Goal: Task Accomplishment & Management: Manage account settings

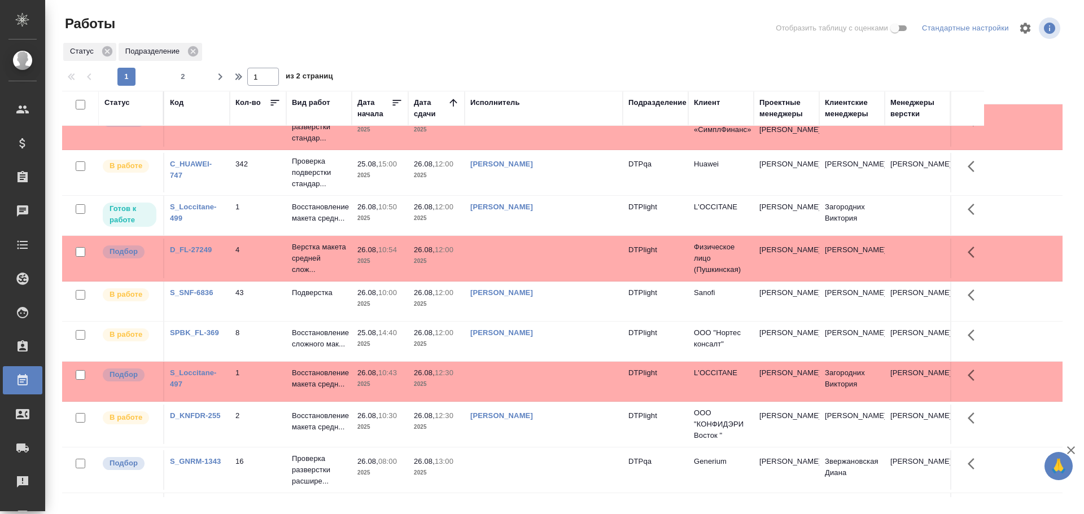
scroll to position [339, 0]
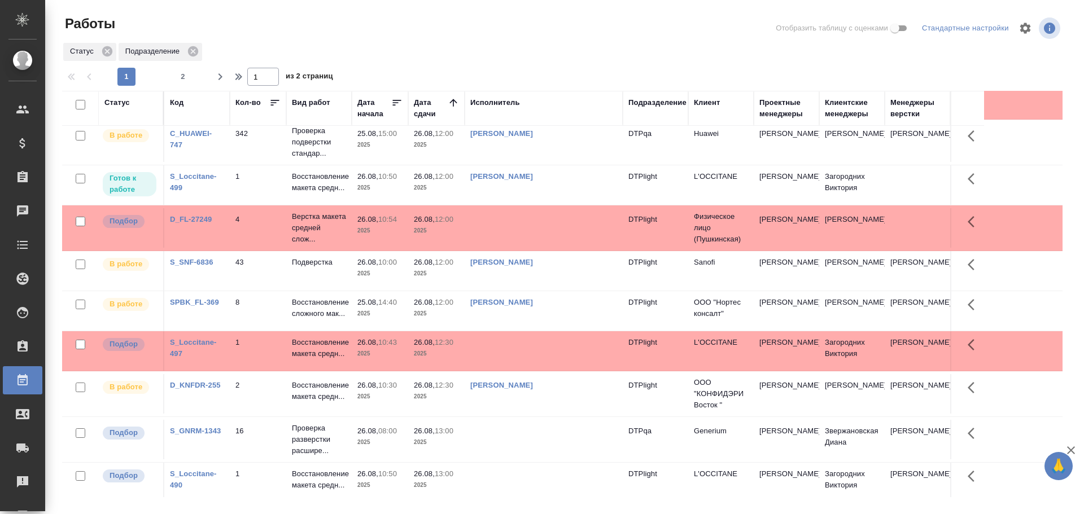
click at [507, 246] on td at bounding box center [544, 228] width 158 height 40
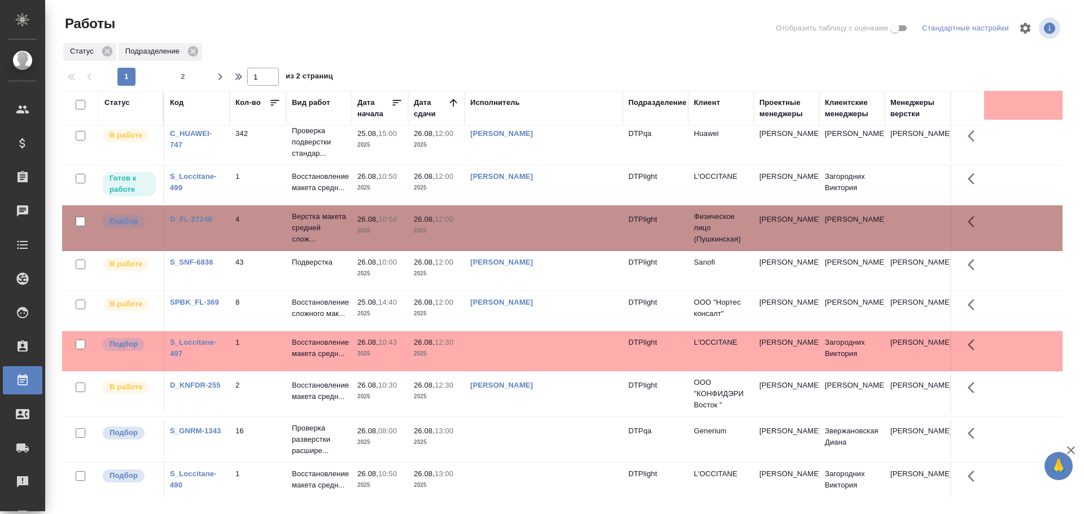
click at [507, 246] on td at bounding box center [544, 228] width 158 height 40
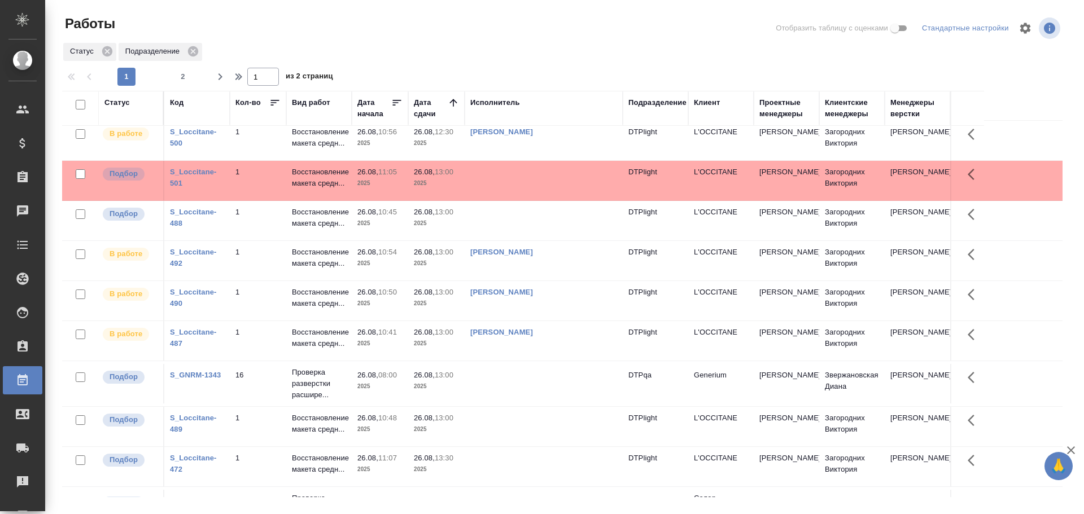
scroll to position [676, 0]
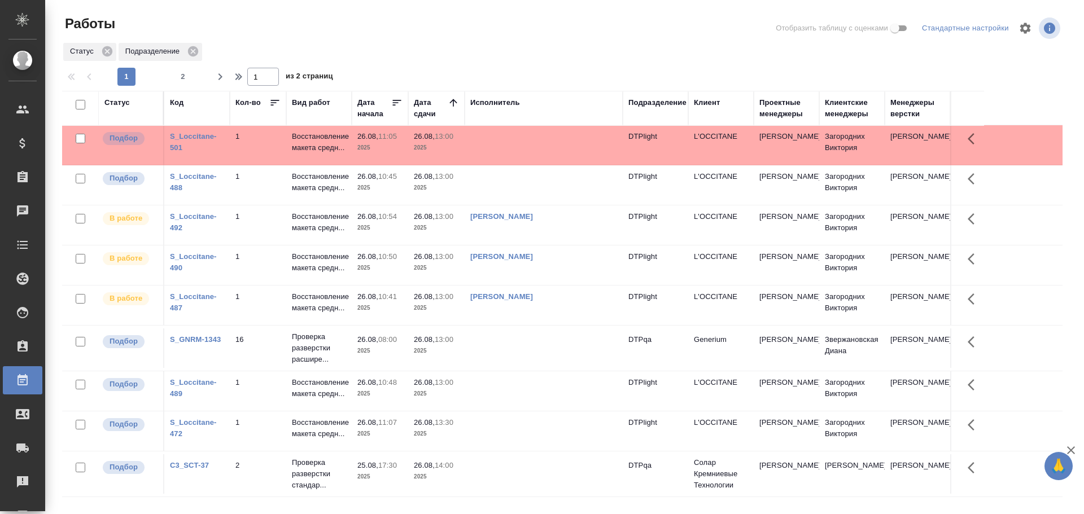
click at [535, 348] on td at bounding box center [544, 349] width 158 height 40
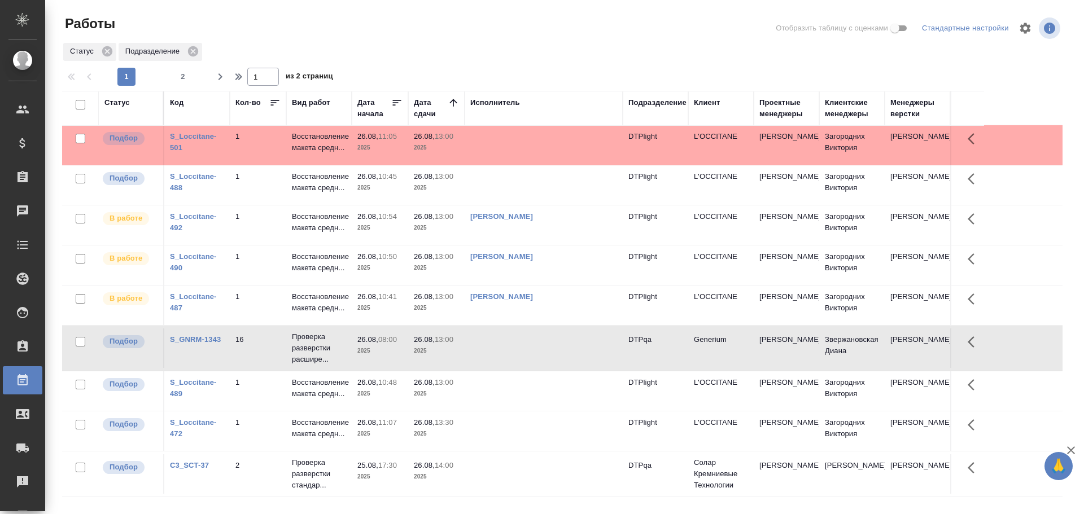
click at [535, 348] on td at bounding box center [544, 349] width 158 height 40
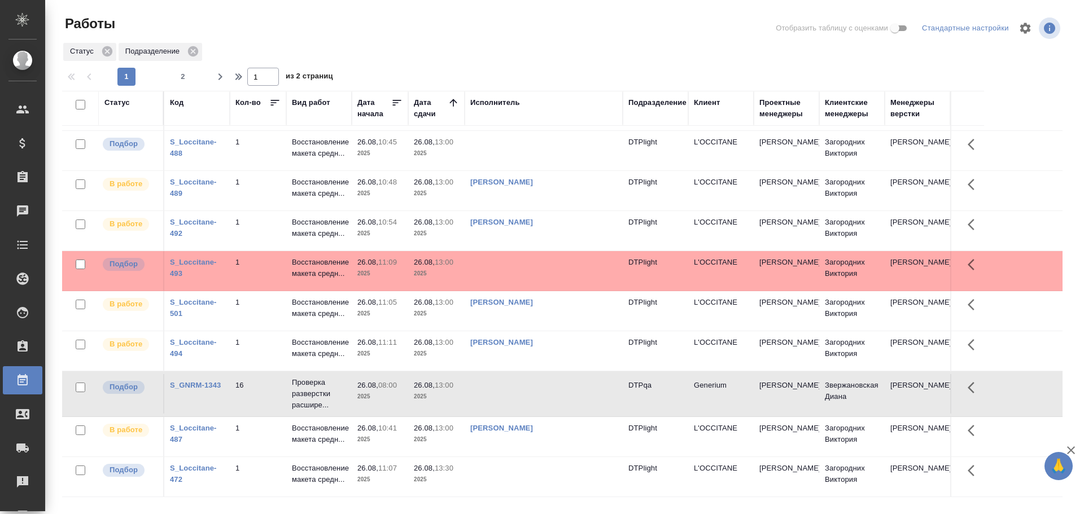
scroll to position [665, 0]
click at [223, 82] on icon "button" at bounding box center [220, 77] width 14 height 14
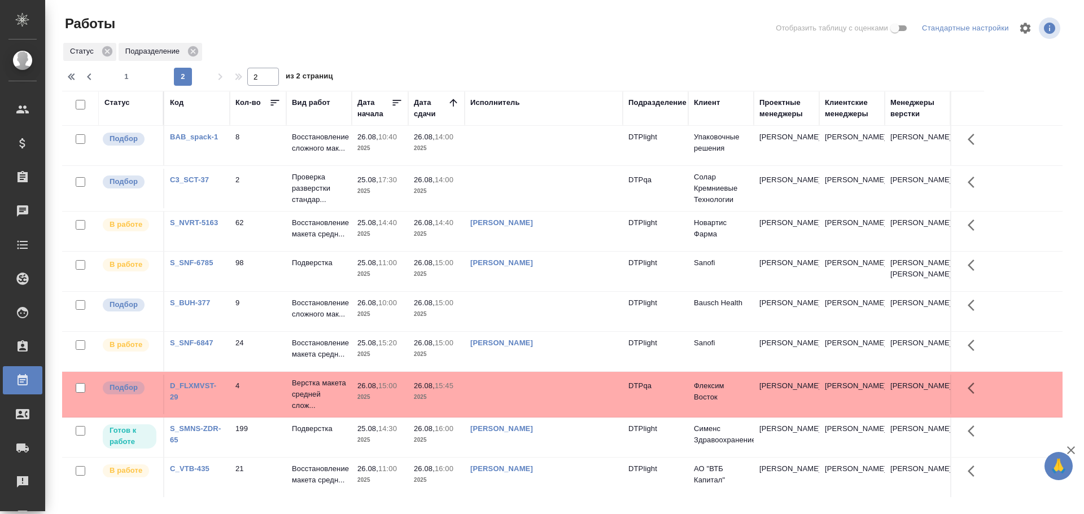
scroll to position [0, 0]
drag, startPoint x: 438, startPoint y: 47, endPoint x: 341, endPoint y: 145, distance: 138.2
click at [341, 145] on p "Восстановление сложного мак..." at bounding box center [319, 143] width 54 height 23
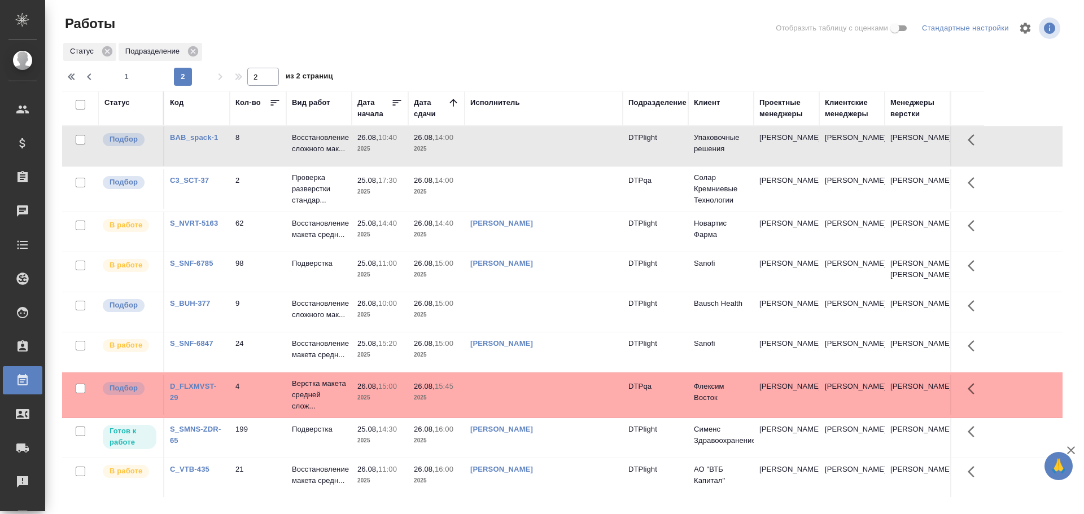
click at [523, 154] on td at bounding box center [544, 146] width 158 height 40
click at [88, 77] on icon "button" at bounding box center [89, 76] width 4 height 7
type input "1"
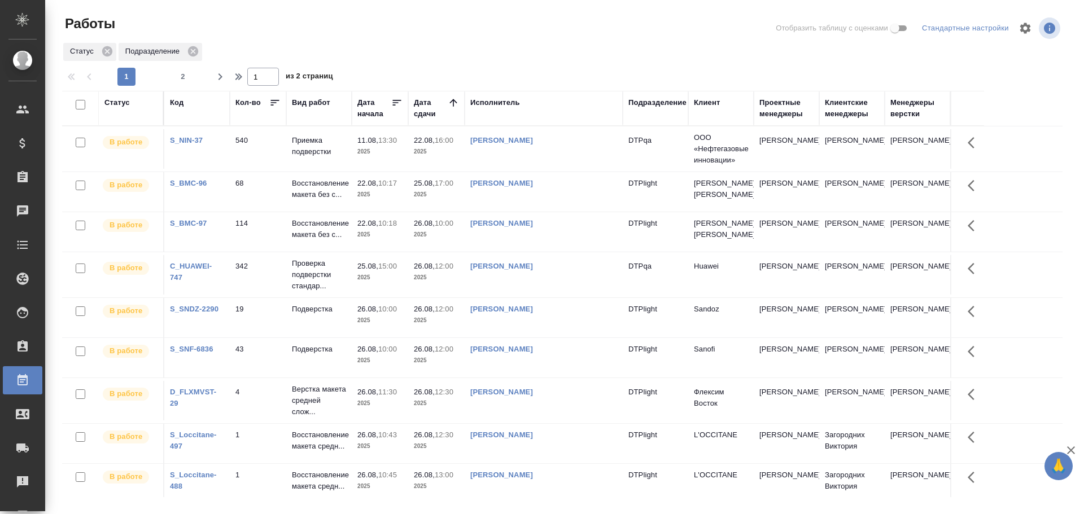
click at [499, 106] on div "Исполнитель" at bounding box center [495, 102] width 50 height 11
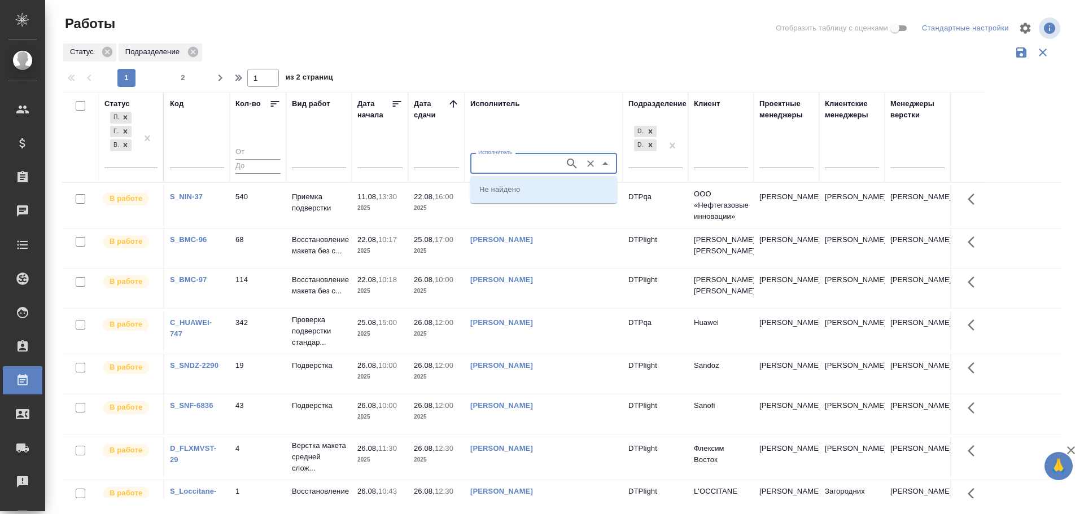
click at [495, 167] on input "Исполнитель" at bounding box center [516, 163] width 85 height 14
type input "Сархатов"
click at [491, 187] on p "[PERSON_NAME]" at bounding box center [510, 189] width 62 height 11
type input "[PERSON_NAME]"
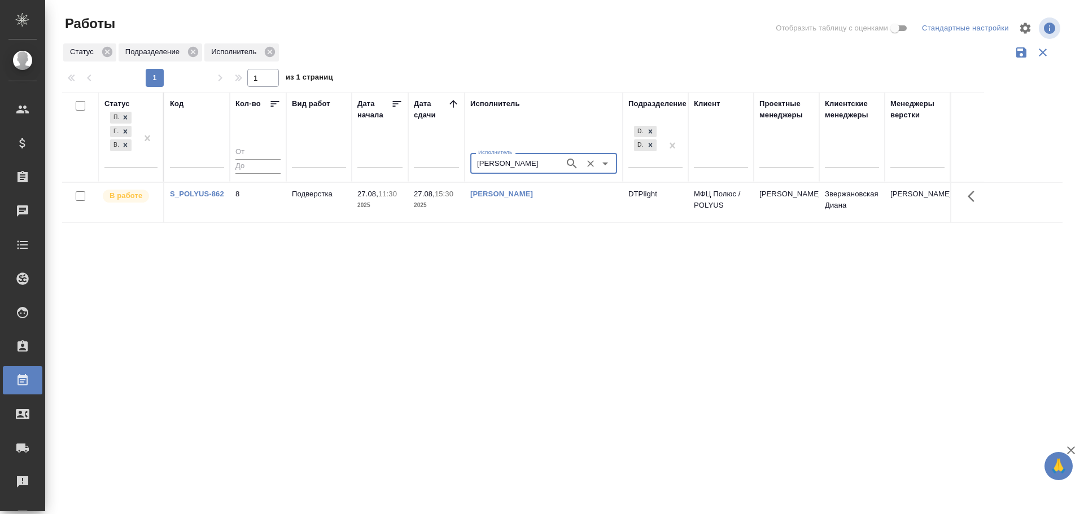
click at [593, 165] on icon "Очистить" at bounding box center [590, 163] width 7 height 7
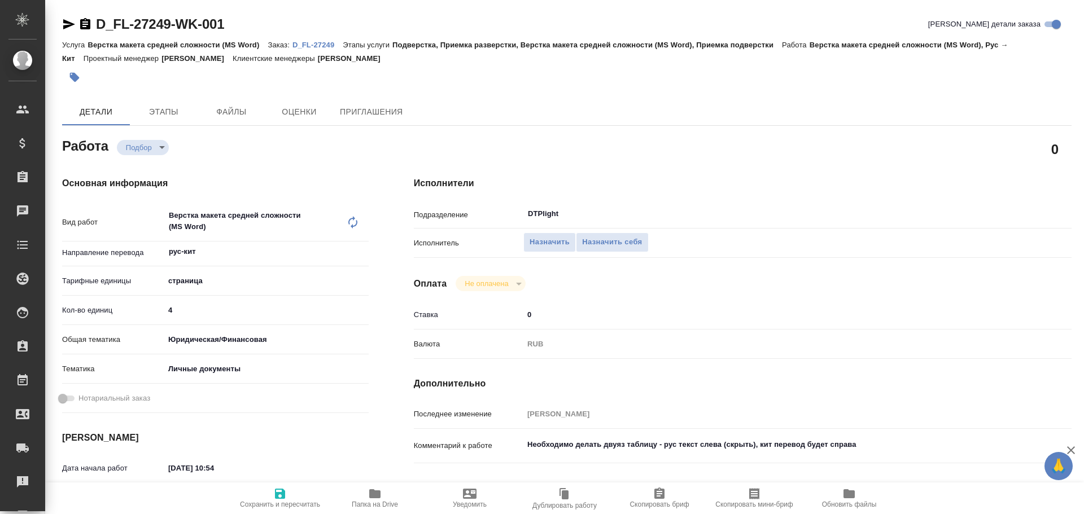
type textarea "x"
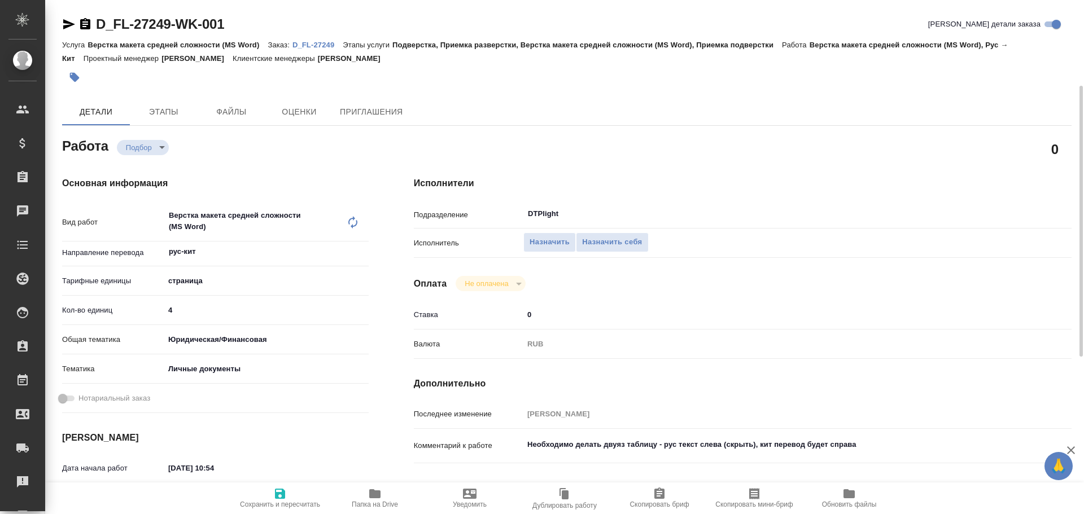
scroll to position [56, 0]
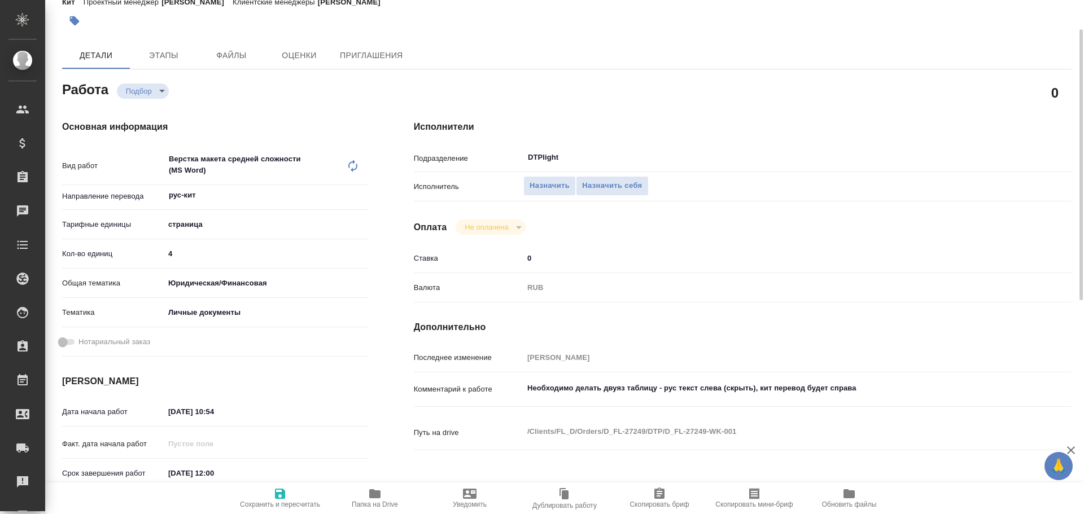
type textarea "x"
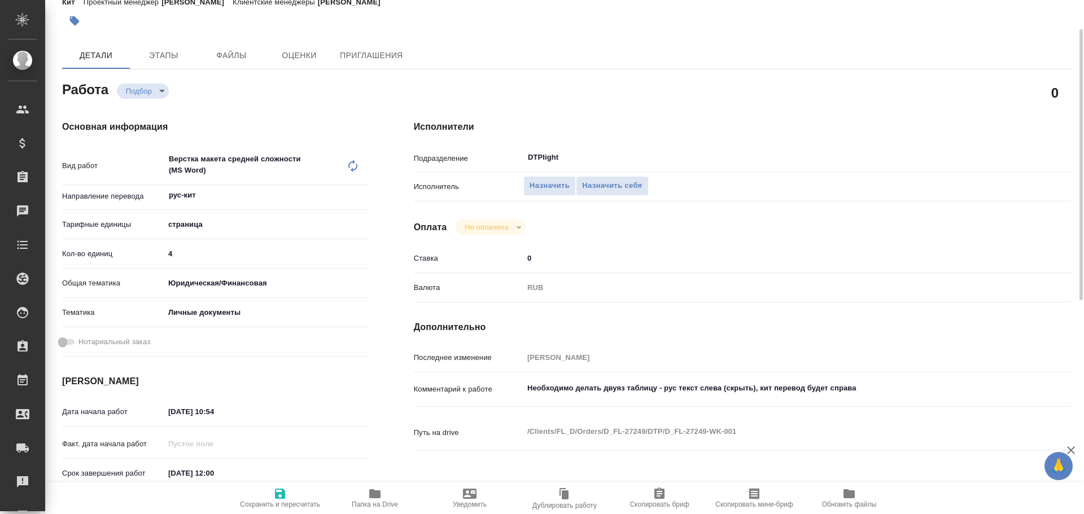
type textarea "x"
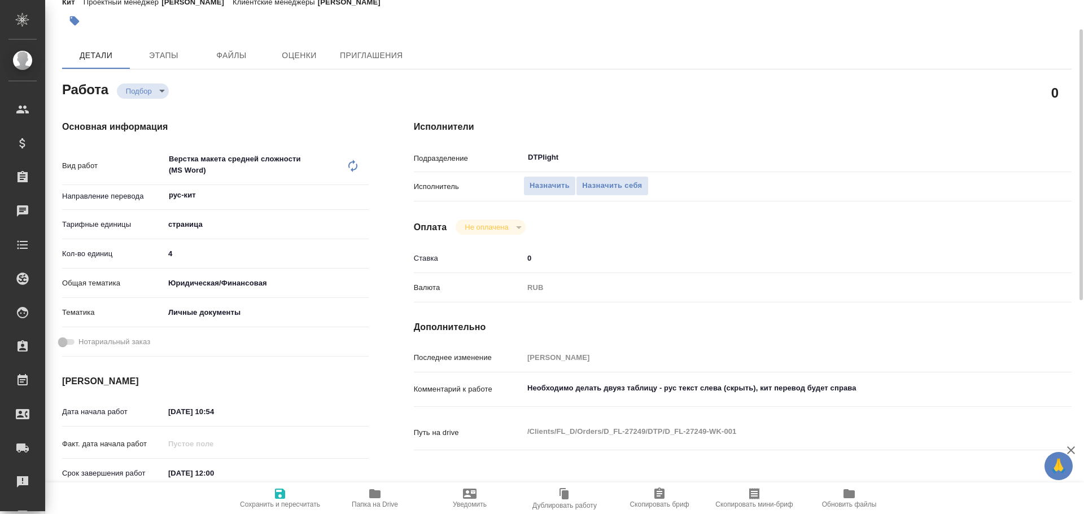
type textarea "x"
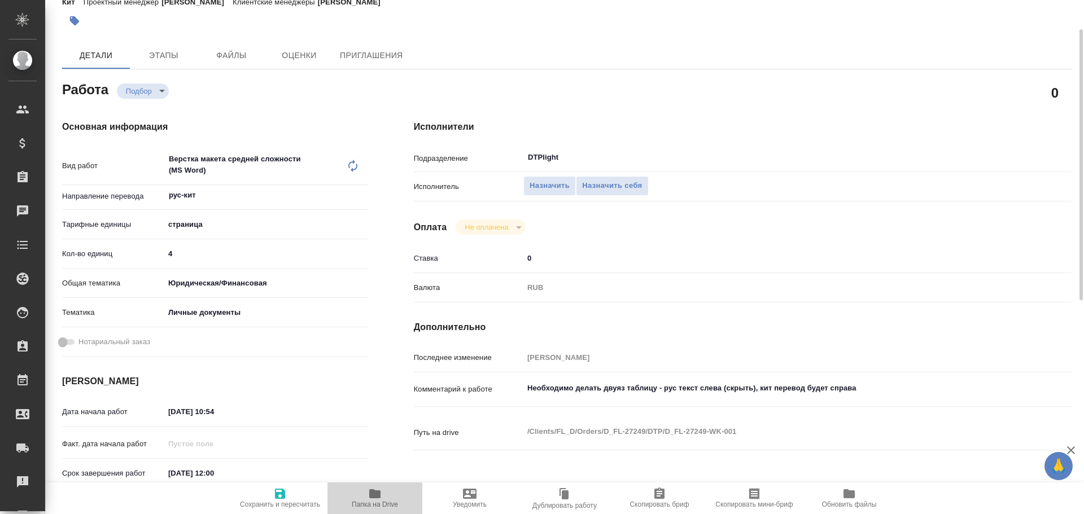
click at [379, 500] on icon "button" at bounding box center [375, 494] width 14 height 14
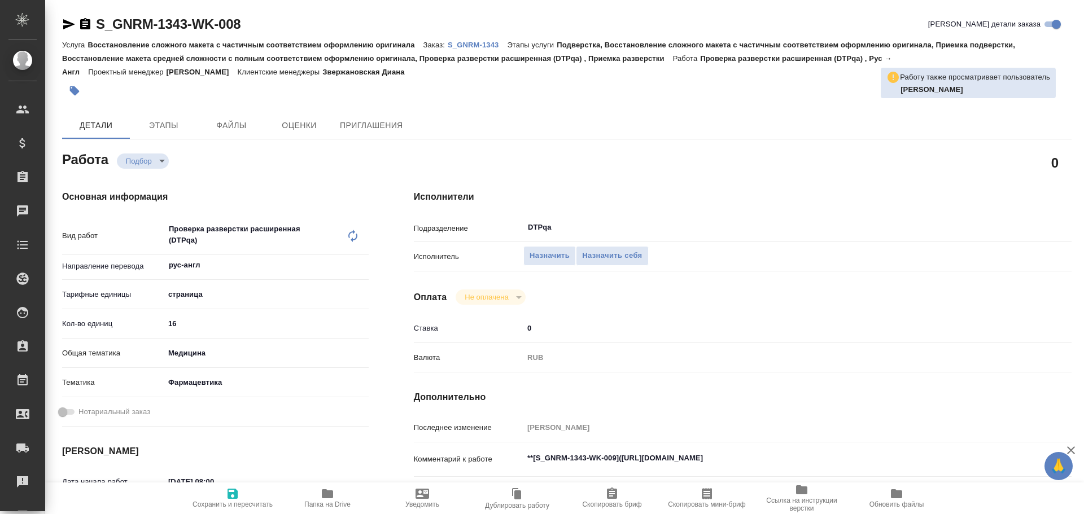
type textarea "x"
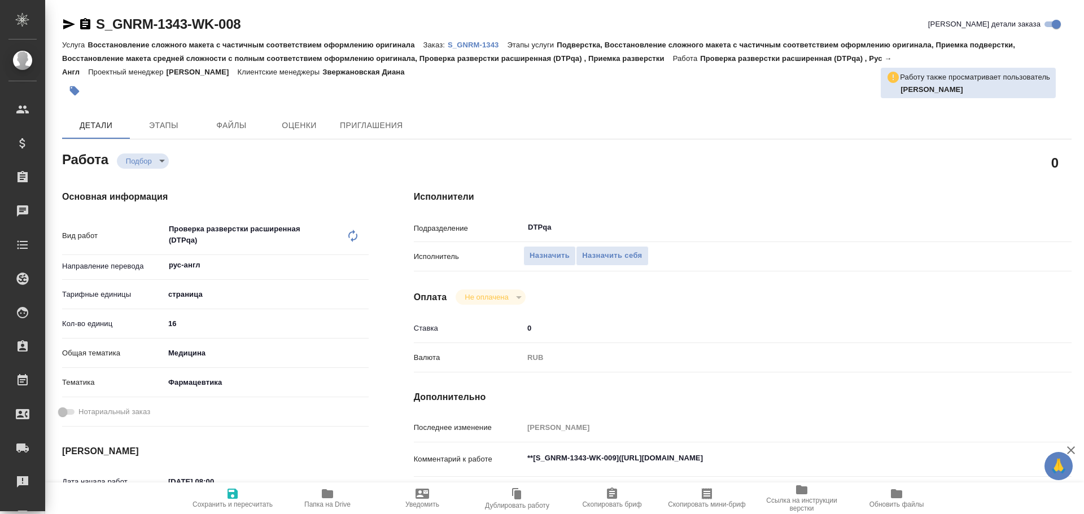
type textarea "x"
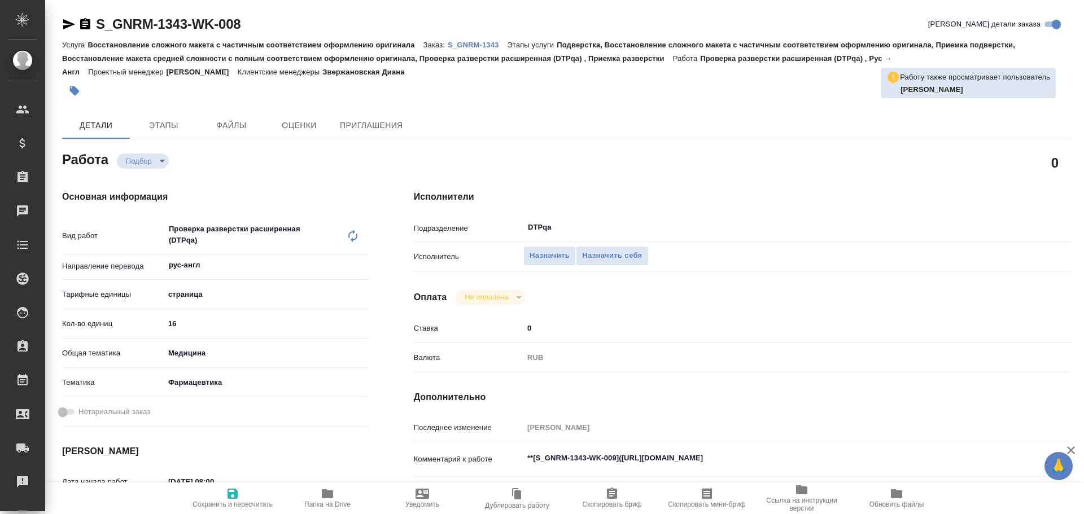
type textarea "x"
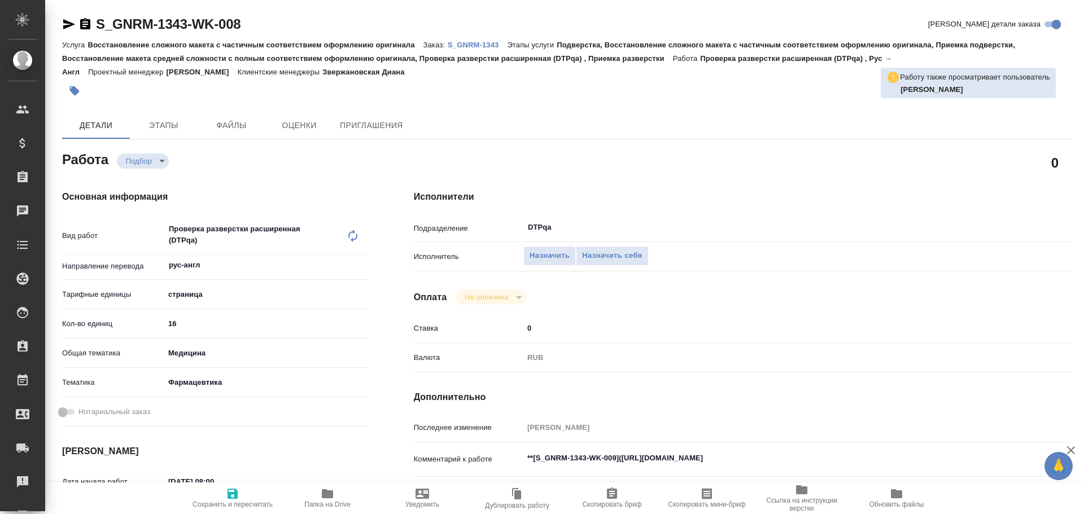
type textarea "x"
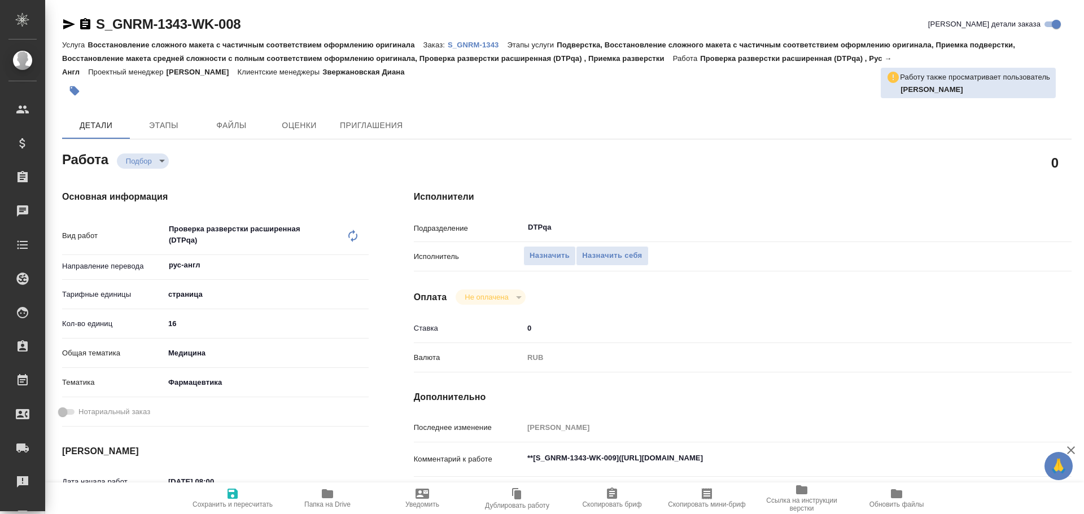
scroll to position [113, 0]
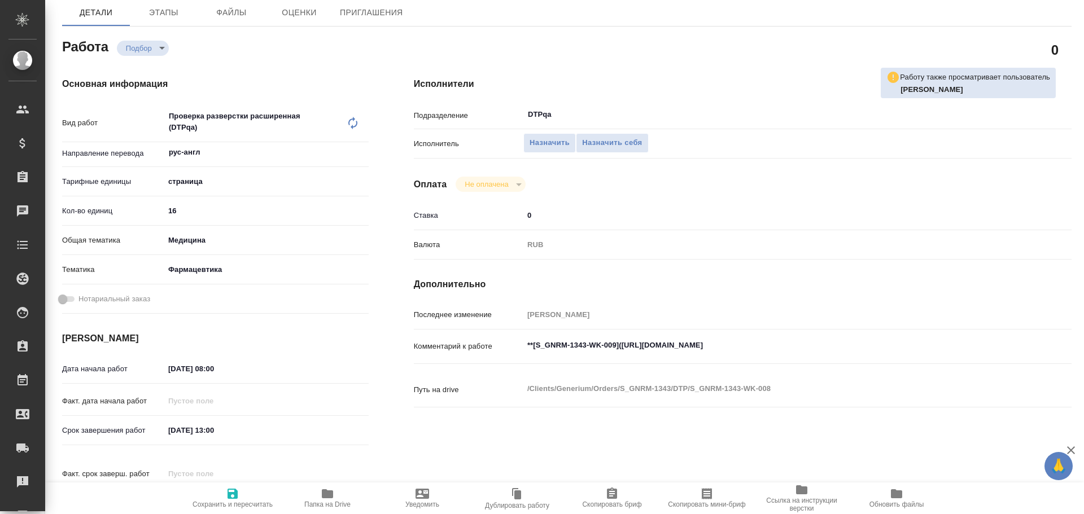
type textarea "x"
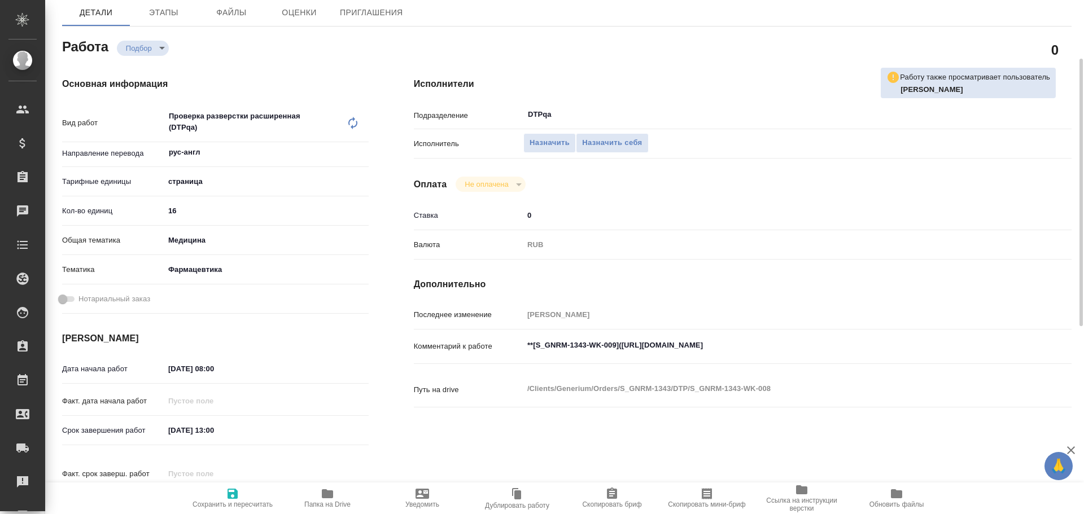
type textarea "x"
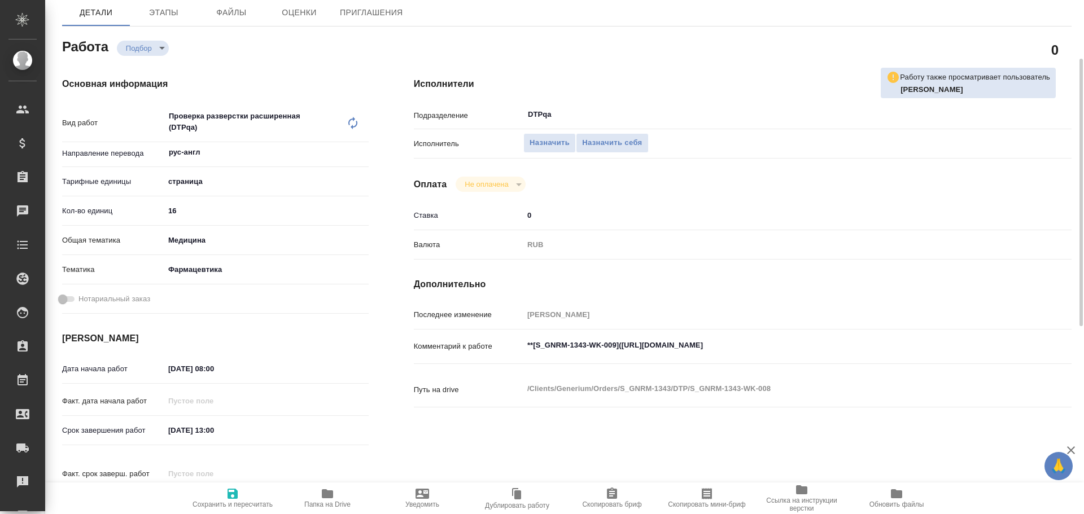
type textarea "x"
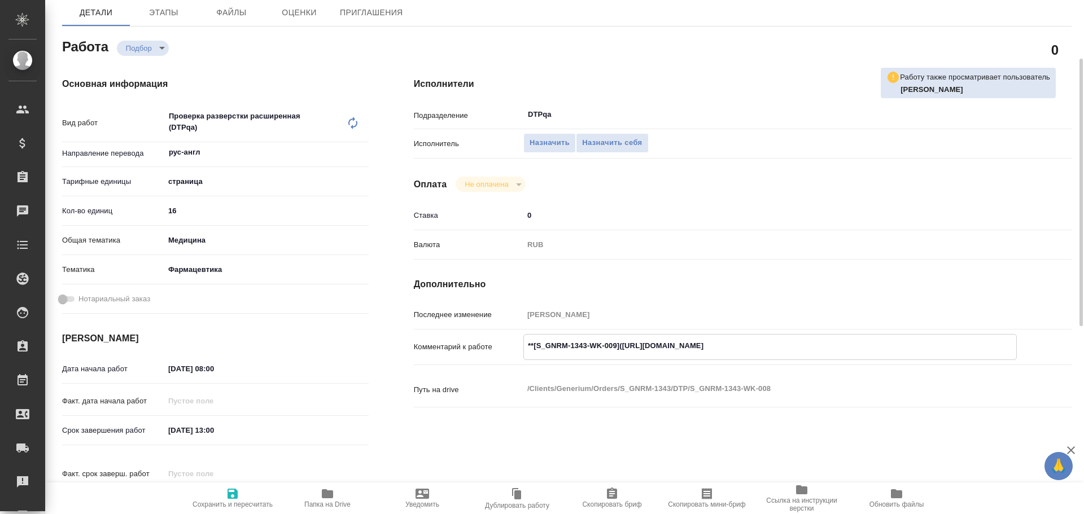
type textarea "x"
drag, startPoint x: 622, startPoint y: 348, endPoint x: 831, endPoint y: 347, distance: 209.5
click at [831, 347] on textarea "**[S_GNRM-1343-WK-009](https://tera.awatera.com/Work/68ac3112b2c622353796f954/)…" at bounding box center [770, 346] width 492 height 19
drag, startPoint x: 832, startPoint y: 347, endPoint x: 822, endPoint y: 346, distance: 10.7
click at [816, 346] on textarea "**[S_GNRM-1343-WK-009](https://tera.awatera.com/Work/68ac3112b2c622353796f954/)…" at bounding box center [770, 346] width 492 height 19
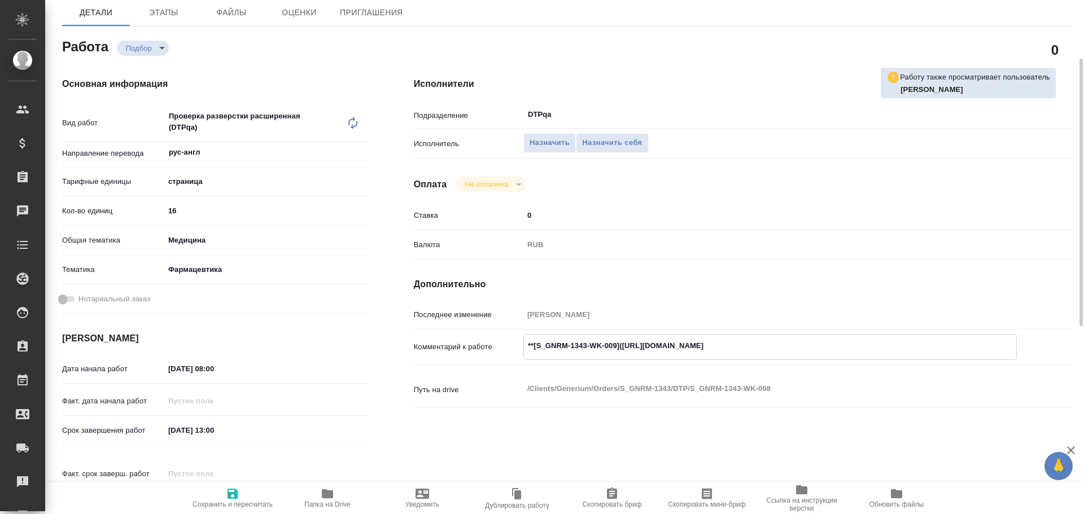
drag, startPoint x: 832, startPoint y: 346, endPoint x: 622, endPoint y: 338, distance: 210.2
click at [622, 338] on textarea "**[S_GNRM-1343-WK-009](https://tera.awatera.com/Work/68ac3112b2c622353796f954/)…" at bounding box center [770, 346] width 492 height 19
type textarea "x"
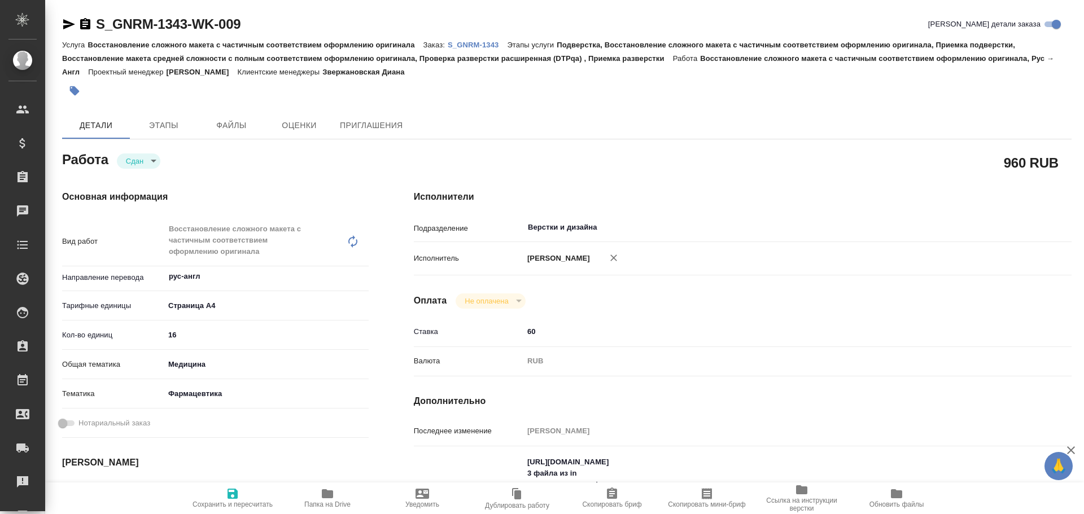
type textarea "x"
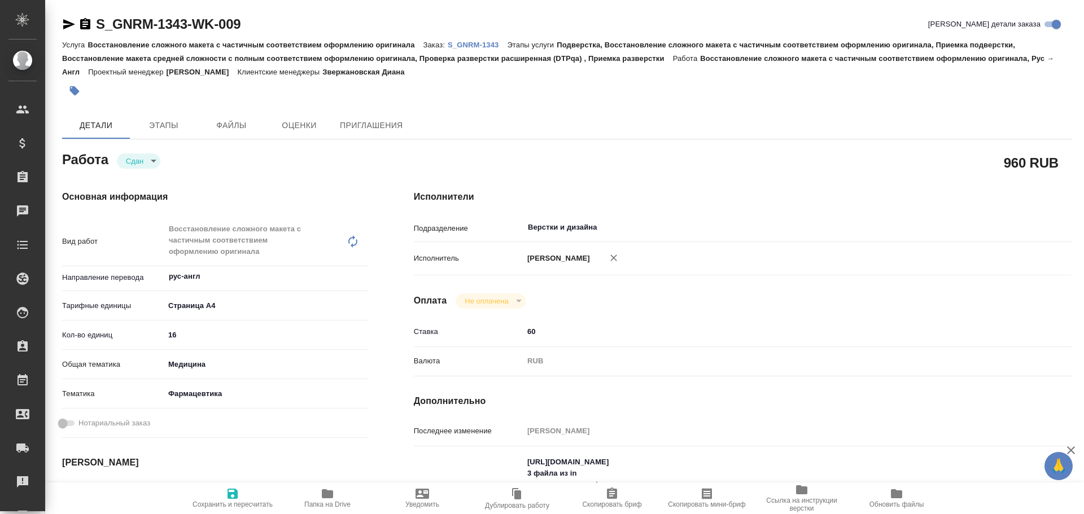
type textarea "x"
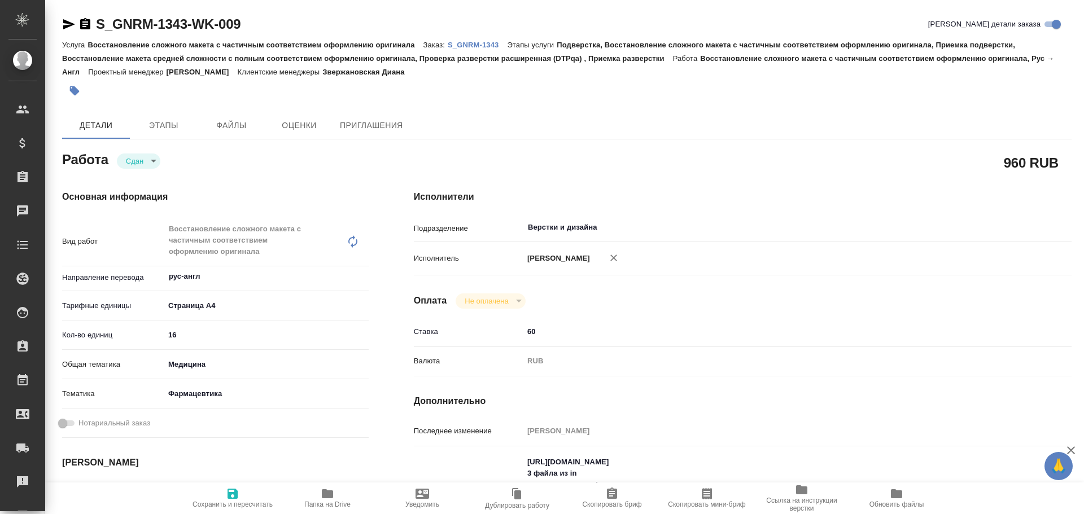
type textarea "x"
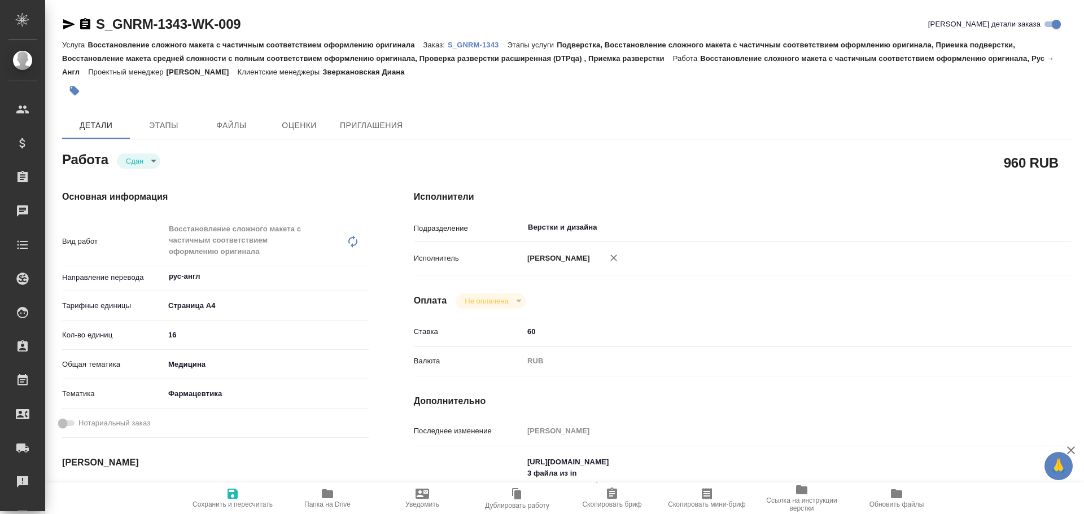
type textarea "x"
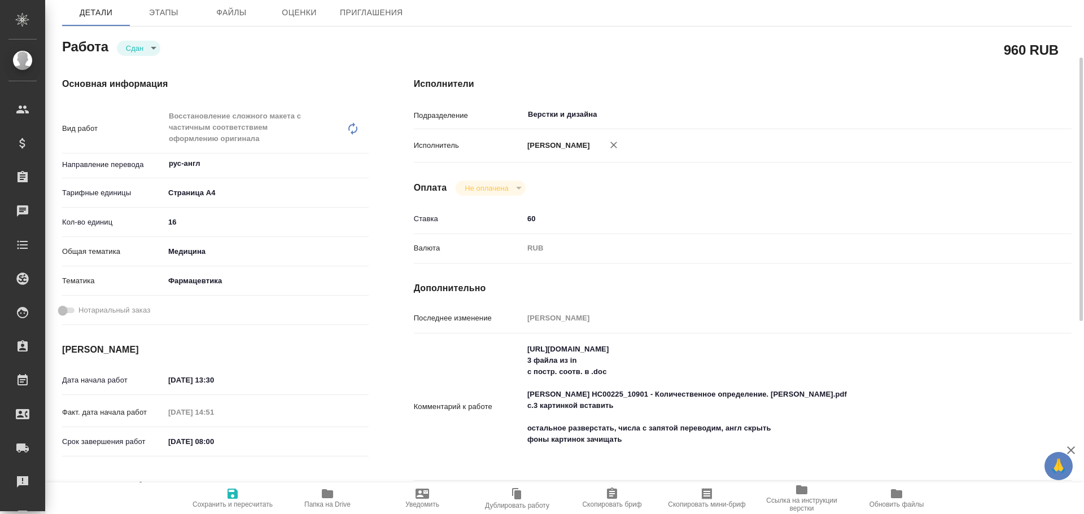
scroll to position [169, 0]
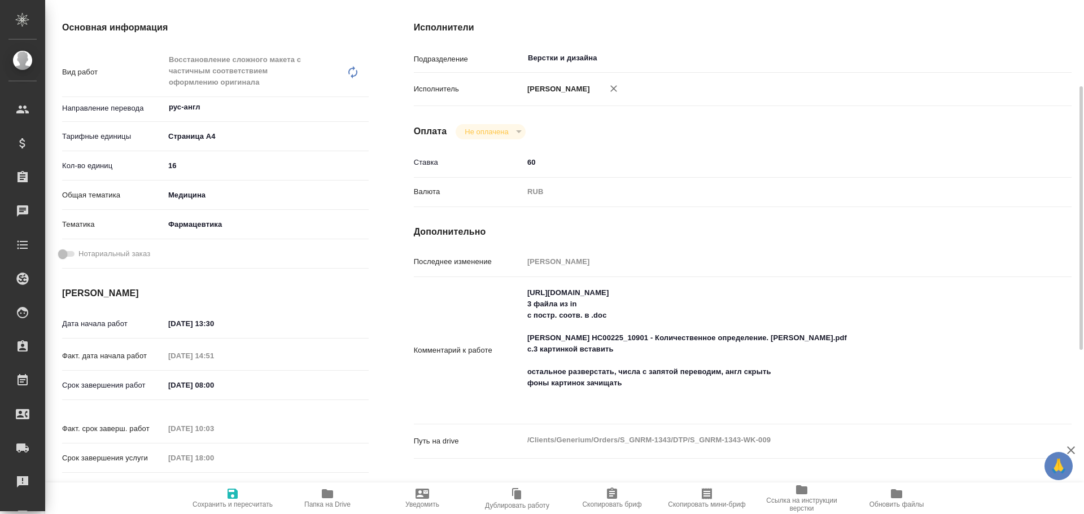
type textarea "x"
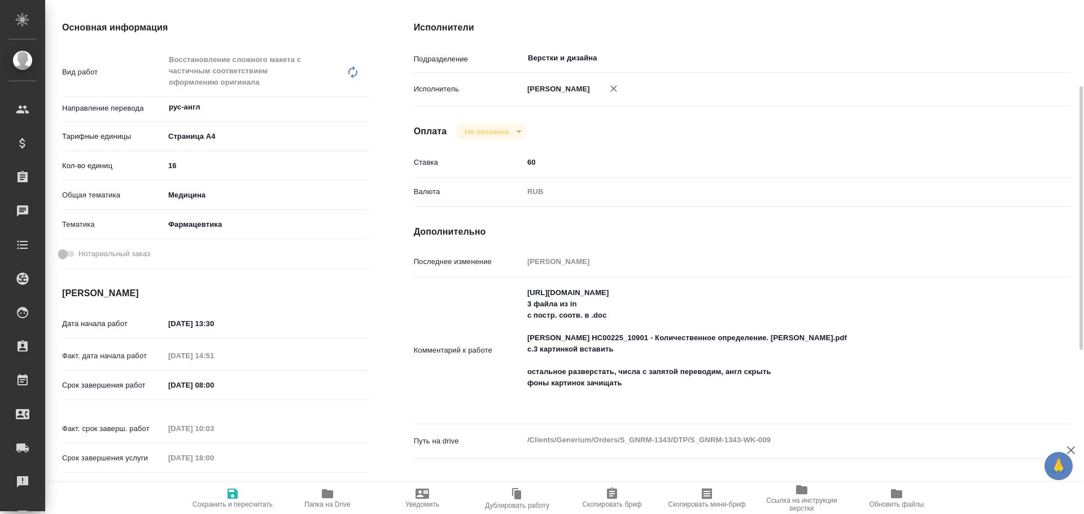
type textarea "x"
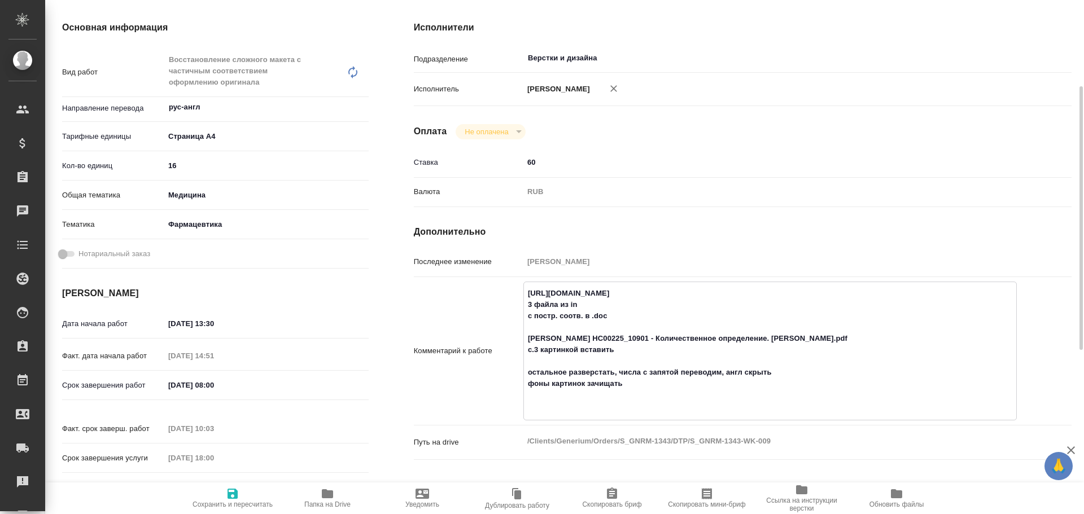
drag, startPoint x: 523, startPoint y: 294, endPoint x: 737, endPoint y: 286, distance: 214.2
click at [737, 286] on textarea "https://drive.awatera.com/s/XHJd4NrwwZZHT4n 3 файла из in с постр. соотв. в .do…" at bounding box center [770, 350] width 492 height 132
type textarea "x"
click at [318, 505] on span "Папка на Drive" at bounding box center [327, 505] width 46 height 8
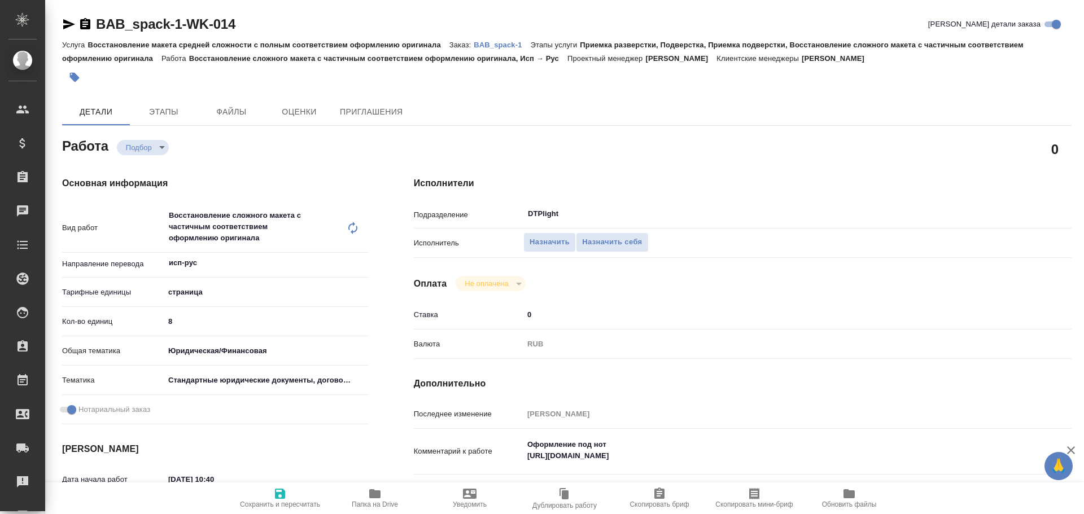
type textarea "x"
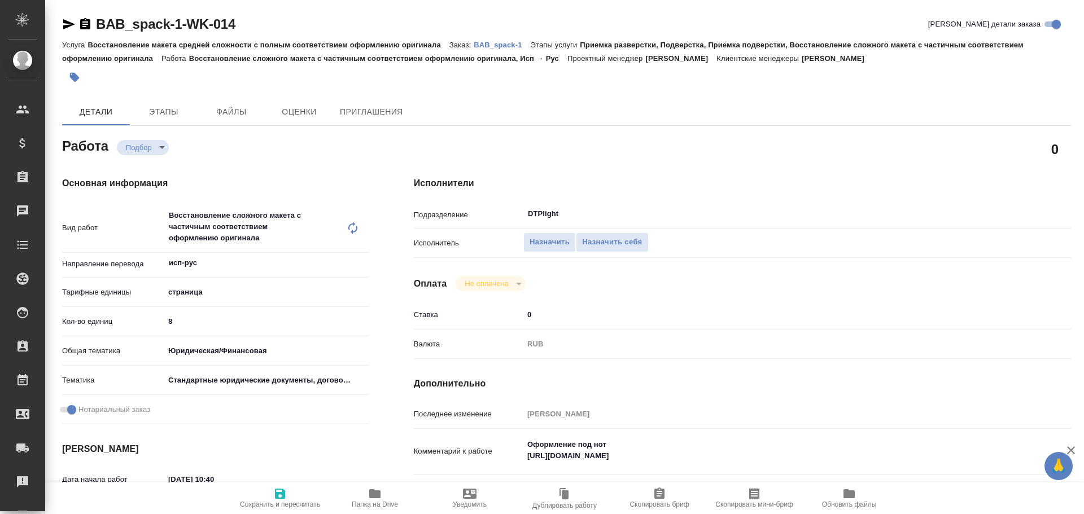
type textarea "x"
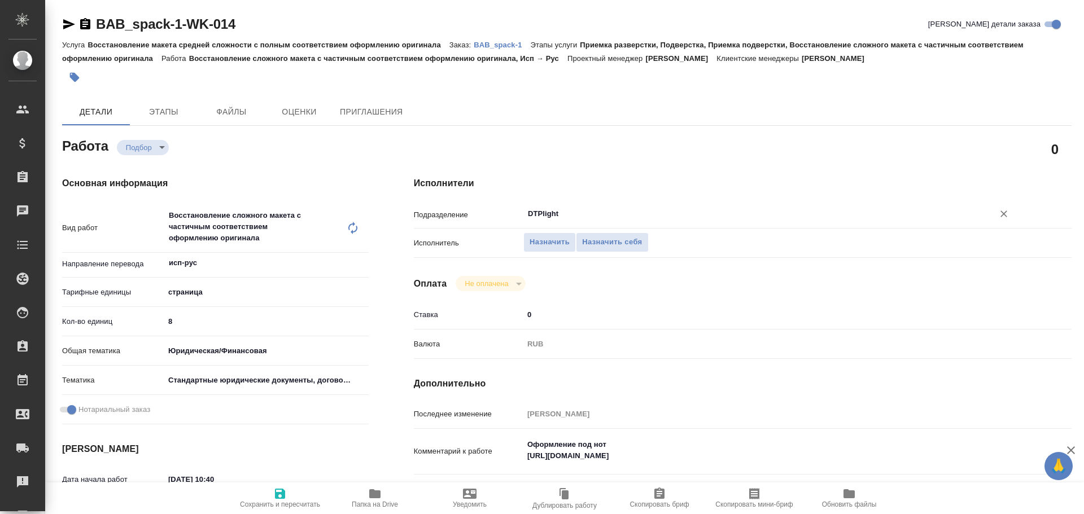
type textarea "x"
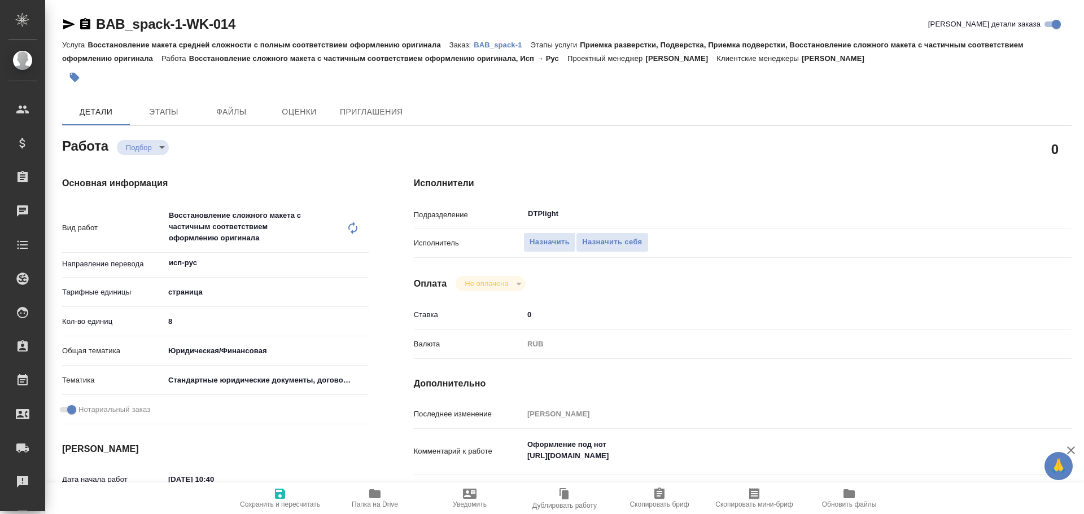
type textarea "x"
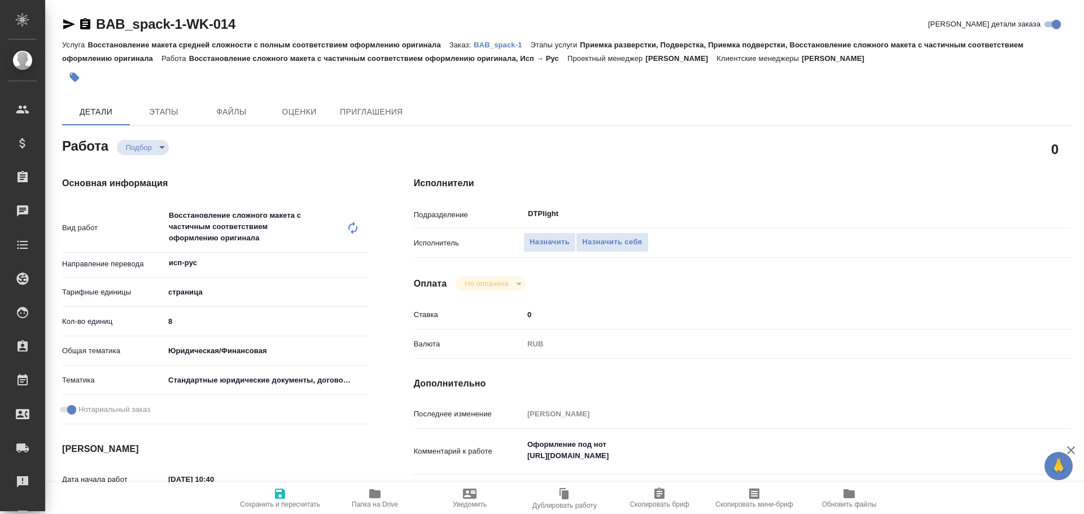
scroll to position [56, 0]
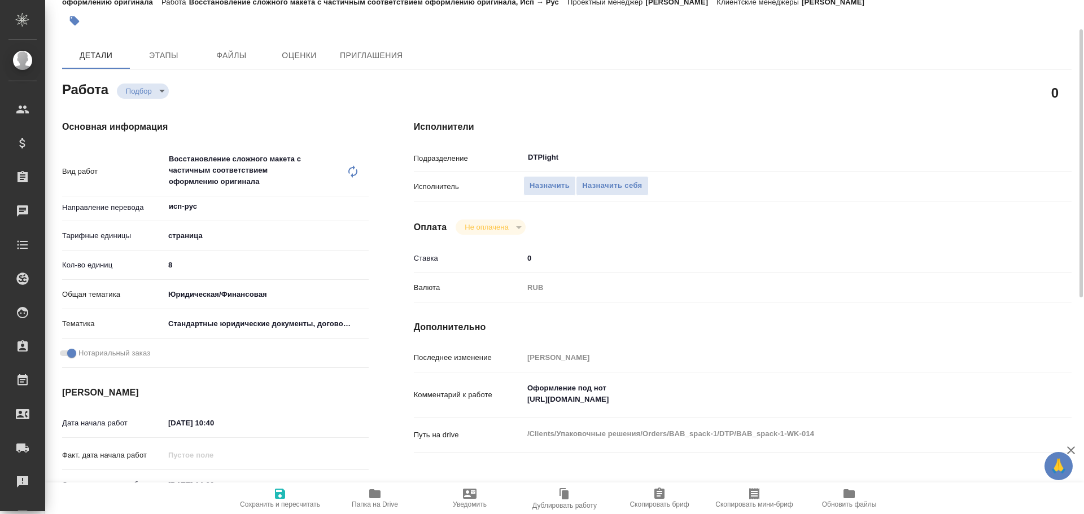
type textarea "x"
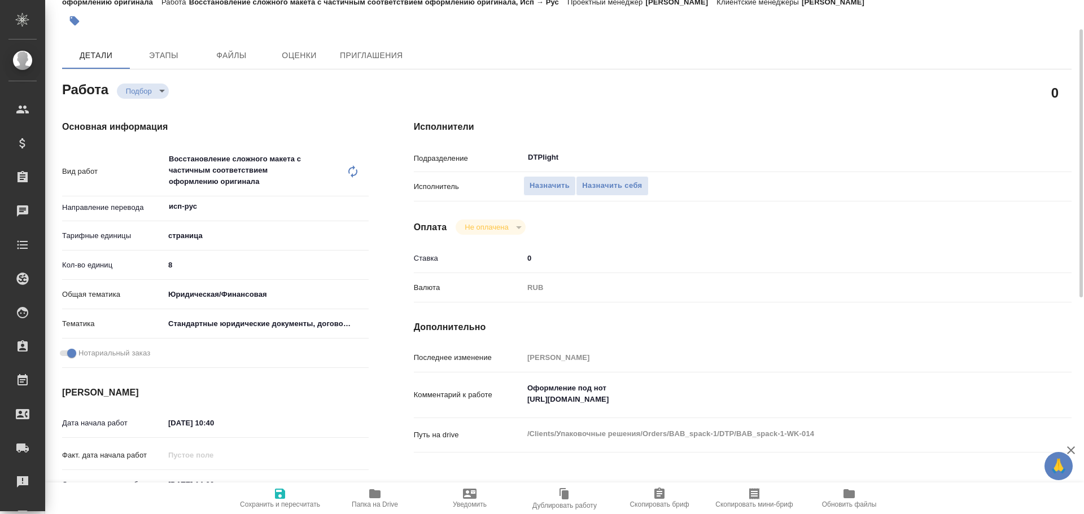
type textarea "x"
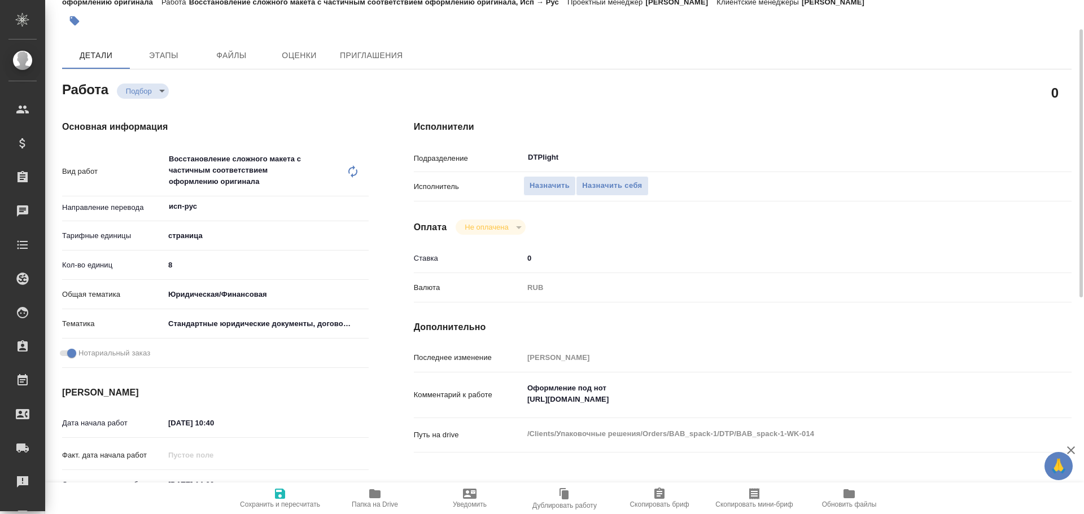
type textarea "x"
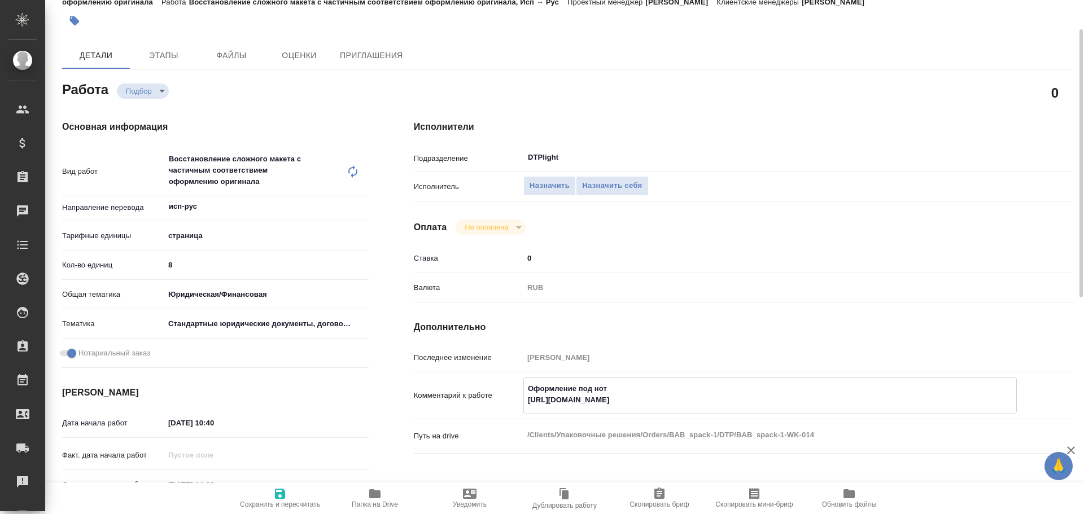
type textarea "x"
drag, startPoint x: 526, startPoint y: 398, endPoint x: 688, endPoint y: 410, distance: 161.9
click at [688, 410] on div "Оформление под нот https://drive.awatera.com/f/10187297 x" at bounding box center [770, 395] width 494 height 37
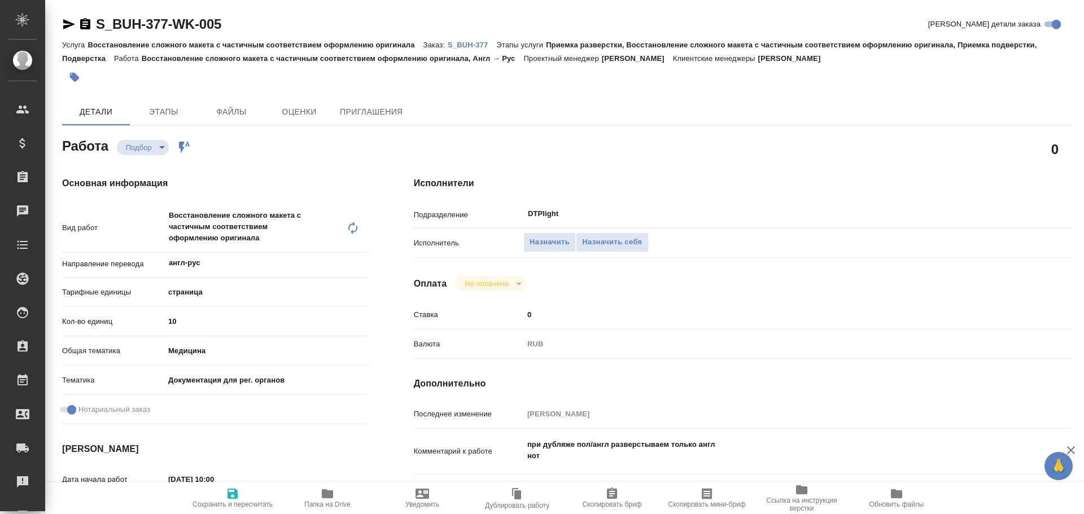
type textarea "x"
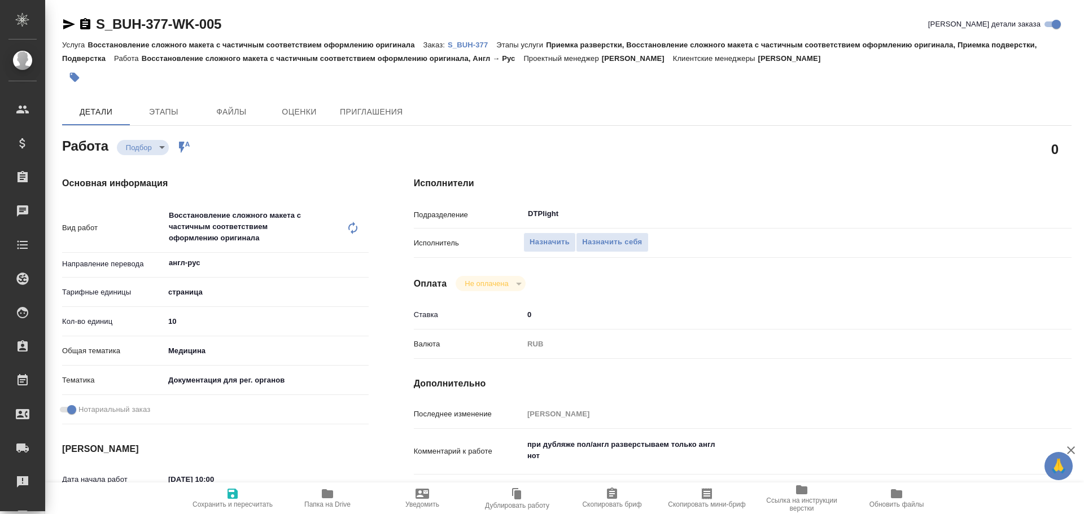
type textarea "x"
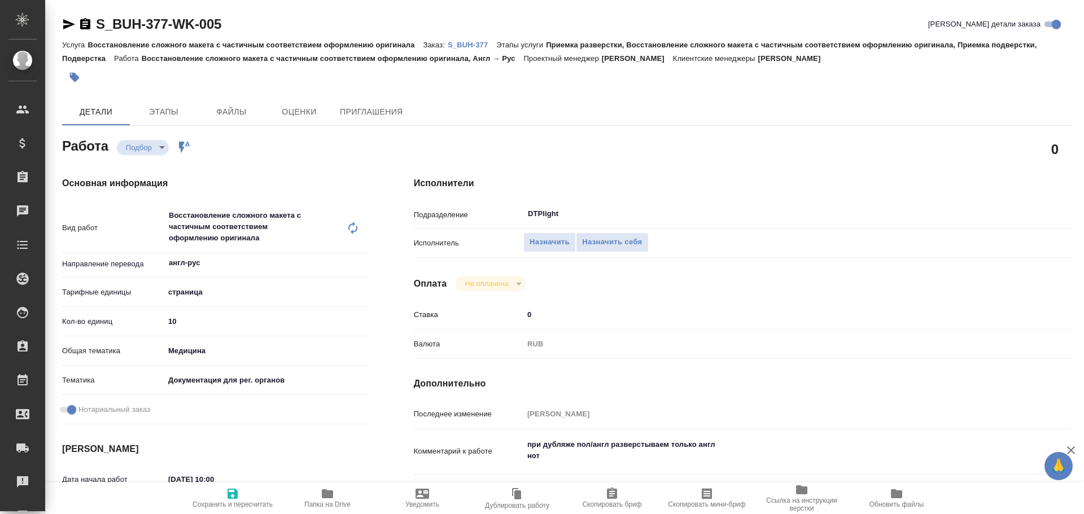
type textarea "x"
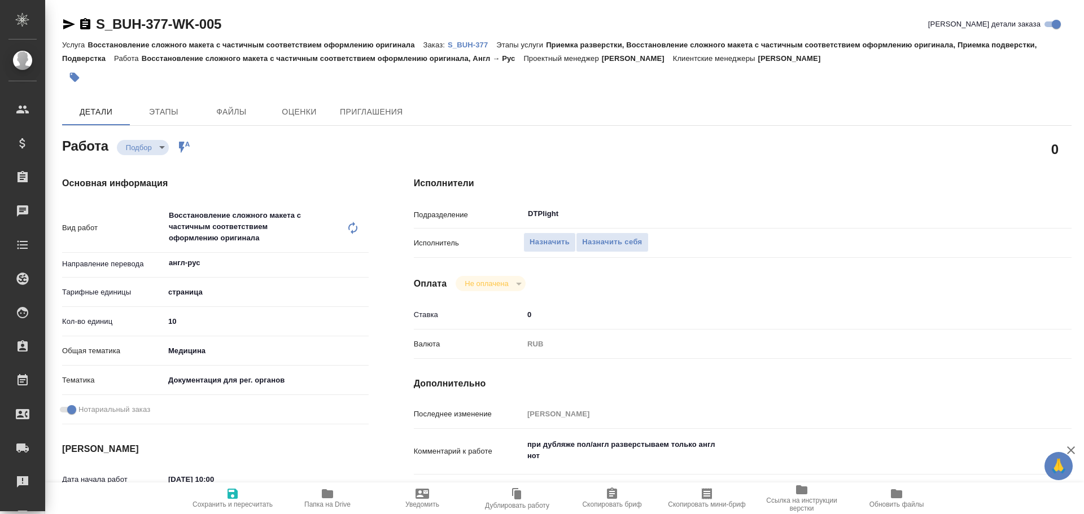
type textarea "x"
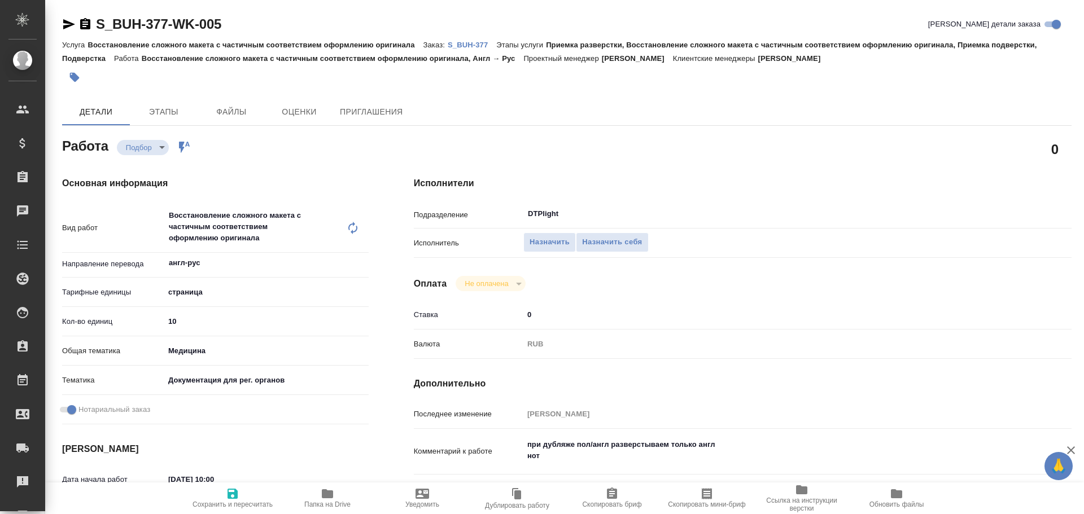
type textarea "x"
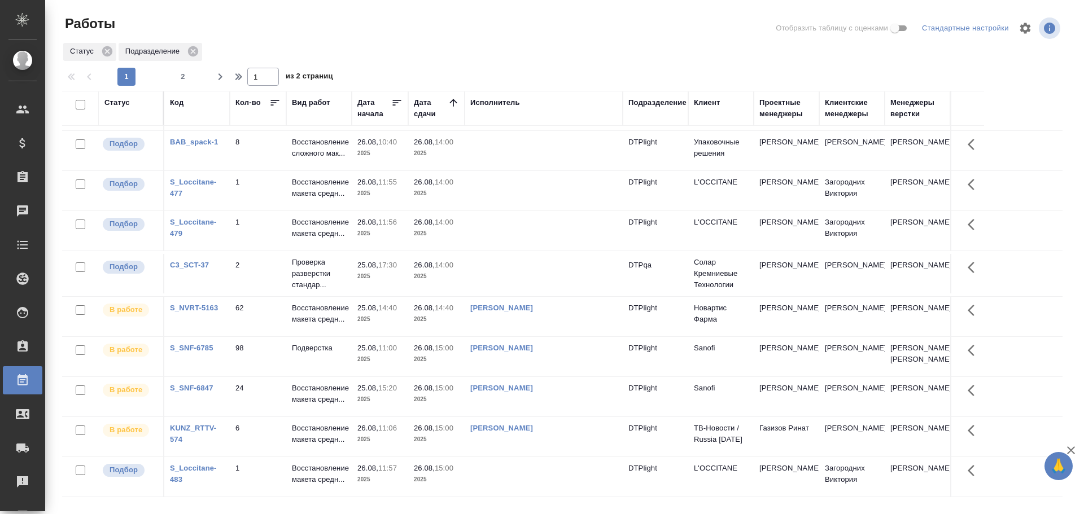
scroll to position [682, 0]
drag, startPoint x: 224, startPoint y: 79, endPoint x: 290, endPoint y: 111, distance: 73.2
click at [224, 79] on icon "button" at bounding box center [220, 77] width 14 height 14
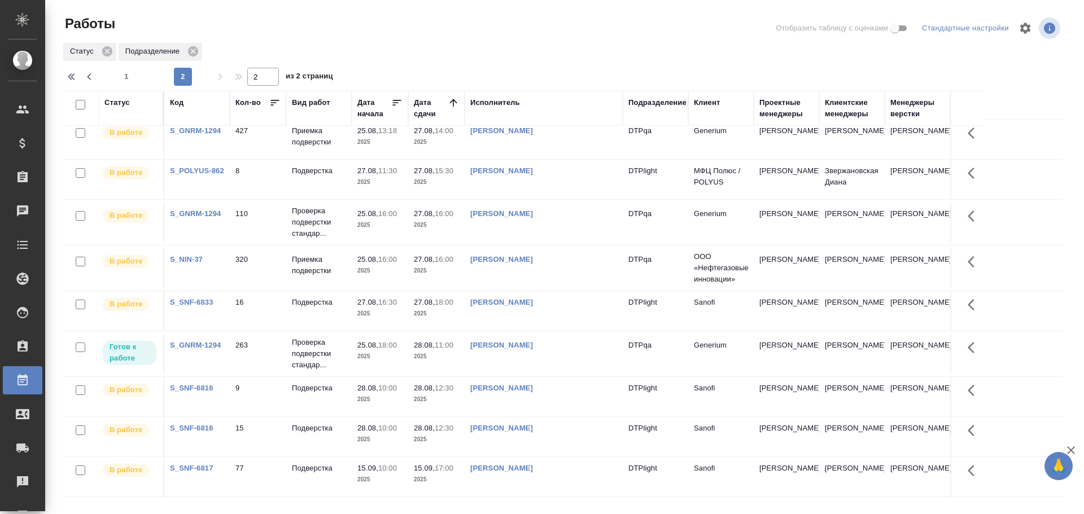
scroll to position [693, 0]
click at [73, 77] on icon "button" at bounding box center [73, 77] width 14 height 14
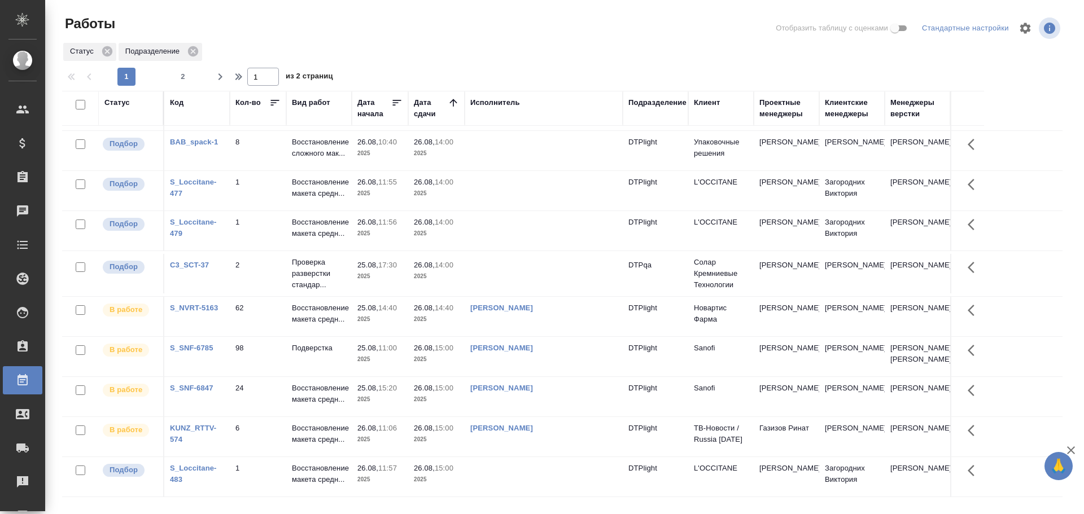
scroll to position [682, 0]
click at [443, 42] on div "Статус Подразделение" at bounding box center [562, 52] width 1001 height 20
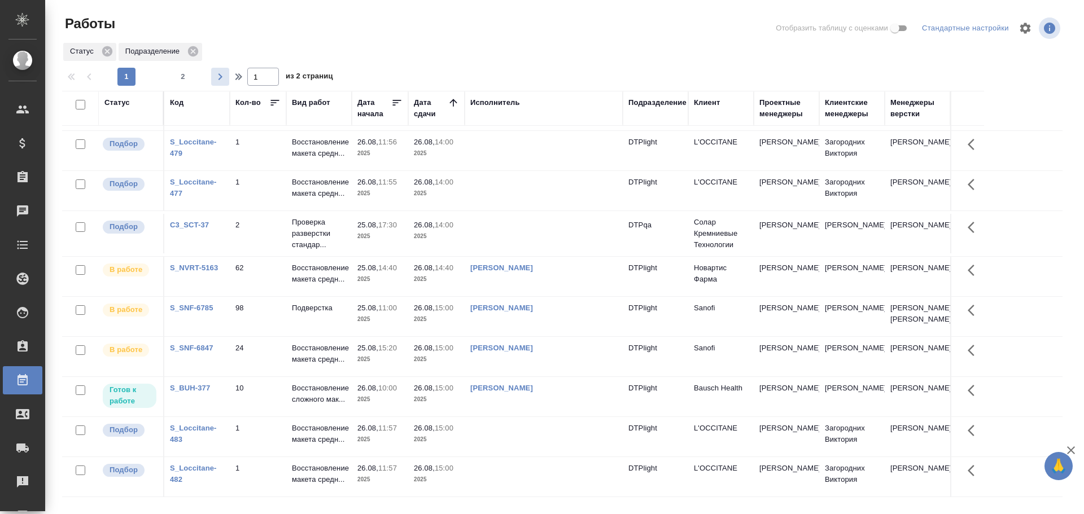
click at [219, 80] on icon "button" at bounding box center [221, 76] width 4 height 7
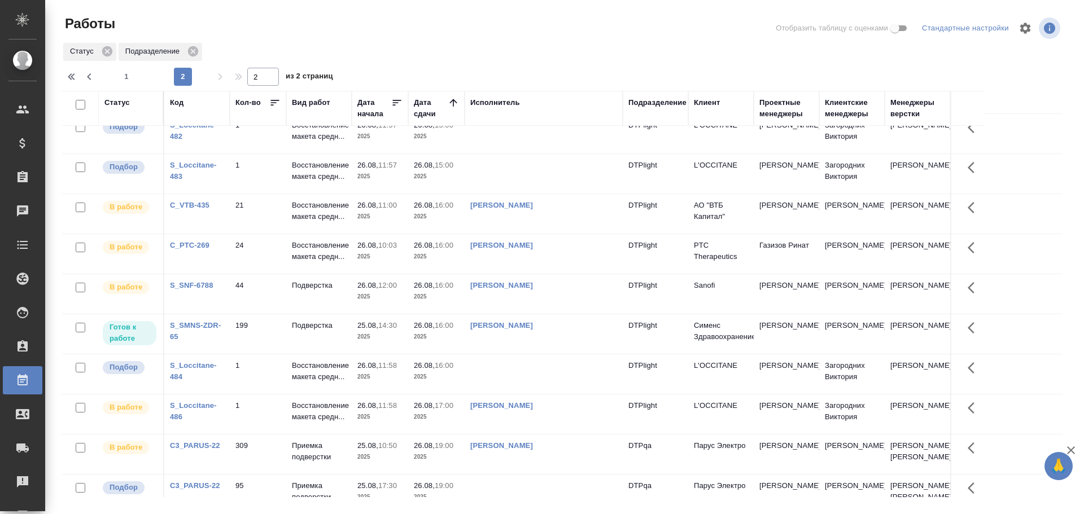
scroll to position [0, 0]
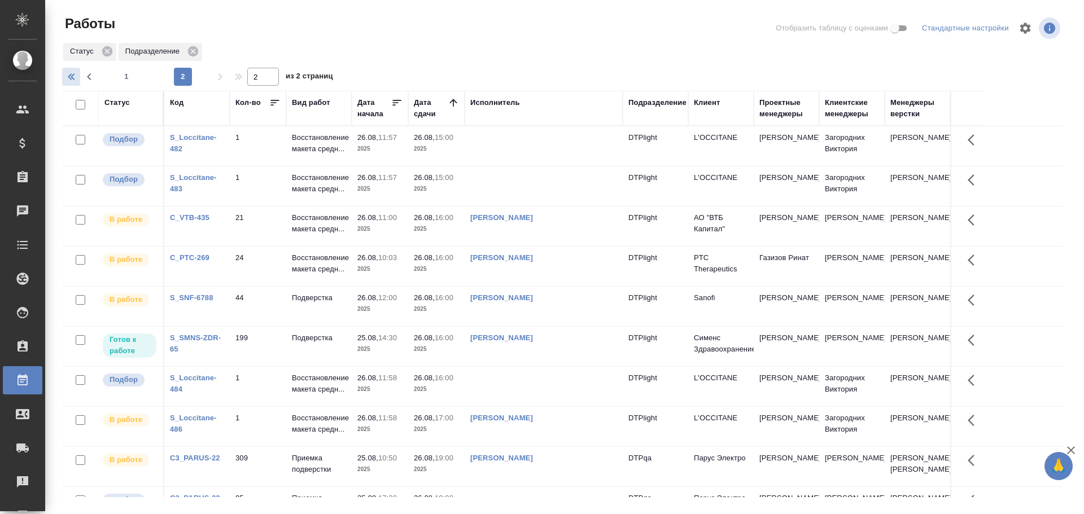
click at [69, 75] on icon "button" at bounding box center [73, 77] width 14 height 14
type input "1"
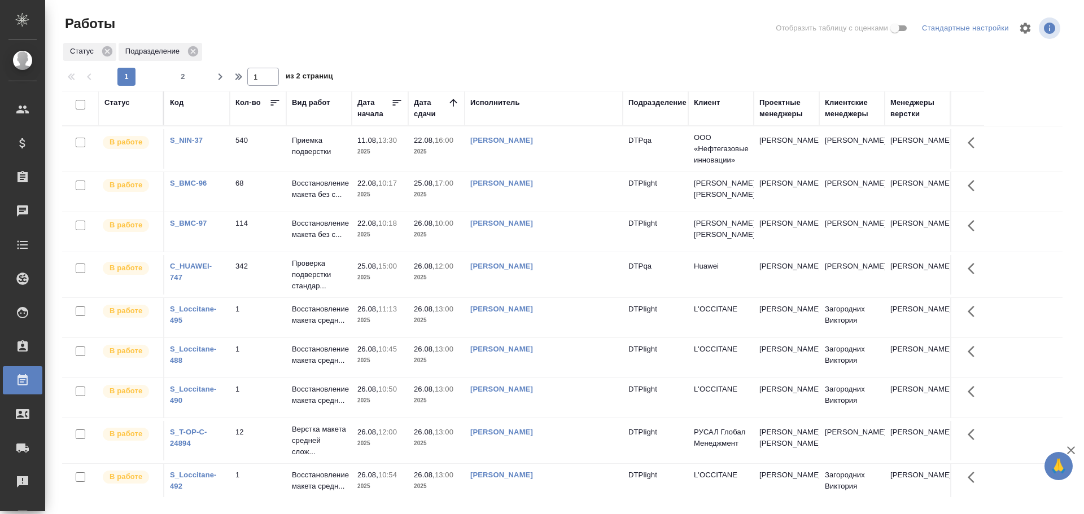
drag, startPoint x: 482, startPoint y: 106, endPoint x: 492, endPoint y: 133, distance: 28.4
click at [482, 106] on div "Исполнитель" at bounding box center [495, 102] width 50 height 11
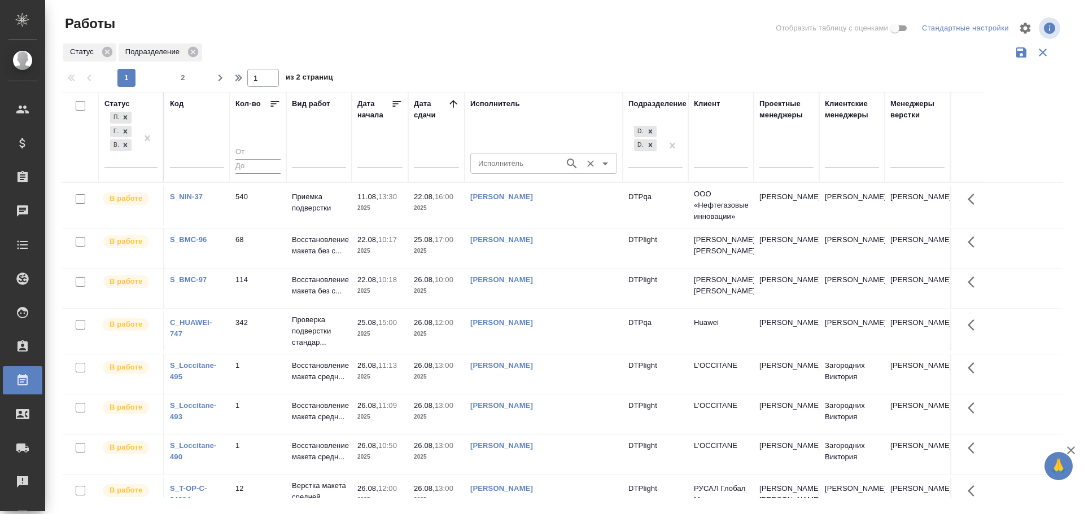
click at [488, 162] on input "Исполнитель" at bounding box center [516, 163] width 85 height 14
type input "Третьякова"
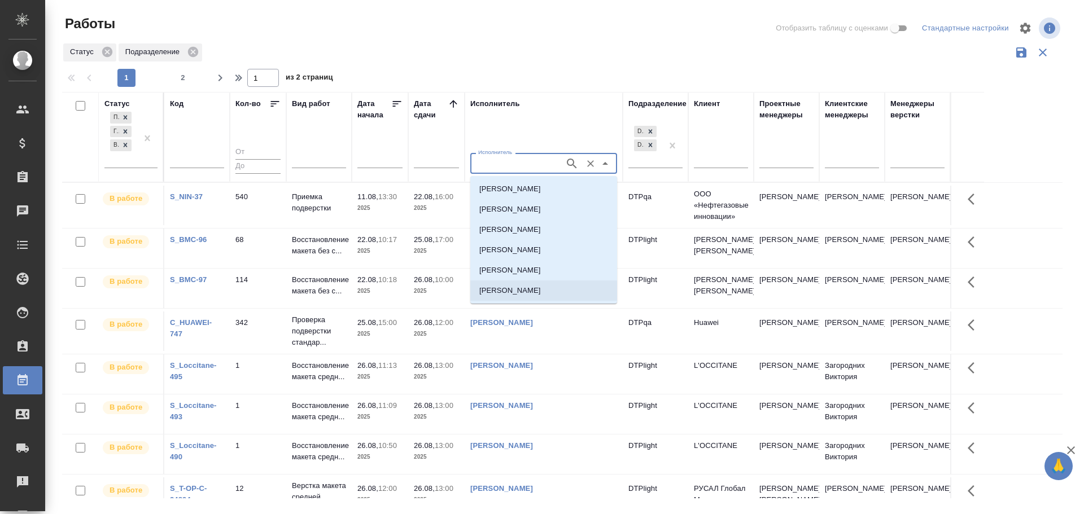
click at [541, 289] on p "Третьякова Мария Сергеевна" at bounding box center [510, 290] width 62 height 11
type input "Третьякова Мария Сергеевна"
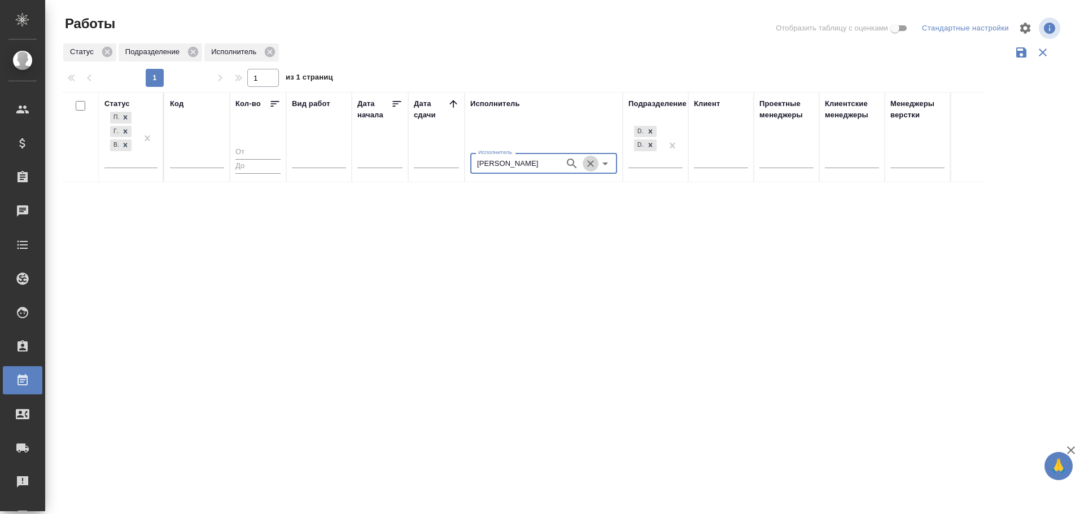
click at [593, 167] on icon "Очистить" at bounding box center [590, 163] width 11 height 11
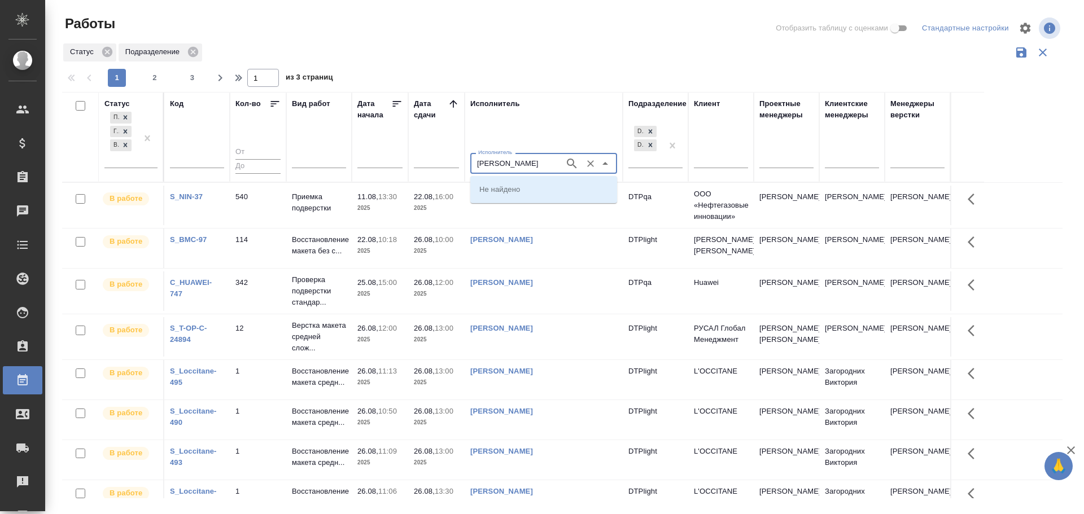
type input "Васильева"
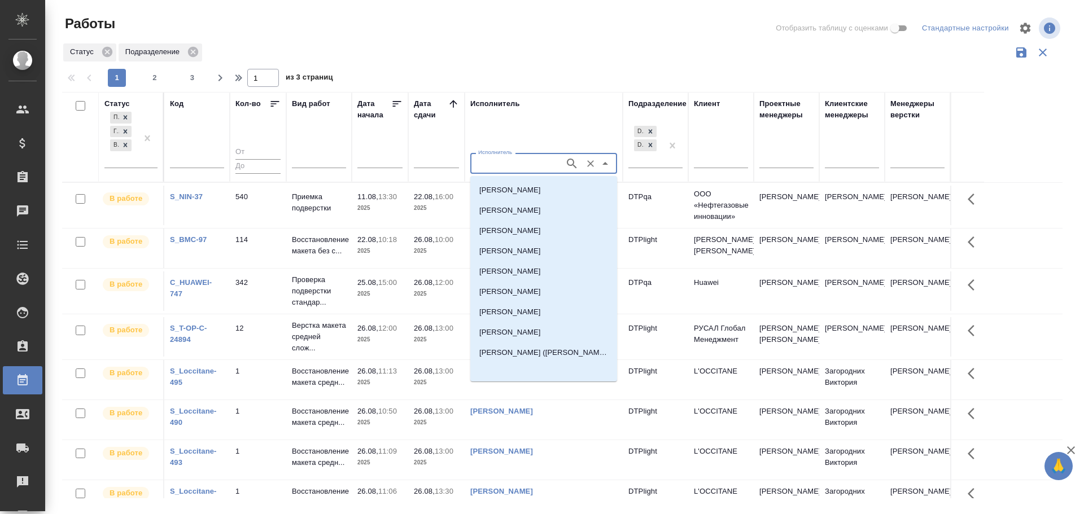
scroll to position [448, 0]
click at [541, 327] on p "Васильева Ольга Николаевна" at bounding box center [510, 330] width 62 height 11
type input "Васильева Ольга Николаевна"
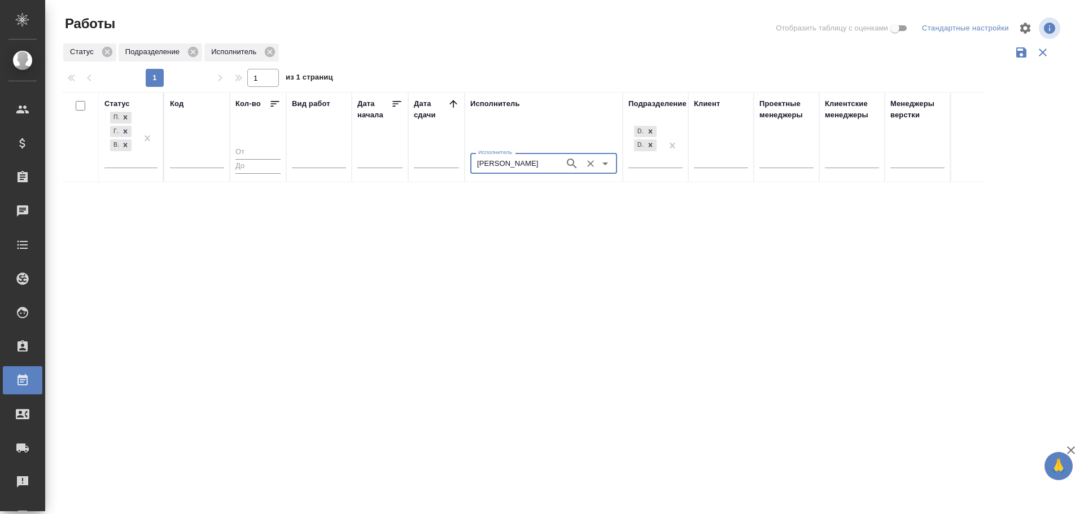
click at [588, 164] on icon "Очистить" at bounding box center [590, 163] width 11 height 11
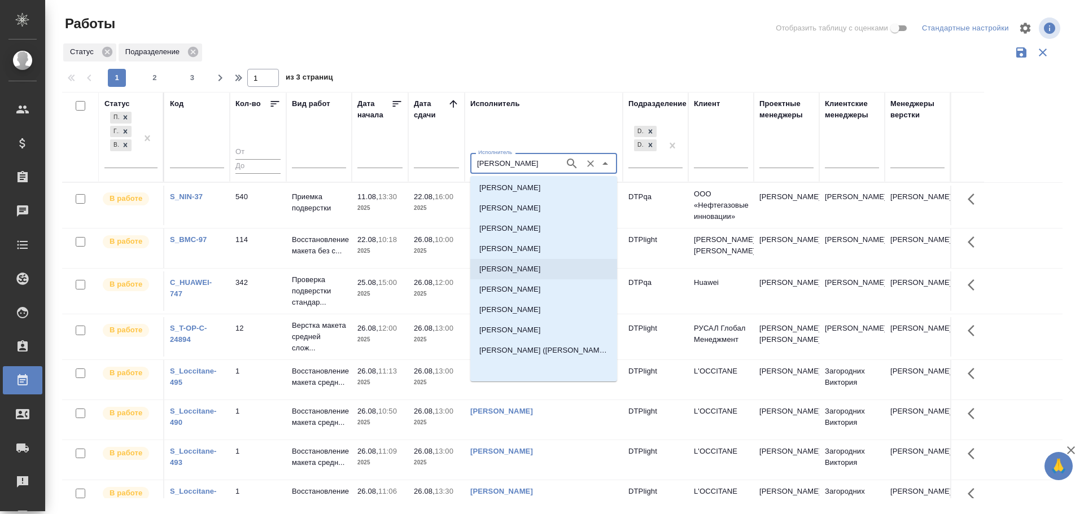
click at [541, 267] on p "Васильева Наталья Геннадьевна" at bounding box center [510, 269] width 62 height 11
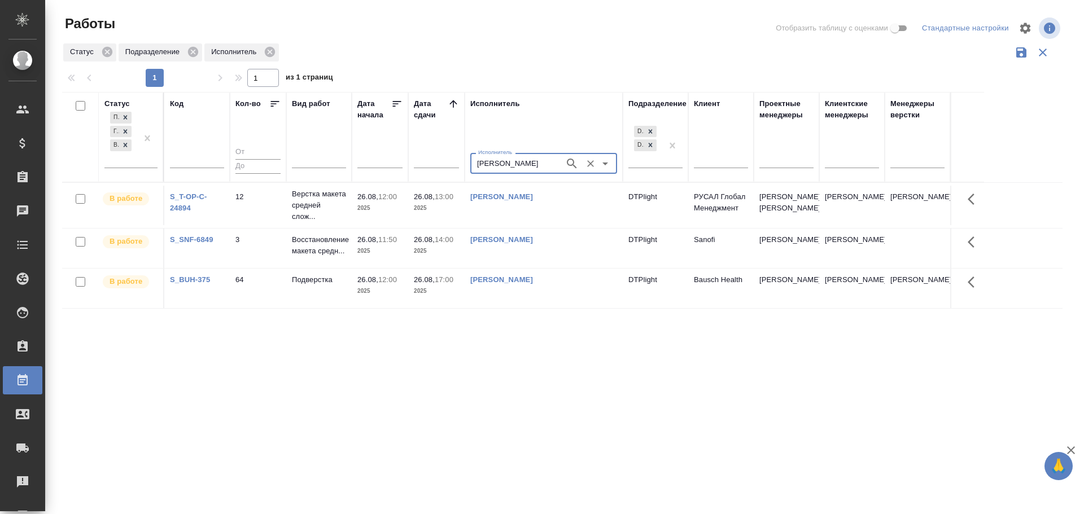
type input "Васильева Наталья Геннадьевна"
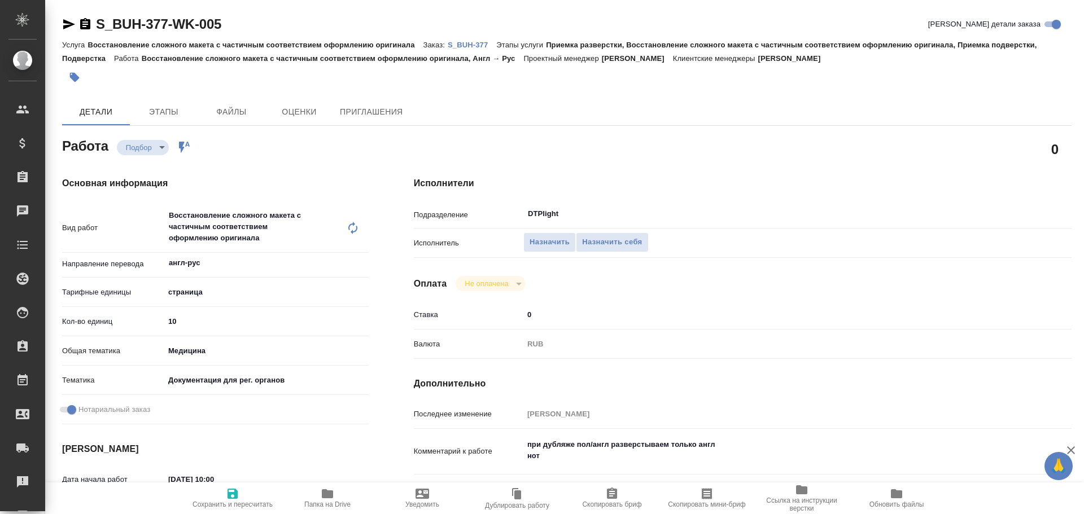
type textarea "x"
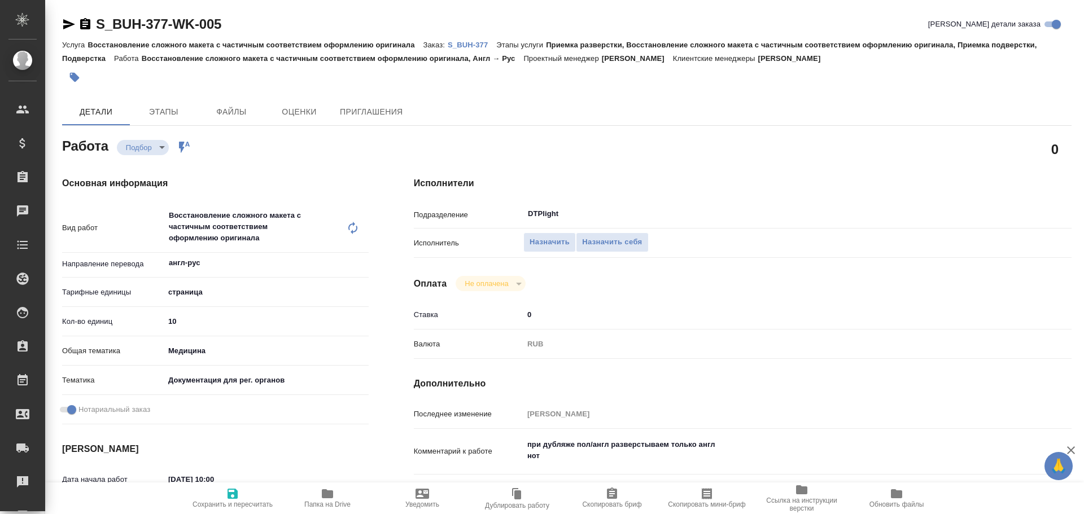
type textarea "x"
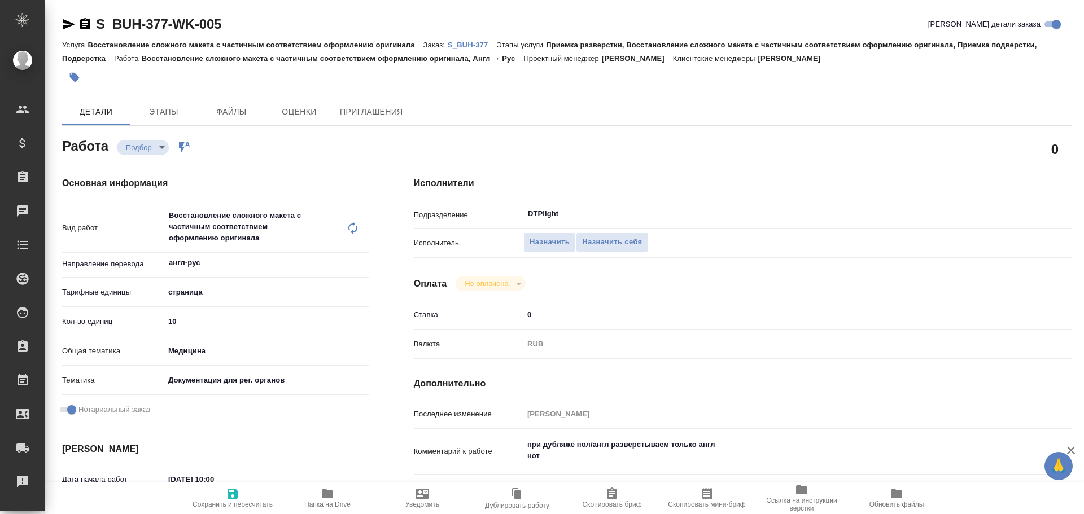
type textarea "x"
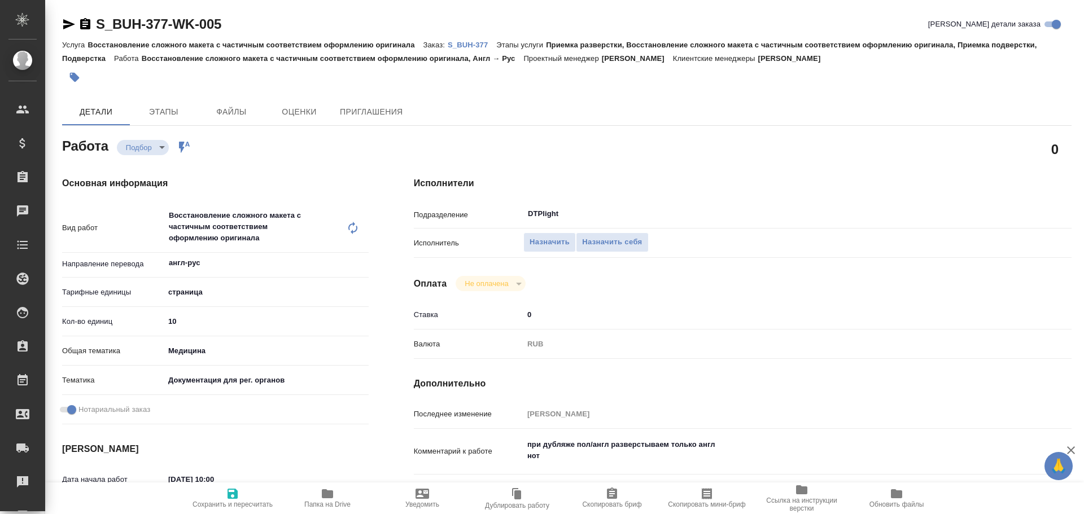
type textarea "x"
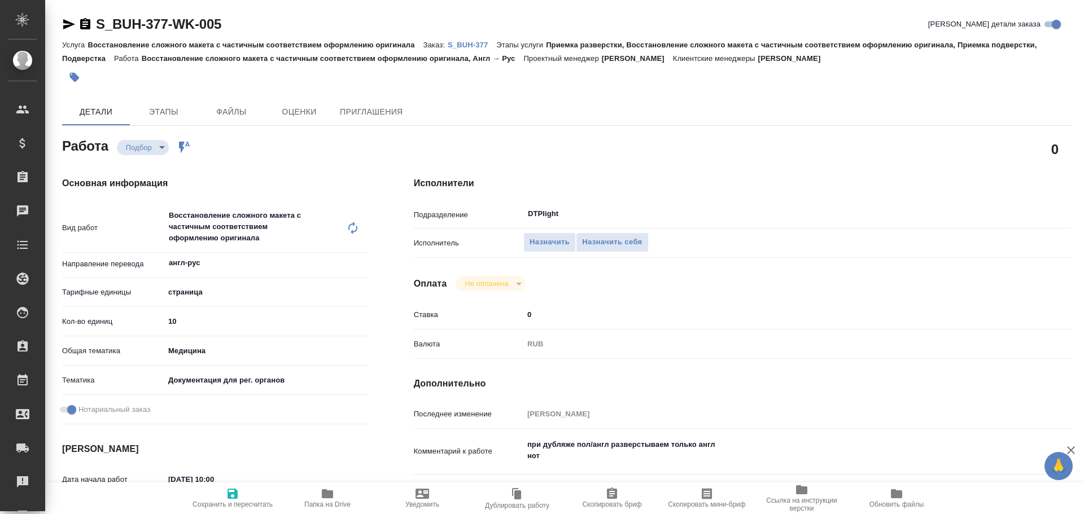
type textarea "x"
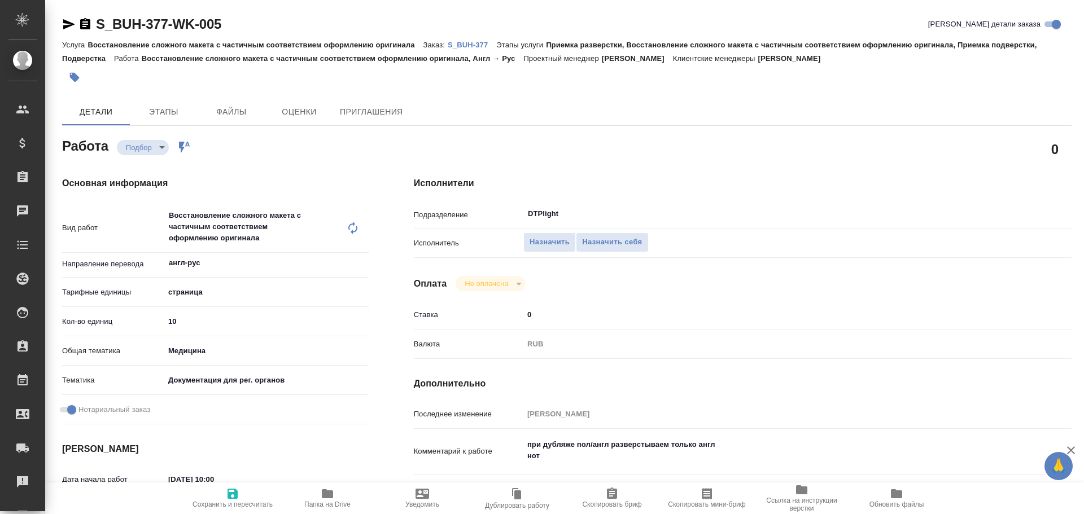
type textarea "x"
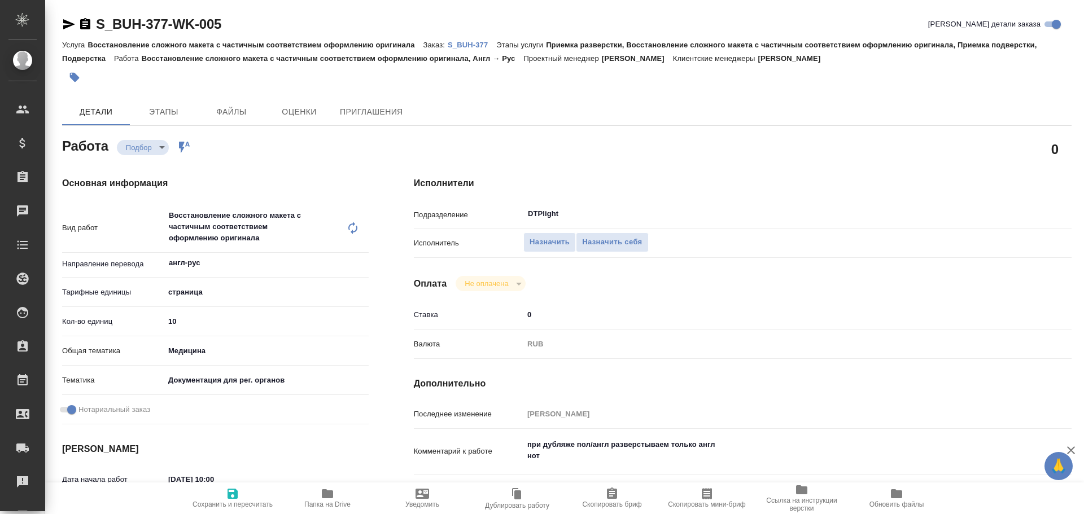
type textarea "x"
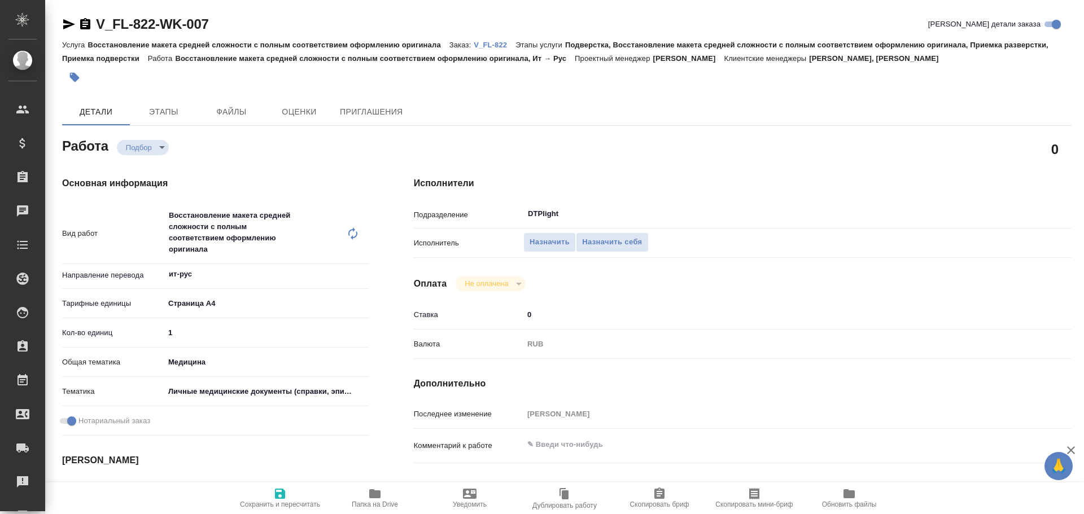
type textarea "x"
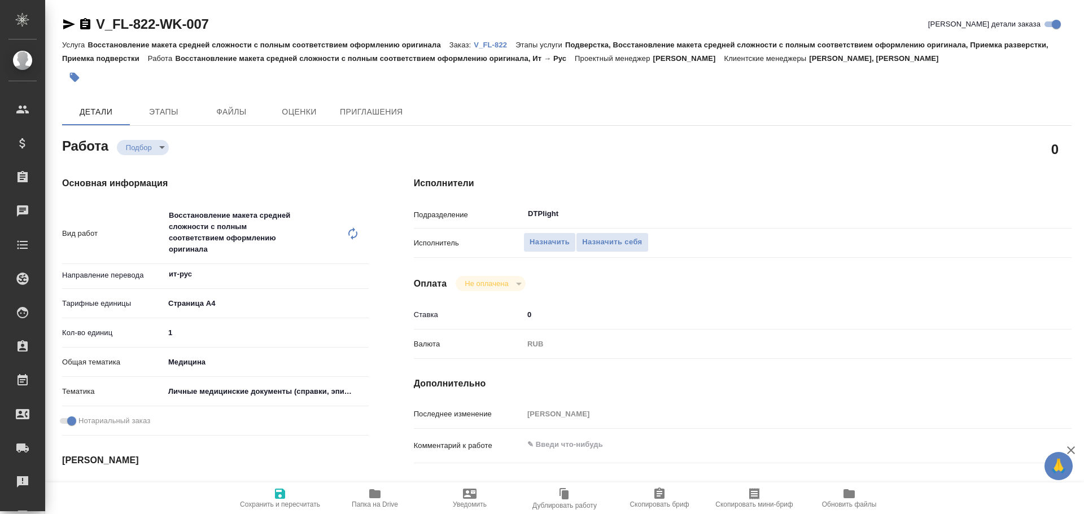
type textarea "x"
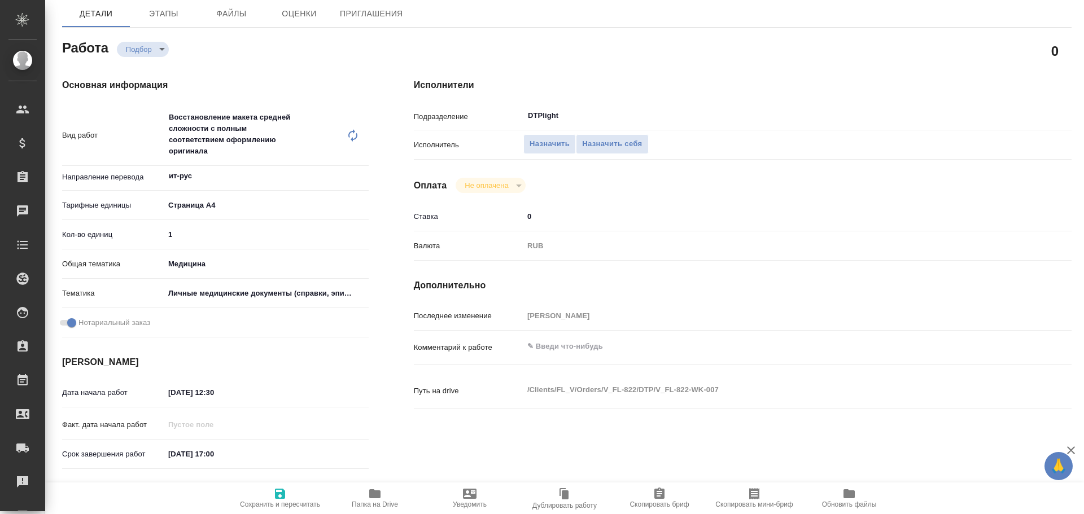
type textarea "x"
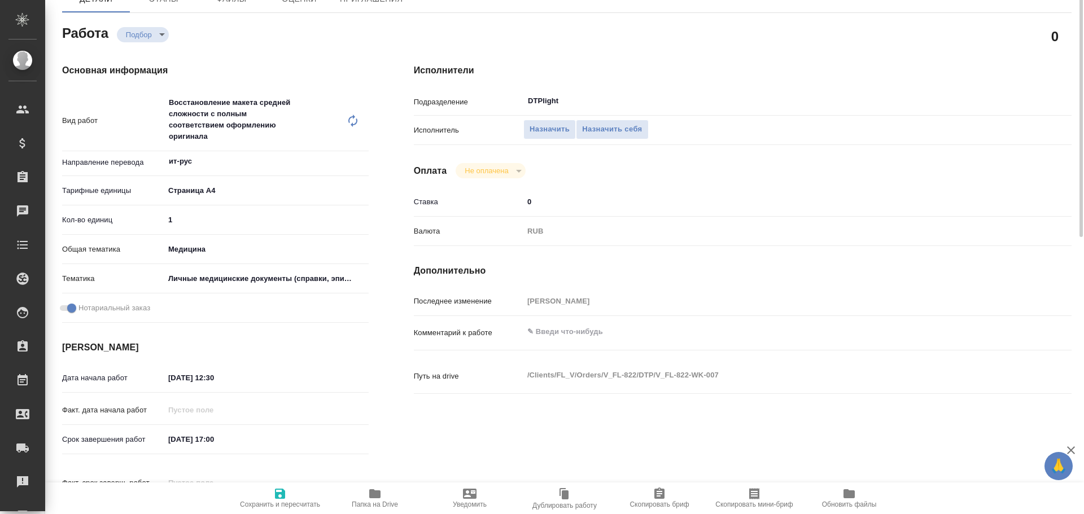
scroll to position [56, 0]
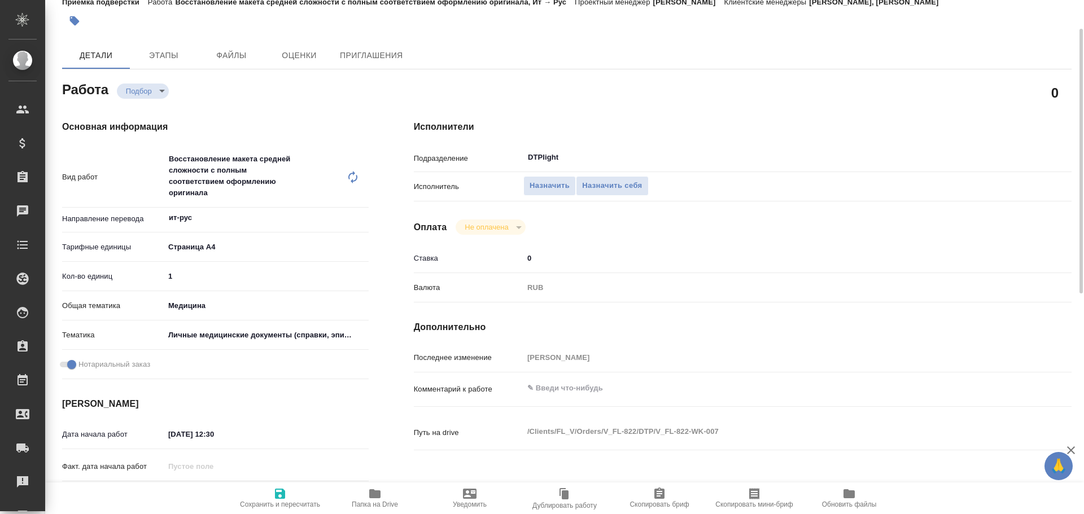
type textarea "x"
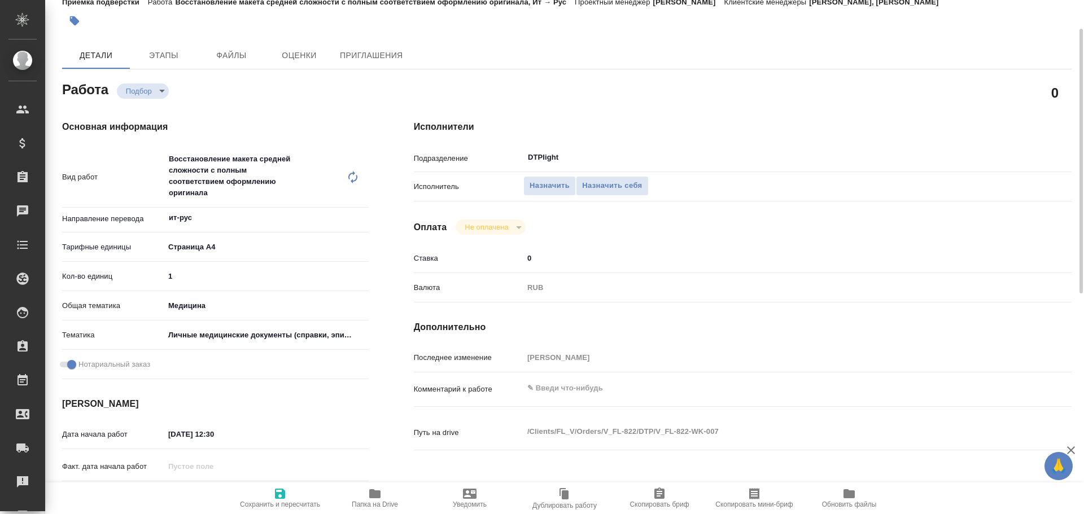
type textarea "x"
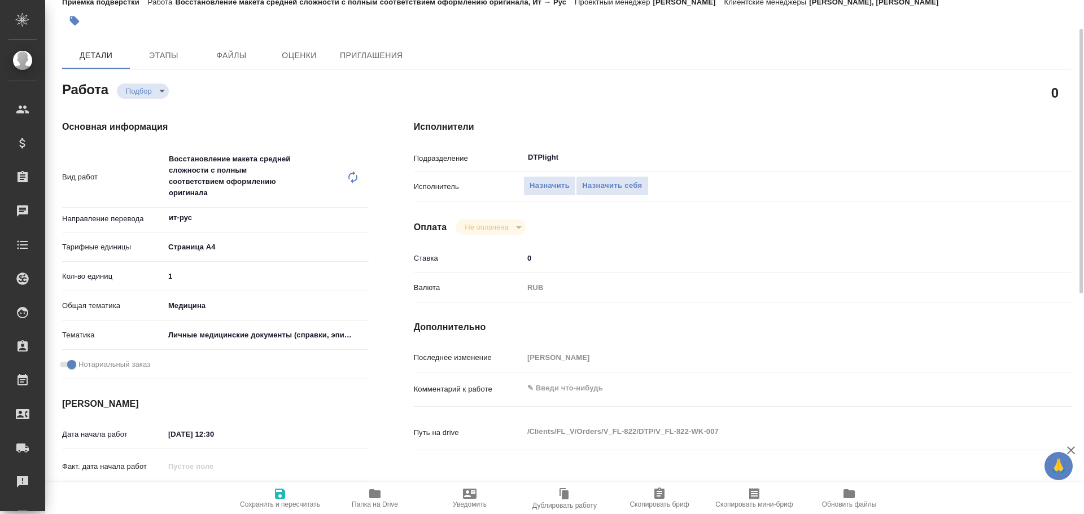
scroll to position [169, 0]
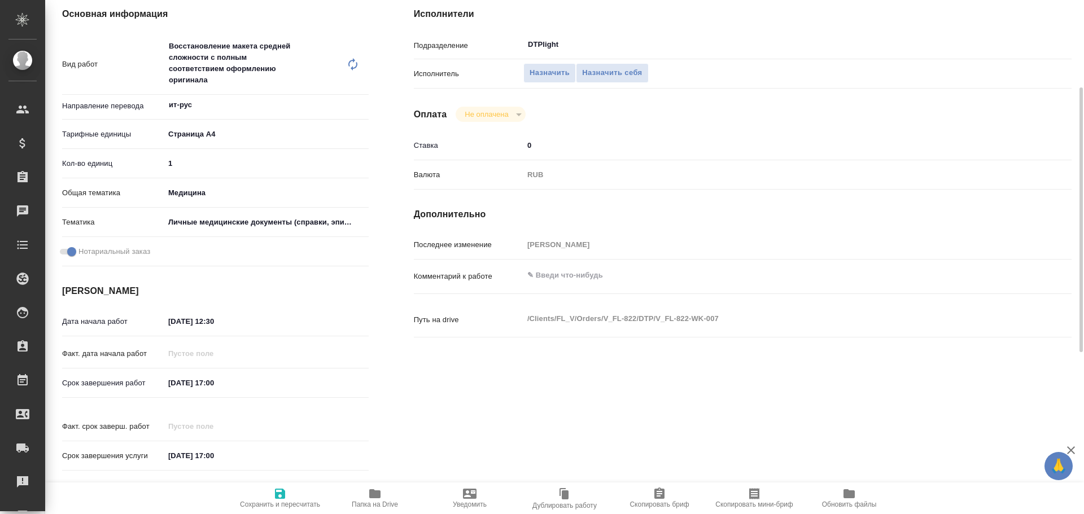
click at [371, 494] on icon "button" at bounding box center [374, 494] width 11 height 9
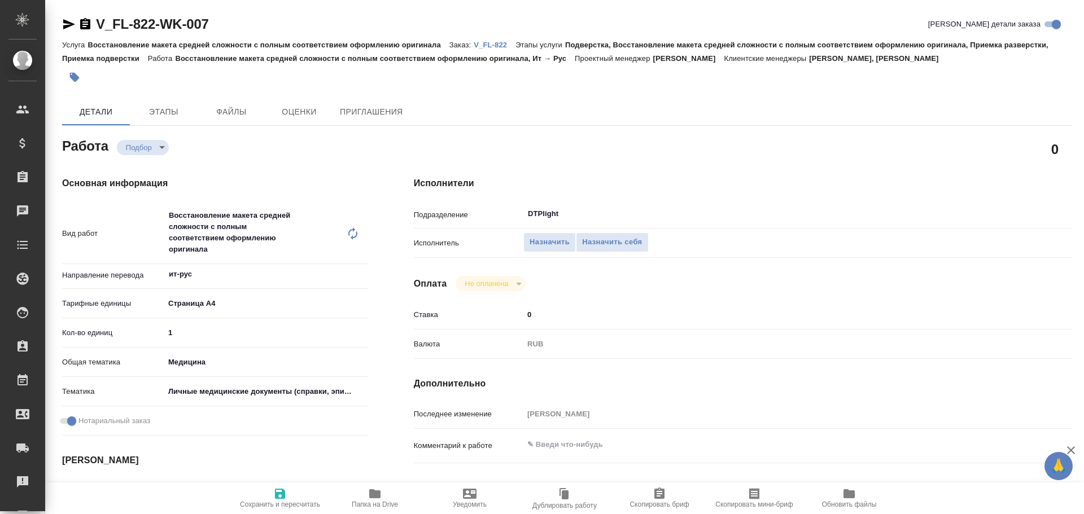
type textarea "x"
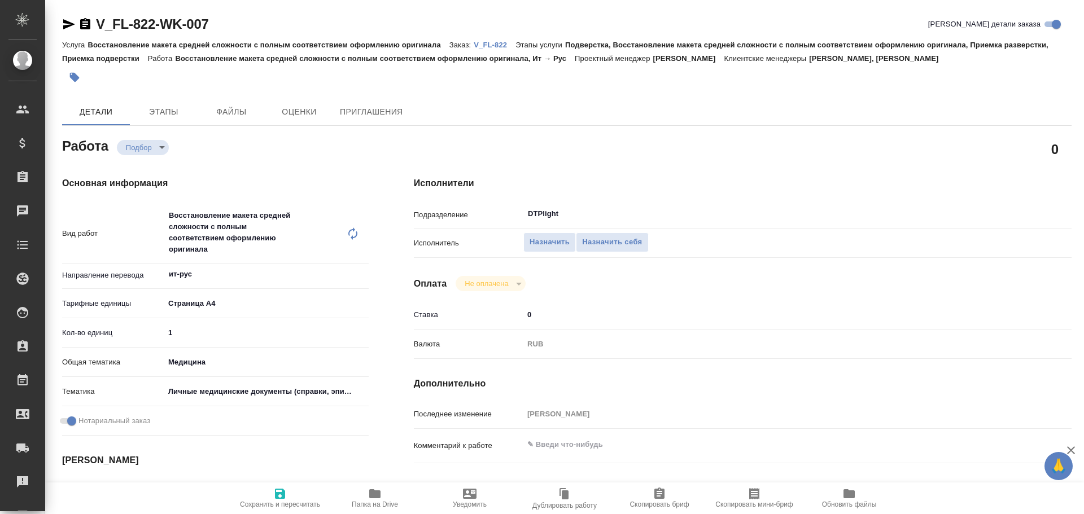
type textarea "x"
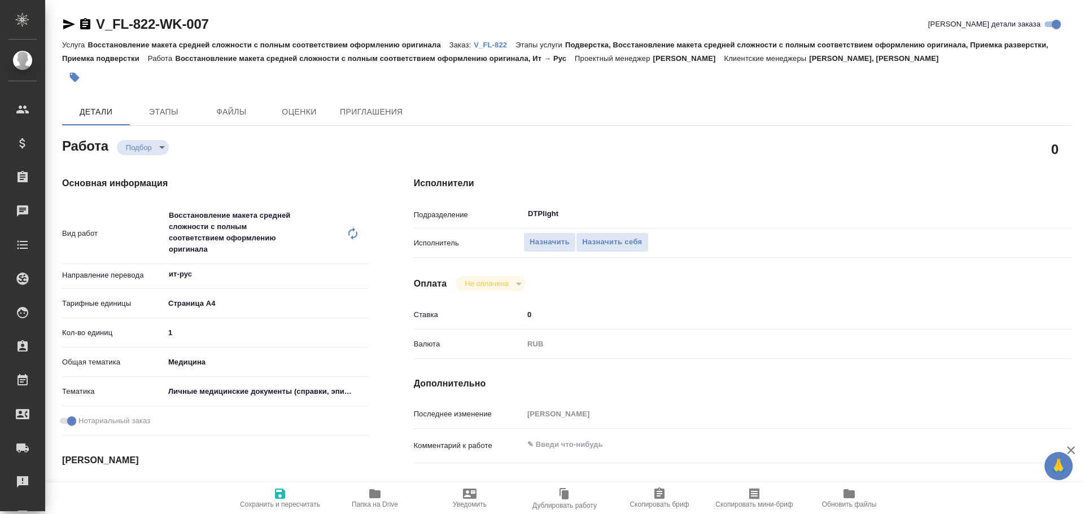
type textarea "x"
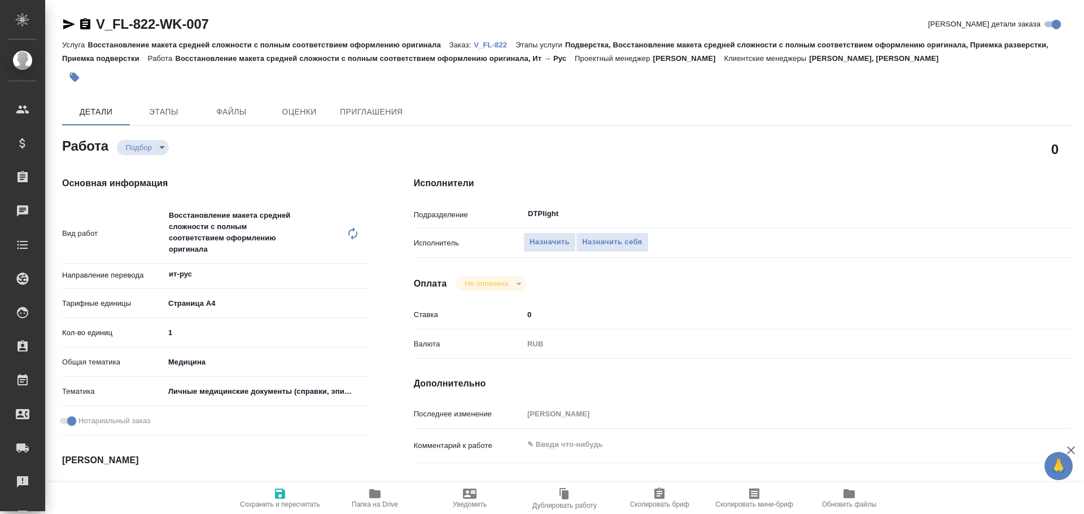
type textarea "x"
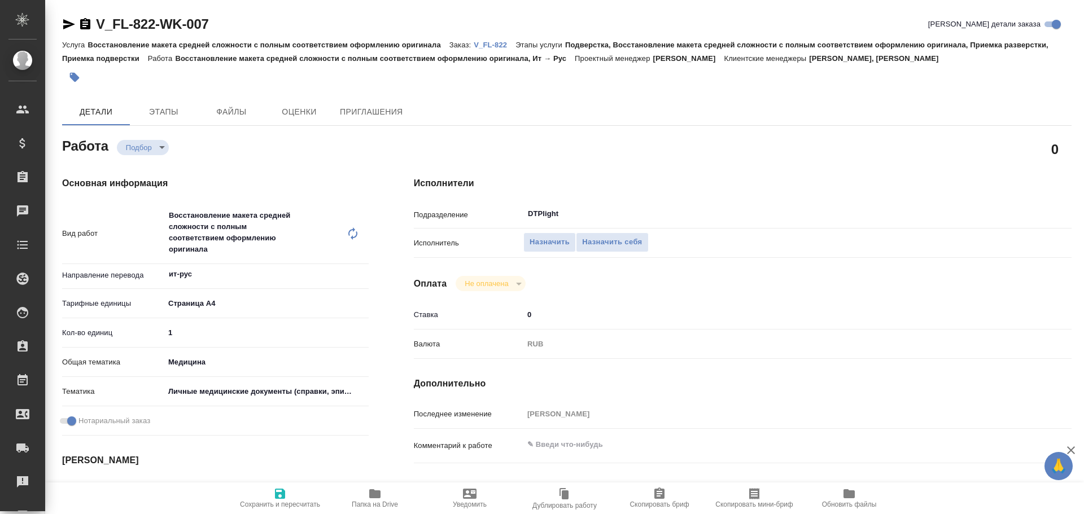
type textarea "x"
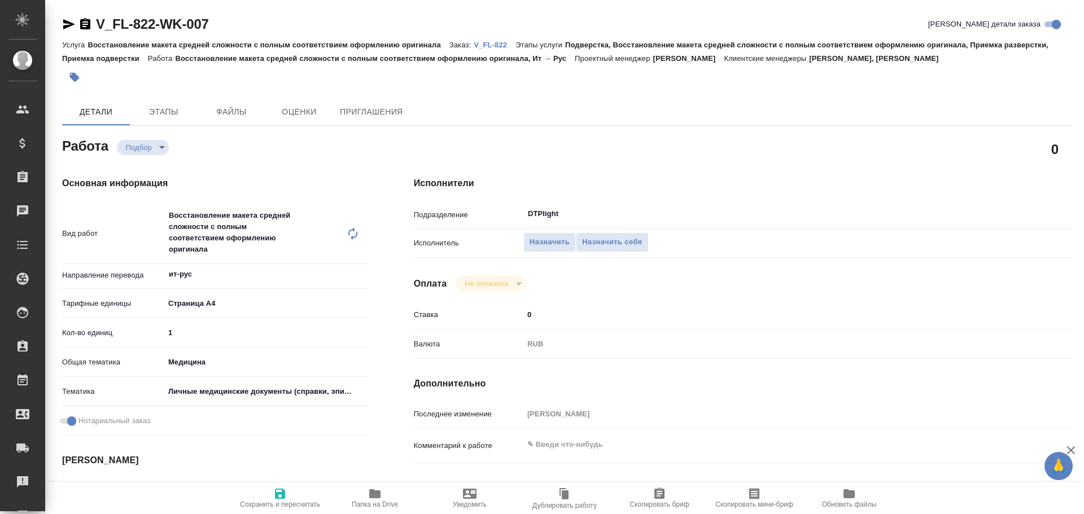
type textarea "x"
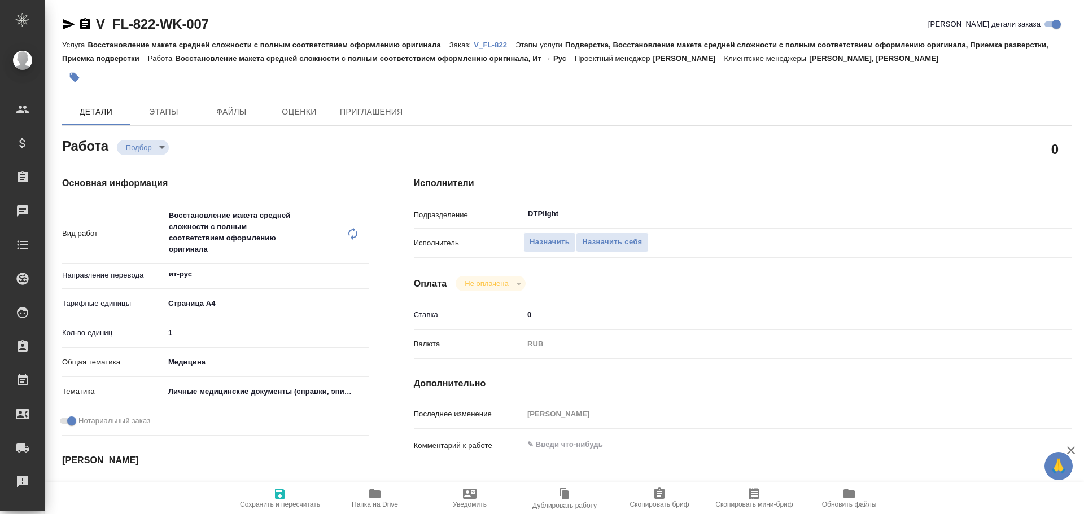
type textarea "x"
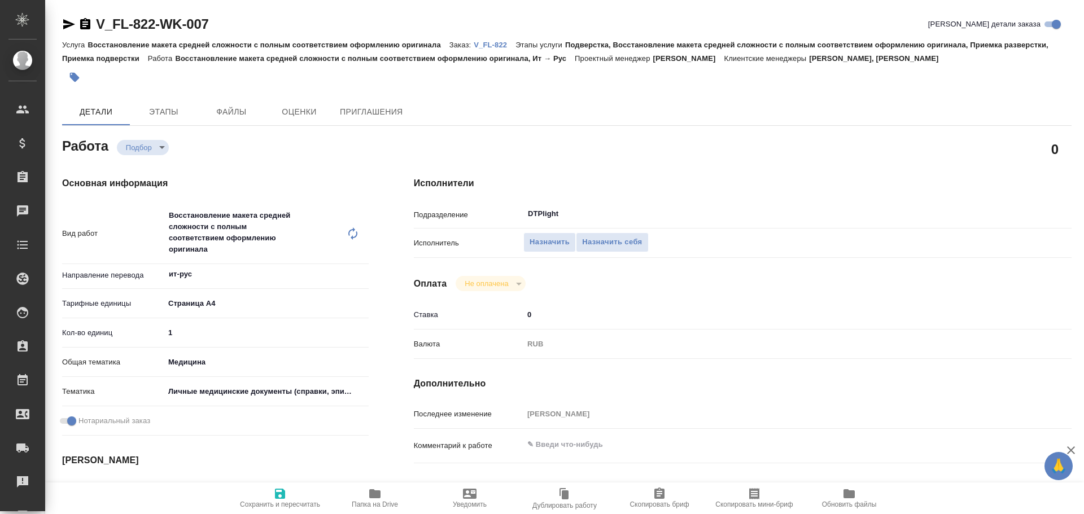
type textarea "x"
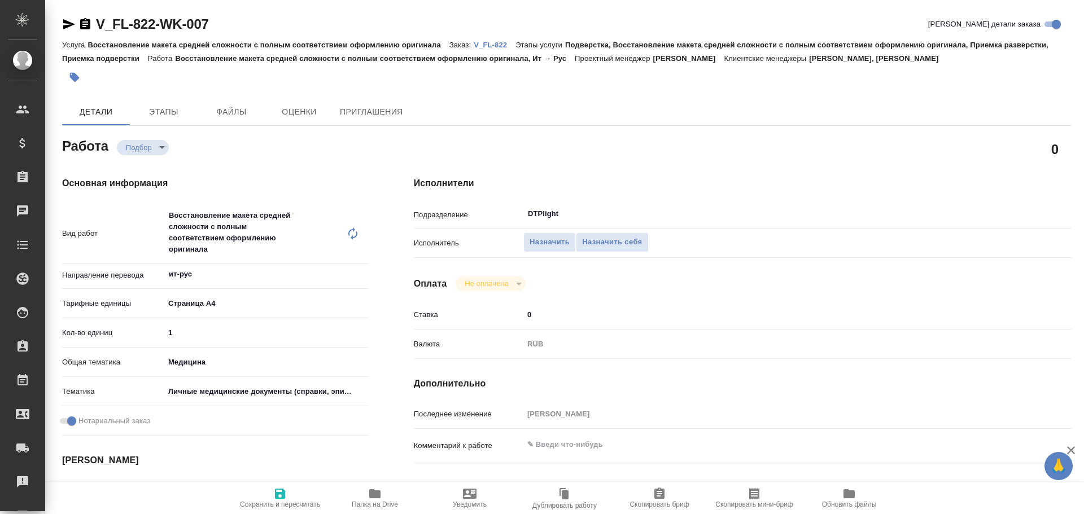
type textarea "x"
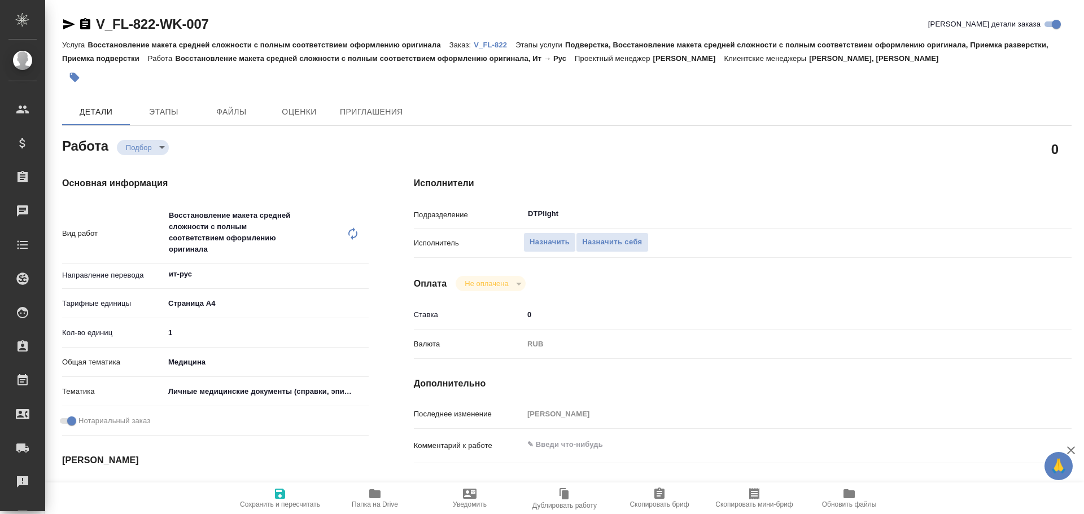
type textarea "x"
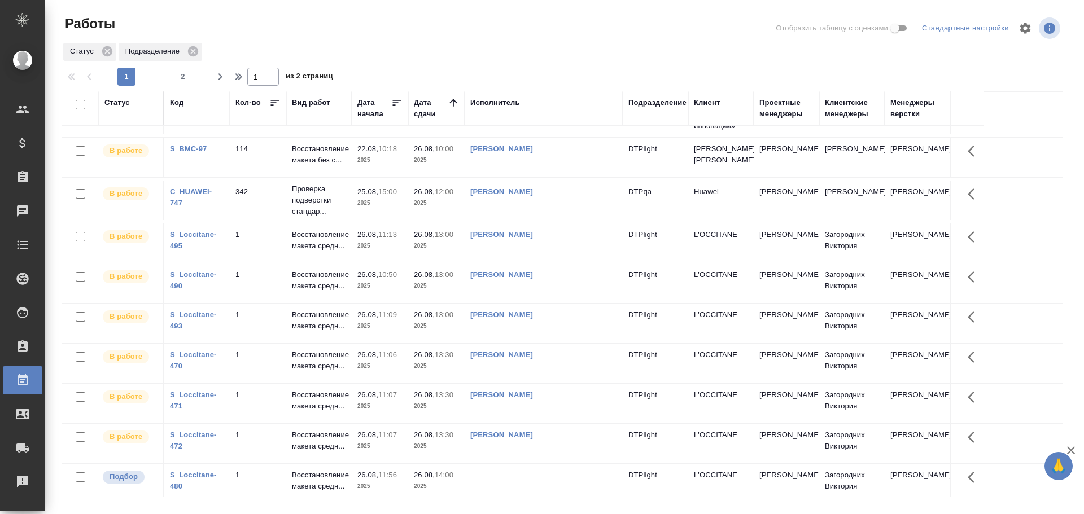
scroll to position [282, 0]
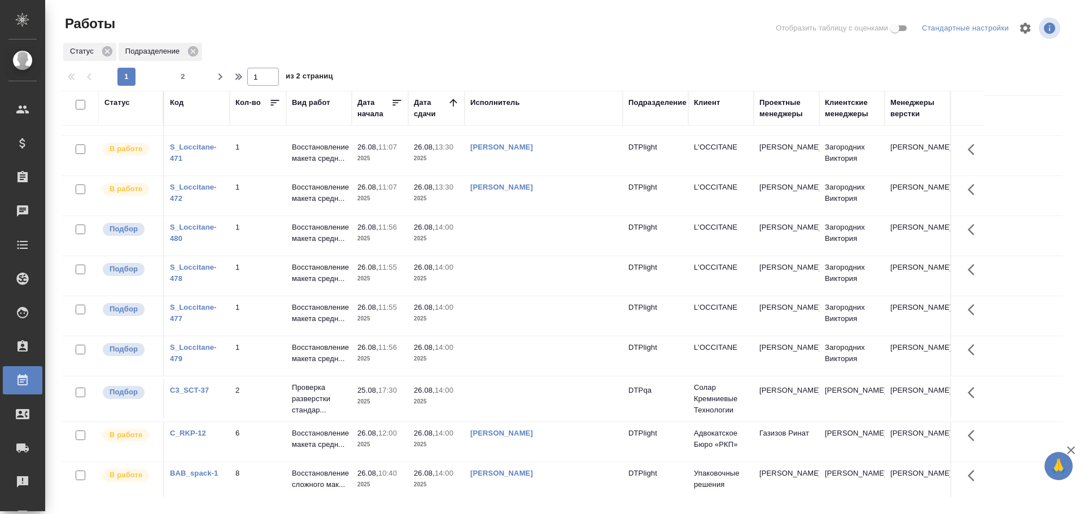
click at [525, 240] on td at bounding box center [544, 236] width 158 height 40
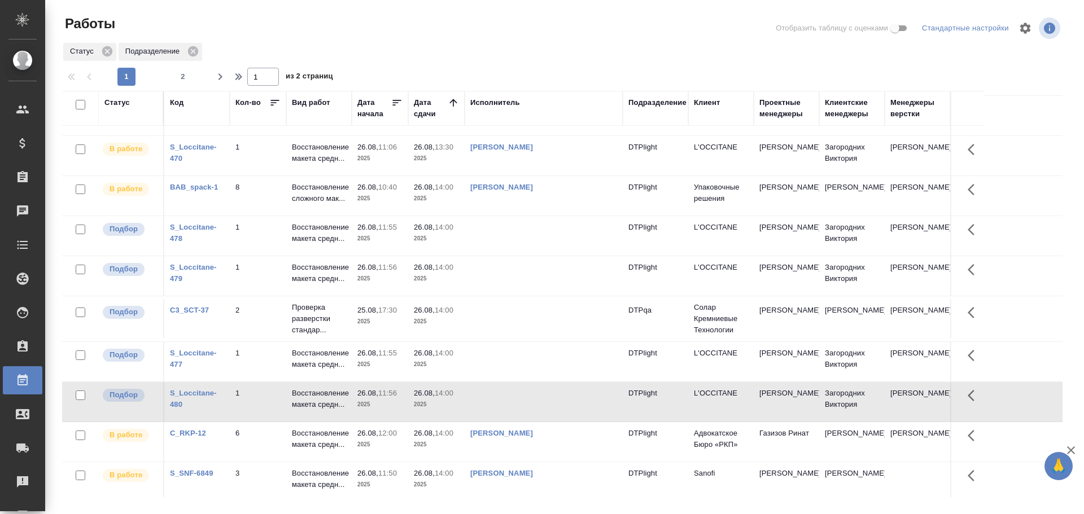
click at [494, 281] on td at bounding box center [544, 276] width 158 height 40
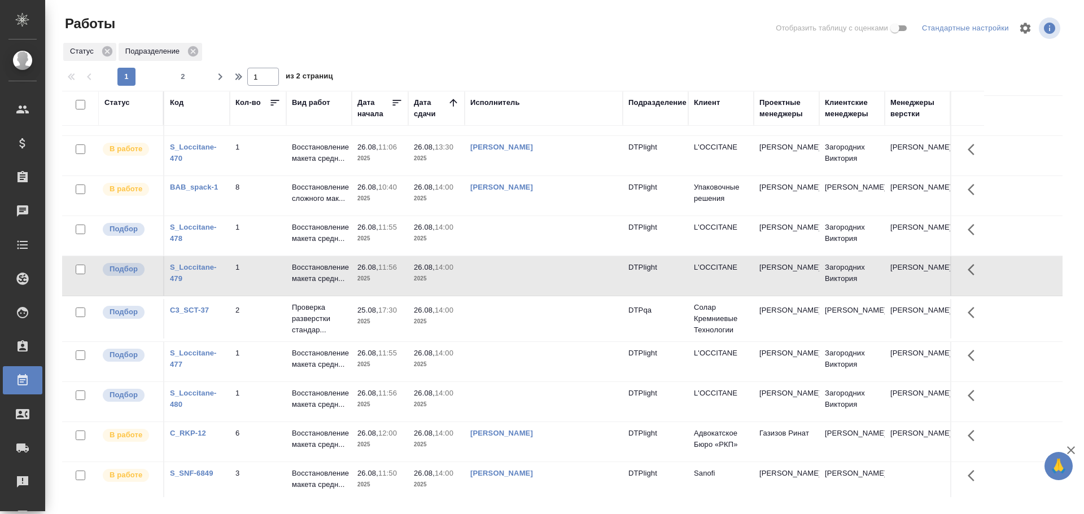
click at [502, 281] on td at bounding box center [544, 276] width 158 height 40
click at [503, 277] on td at bounding box center [544, 276] width 158 height 40
click at [514, 278] on td at bounding box center [544, 276] width 158 height 40
click at [509, 368] on td at bounding box center [544, 362] width 158 height 40
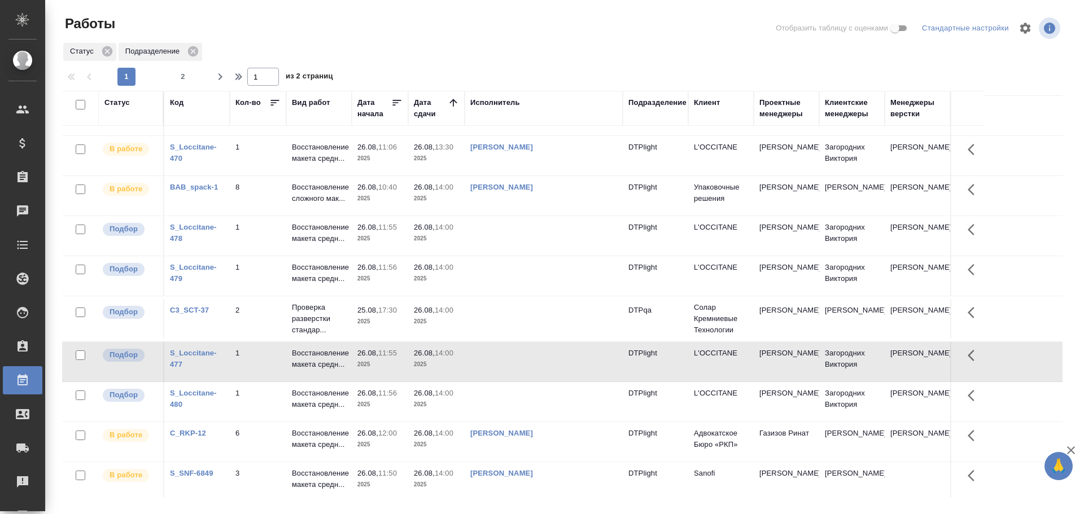
click at [509, 368] on td at bounding box center [544, 362] width 158 height 40
click at [519, 406] on td at bounding box center [544, 402] width 158 height 40
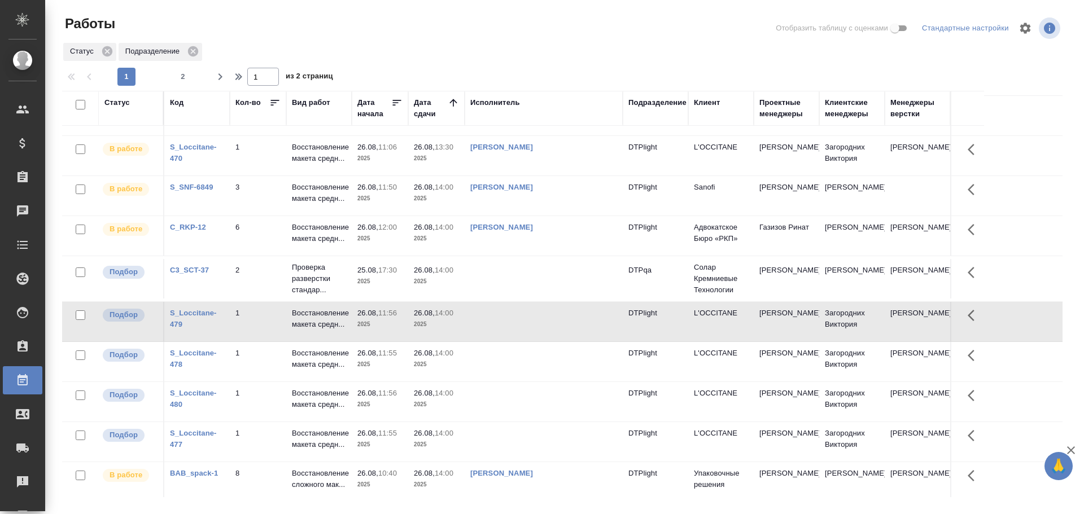
scroll to position [0, 0]
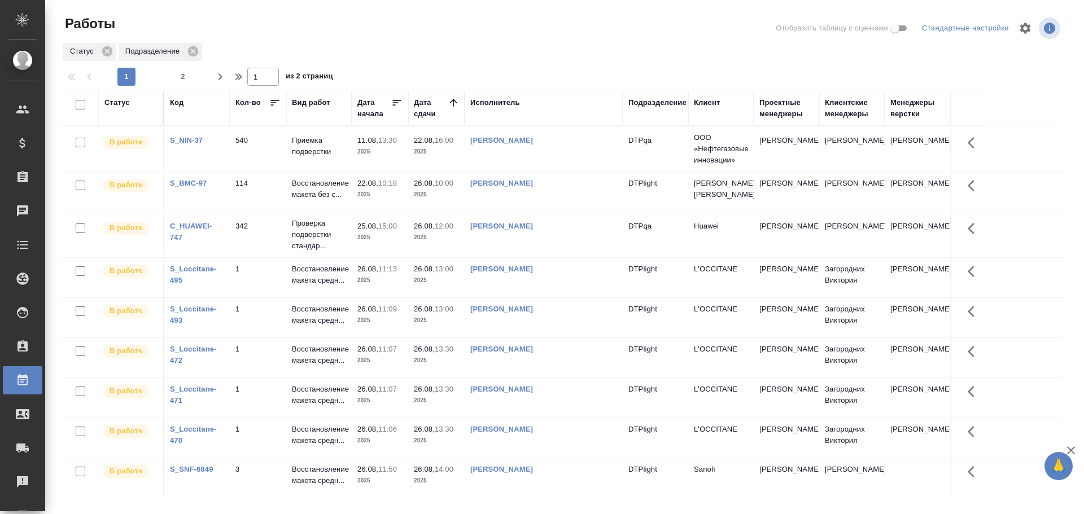
click at [492, 101] on div "Исполнитель" at bounding box center [495, 102] width 50 height 11
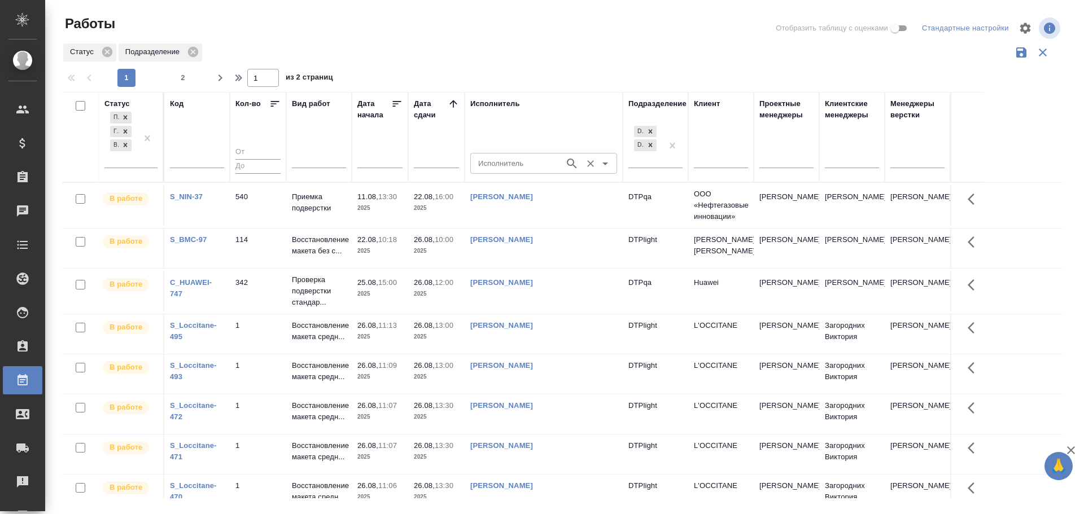
click at [493, 167] on input "Исполнитель" at bounding box center [516, 163] width 85 height 14
type input "Панькина"
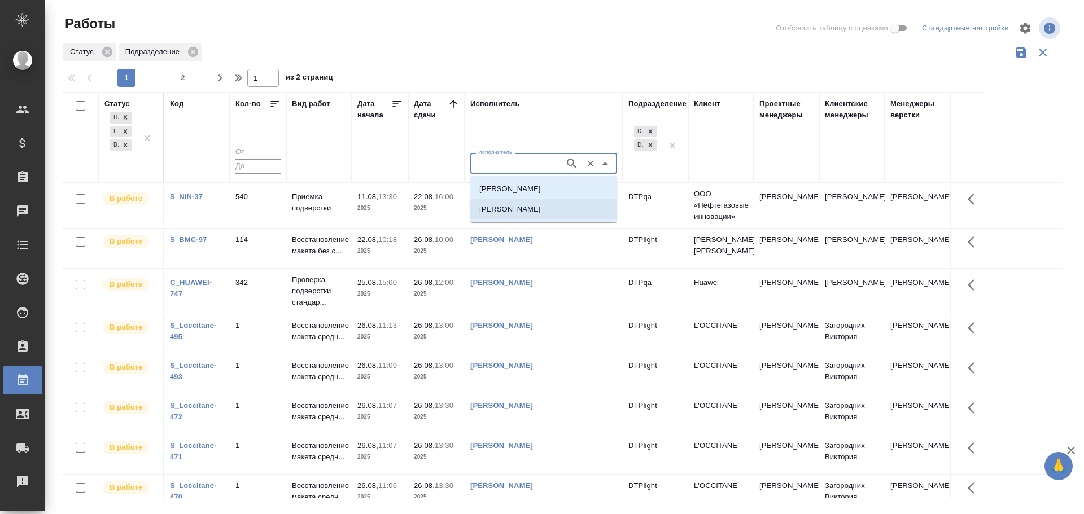
click at [505, 207] on p "Панькина Анна Сергеевна" at bounding box center [510, 209] width 62 height 11
type input "Панькина Анна Сергеевна"
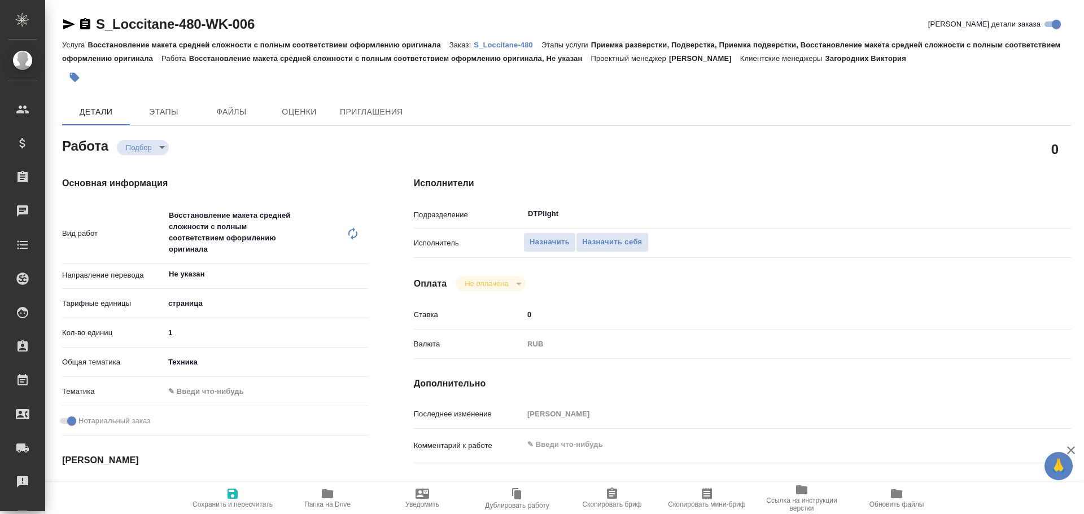
type textarea "x"
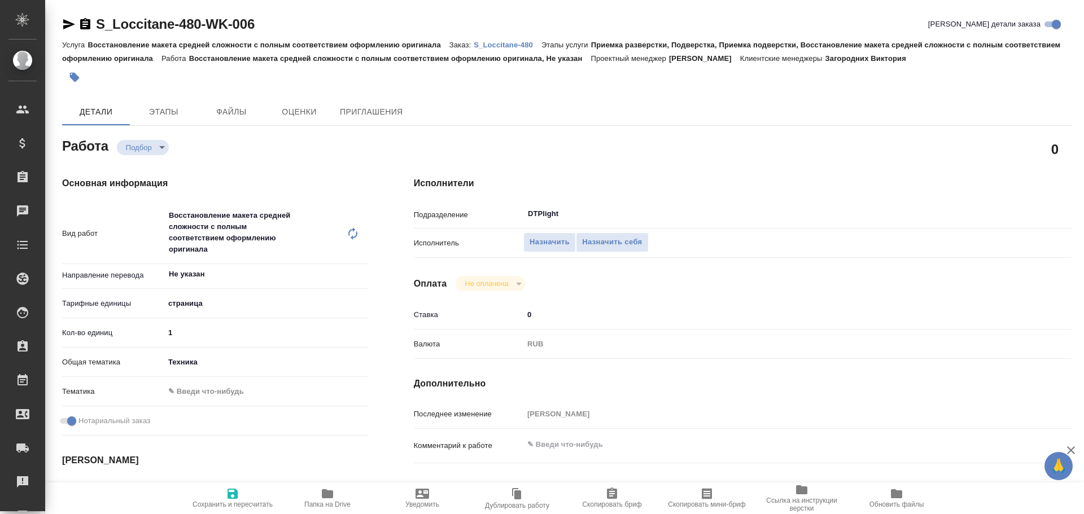
type textarea "x"
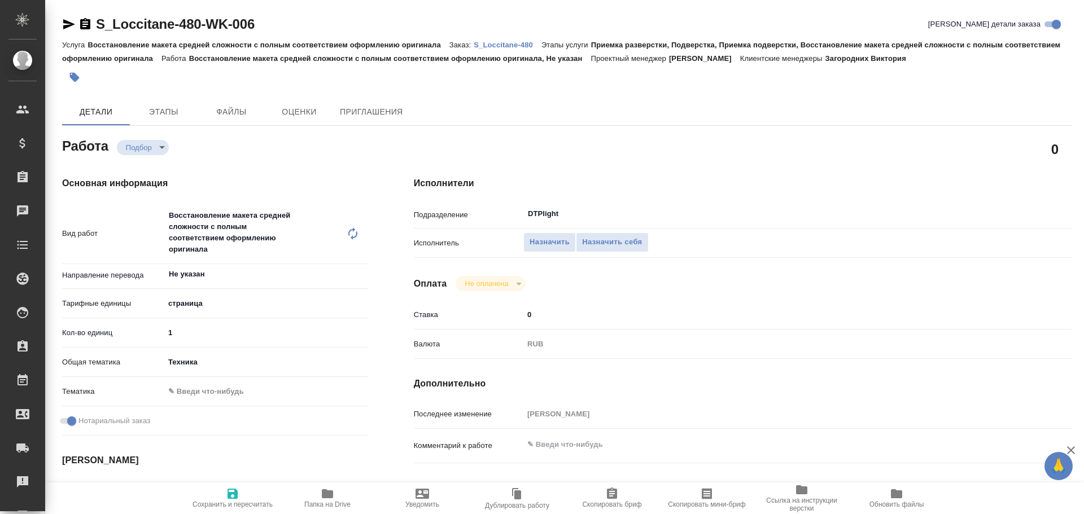
type textarea "x"
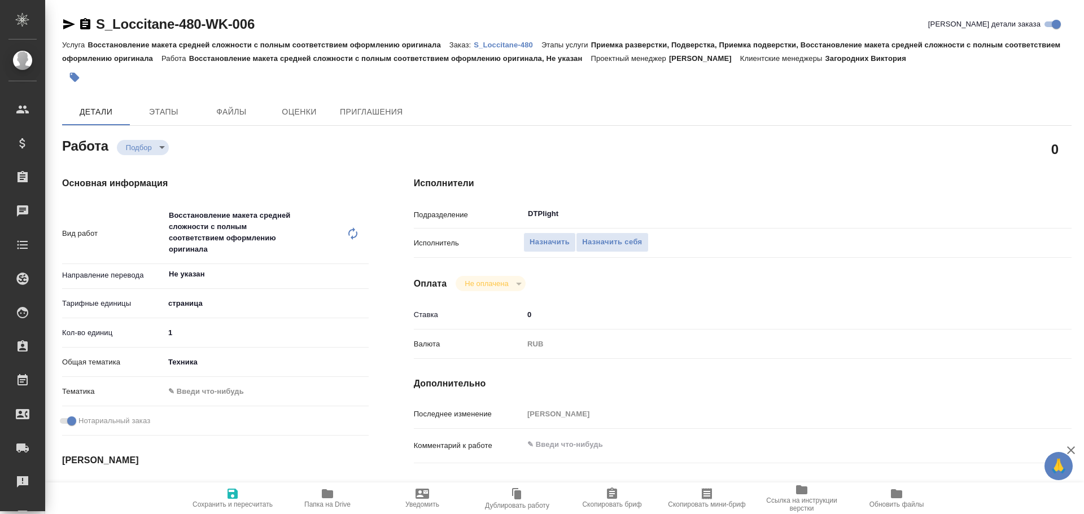
type textarea "x"
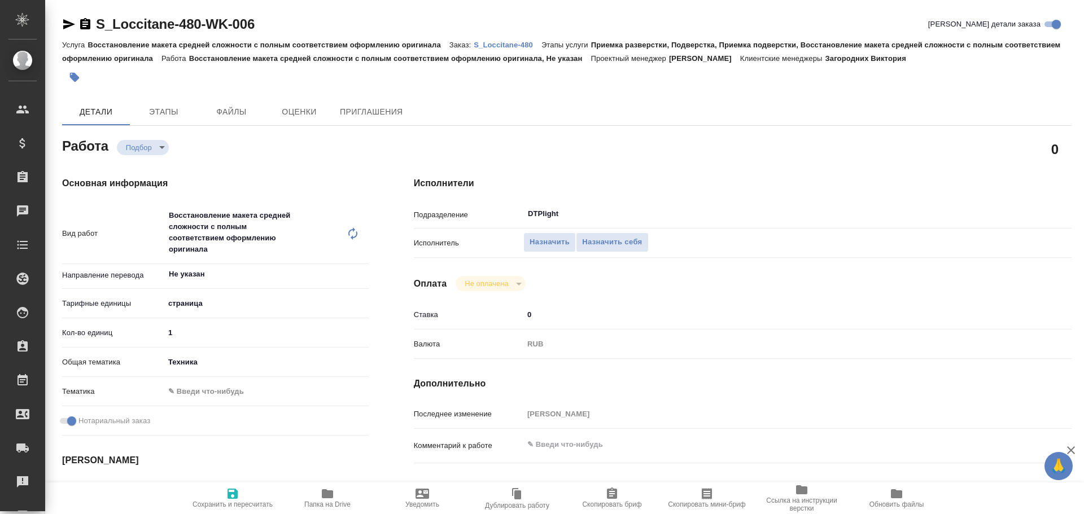
drag, startPoint x: 65, startPoint y: 20, endPoint x: 84, endPoint y: 50, distance: 35.3
click at [65, 20] on icon "button" at bounding box center [69, 25] width 14 height 14
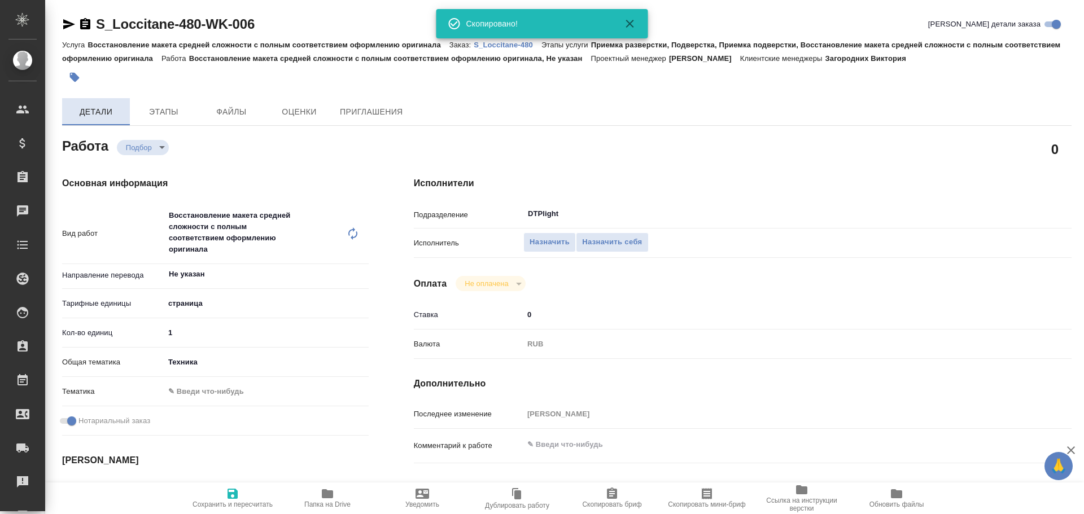
type textarea "x"
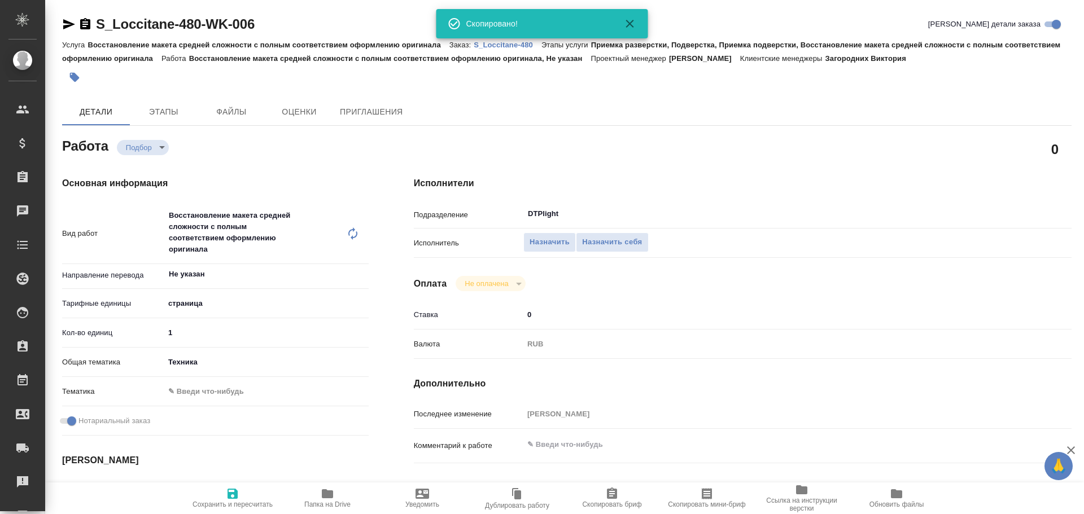
type textarea "x"
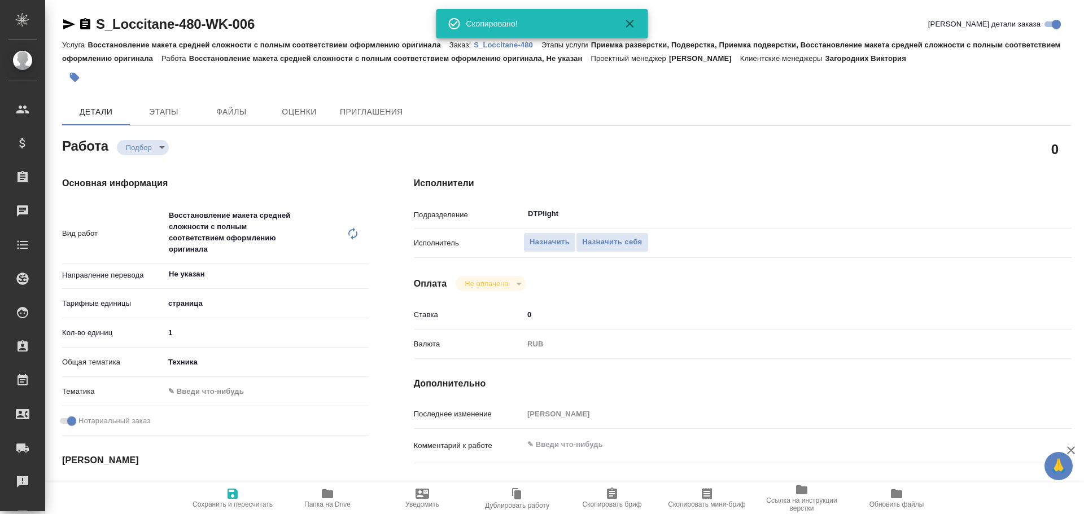
type textarea "x"
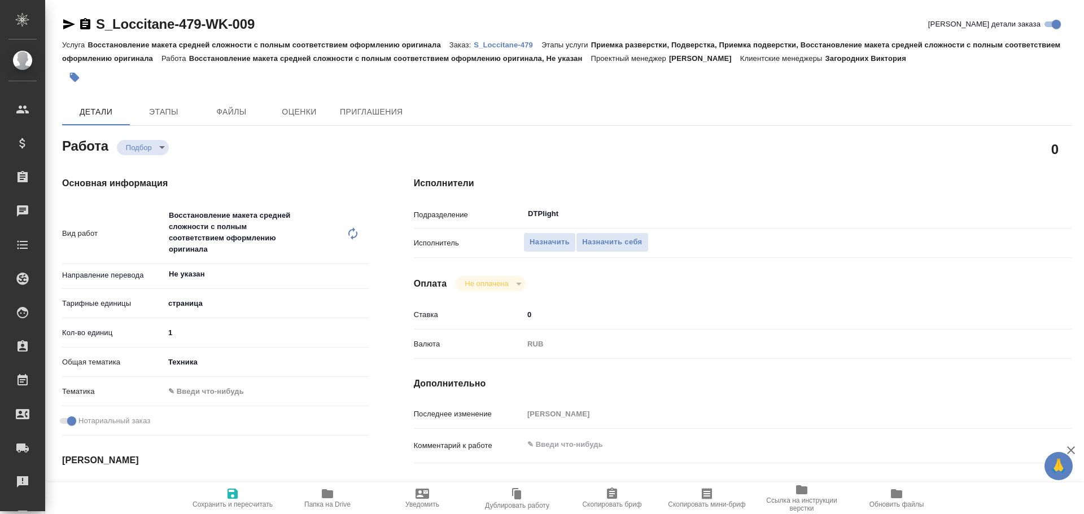
type textarea "x"
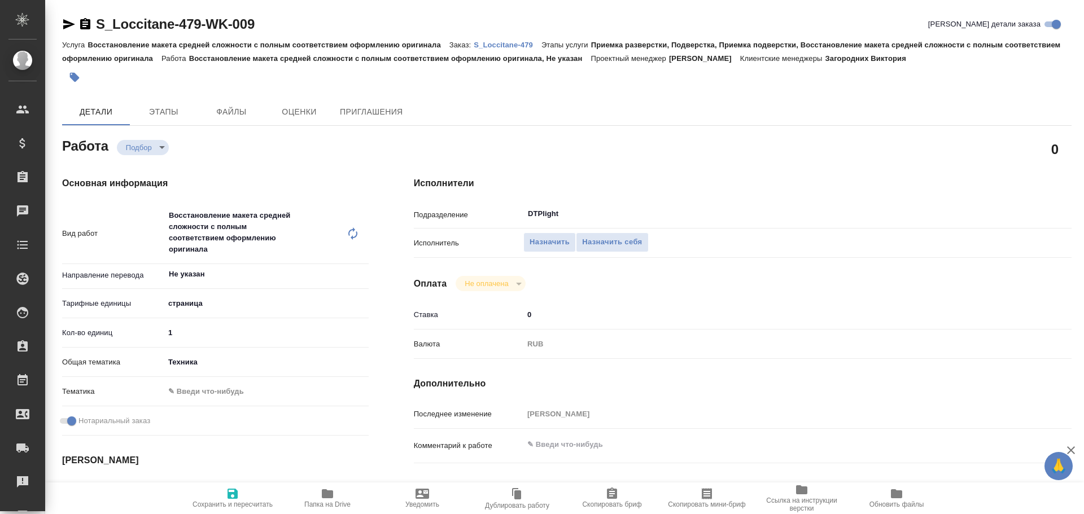
type textarea "x"
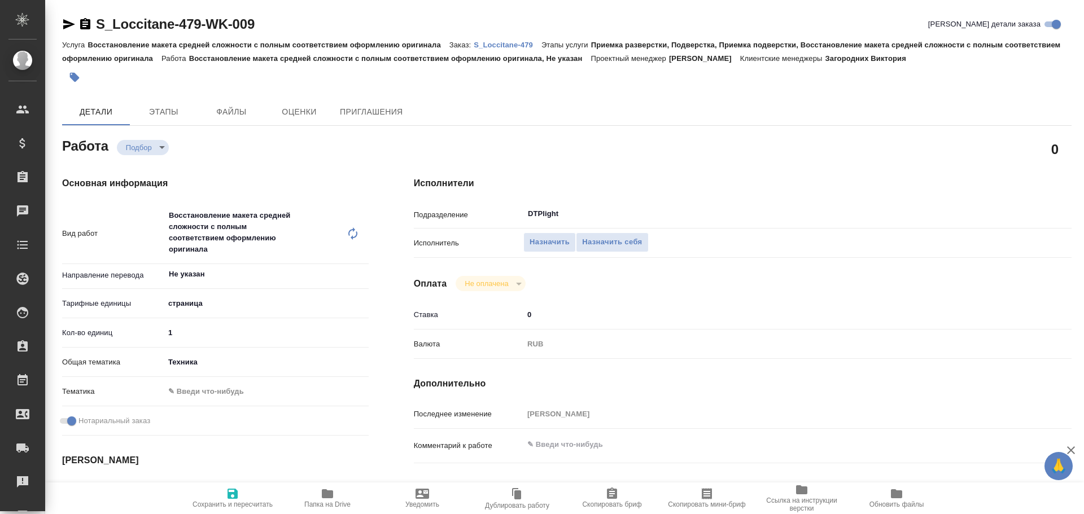
type textarea "x"
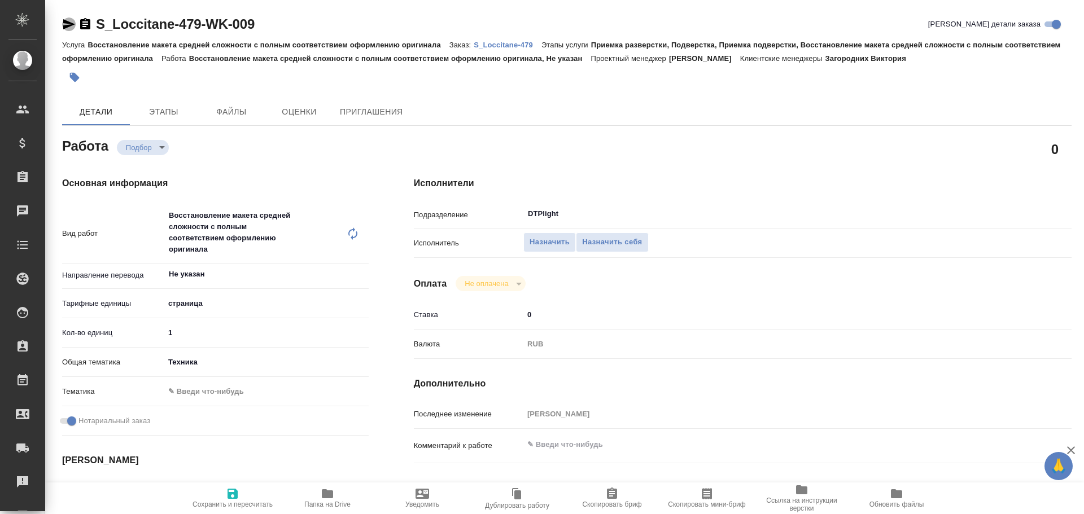
click at [72, 22] on icon "button" at bounding box center [69, 25] width 14 height 14
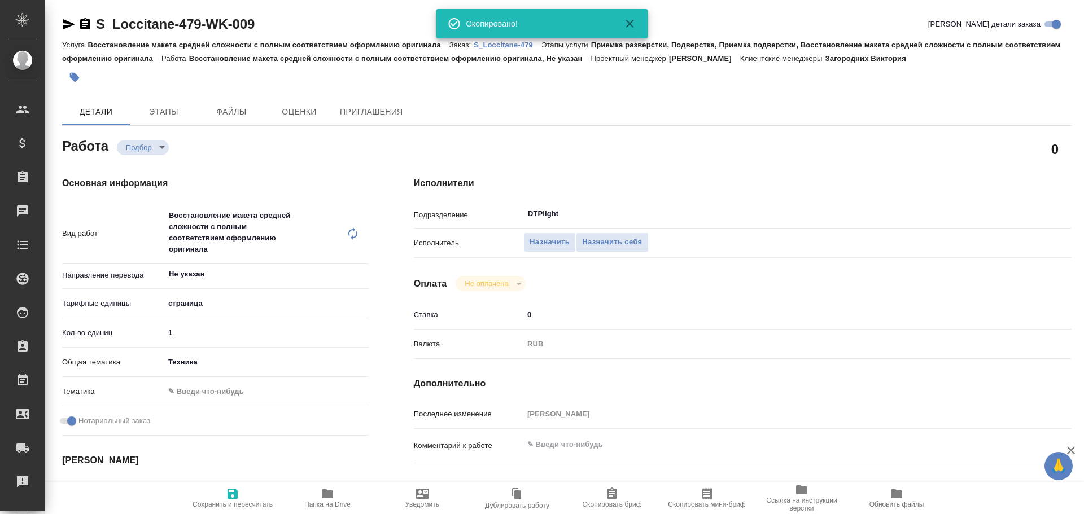
type textarea "x"
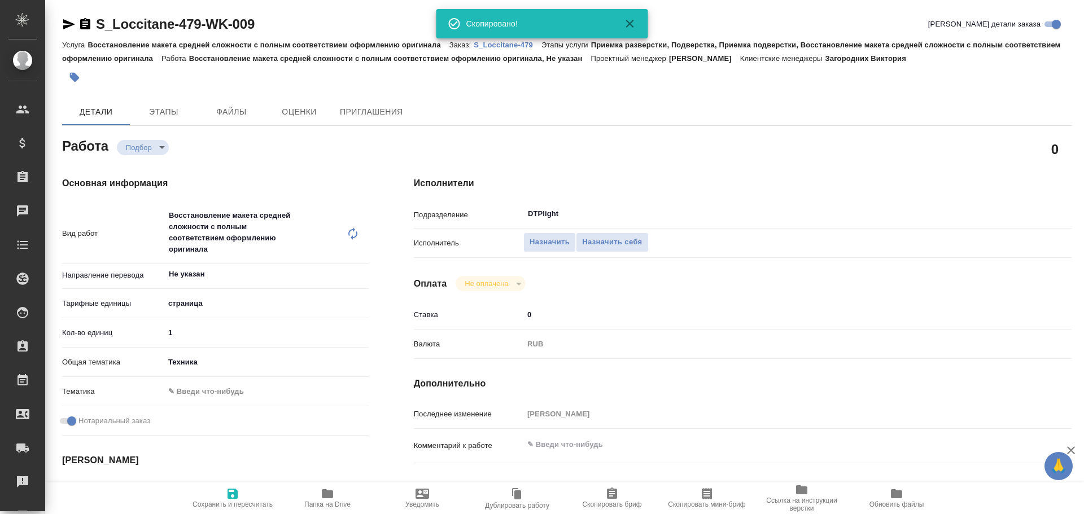
type textarea "x"
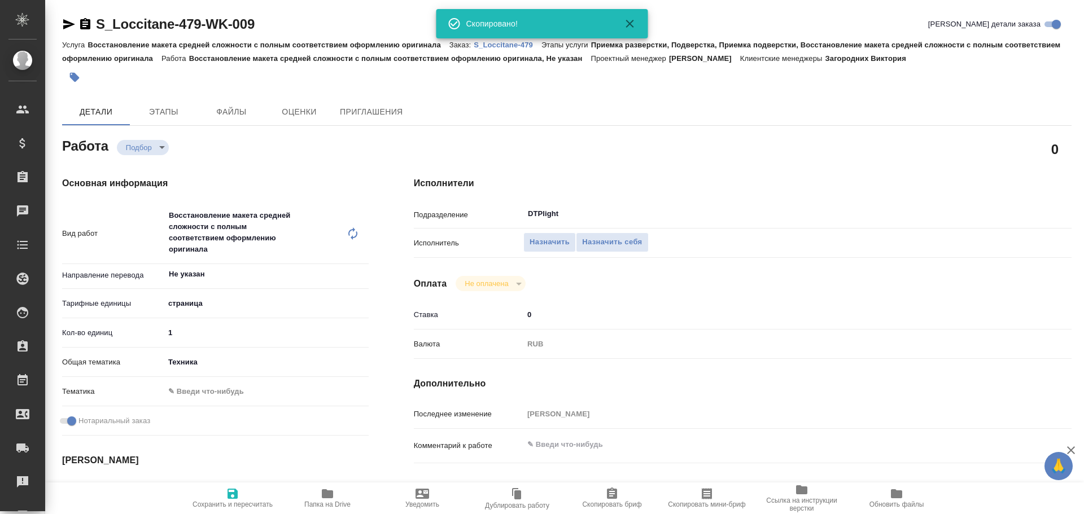
type textarea "x"
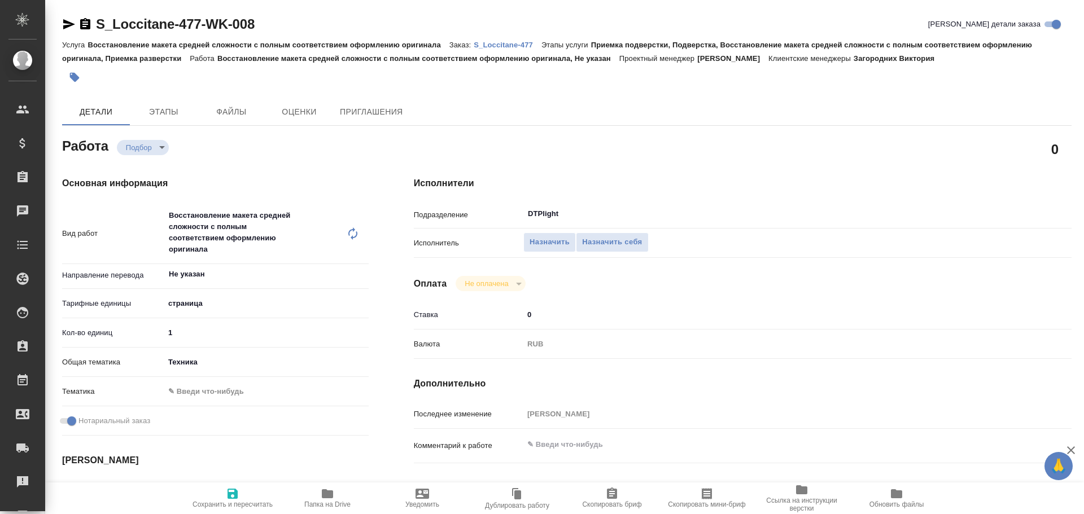
type textarea "x"
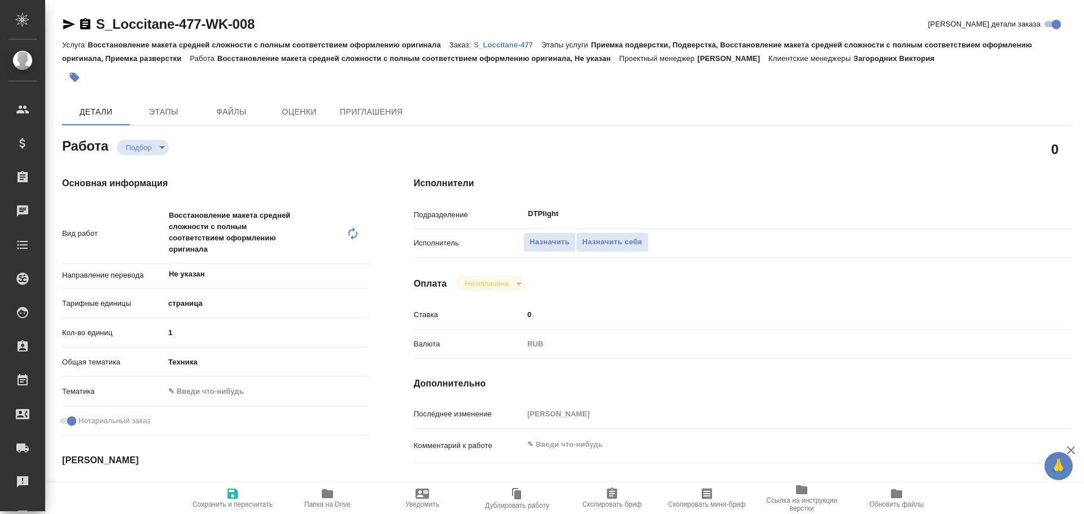
type textarea "x"
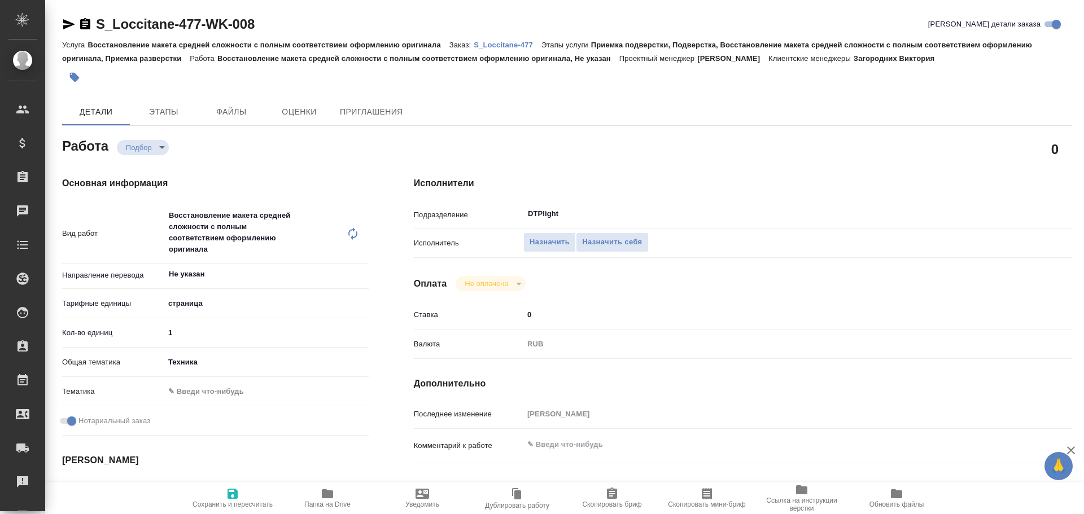
type textarea "x"
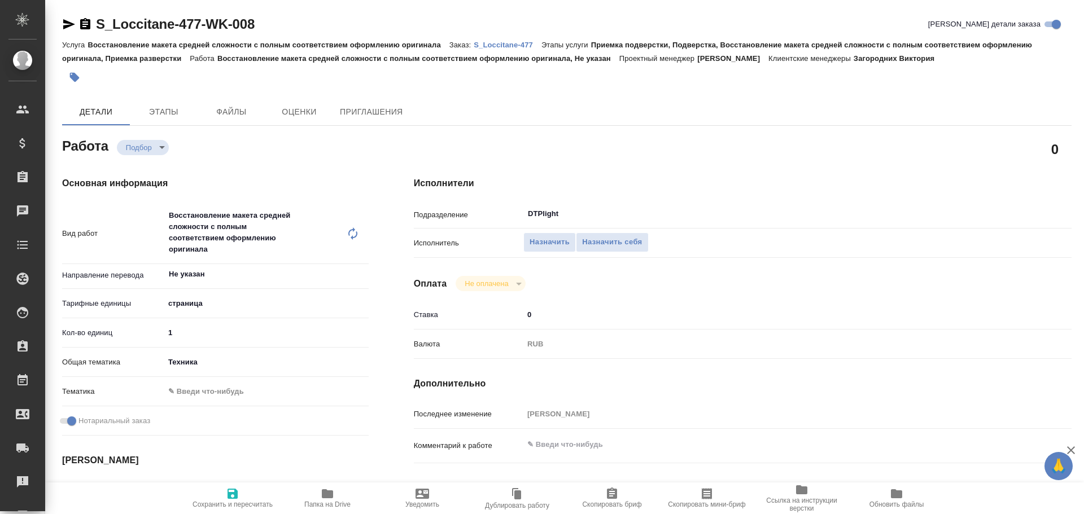
type textarea "x"
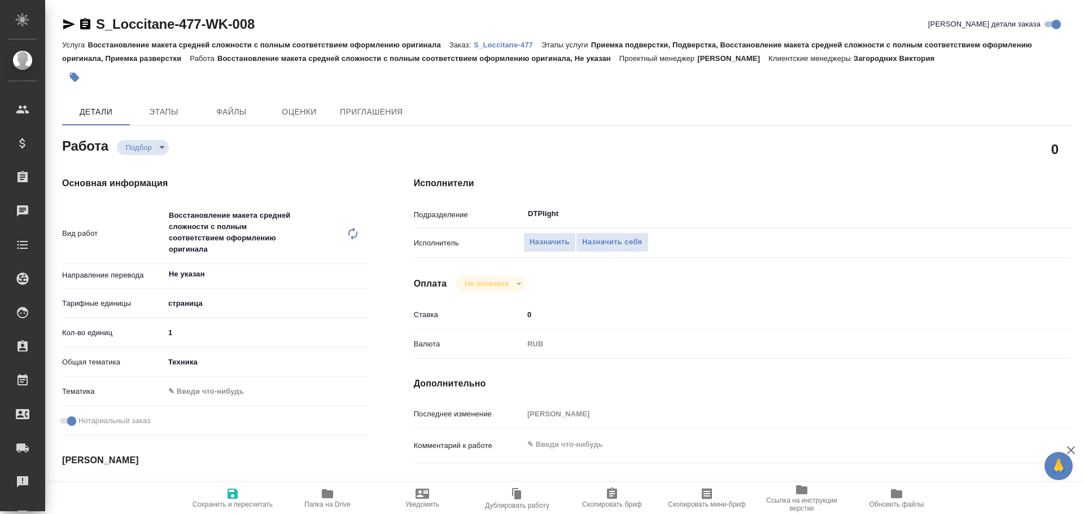
type textarea "x"
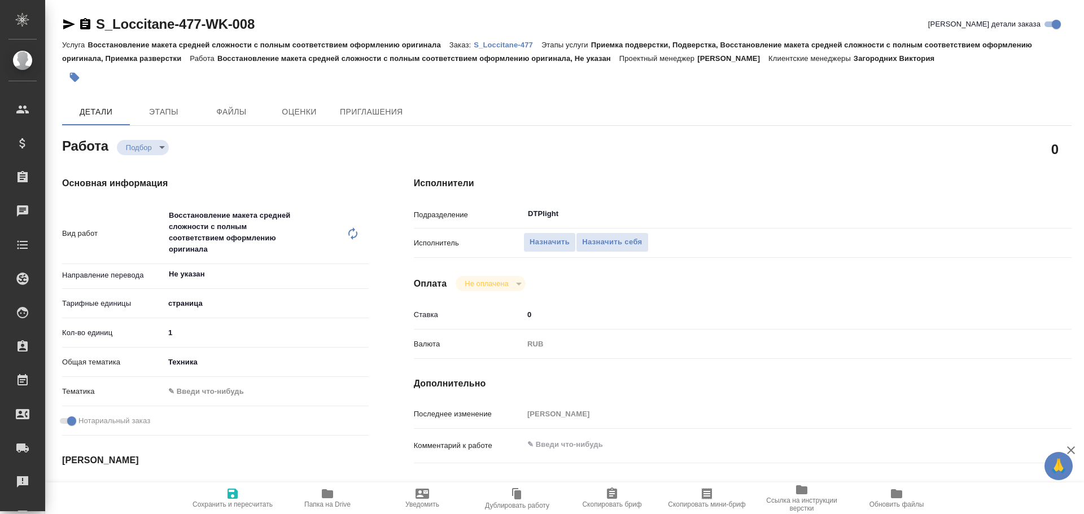
type textarea "x"
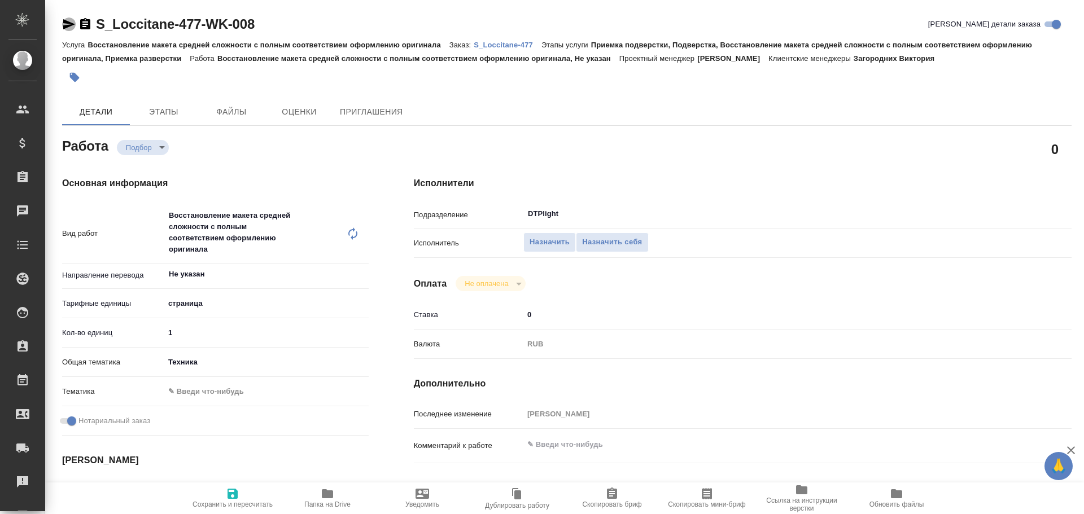
click at [68, 29] on icon "button" at bounding box center [69, 25] width 14 height 14
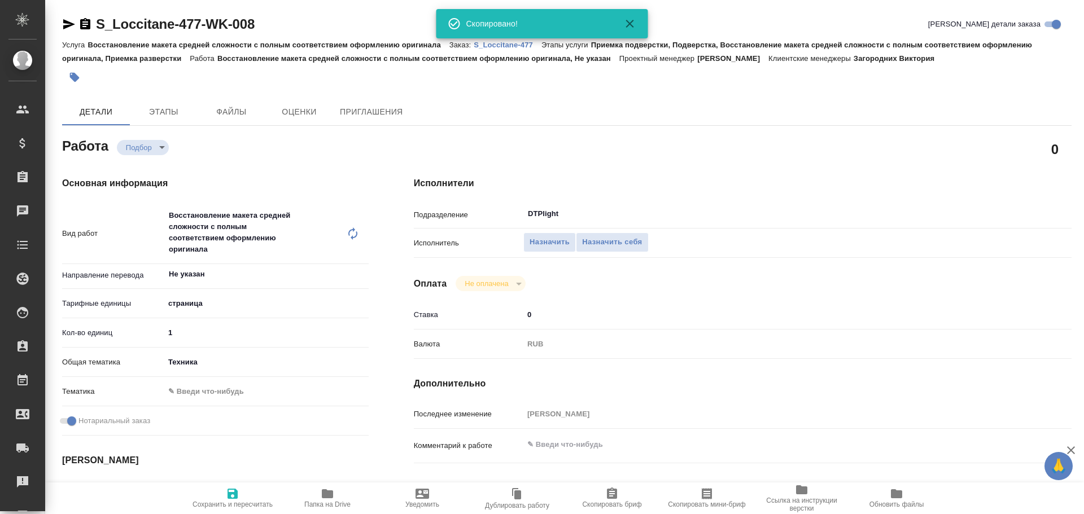
type textarea "x"
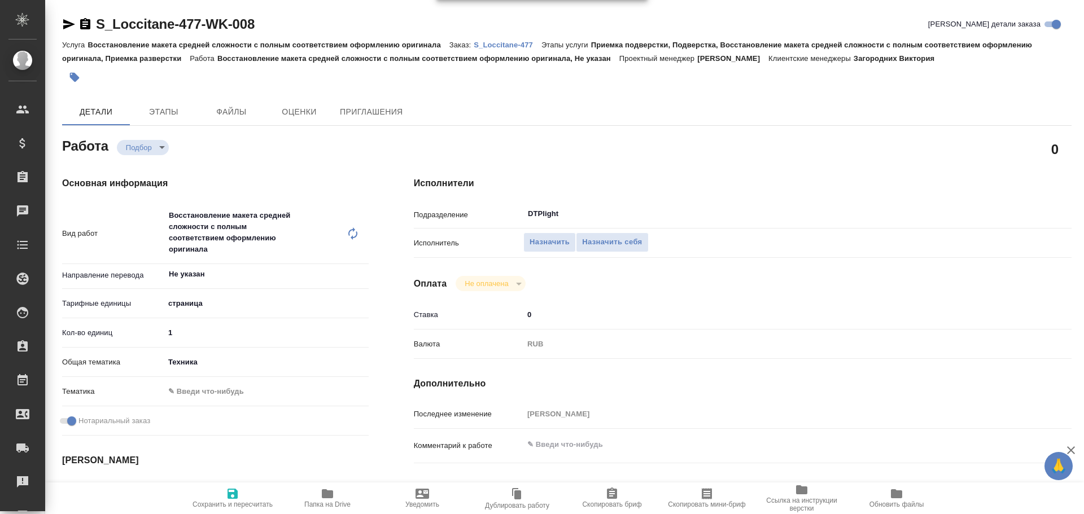
type textarea "x"
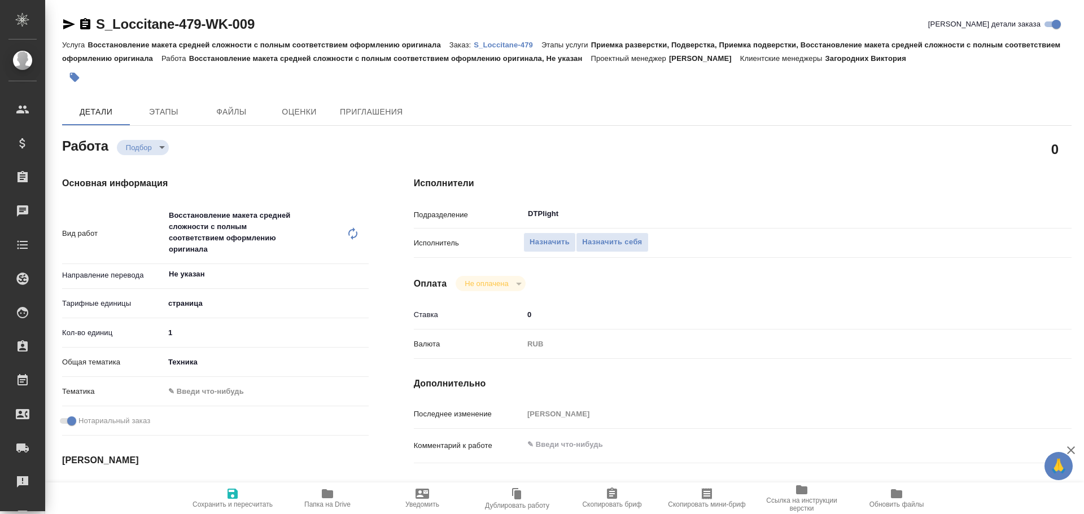
type textarea "x"
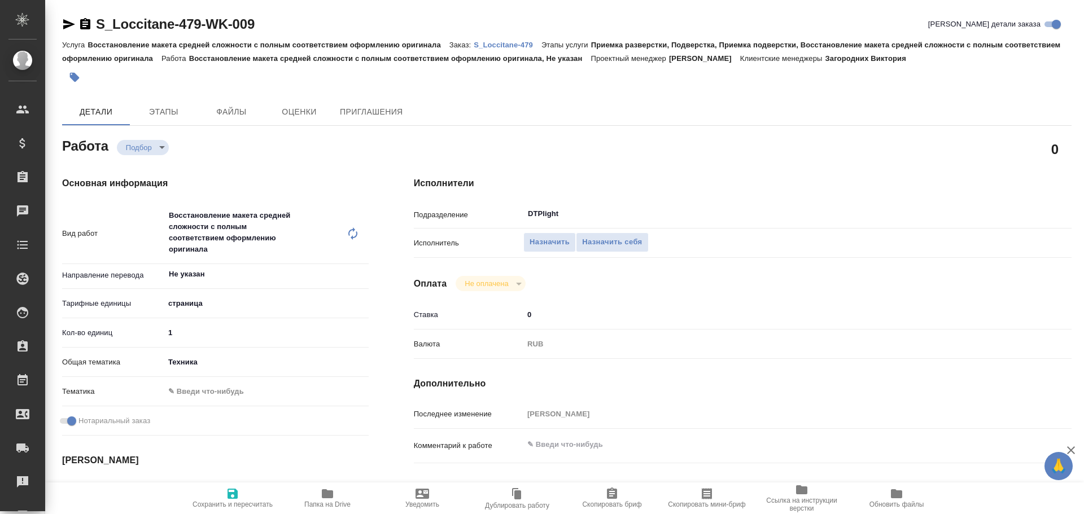
type textarea "x"
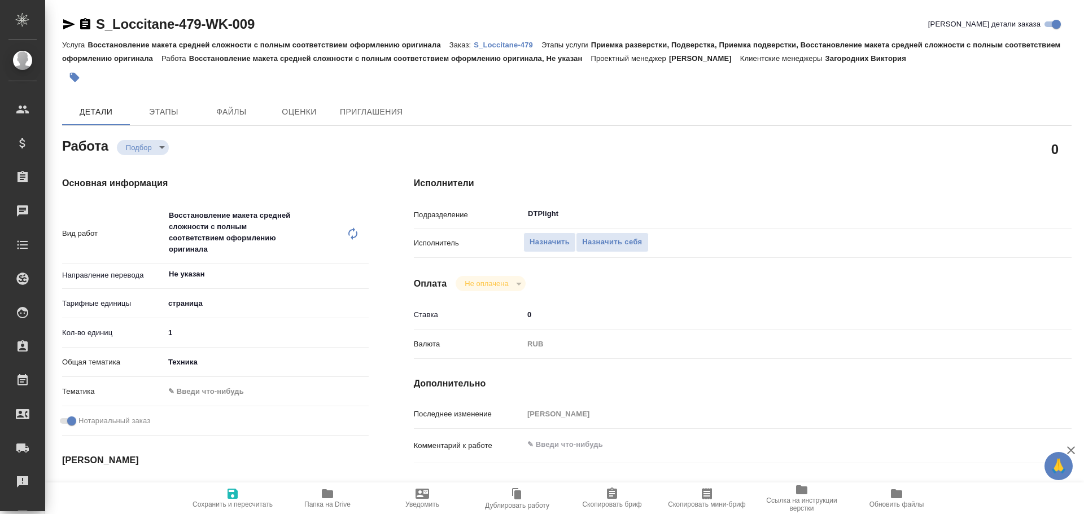
type textarea "x"
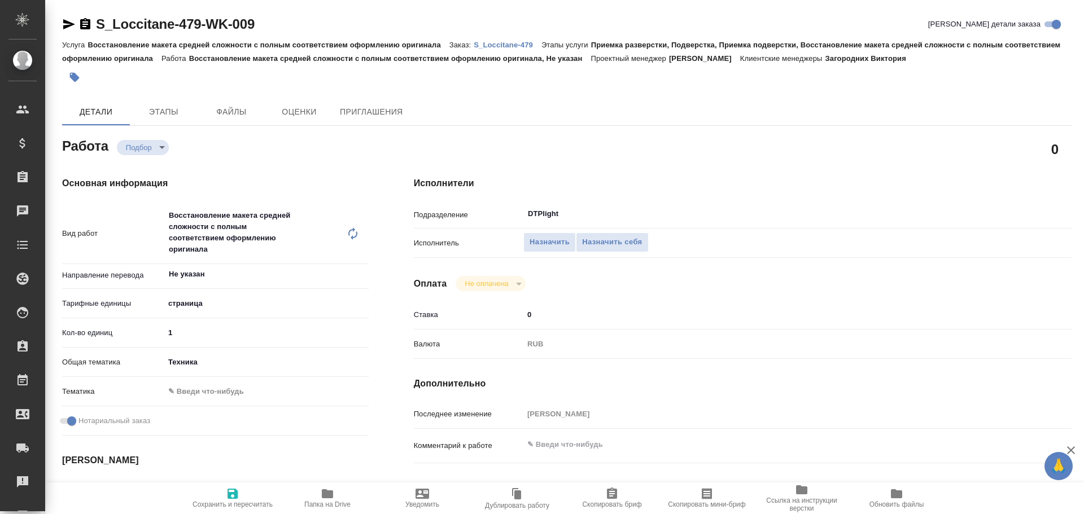
type textarea "x"
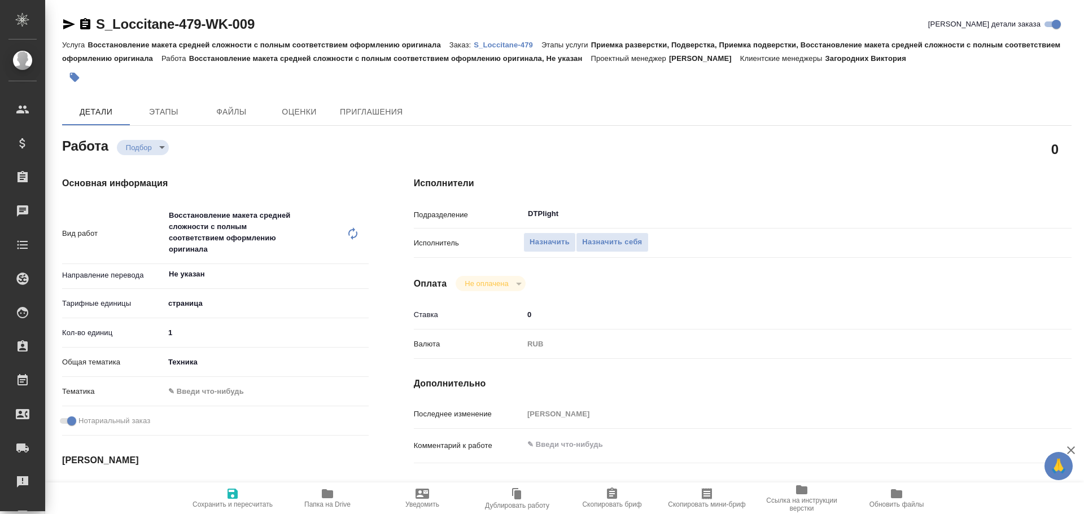
type textarea "x"
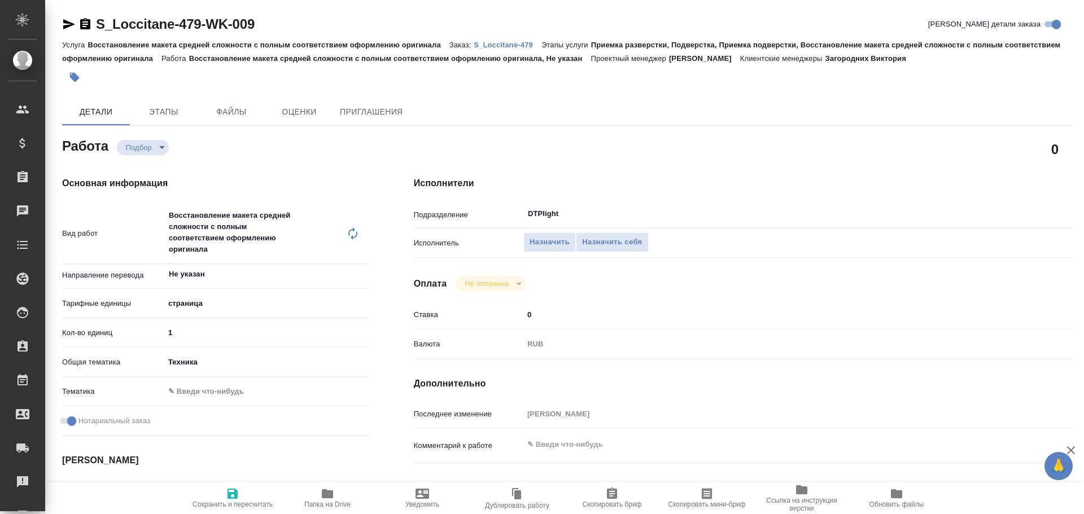
type textarea "x"
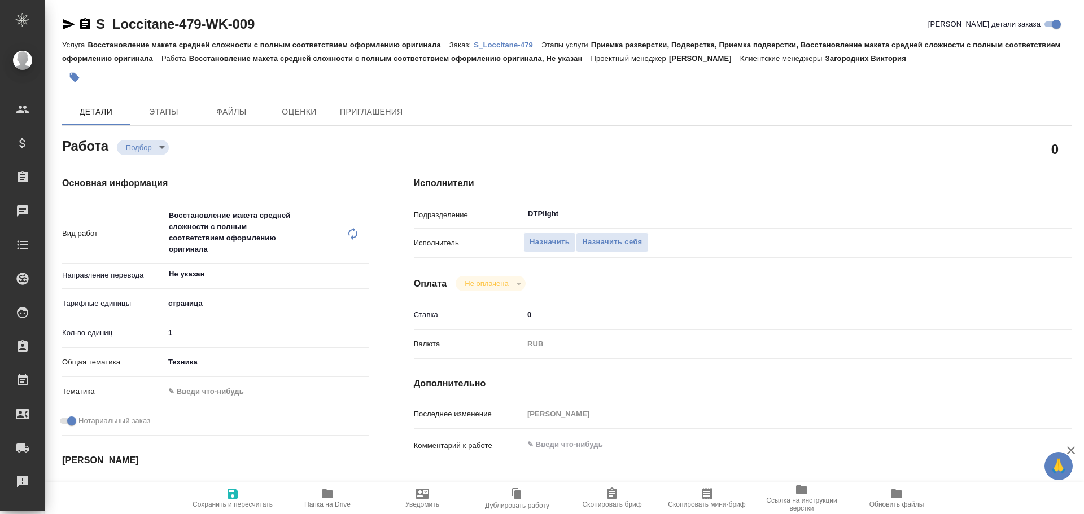
type textarea "x"
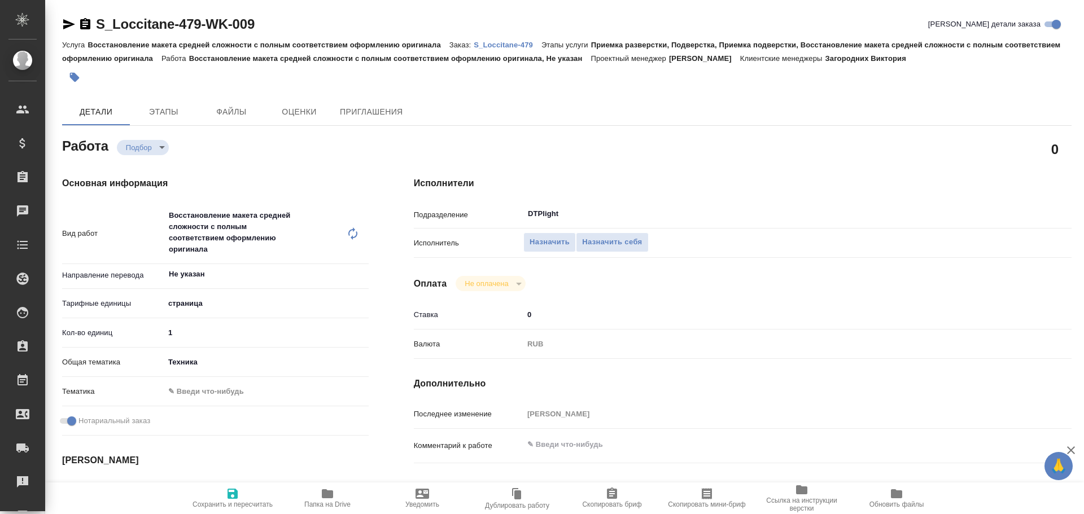
type textarea "x"
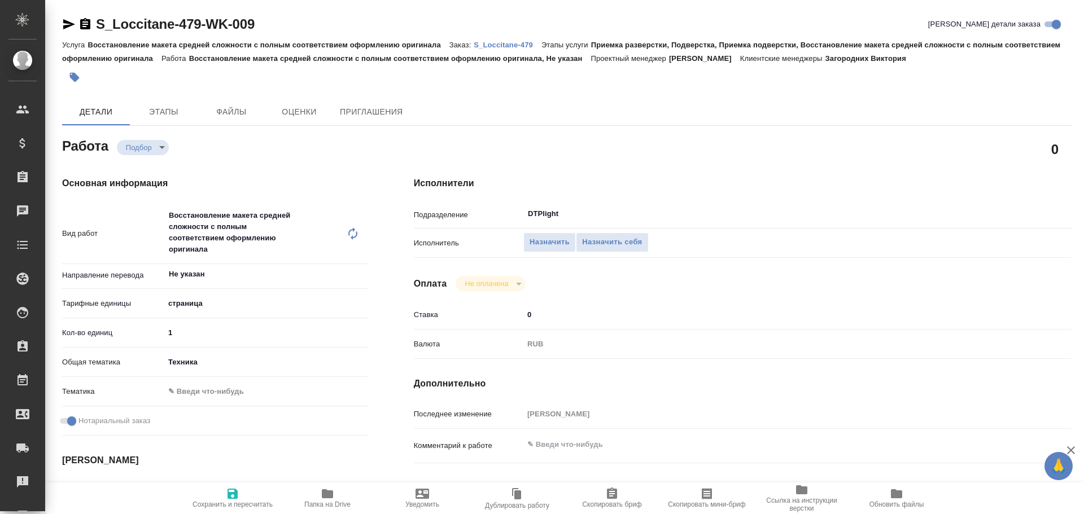
click at [71, 21] on icon "button" at bounding box center [69, 25] width 14 height 14
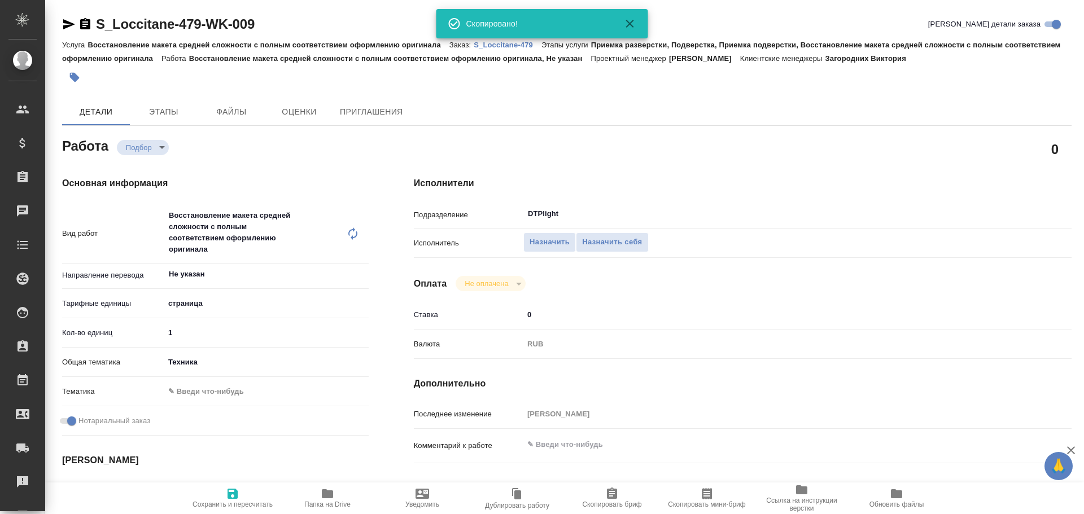
type textarea "x"
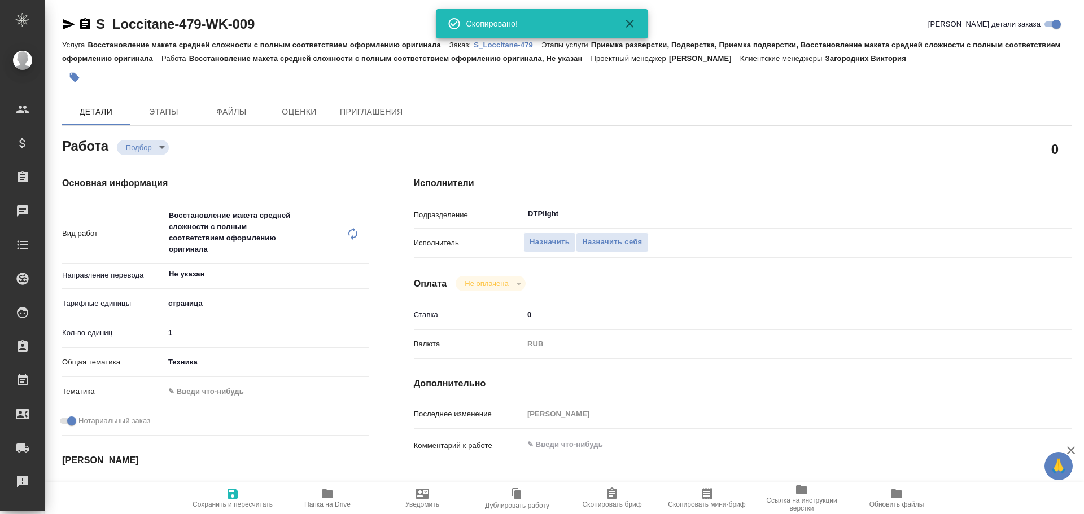
type textarea "x"
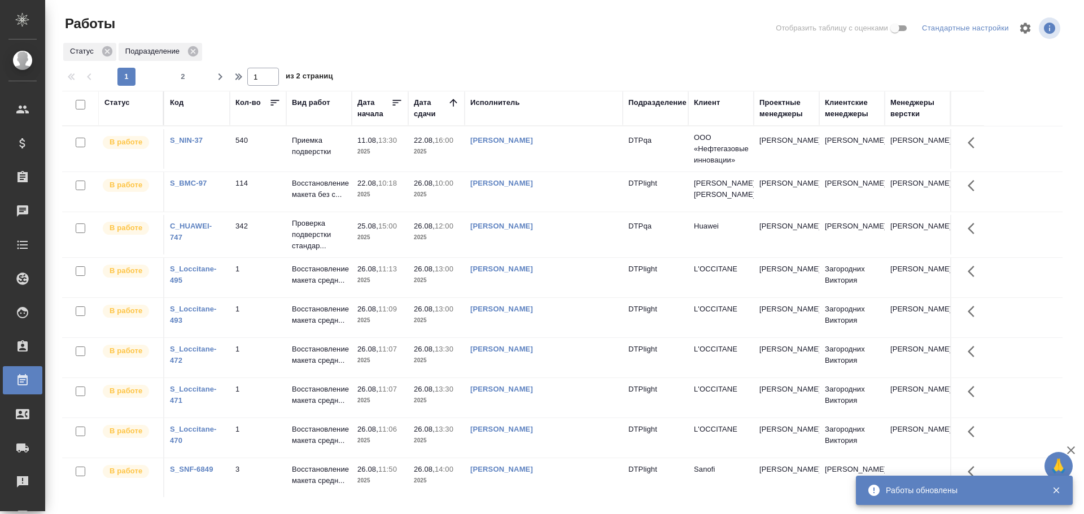
click at [499, 100] on div "Исполнитель" at bounding box center [495, 102] width 50 height 11
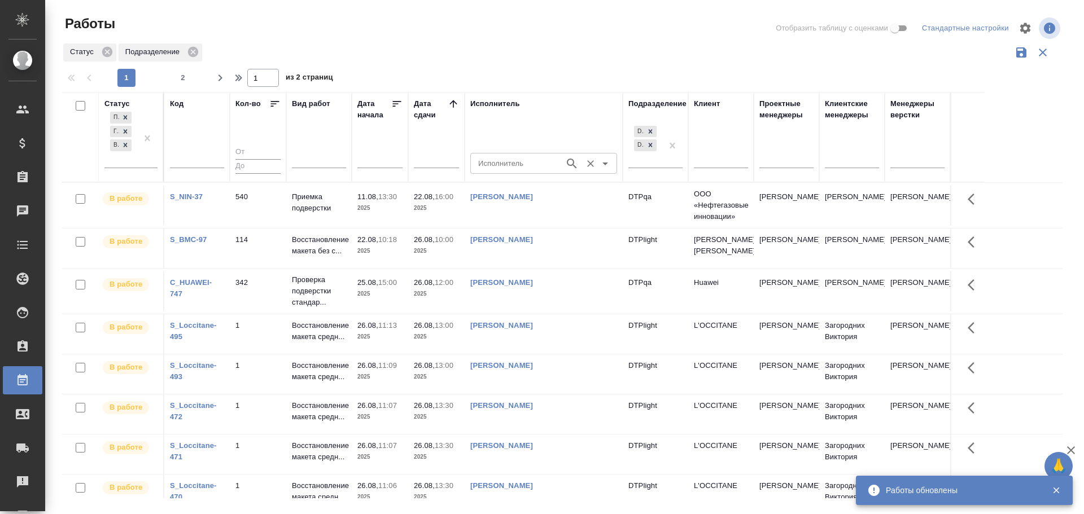
click at [492, 163] on input "Исполнитель" at bounding box center [516, 163] width 85 height 14
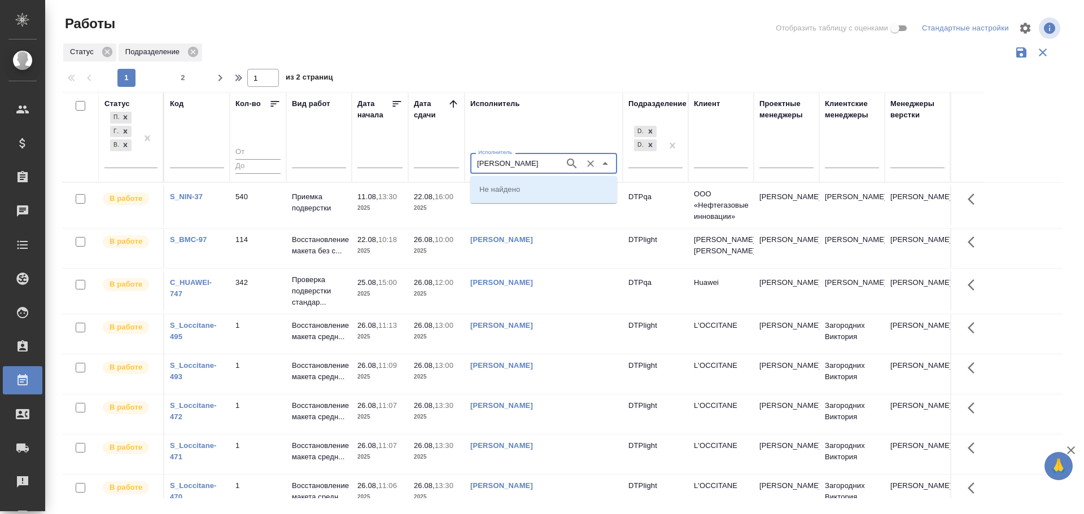
type input "Гузов"
click at [517, 212] on p "[PERSON_NAME]" at bounding box center [510, 209] width 62 height 11
type input "[PERSON_NAME]"
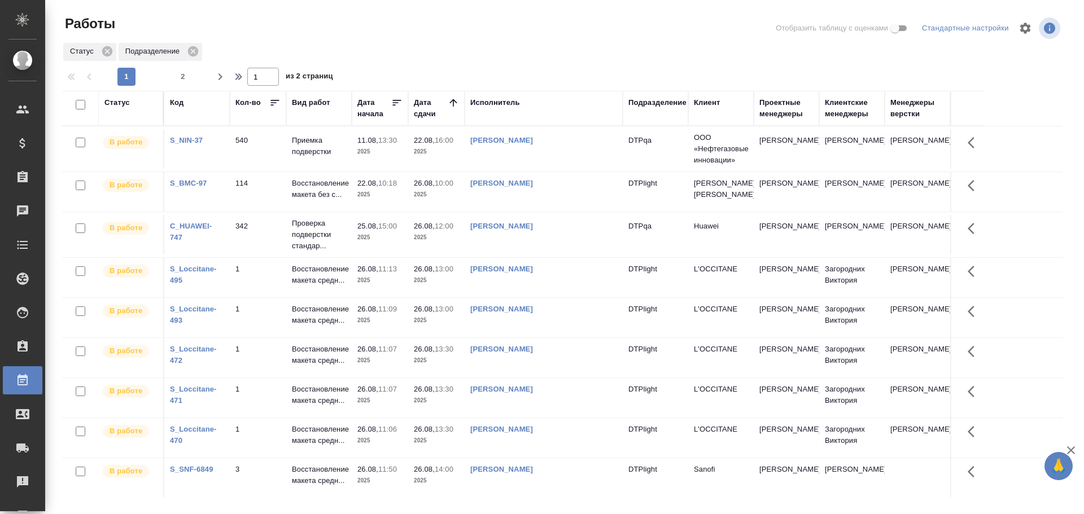
click at [501, 104] on div "Исполнитель" at bounding box center [495, 102] width 50 height 11
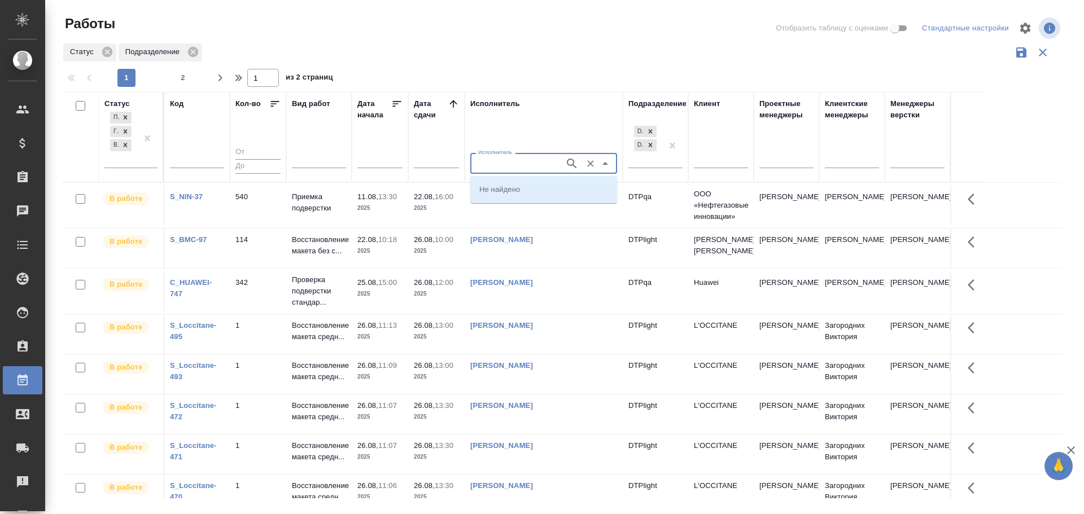
click at [495, 160] on input "Исполнитель" at bounding box center [516, 163] width 85 height 14
type input "Панькина"
click at [517, 215] on p "Панькина Анна Сергеевна" at bounding box center [510, 209] width 62 height 11
type input "Панькина Анна Сергеевна"
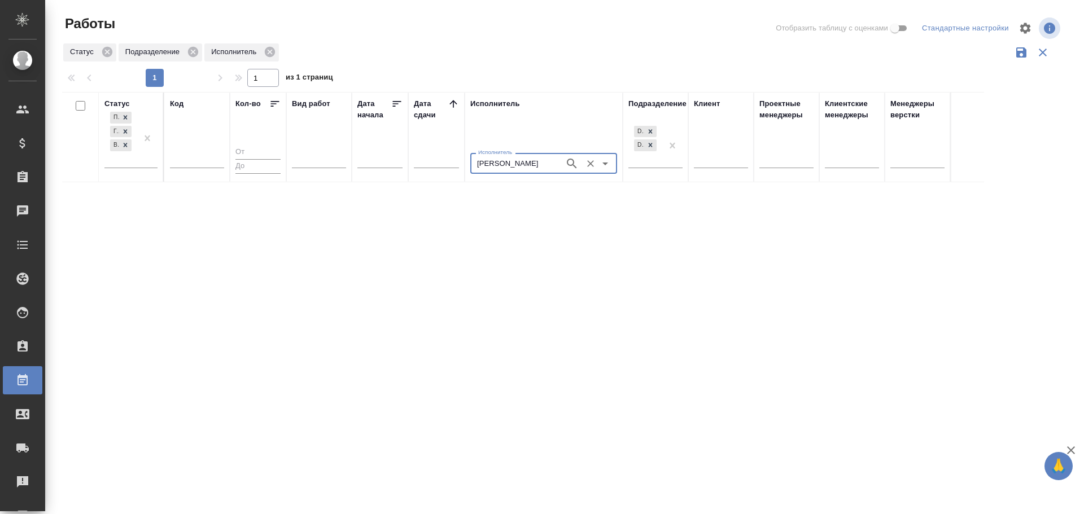
click at [588, 163] on icon "Очистить" at bounding box center [590, 163] width 11 height 11
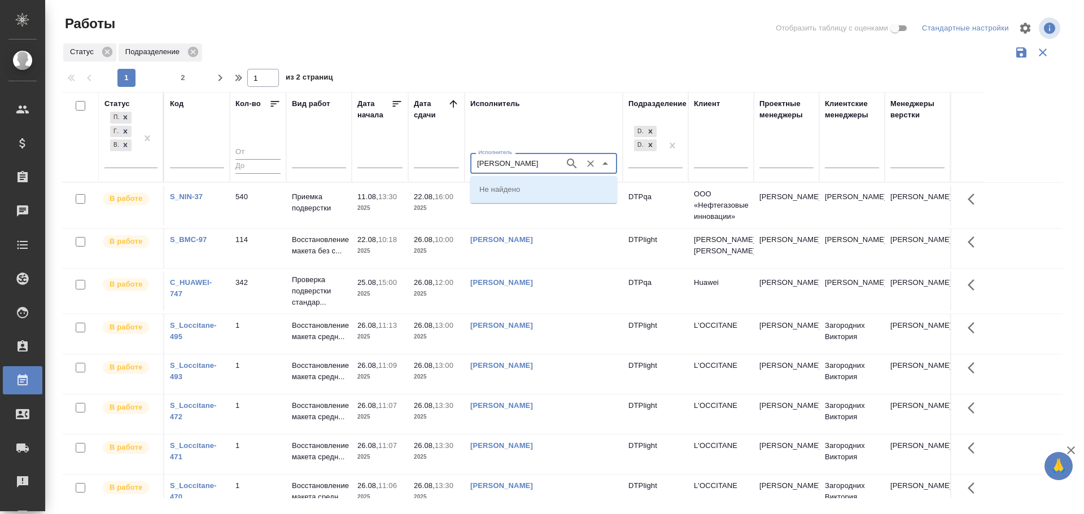
type input "Васильева"
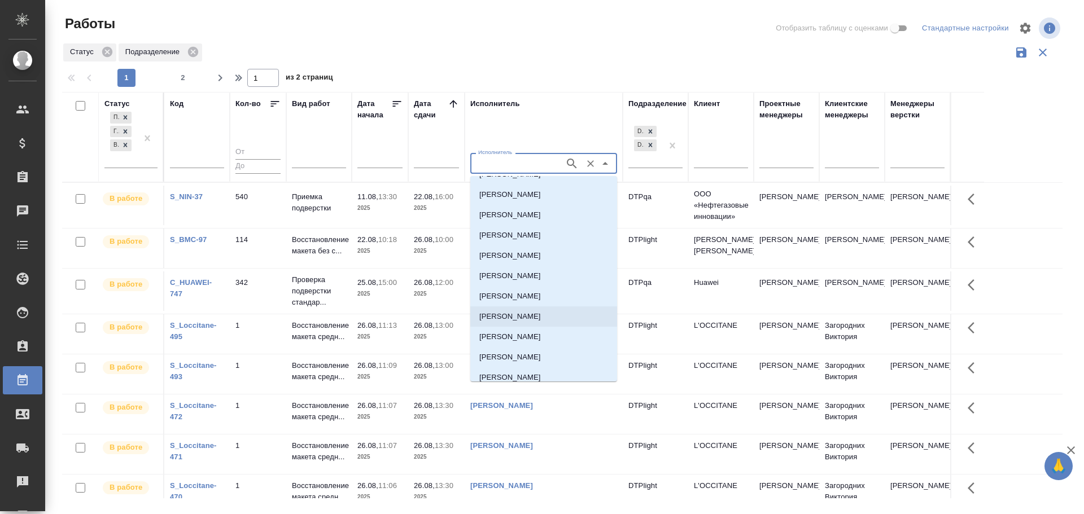
scroll to position [56, 0]
click at [541, 315] on p "Васильева Ольга Ивановна" at bounding box center [510, 315] width 62 height 11
type input "Васильева Ольга Ивановна"
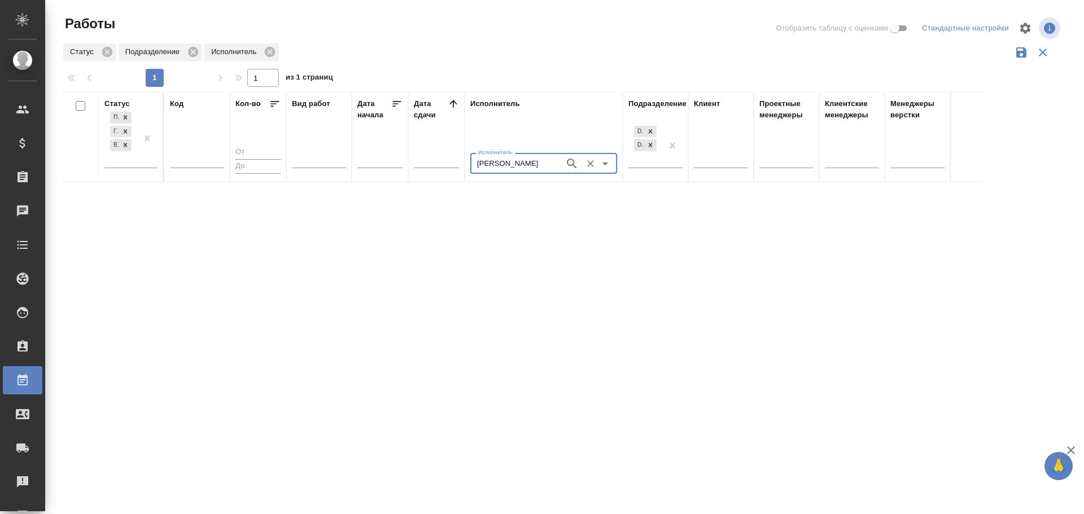
click at [588, 168] on icon "Очистить" at bounding box center [590, 163] width 11 height 11
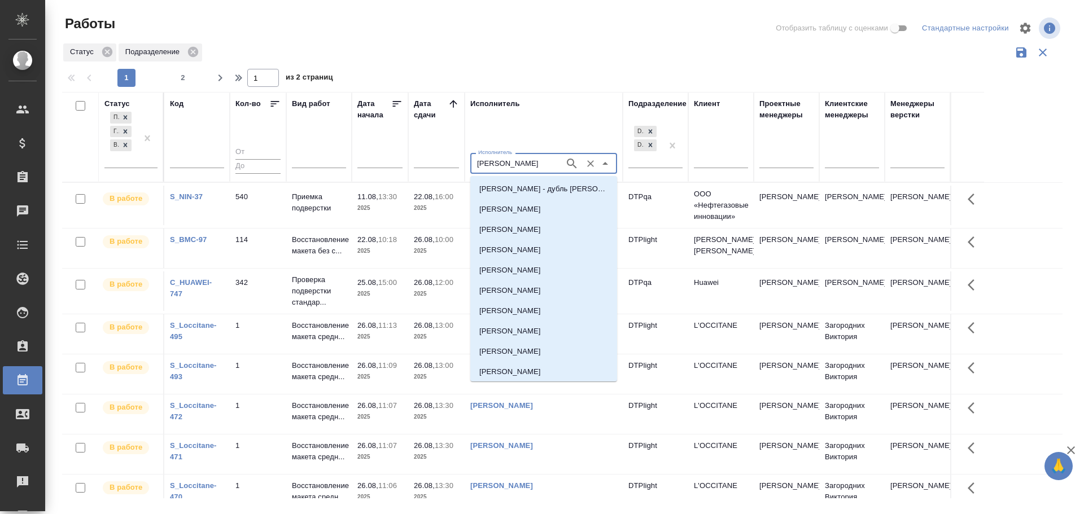
type input "Васильева"
click at [541, 334] on p "Васильева Ольга Николаевна" at bounding box center [510, 330] width 62 height 11
type input "Васильева Ольга Николаевна"
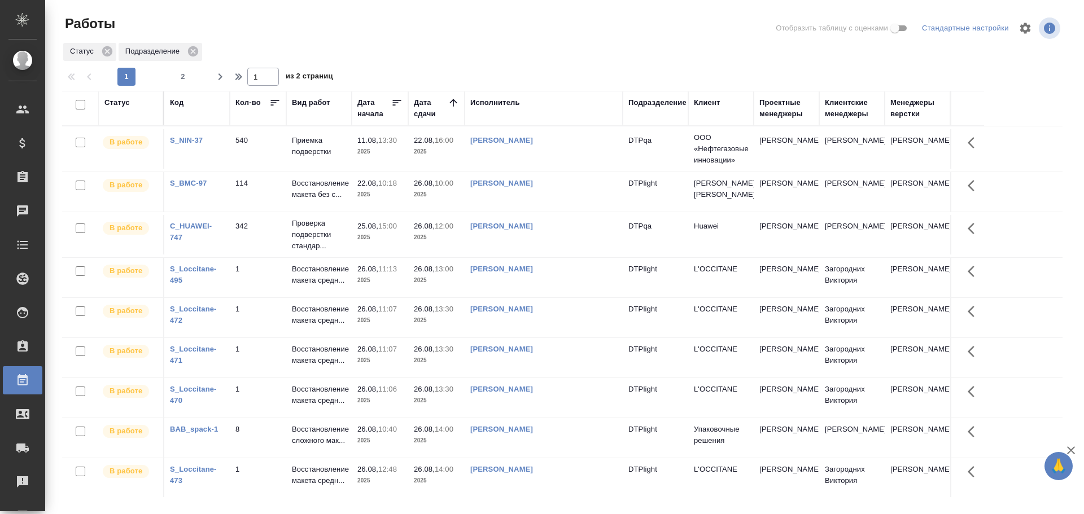
click at [478, 284] on td "[PERSON_NAME]" at bounding box center [544, 278] width 158 height 40
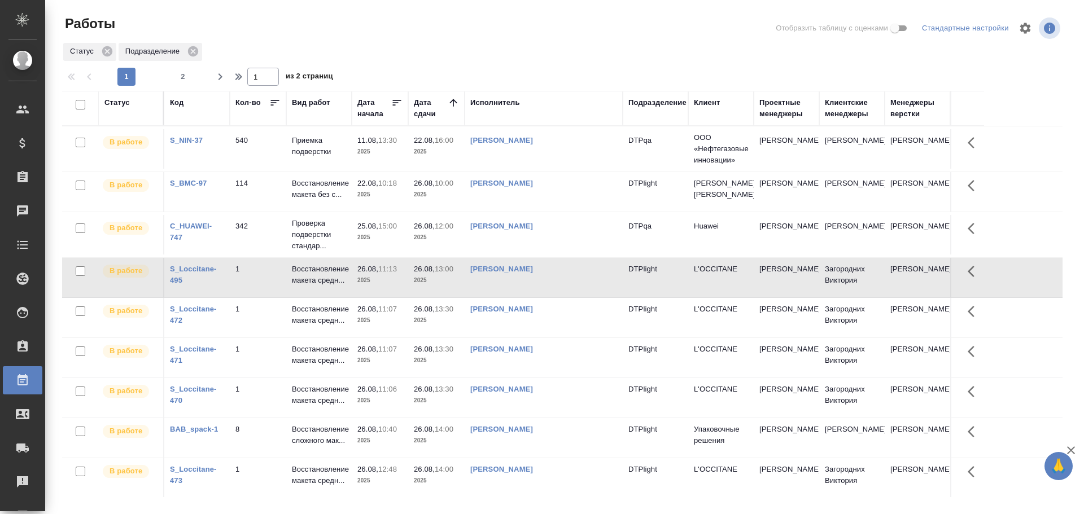
click at [510, 333] on td "[PERSON_NAME]" at bounding box center [544, 318] width 158 height 40
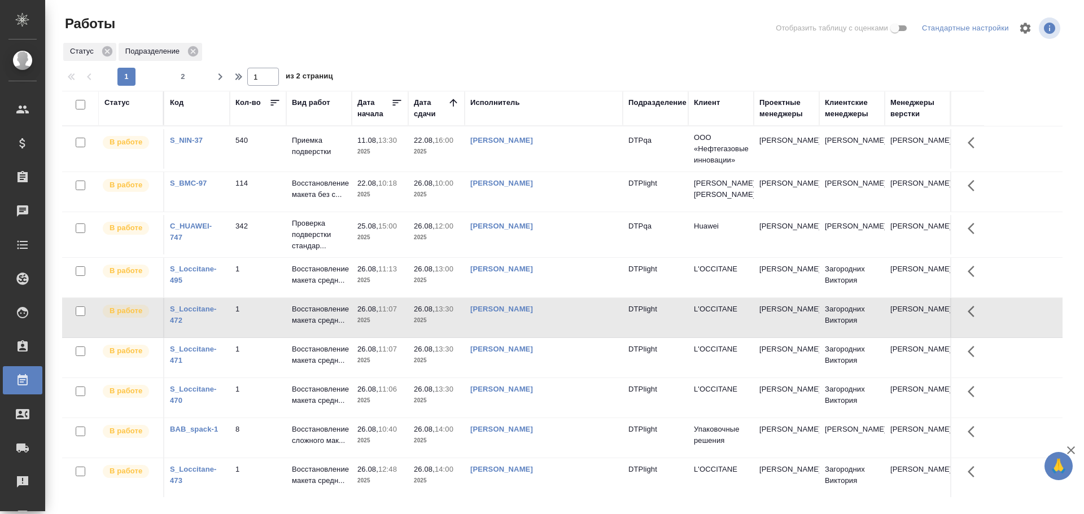
click at [527, 294] on td "[PERSON_NAME]" at bounding box center [544, 278] width 158 height 40
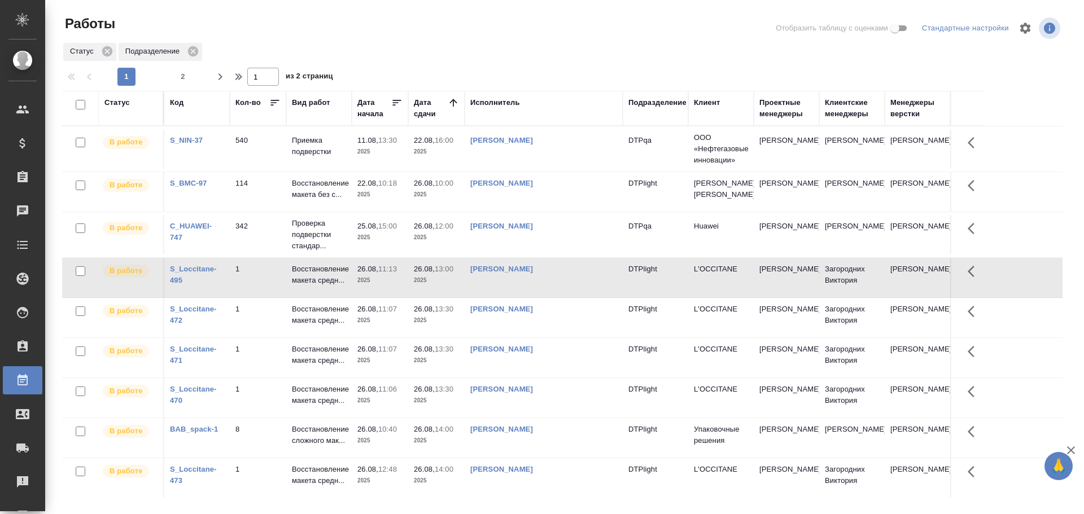
click at [528, 315] on td "Зубакова Виктория" at bounding box center [544, 318] width 158 height 40
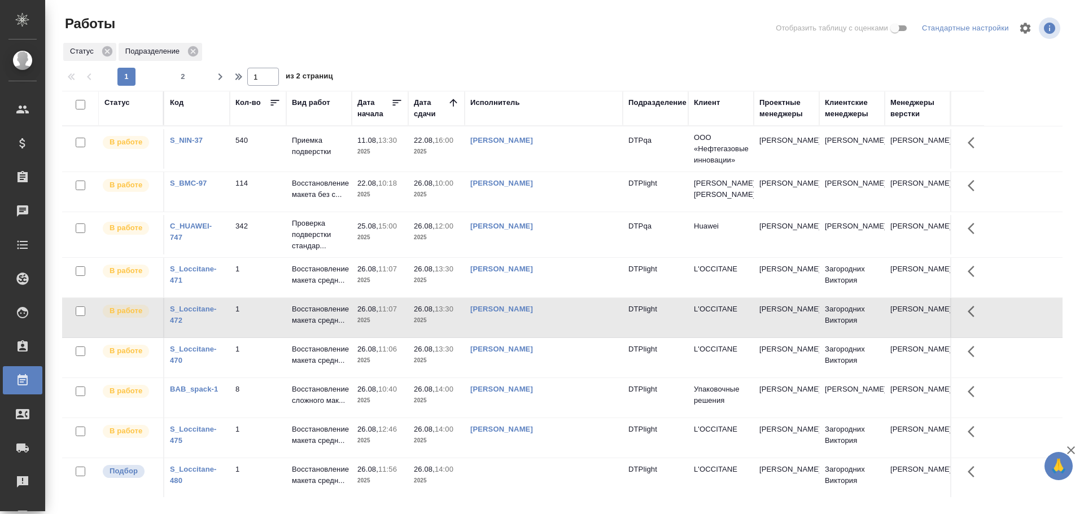
drag, startPoint x: 497, startPoint y: 100, endPoint x: 501, endPoint y: 137, distance: 36.9
click at [497, 100] on div "Исполнитель" at bounding box center [495, 102] width 50 height 11
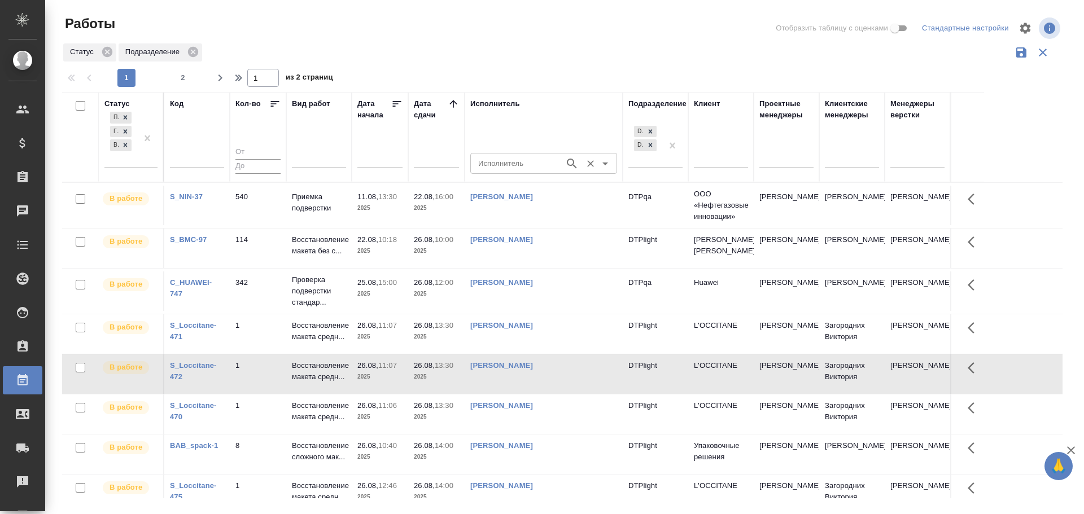
click at [482, 166] on input "Исполнитель" at bounding box center [516, 163] width 85 height 14
type input "третьякова"
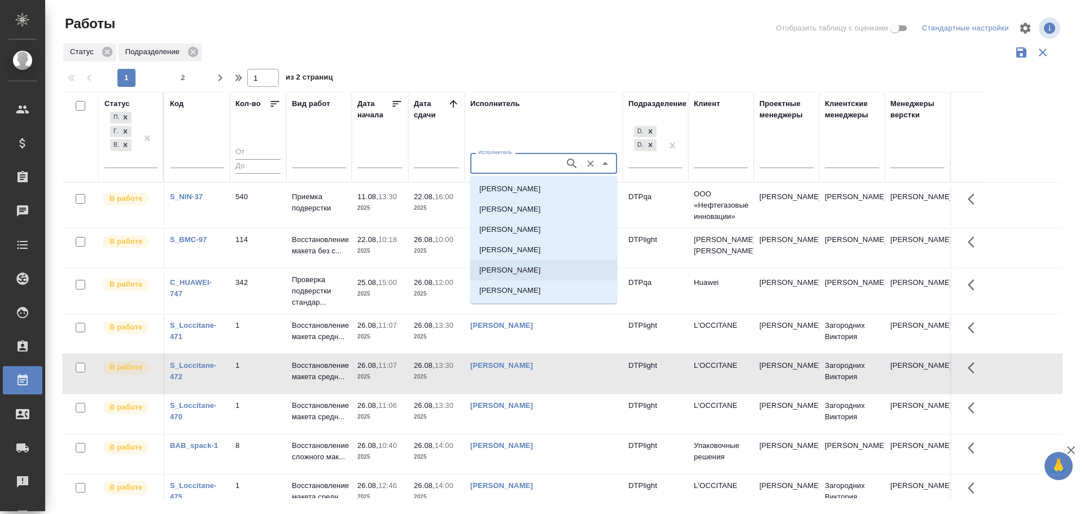
scroll to position [18, 0]
click at [541, 276] on p "Третьякова Мария Сергеевна" at bounding box center [510, 272] width 62 height 11
type input "Третьякова Мария Сергеевна"
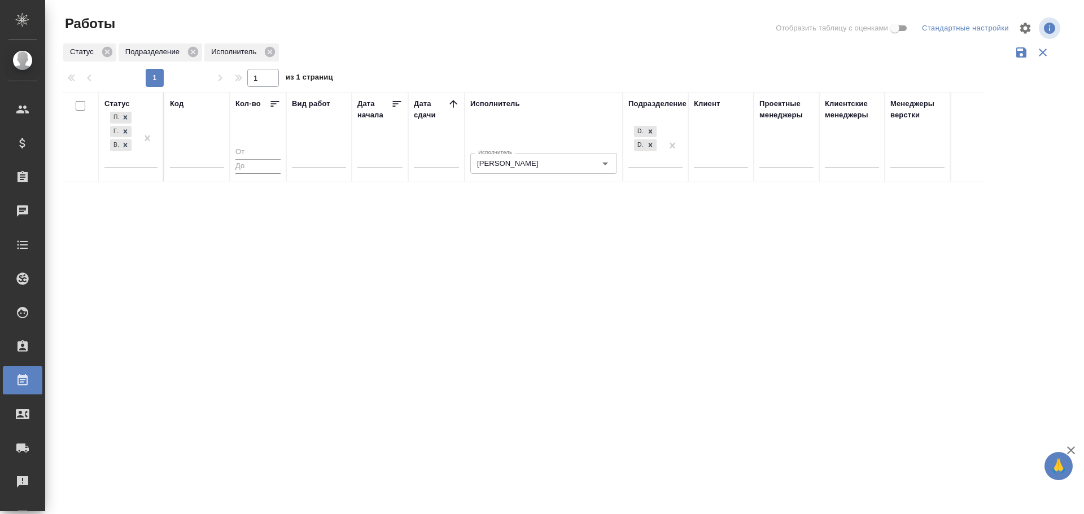
click at [497, 20] on div at bounding box center [567, 28] width 337 height 27
click at [586, 165] on icon "Очистить" at bounding box center [590, 163] width 11 height 11
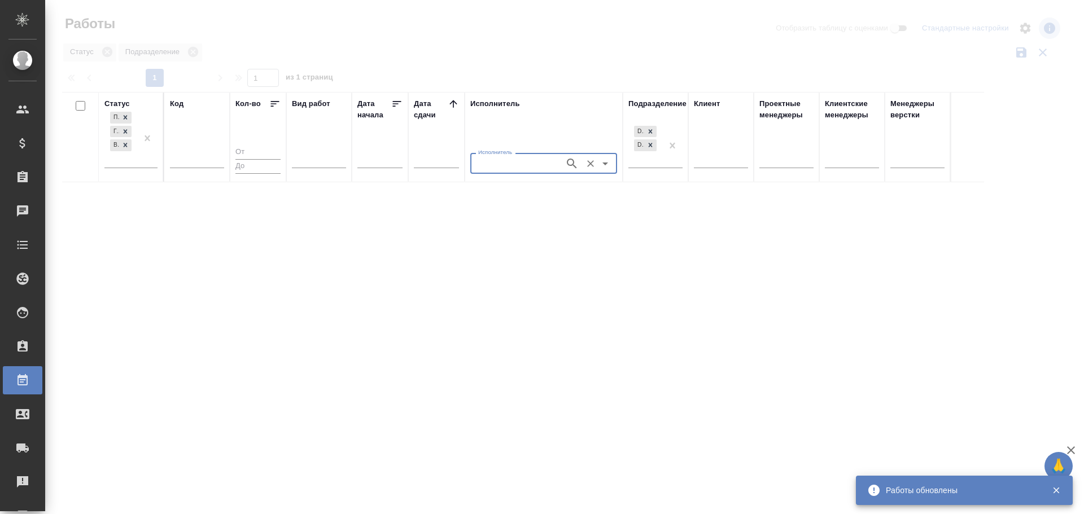
click at [508, 168] on input "Исполнитель" at bounding box center [516, 163] width 85 height 14
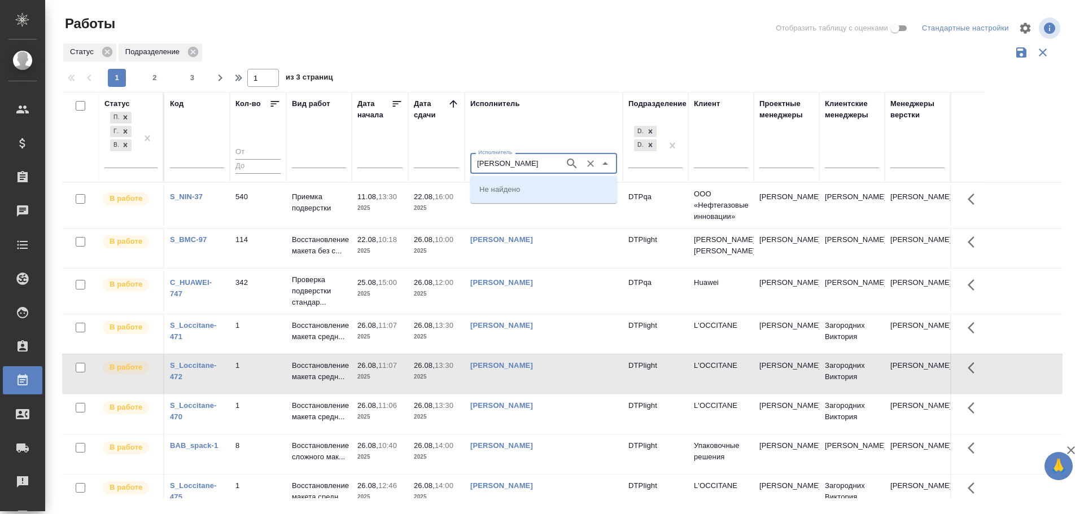
type input "Васильева"
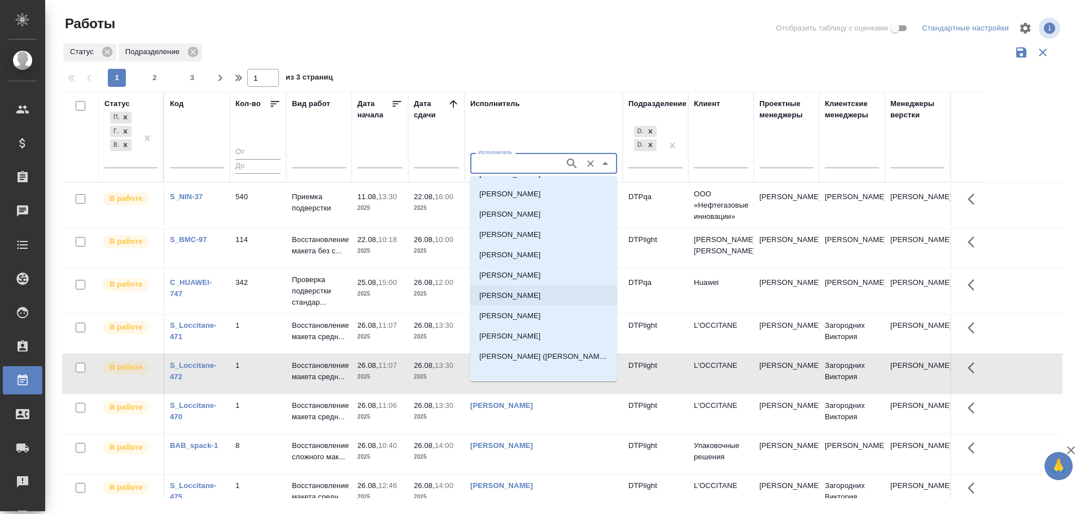
scroll to position [428, 0]
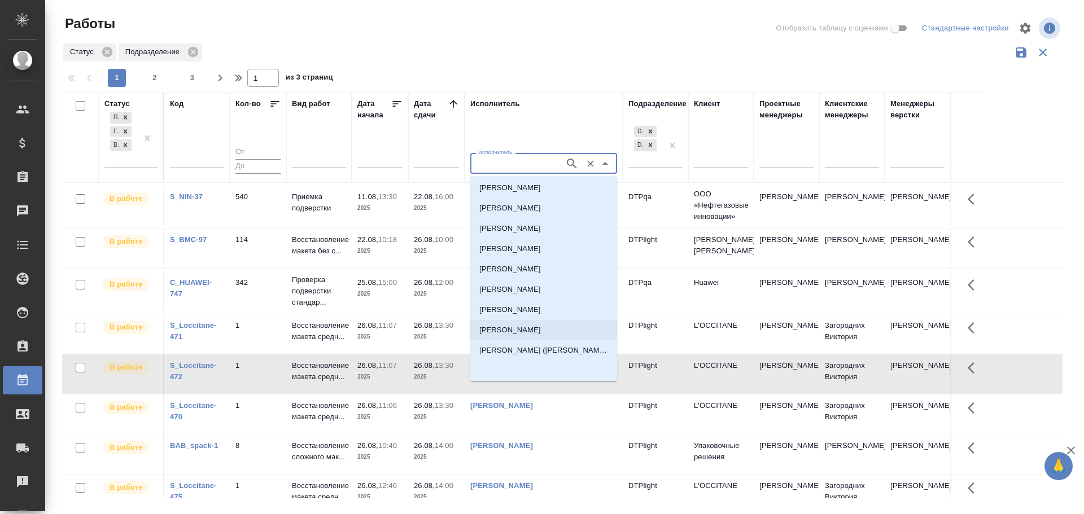
click at [541, 328] on p "Васильева Ольга Николаевна" at bounding box center [510, 330] width 62 height 11
type input "Васильева Ольга Николаевна"
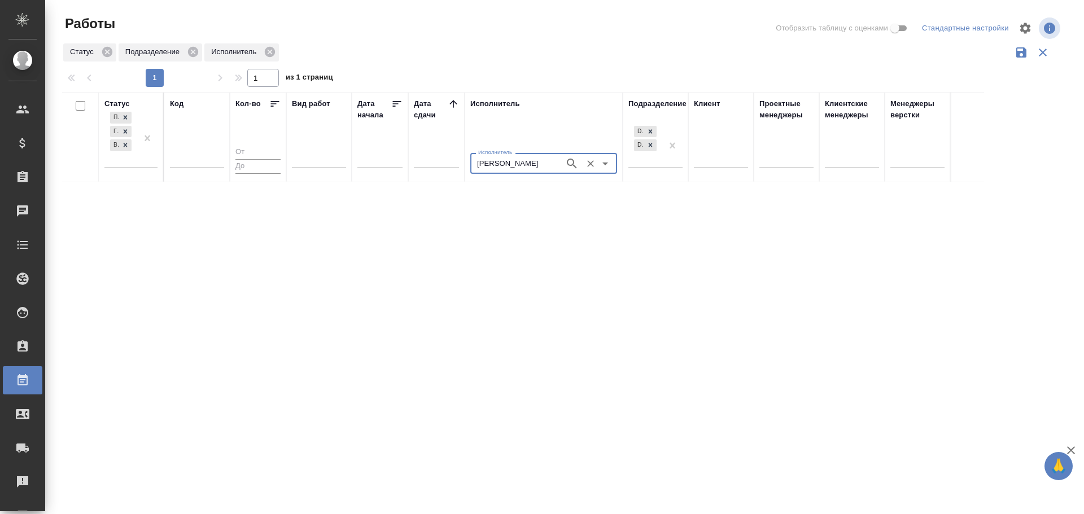
click at [500, 59] on div "Статус Подразделение Исполнитель" at bounding box center [562, 52] width 1001 height 21
click at [591, 164] on icon "Очистить" at bounding box center [590, 163] width 7 height 7
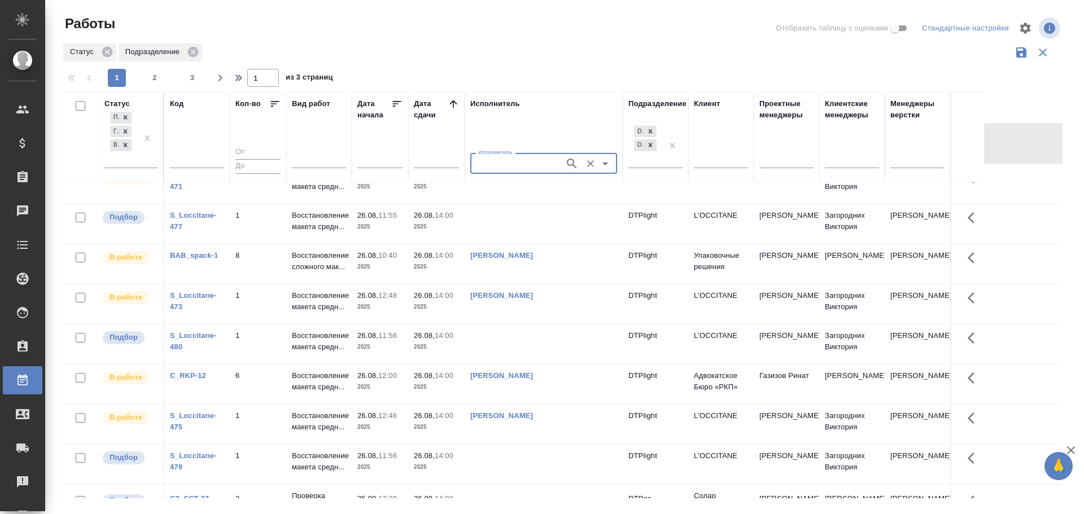
scroll to position [0, 0]
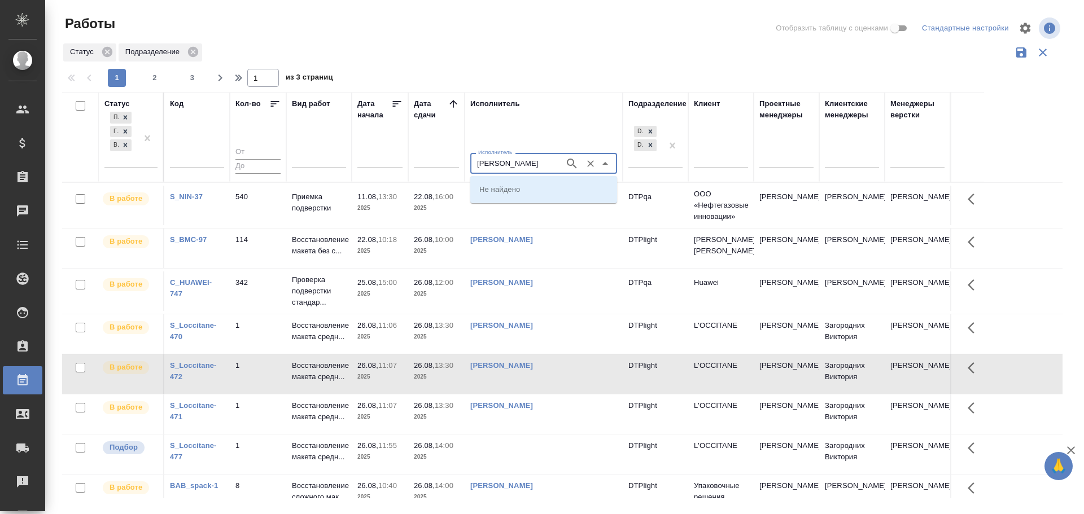
type input "Смыслова"
type input "Б"
type input "Смыслова"
click at [531, 194] on p "Бартеньева (Смыслова) -фрил Светлана Владимировна" at bounding box center [543, 189] width 129 height 11
type input "Бартеньева (Смыслова) -фрил Светлана Владимировна"
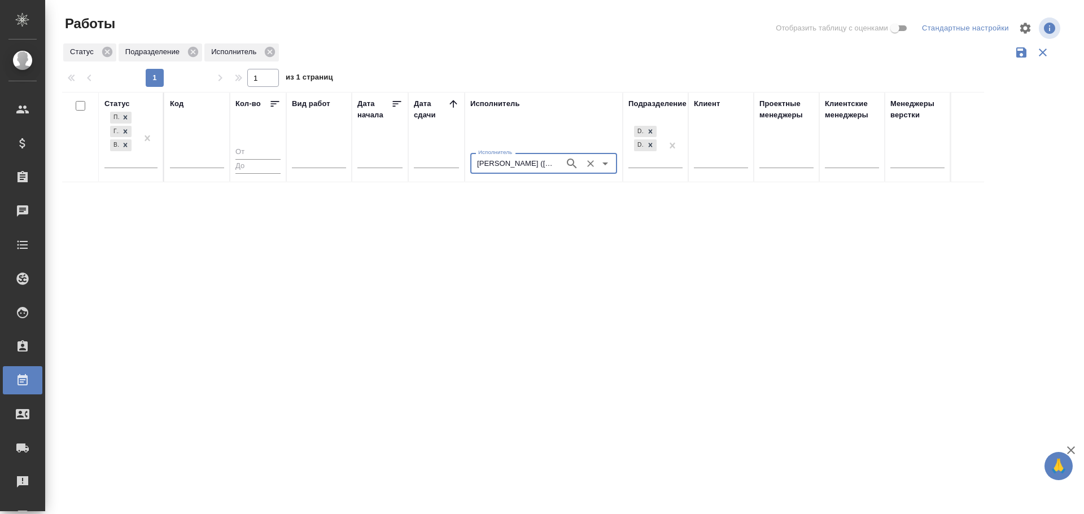
drag, startPoint x: 593, startPoint y: 163, endPoint x: 569, endPoint y: 169, distance: 24.9
click at [593, 163] on icon "Очистить" at bounding box center [590, 163] width 11 height 11
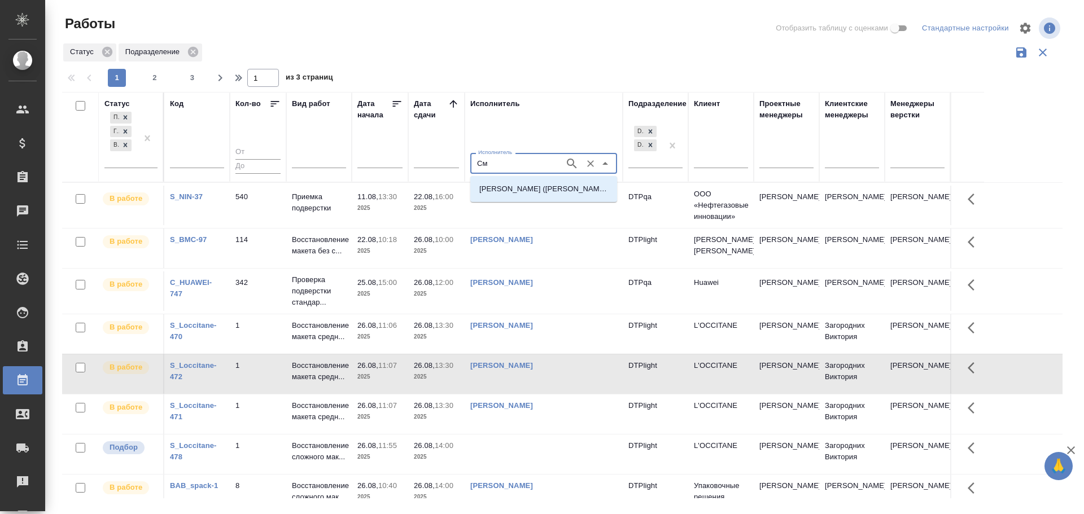
type input "С"
type input "Бартеньва"
click at [496, 66] on div at bounding box center [567, 66] width 1010 height 6
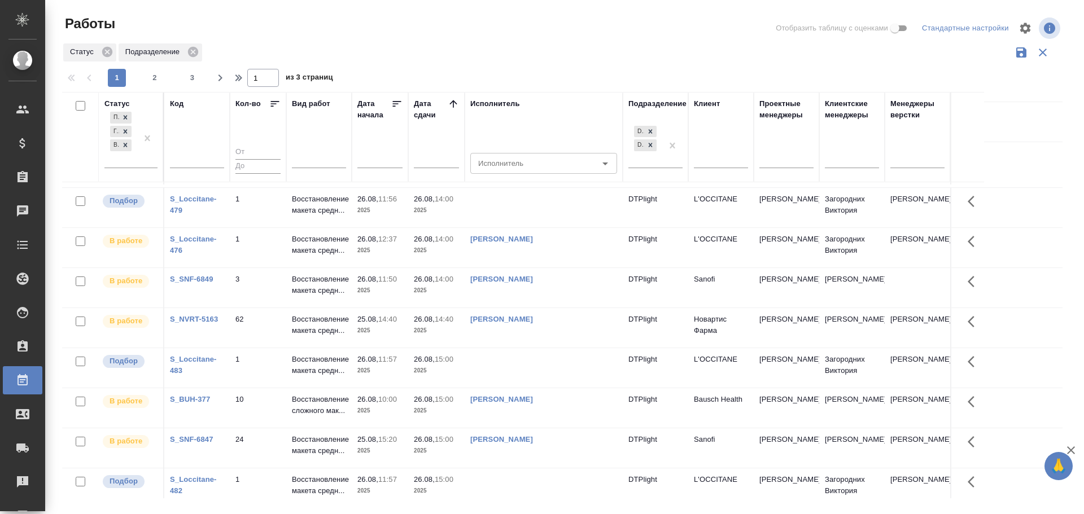
scroll to position [621, 0]
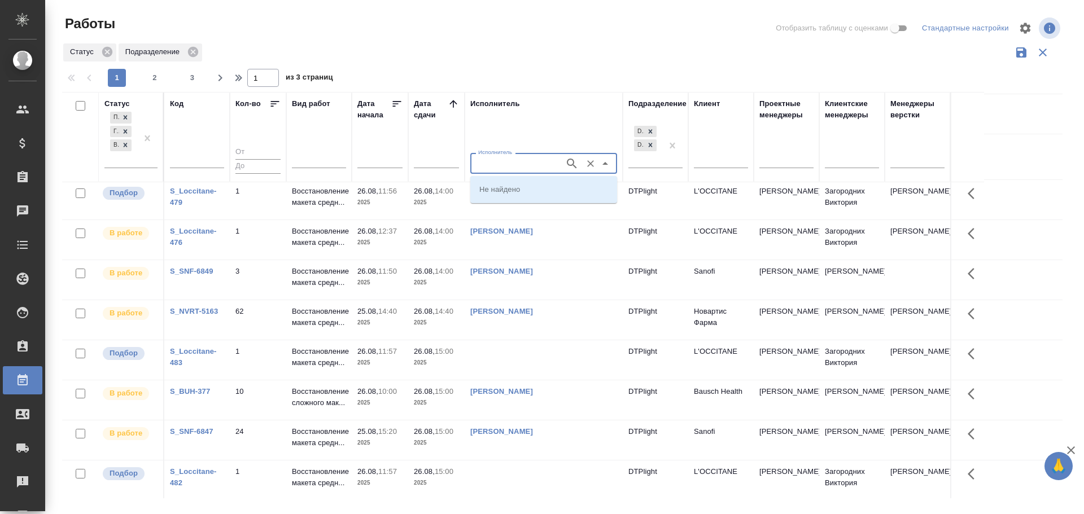
click at [502, 162] on input "Исполнитель" at bounding box center [516, 163] width 85 height 14
type input "Бертеньва"
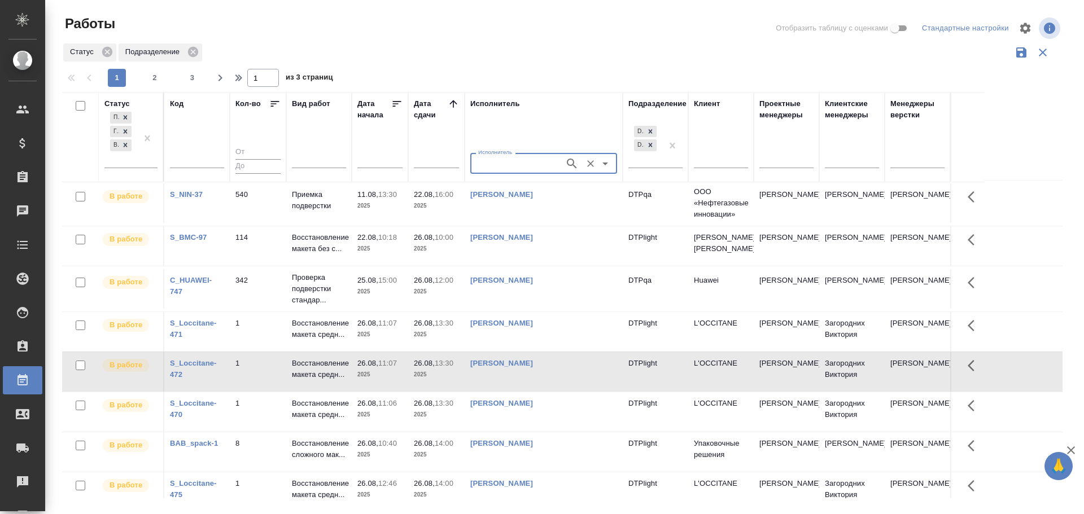
scroll to position [0, 0]
click at [217, 80] on icon "button" at bounding box center [220, 78] width 14 height 14
type input "2"
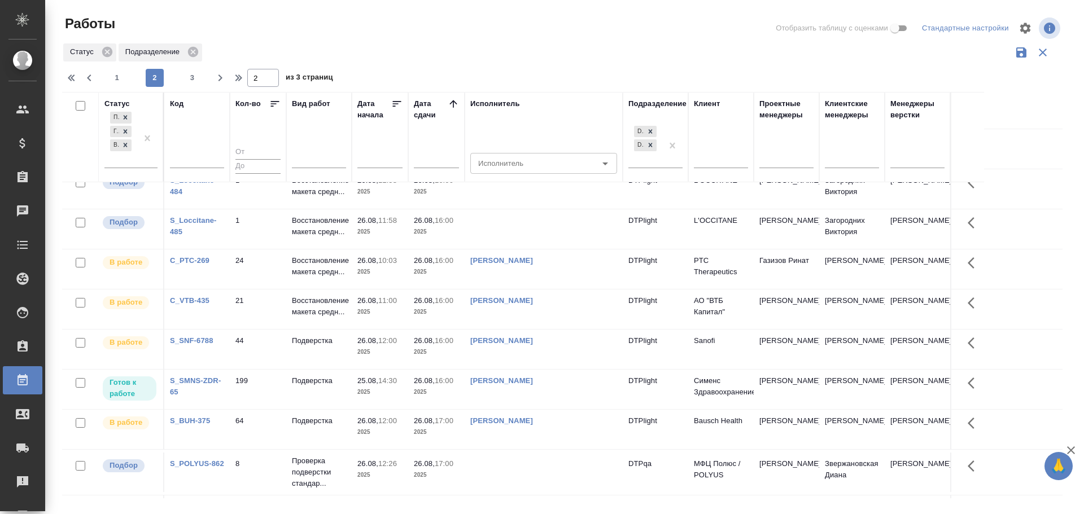
scroll to position [56, 0]
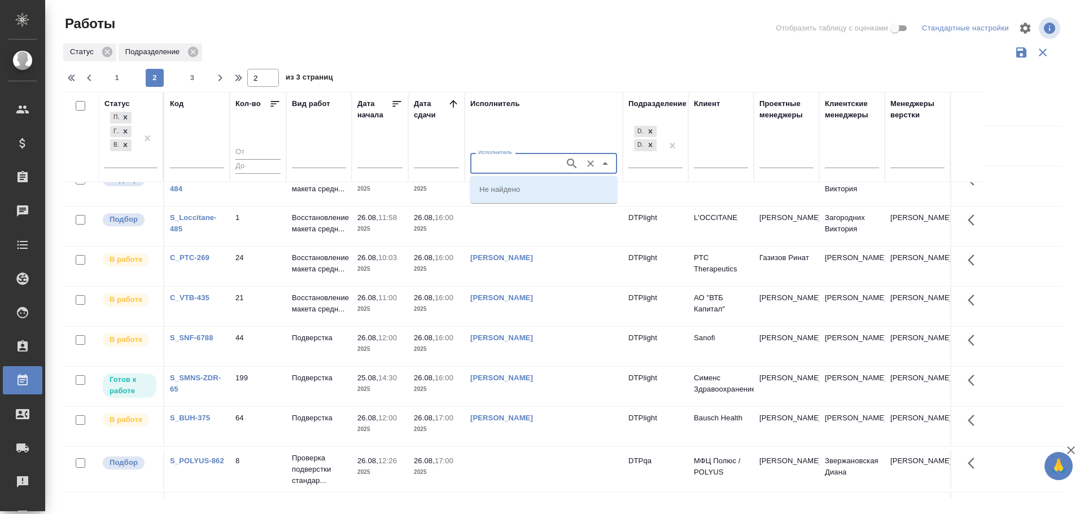
click at [499, 163] on input "Исполнитель" at bounding box center [516, 163] width 85 height 14
type input "Бартеньева"
click at [513, 207] on p "[PERSON_NAME]" at bounding box center [510, 209] width 62 height 11
type input "[PERSON_NAME]"
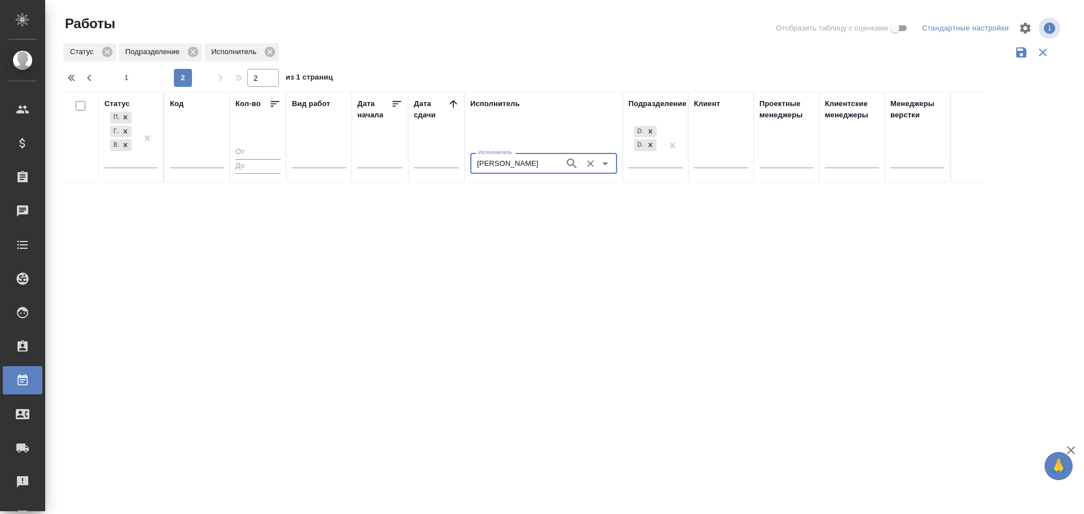
scroll to position [0, 0]
click at [119, 155] on div "Подбор Готов к работе В работе" at bounding box center [120, 139] width 33 height 58
click at [602, 263] on div "Статус Подбор Готов к работе В работе Код Кол-во Вид работ Дата начала Дата сда…" at bounding box center [562, 295] width 1001 height 407
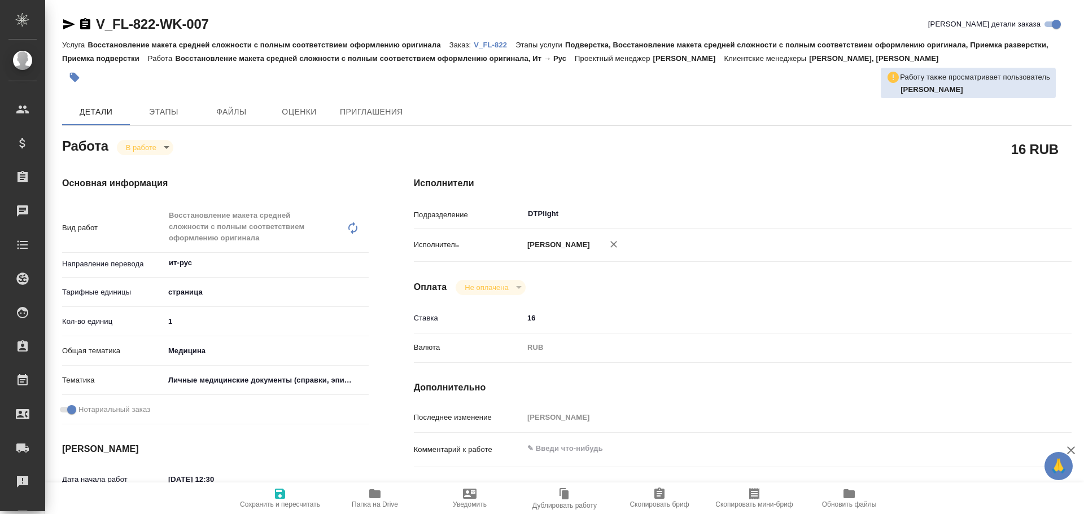
type textarea "x"
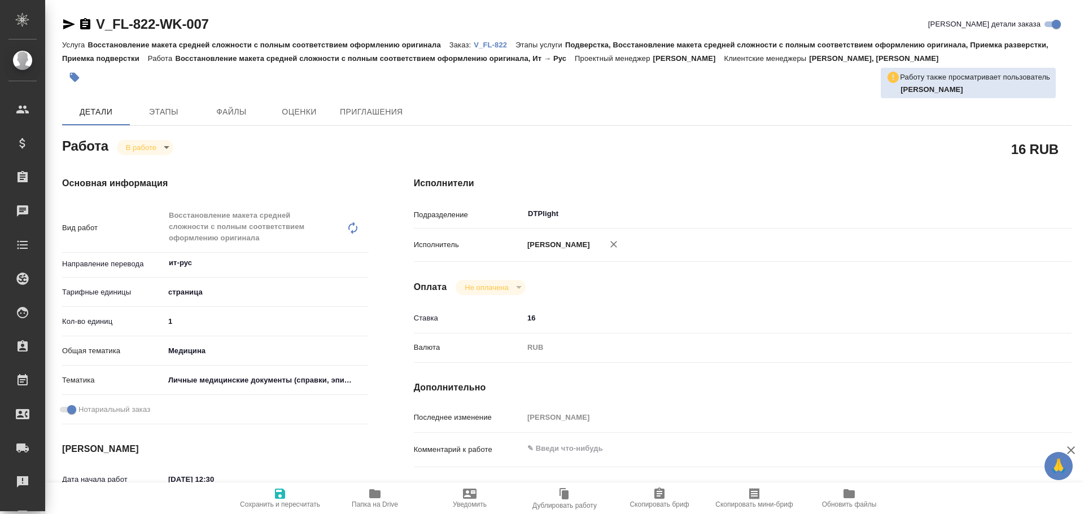
type textarea "x"
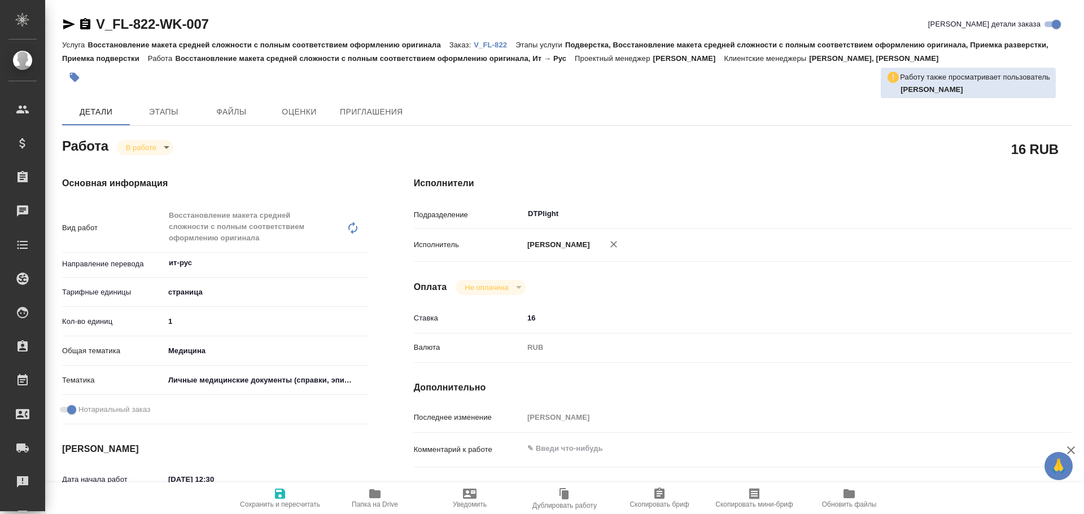
type textarea "x"
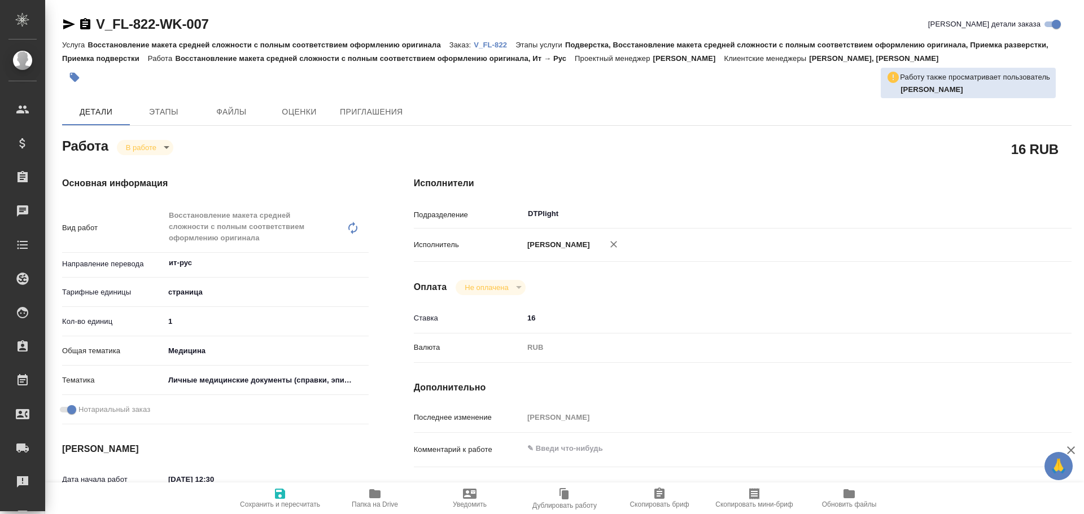
type textarea "x"
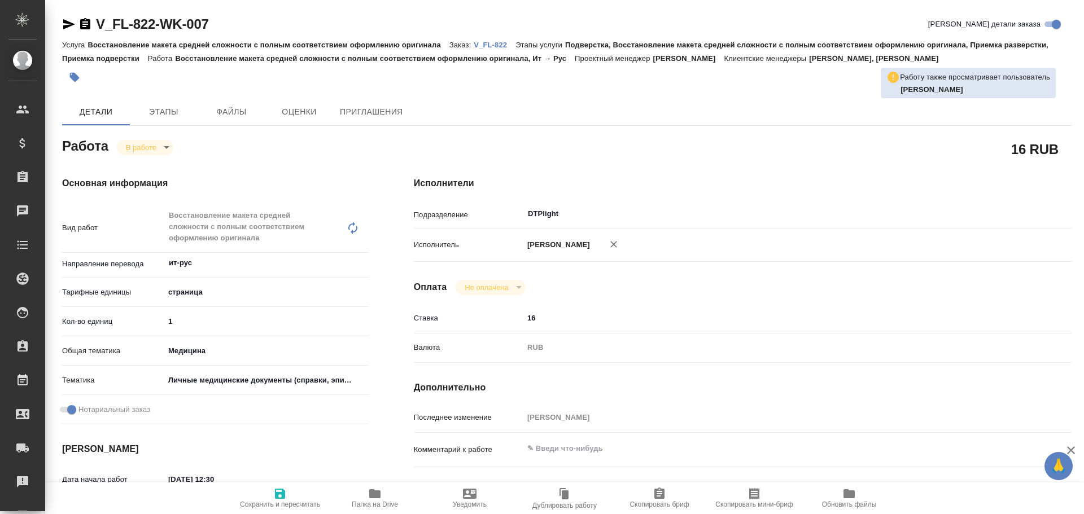
type textarea "x"
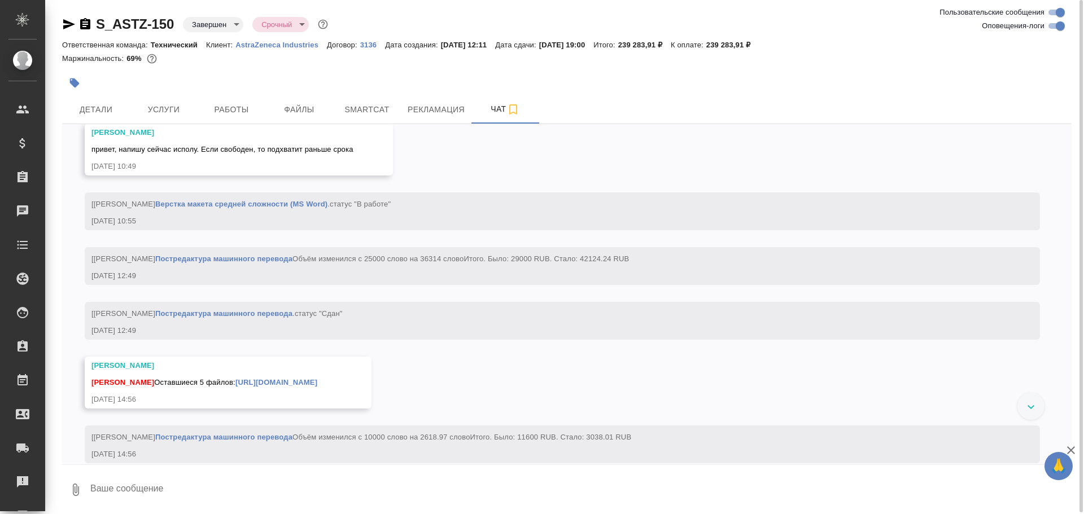
scroll to position [5962, 0]
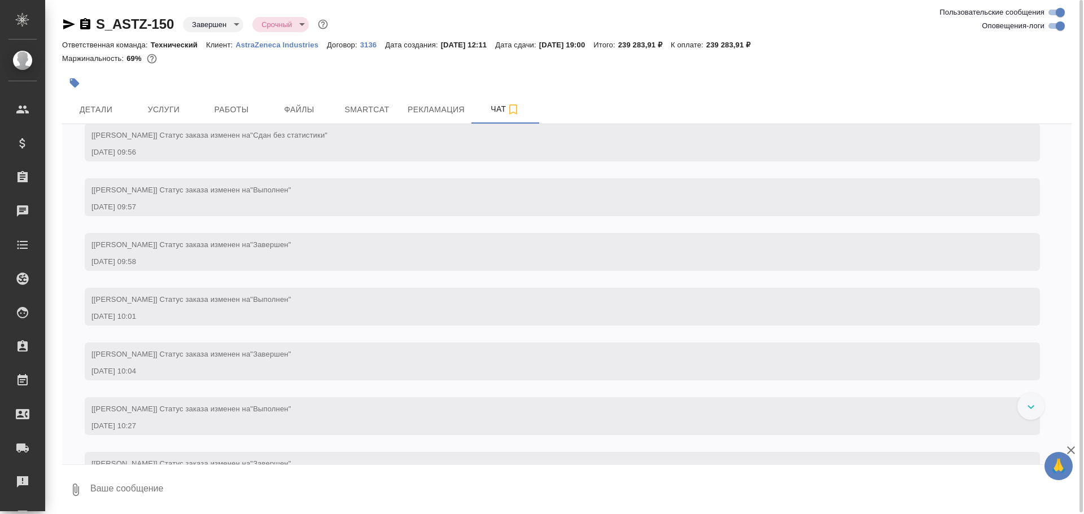
scroll to position [9012, 0]
click at [262, 87] on link "https://drive.awatera.com/apps/files/files?dir=/Shares/AstraZeneca/Orders/S_AST…" at bounding box center [221, 82] width 82 height 8
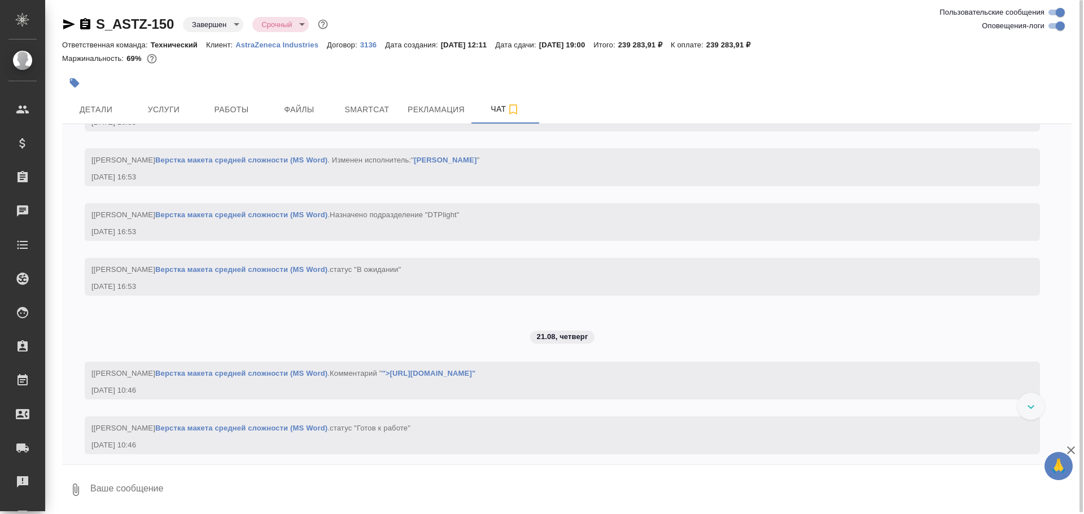
scroll to position [5511, 0]
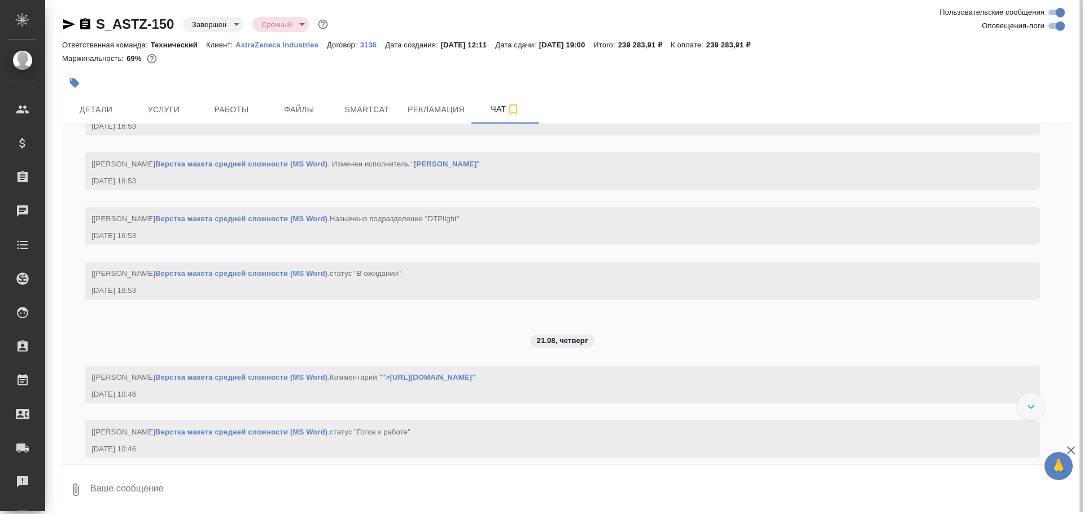
click at [272, 113] on link "Верстка макета средней сложности (MS Word)" at bounding box center [241, 109] width 172 height 8
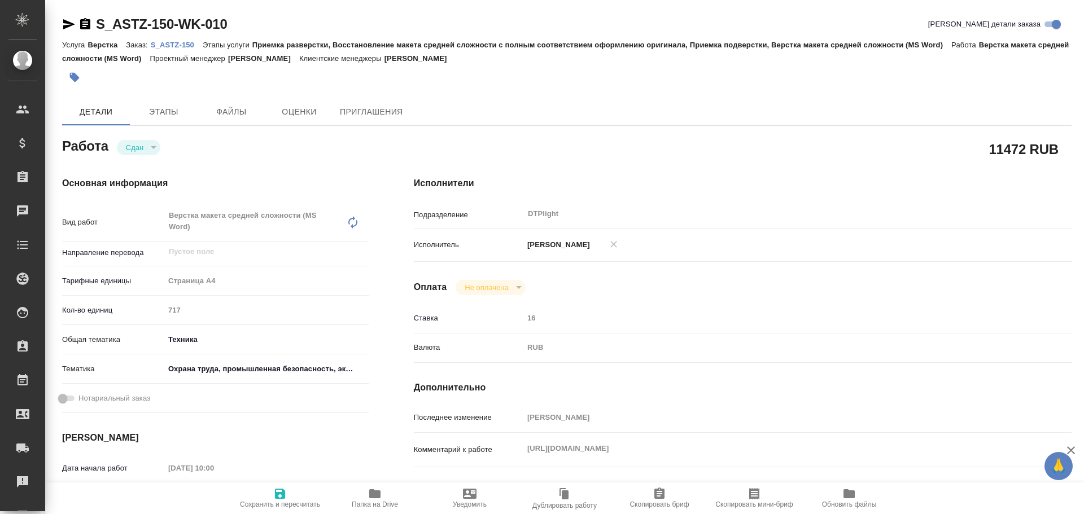
type textarea "x"
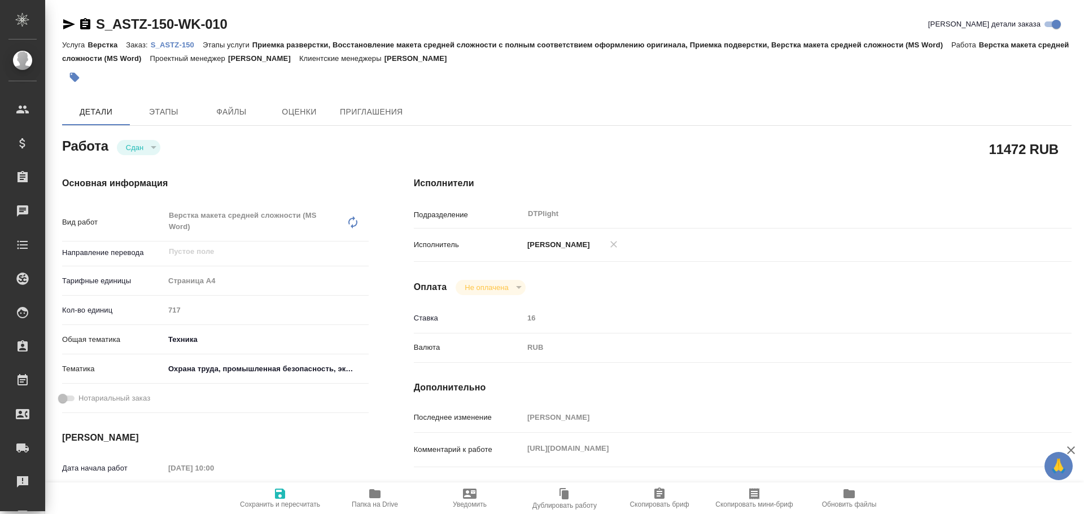
type textarea "x"
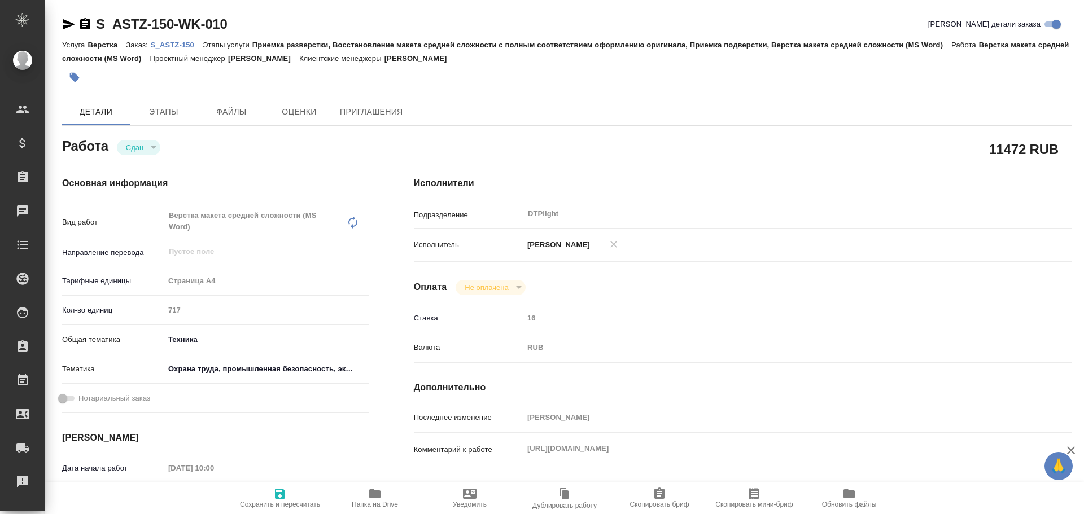
type textarea "x"
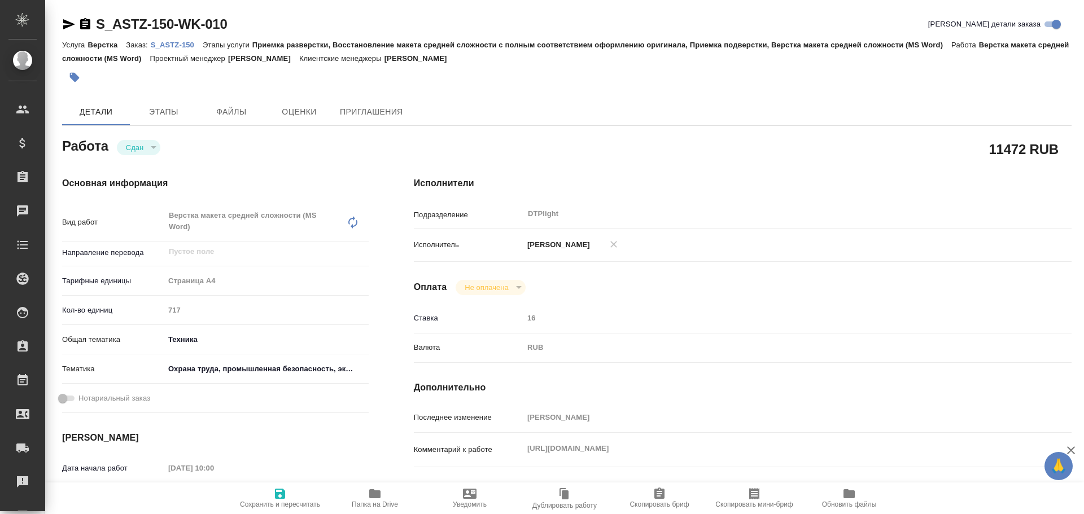
type textarea "x"
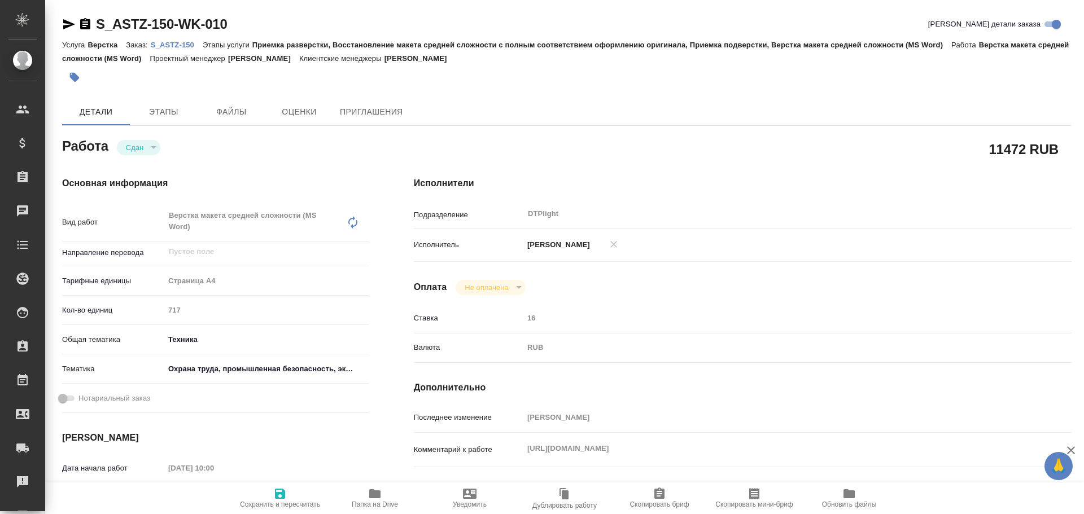
type textarea "x"
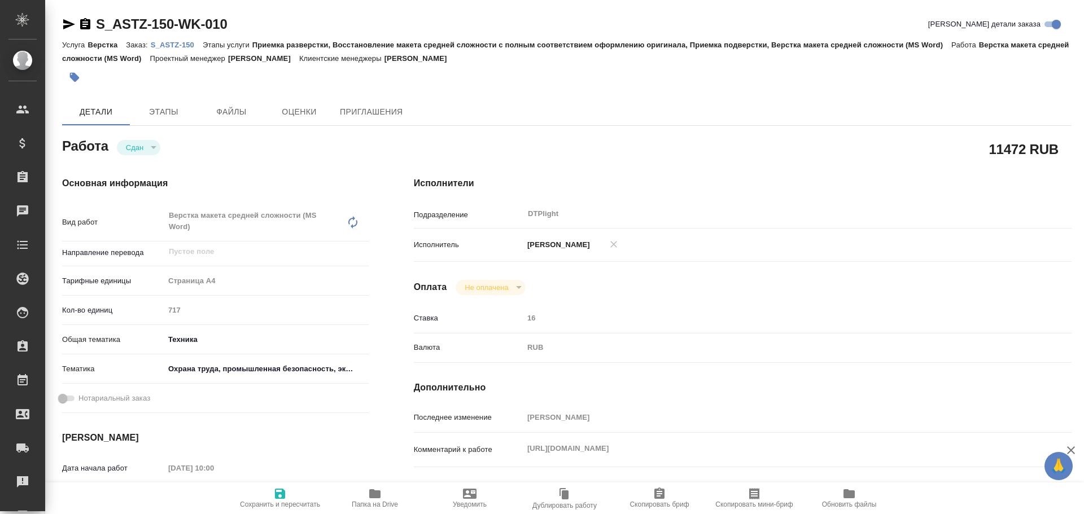
click at [375, 503] on span "Папка на Drive" at bounding box center [375, 505] width 46 height 8
type textarea "x"
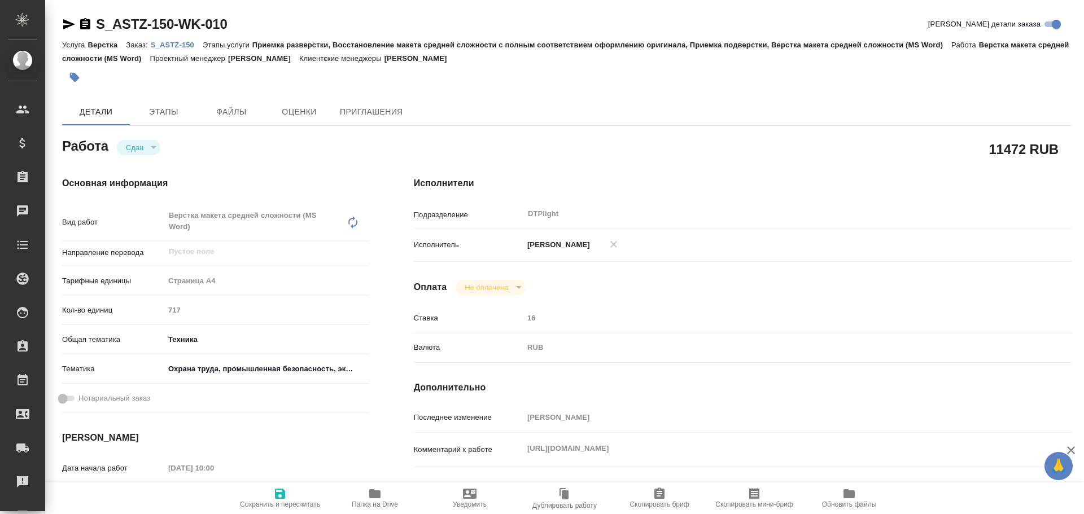
type textarea "x"
click at [64, 25] on icon "button" at bounding box center [69, 25] width 14 height 14
click at [377, 496] on icon "button" at bounding box center [374, 494] width 11 height 9
type textarea "x"
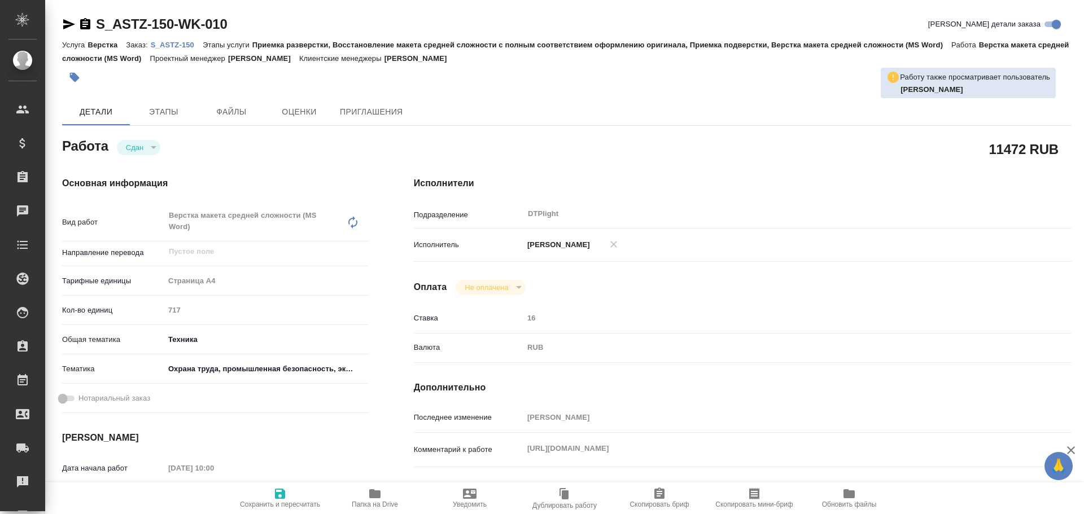
type textarea "x"
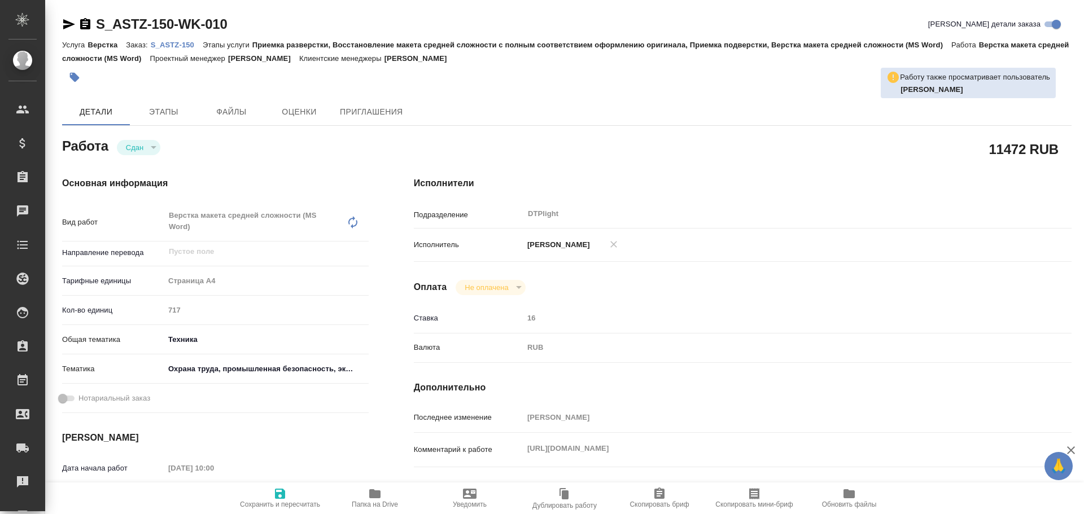
type textarea "x"
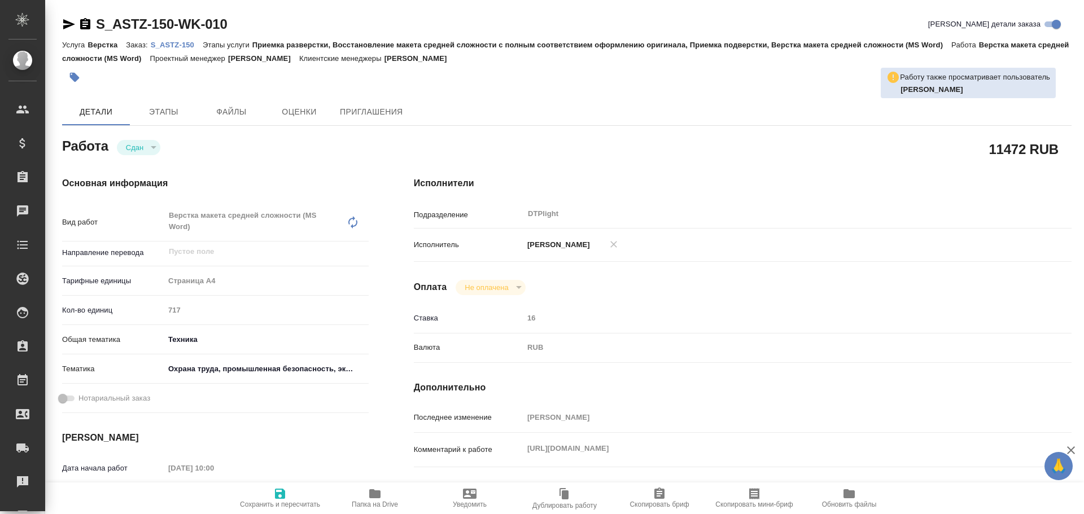
type textarea "x"
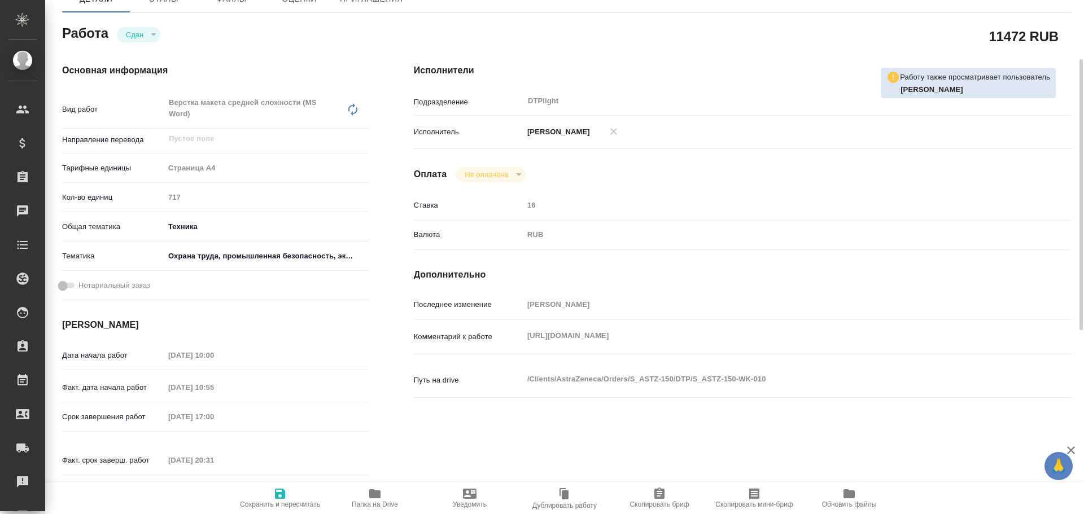
scroll to position [169, 0]
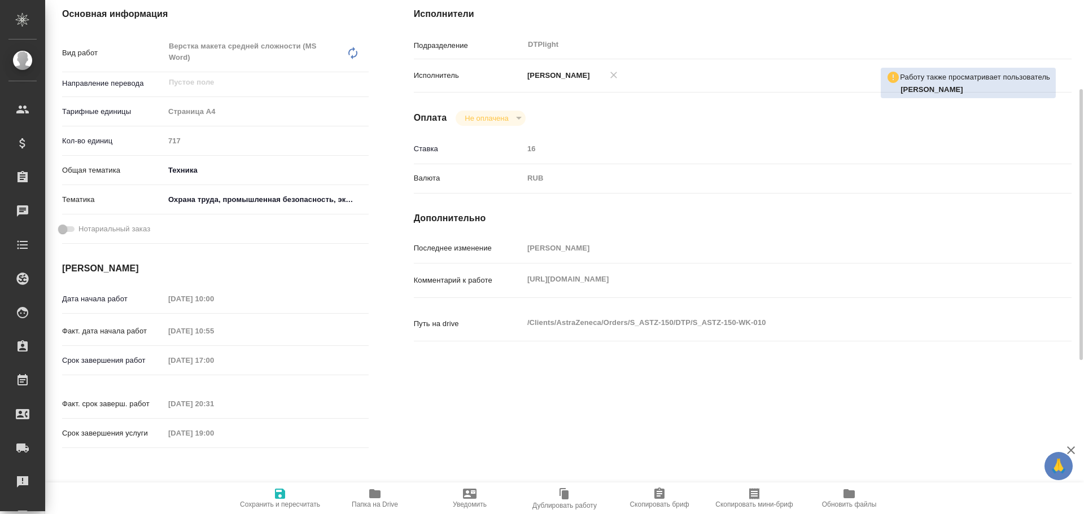
type textarea "x"
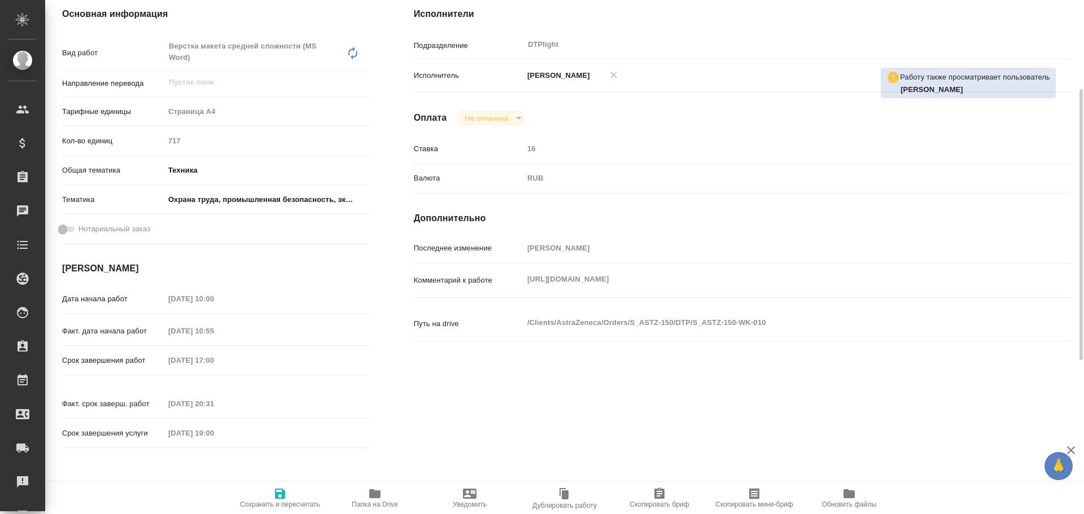
type textarea "x"
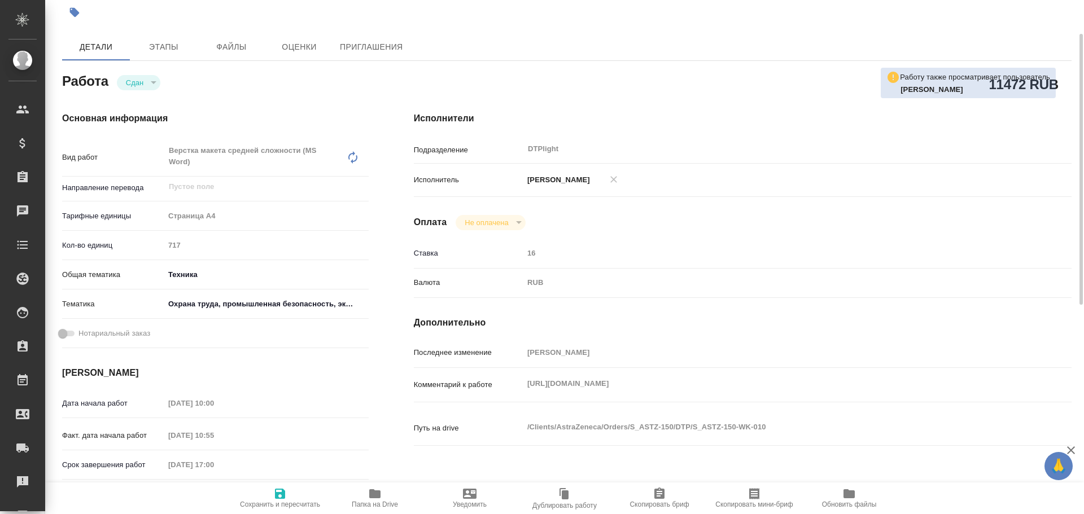
scroll to position [0, 0]
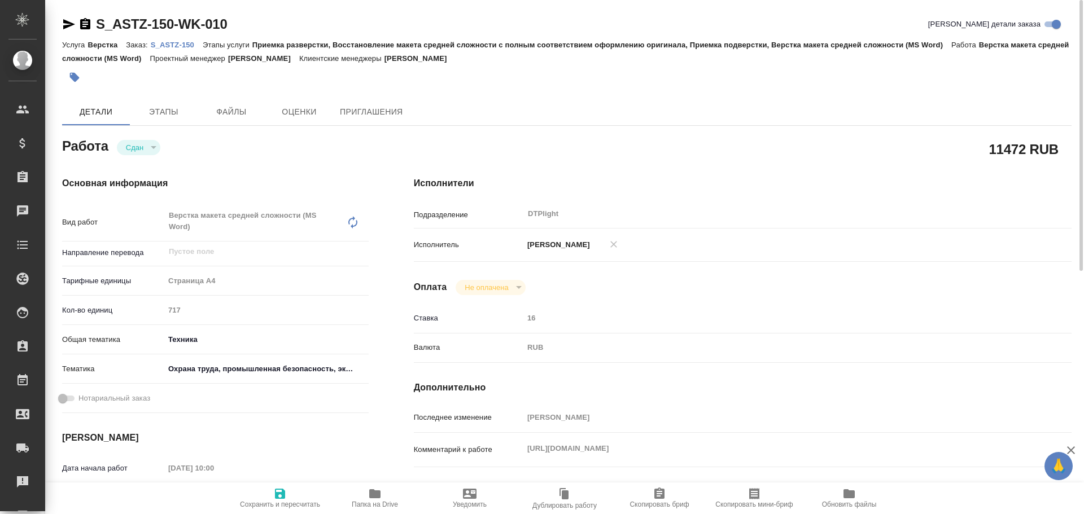
click at [165, 41] on p "S_ASTZ-150" at bounding box center [177, 45] width 52 height 8
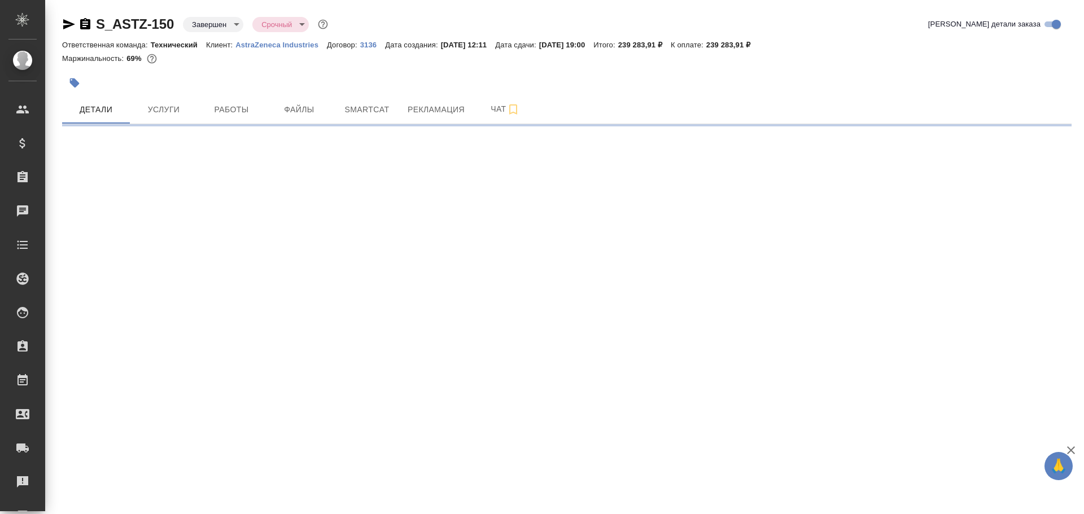
select select "RU"
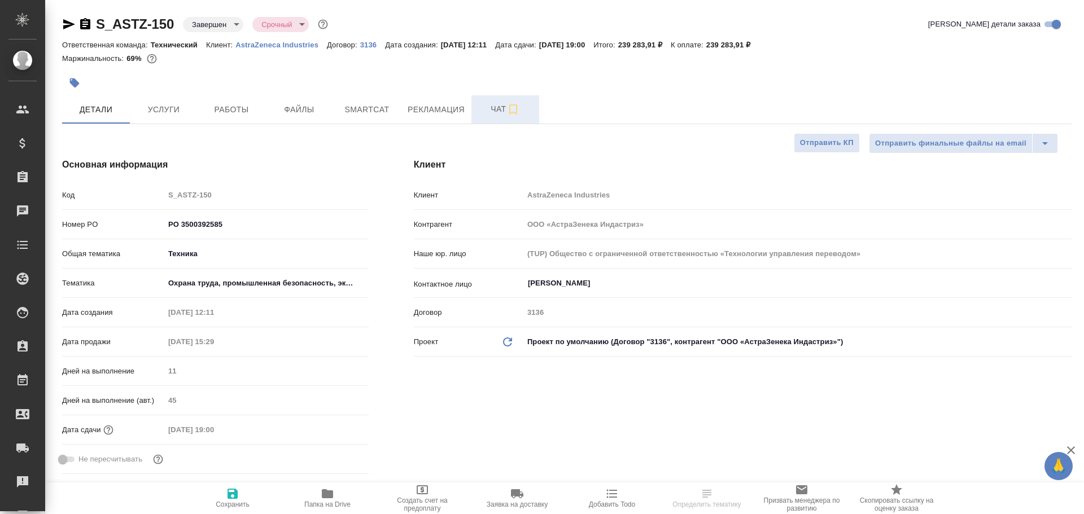
type textarea "x"
click at [495, 107] on span "Чат" at bounding box center [505, 109] width 54 height 14
type textarea "x"
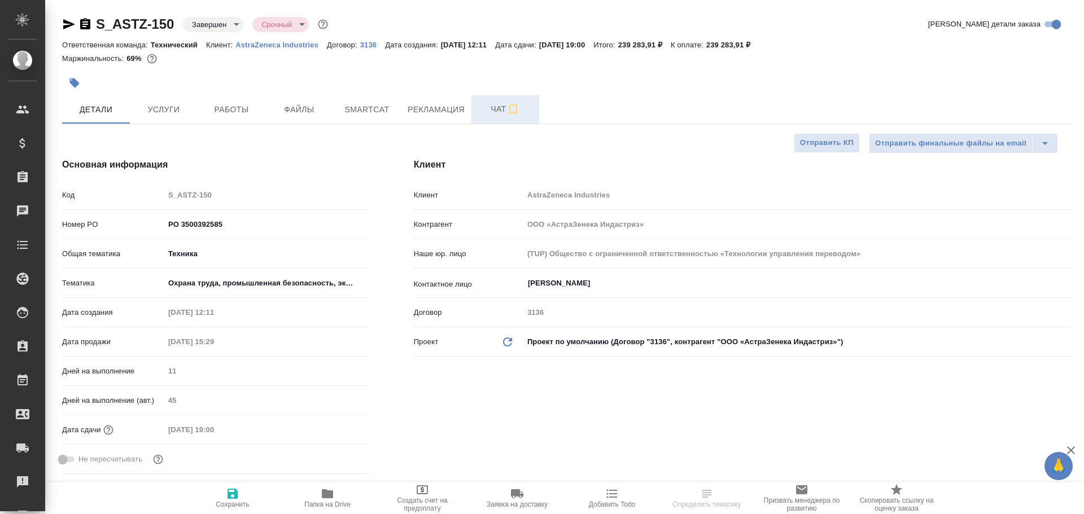
type textarea "x"
type input "[PERSON_NAME]"
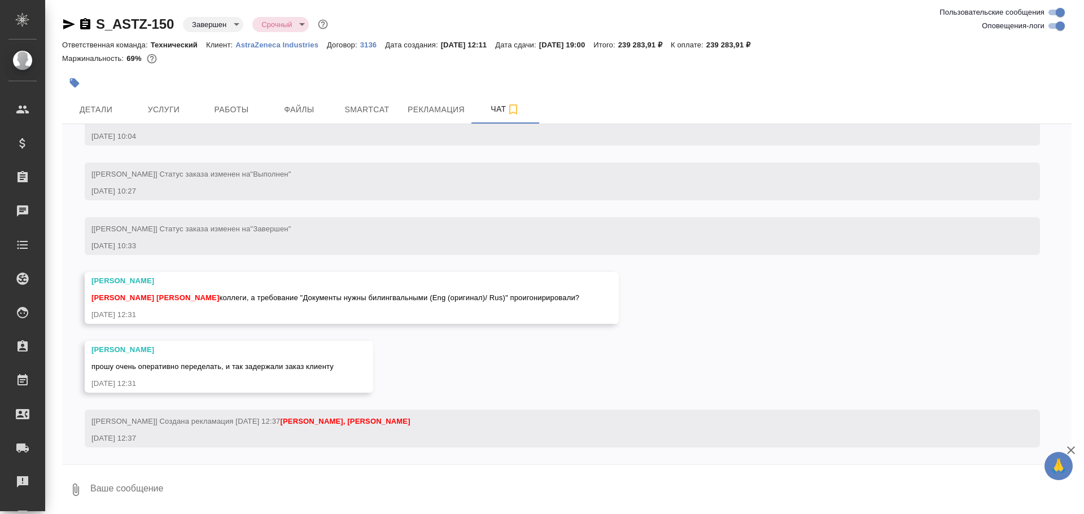
scroll to position [9520, 0]
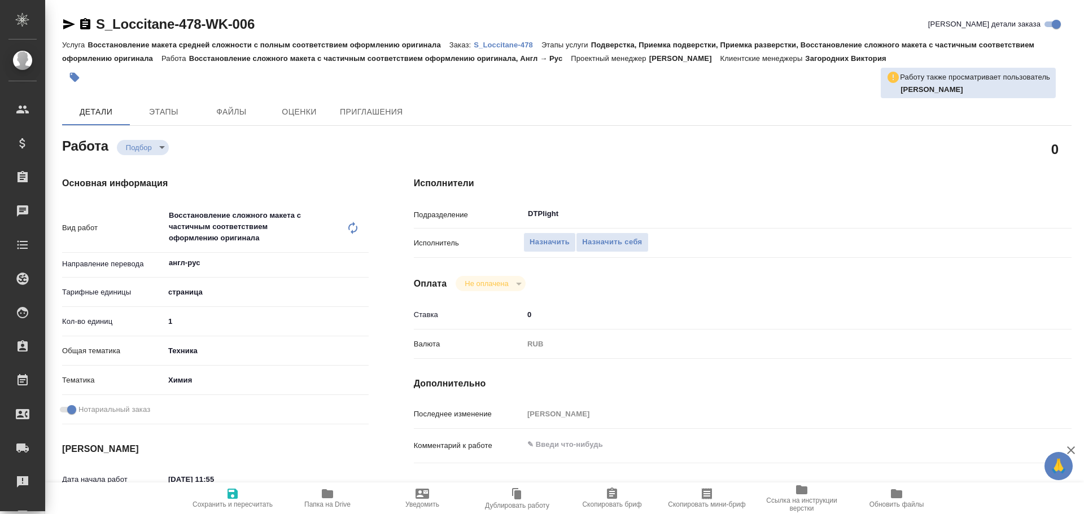
type textarea "x"
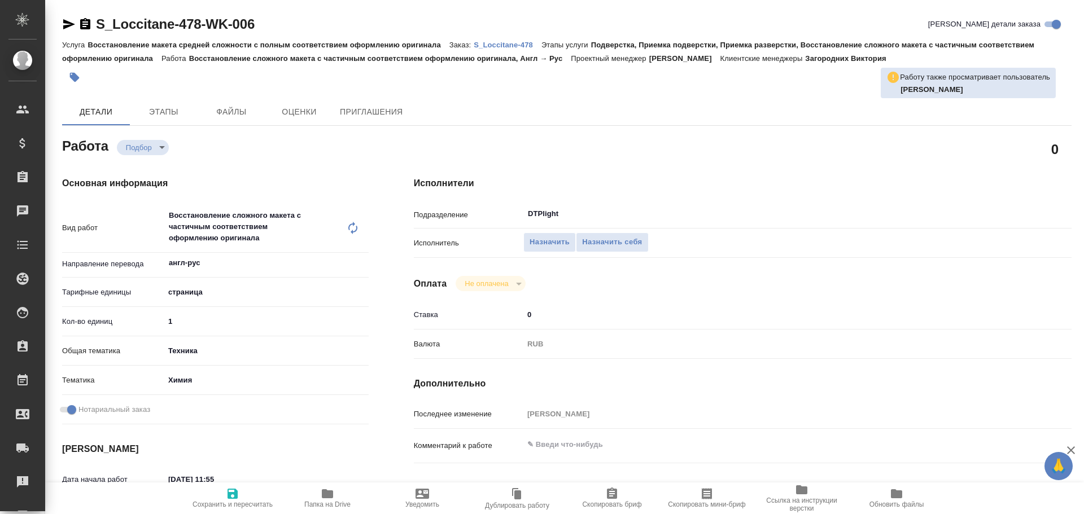
type textarea "x"
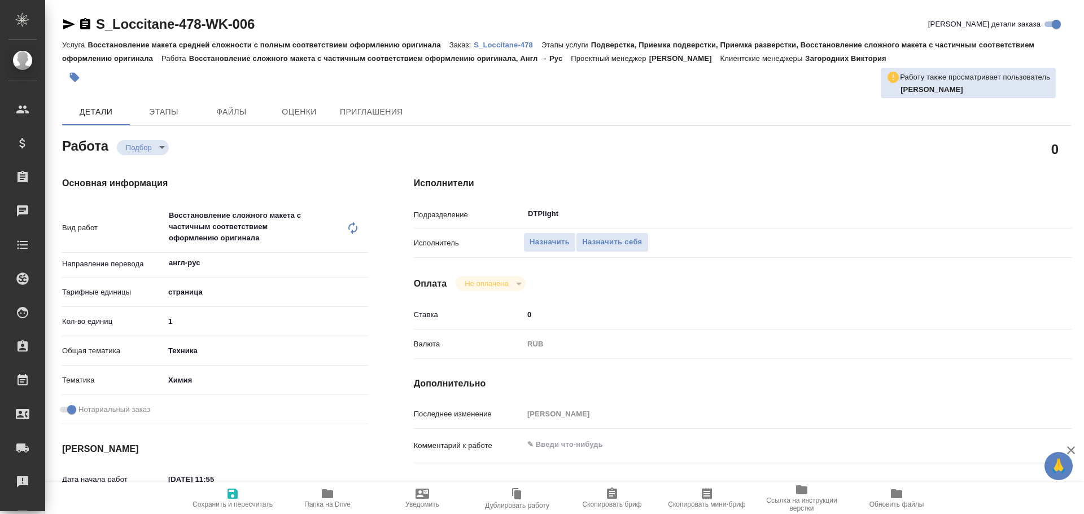
scroll to position [113, 0]
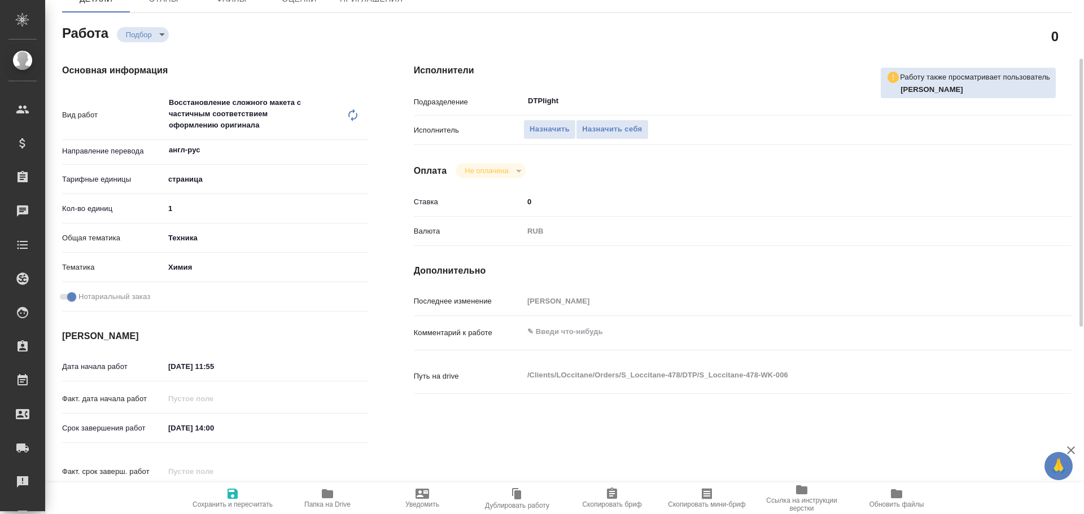
type textarea "x"
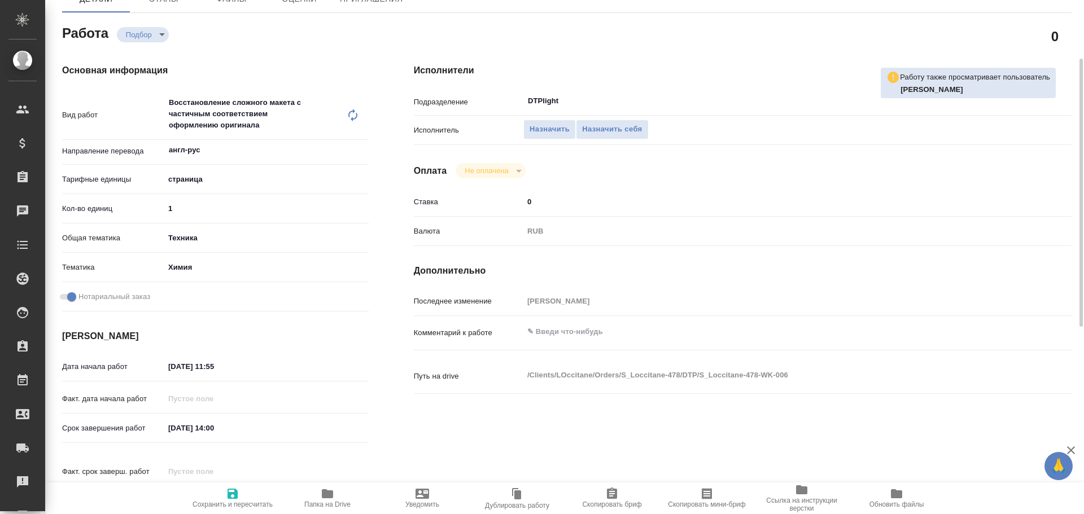
type textarea "x"
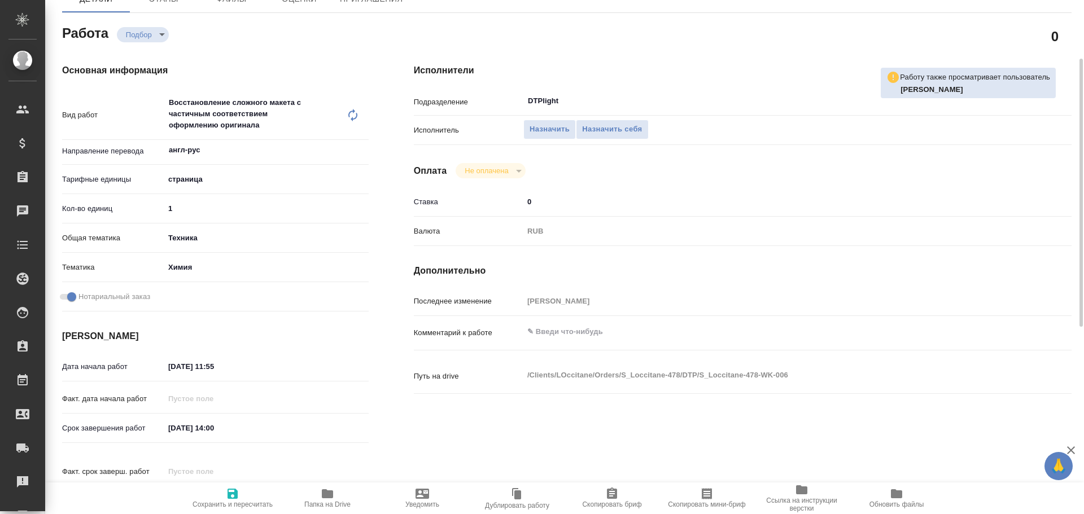
scroll to position [0, 0]
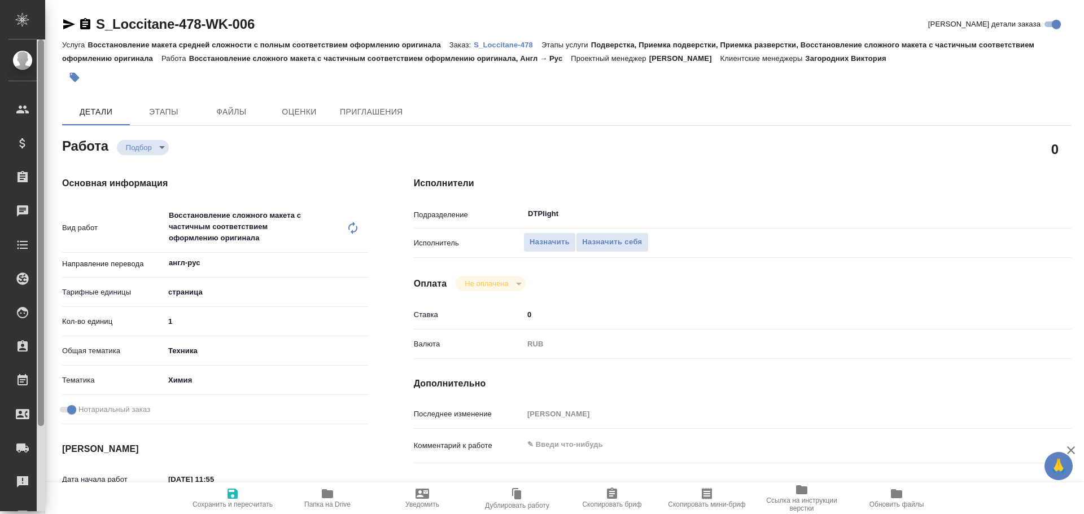
type textarea "x"
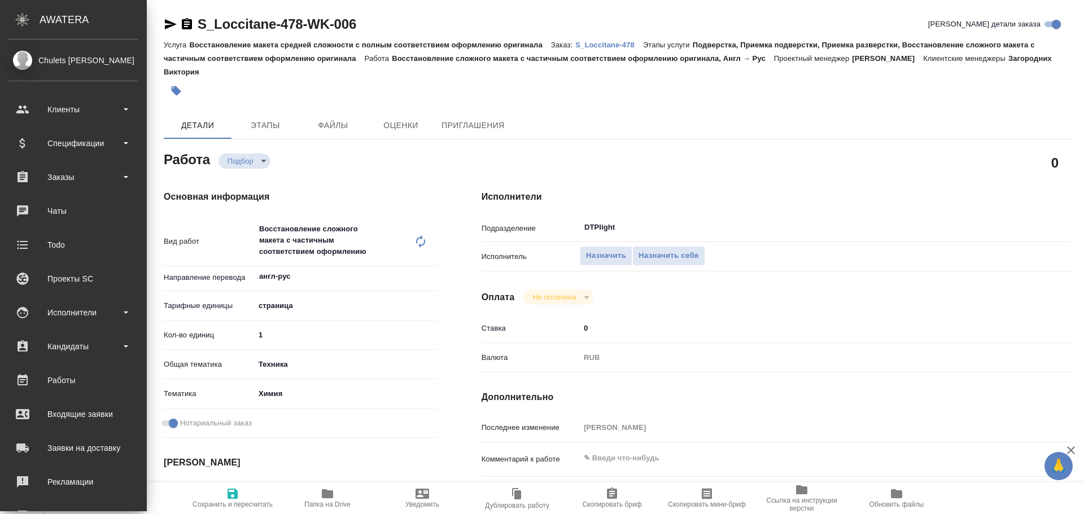
type textarea "x"
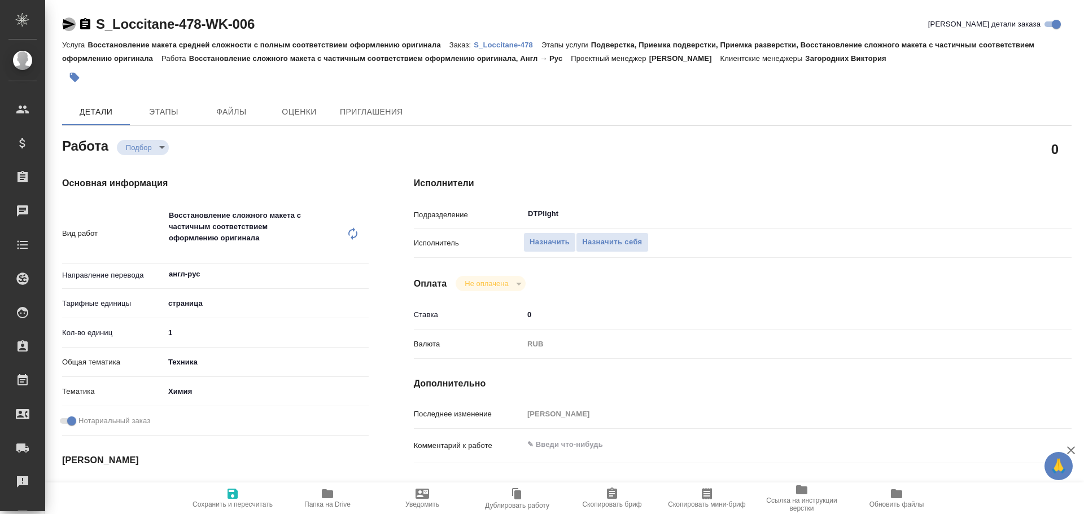
click at [68, 22] on icon "button" at bounding box center [69, 24] width 12 height 10
click at [62, 25] on div "S_Loccitane-478-WK-006 Кратко детали заказа Услуга Восстановление макета средне…" at bounding box center [567, 504] width 1022 height 1008
click at [67, 22] on icon "button" at bounding box center [69, 24] width 12 height 10
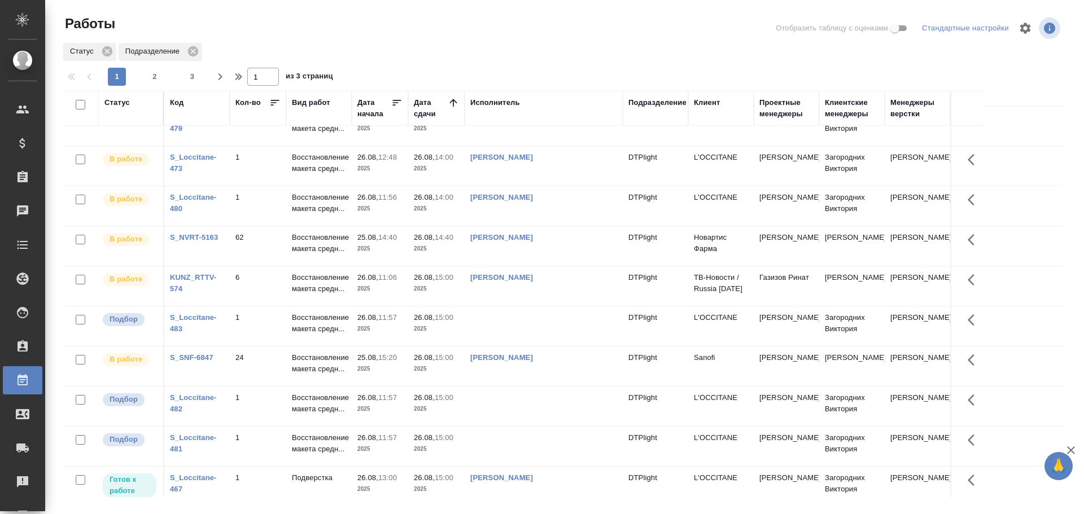
scroll to position [648, 0]
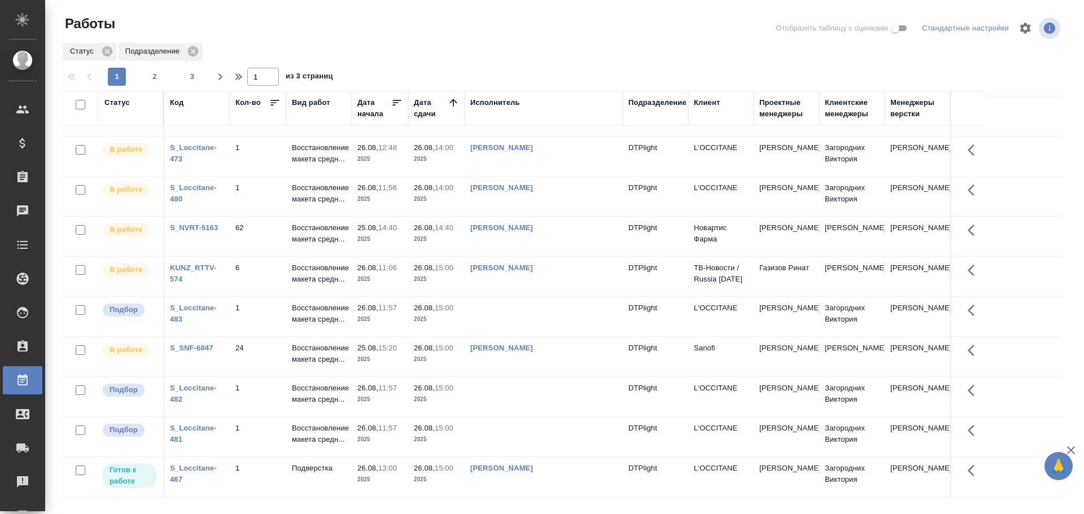
drag, startPoint x: 212, startPoint y: 78, endPoint x: 240, endPoint y: 97, distance: 33.7
click at [212, 78] on span "button" at bounding box center [220, 77] width 18 height 14
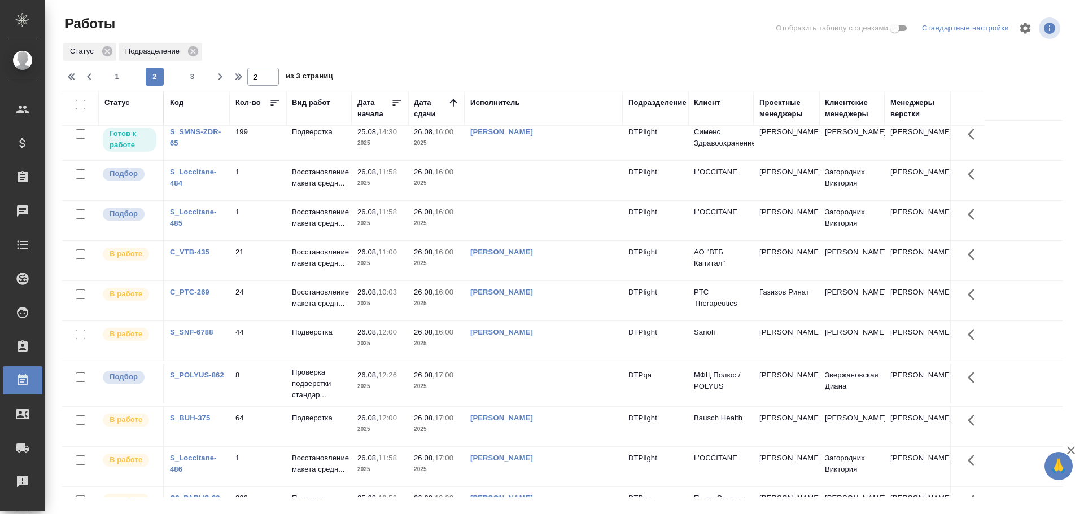
scroll to position [0, 0]
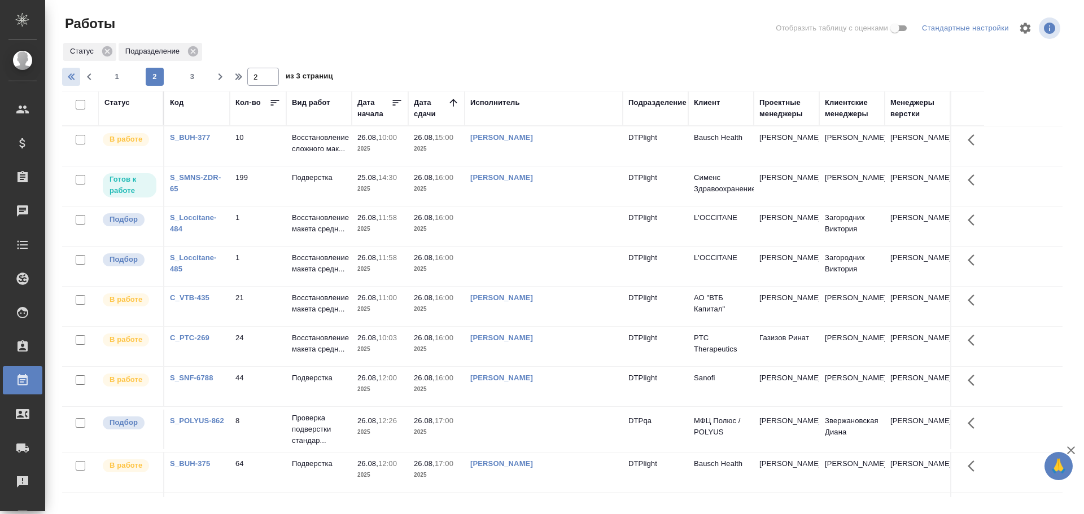
click at [74, 79] on icon "button" at bounding box center [73, 76] width 4 height 7
type input "1"
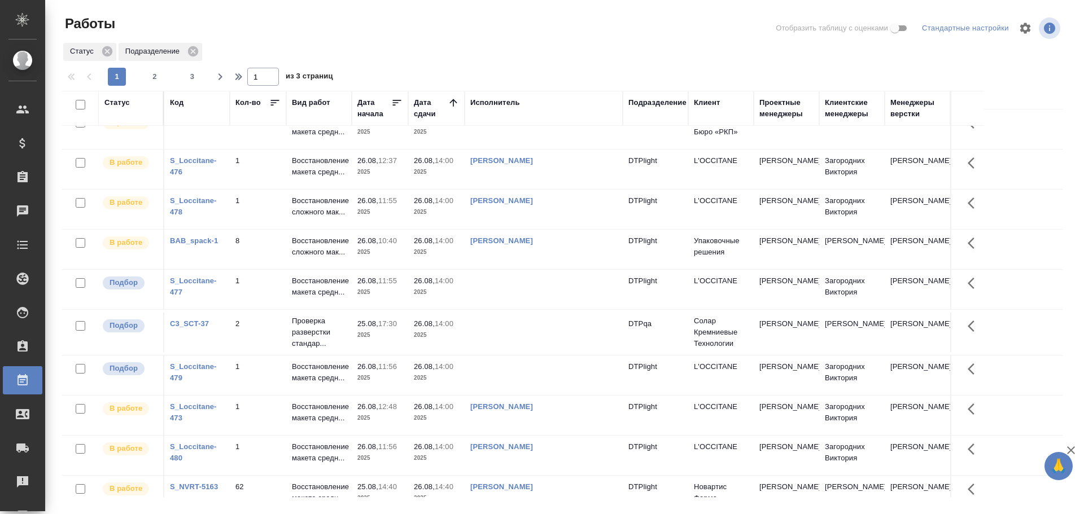
scroll to position [395, 0]
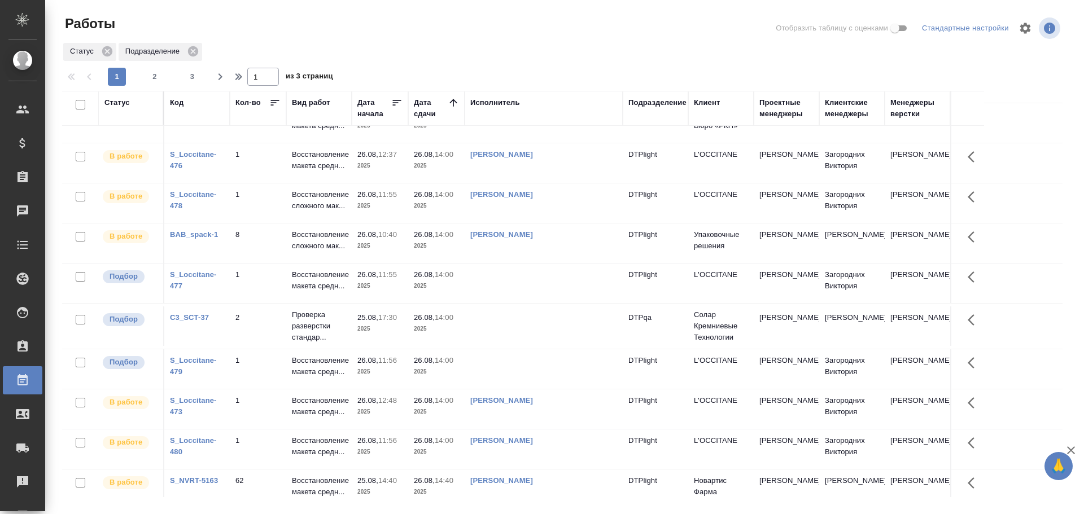
click at [508, 281] on td at bounding box center [544, 284] width 158 height 40
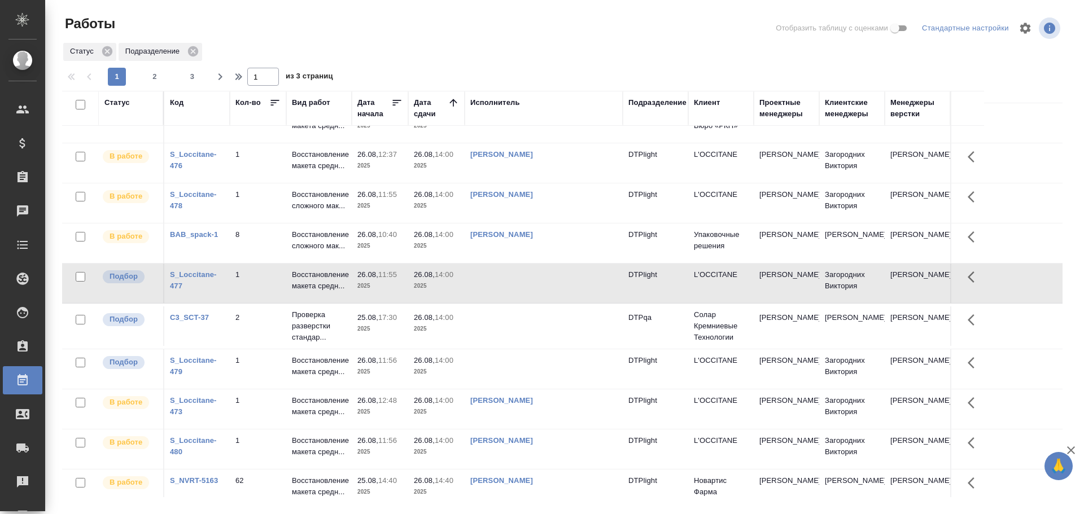
click at [508, 281] on td at bounding box center [544, 284] width 158 height 40
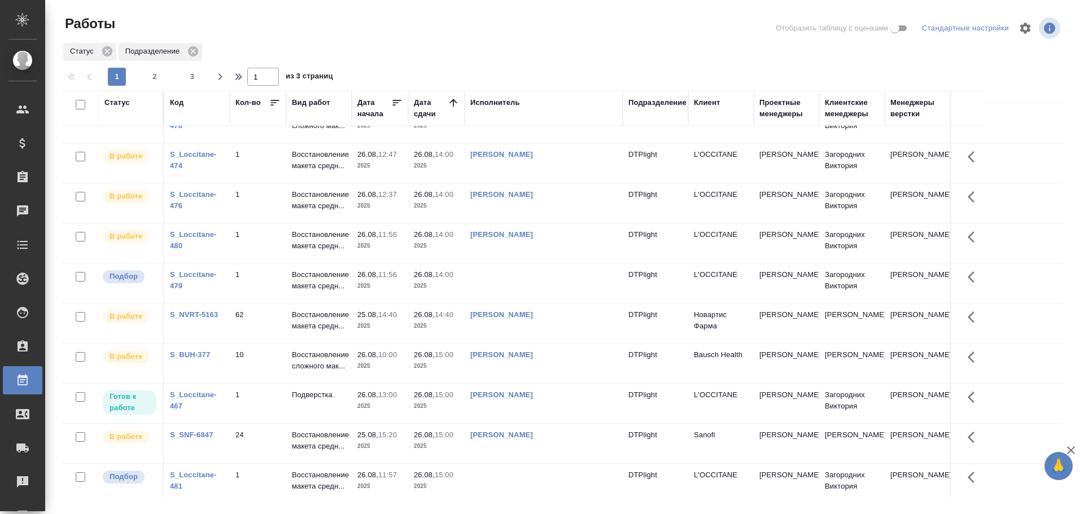
click at [494, 105] on div "Исполнитель" at bounding box center [495, 102] width 50 height 11
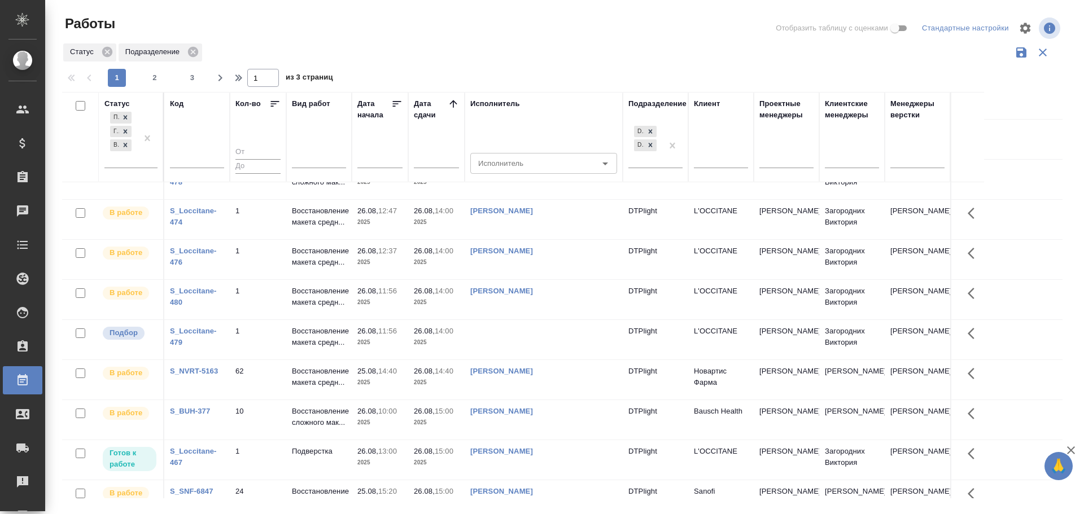
scroll to position [451, 0]
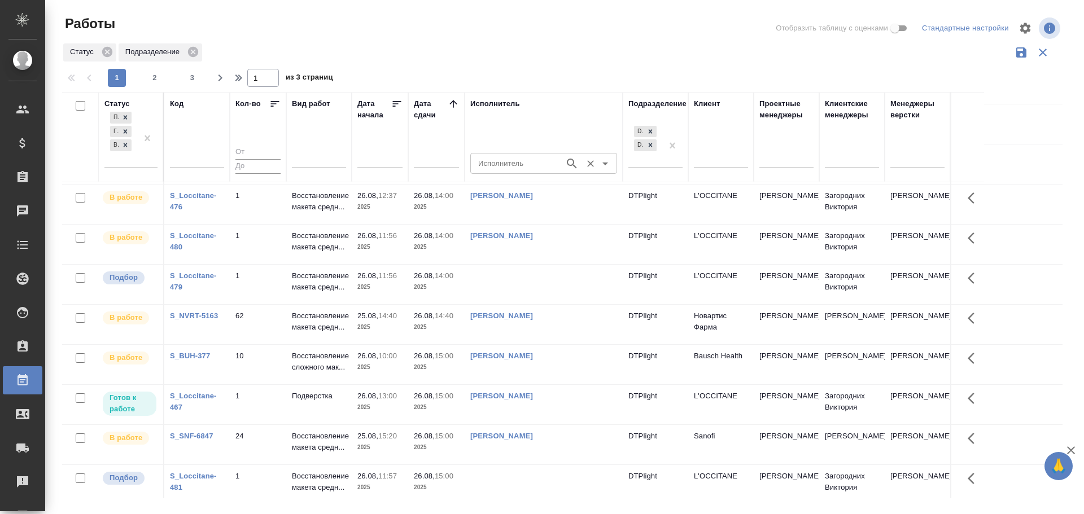
click at [488, 166] on input "Исполнитель" at bounding box center [516, 163] width 85 height 14
type input "Гусельников"
click at [512, 186] on p "[PERSON_NAME]" at bounding box center [510, 189] width 62 height 11
type input "[PERSON_NAME]"
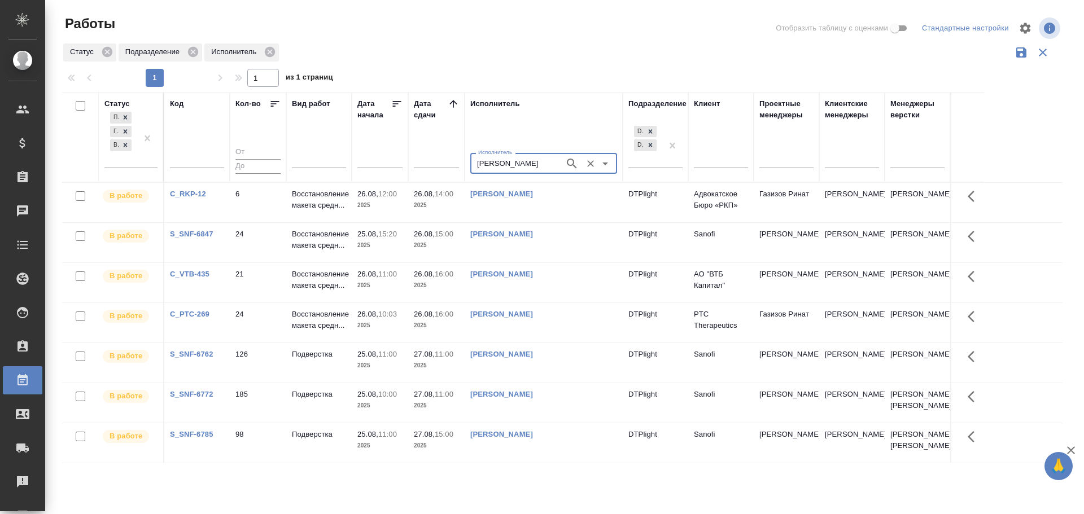
scroll to position [0, 0]
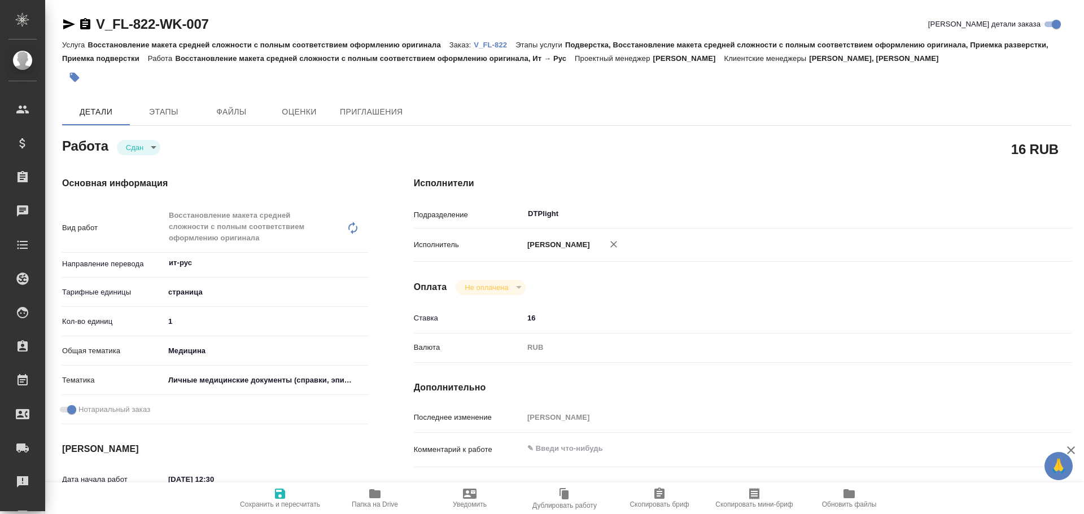
type textarea "x"
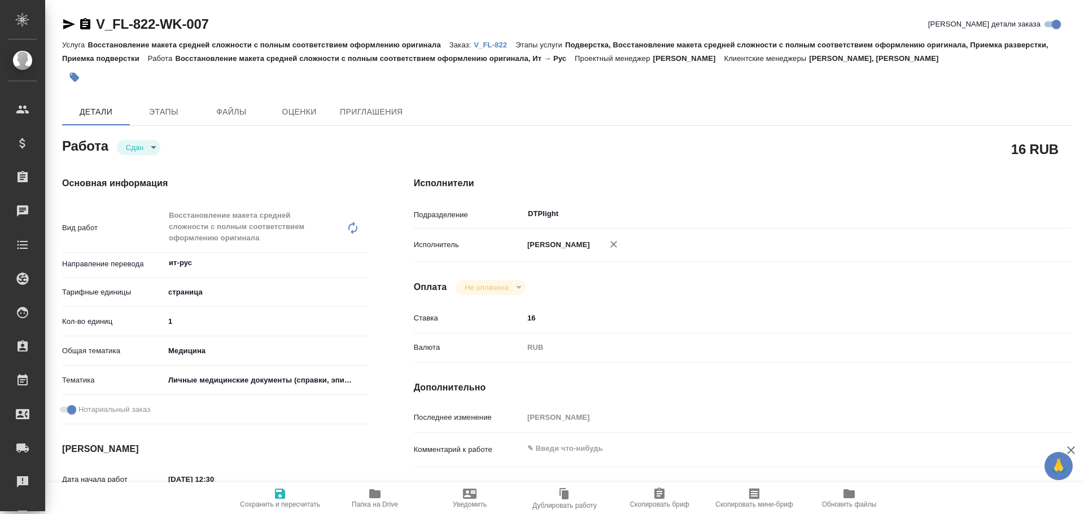
type textarea "x"
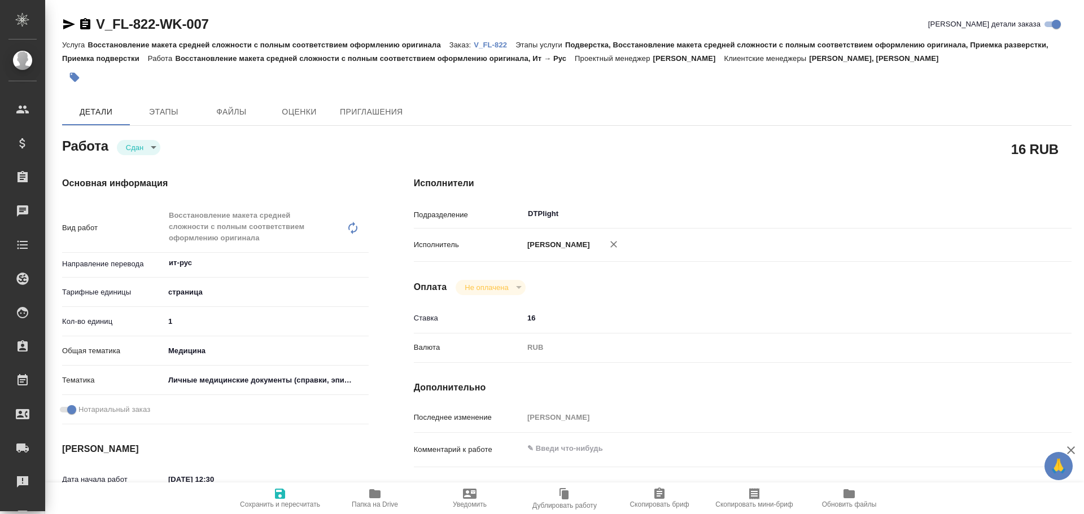
type textarea "x"
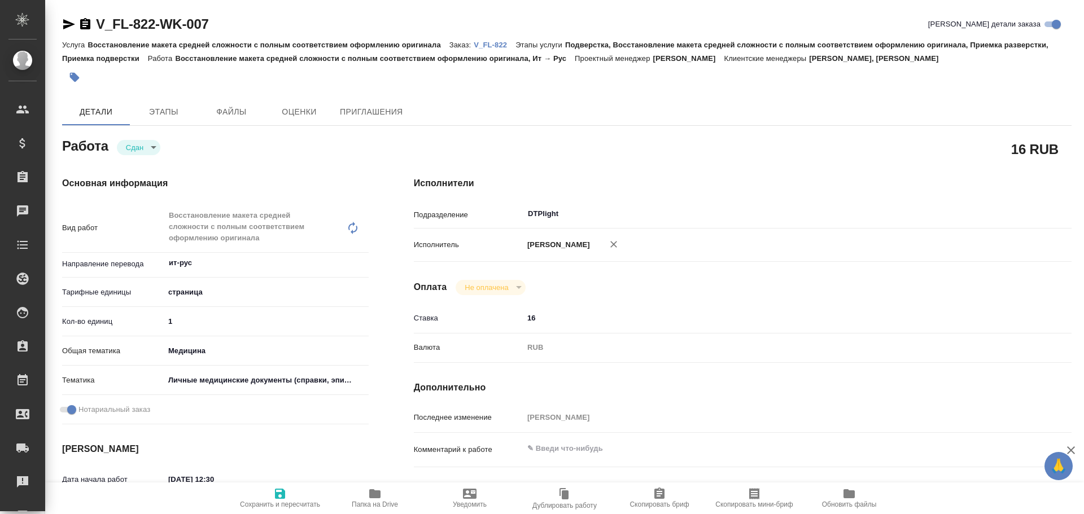
type textarea "x"
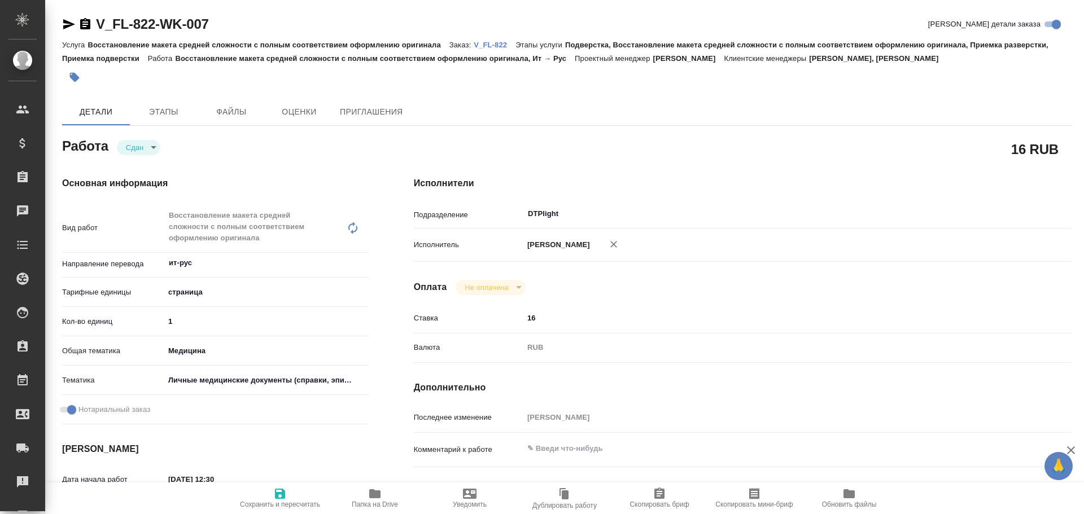
type textarea "x"
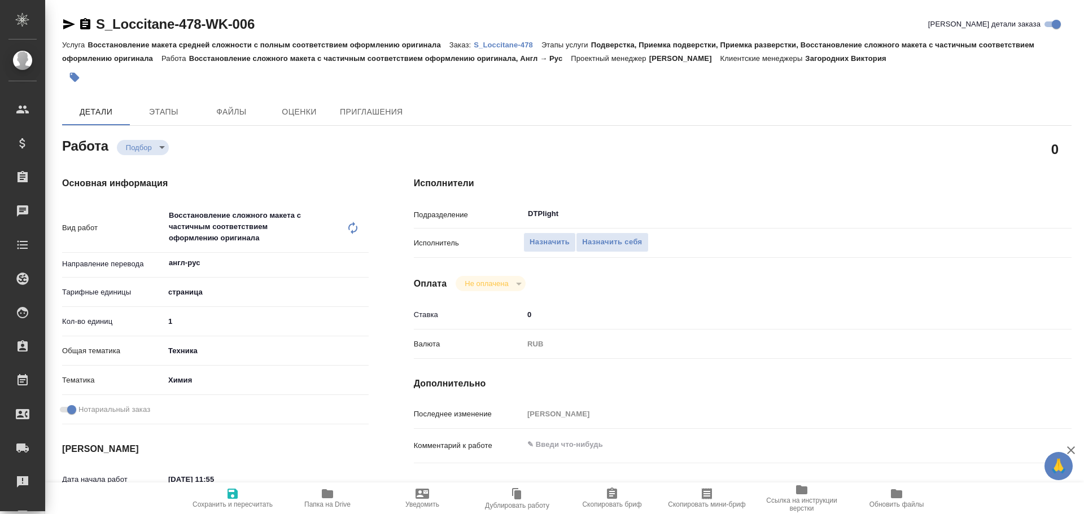
type textarea "x"
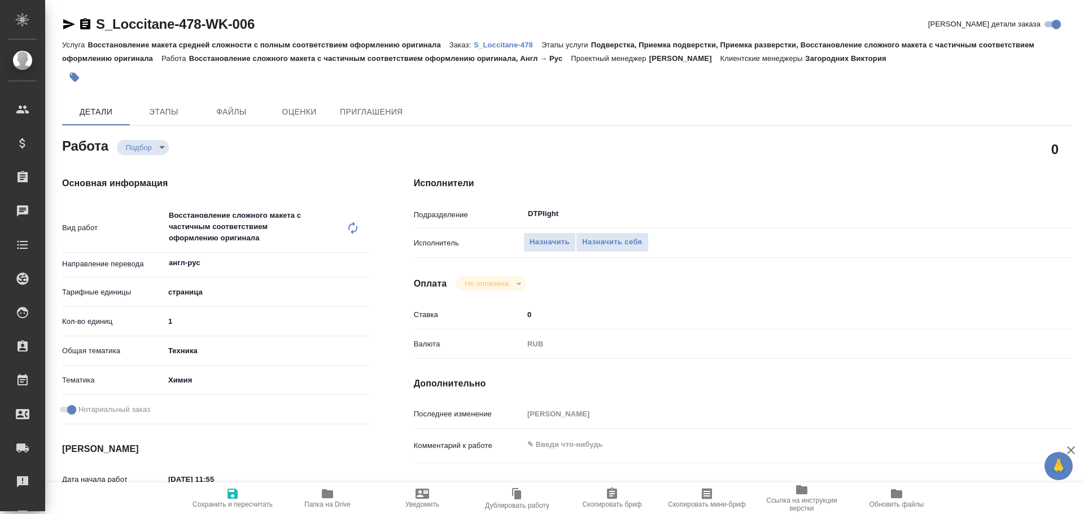
type textarea "x"
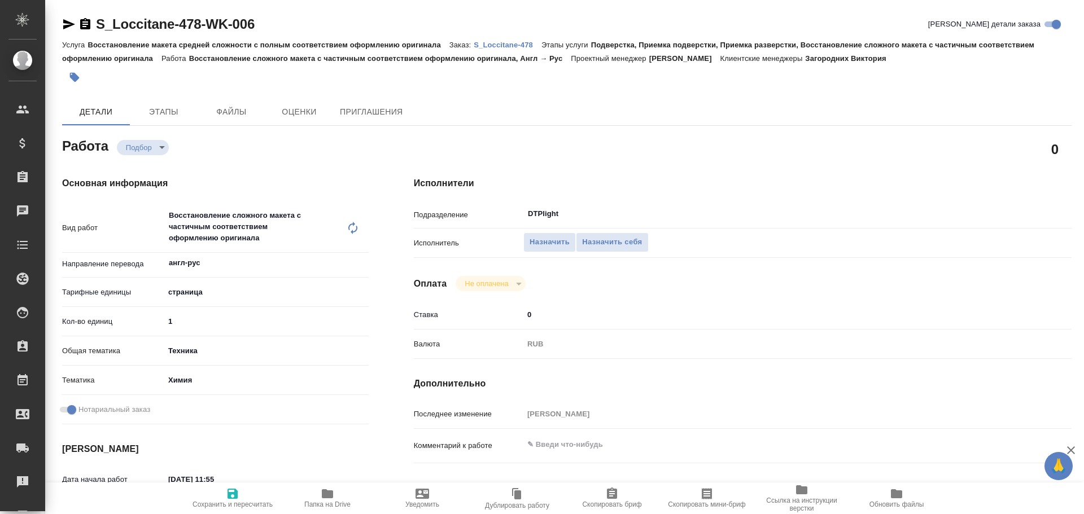
type textarea "x"
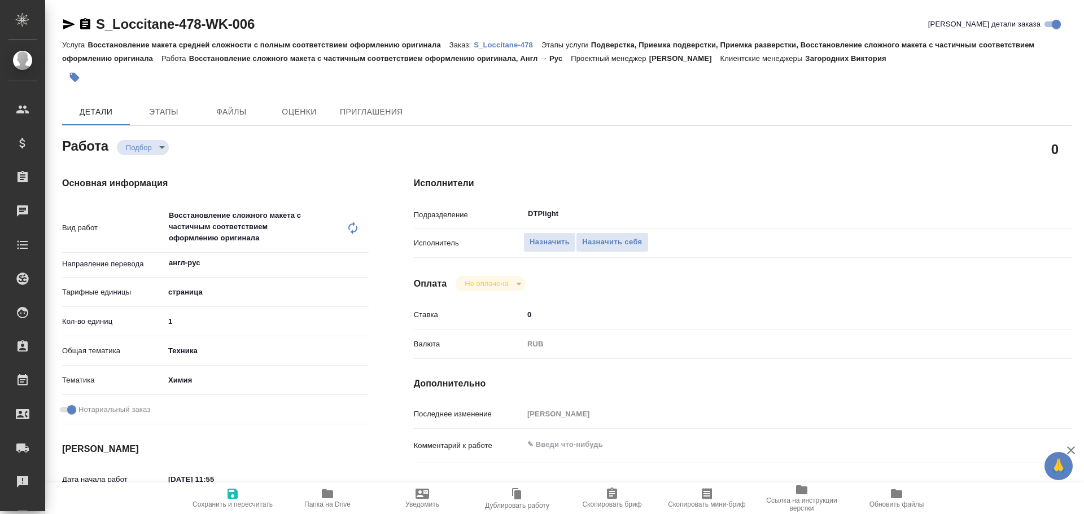
type textarea "x"
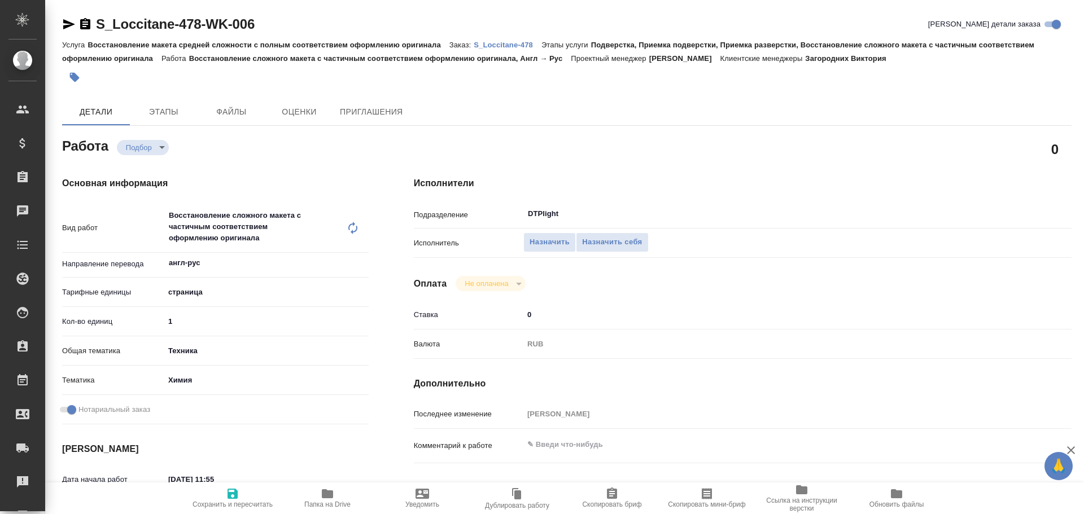
click at [65, 25] on icon "button" at bounding box center [69, 24] width 12 height 10
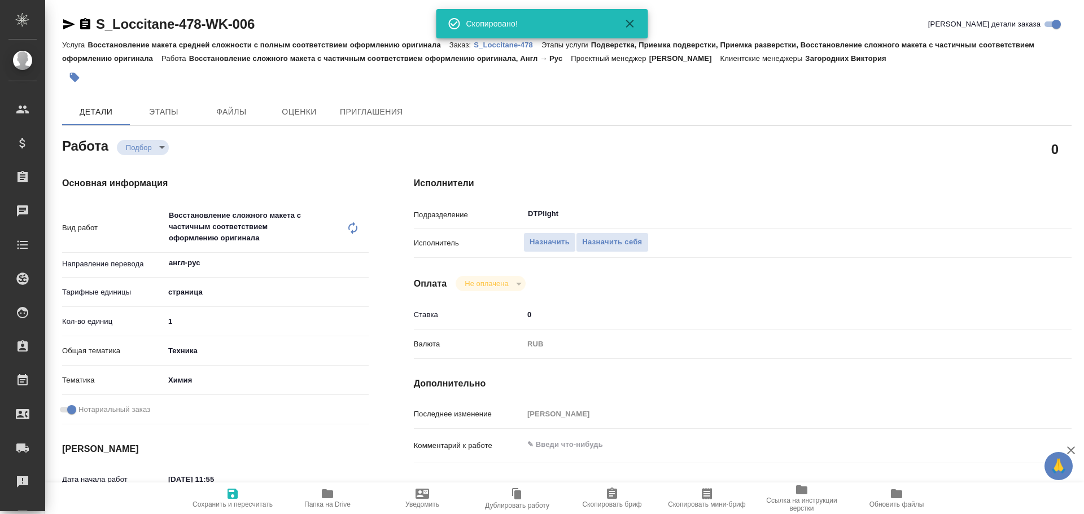
type textarea "x"
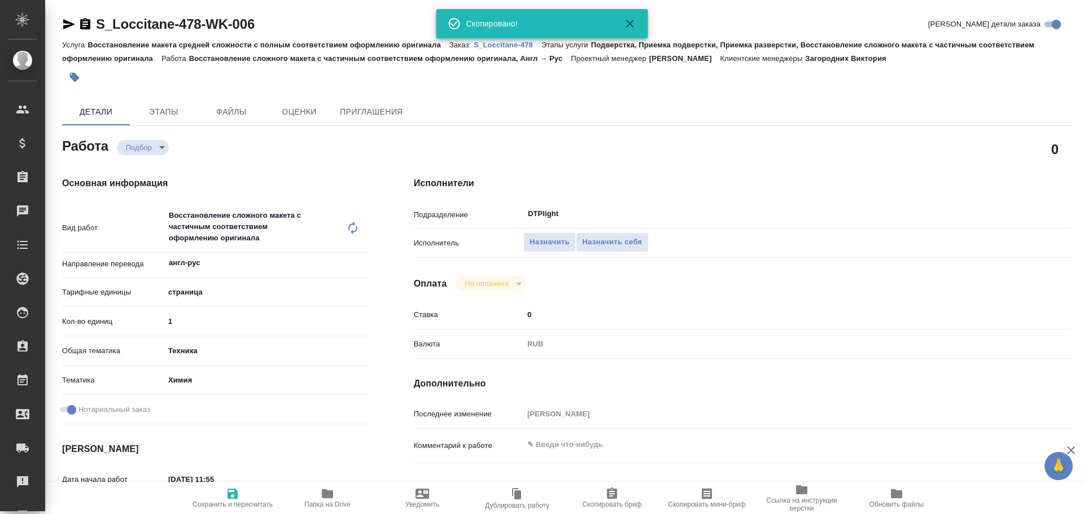
type textarea "x"
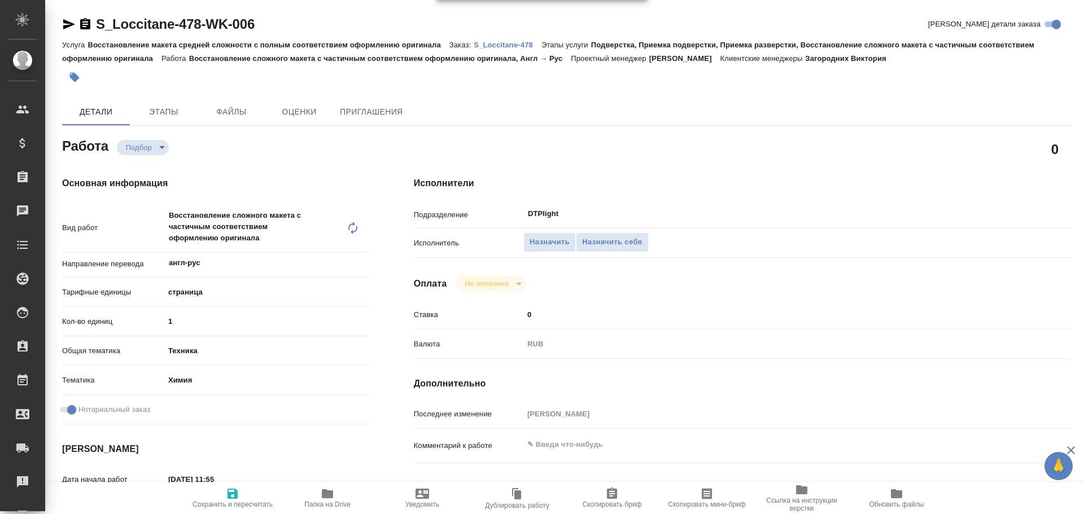
click at [331, 497] on icon "button" at bounding box center [327, 494] width 11 height 9
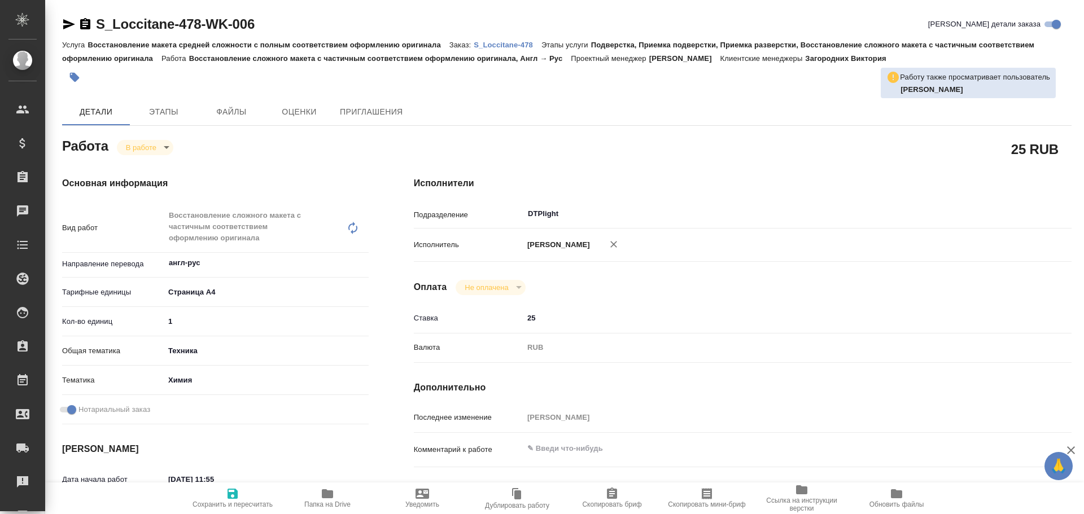
type textarea "x"
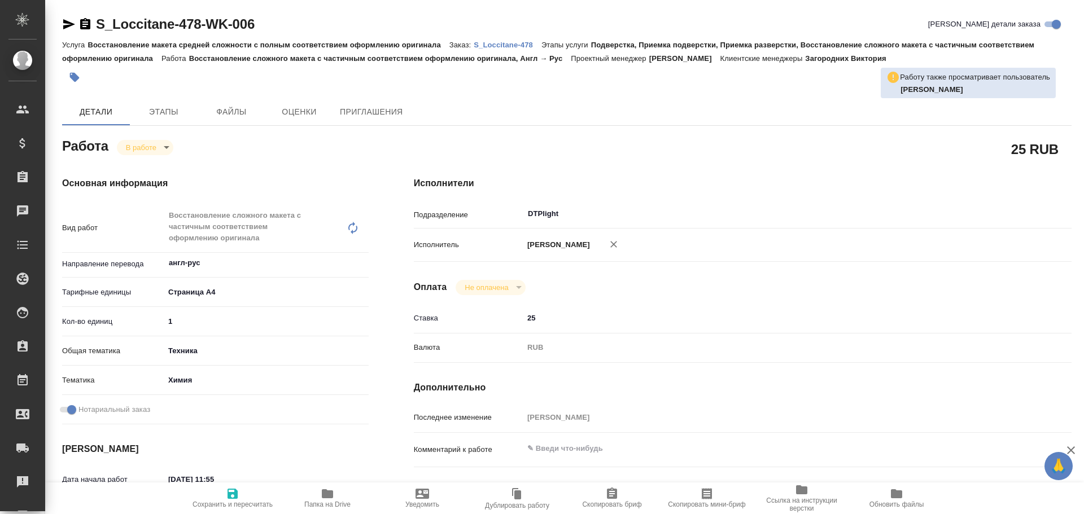
type textarea "x"
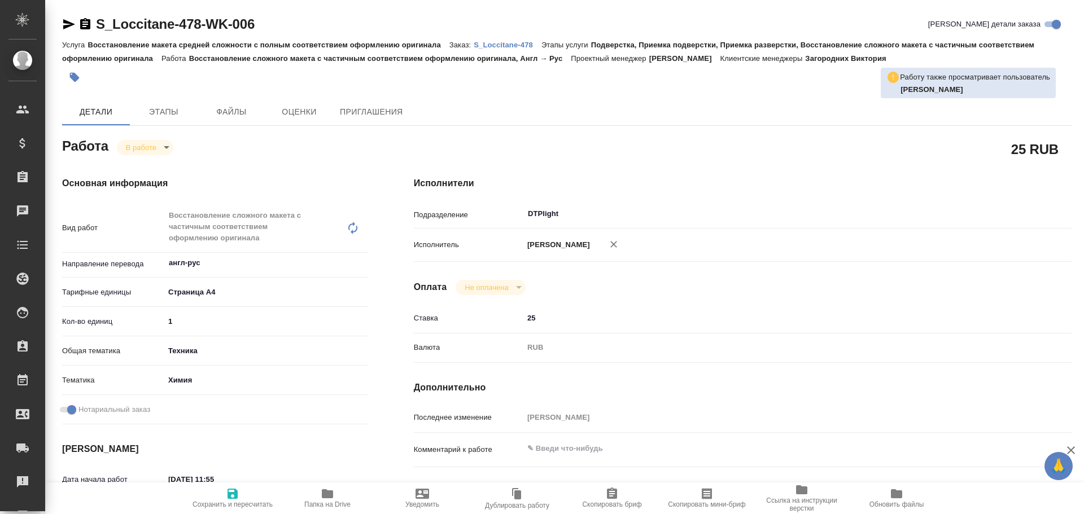
type textarea "x"
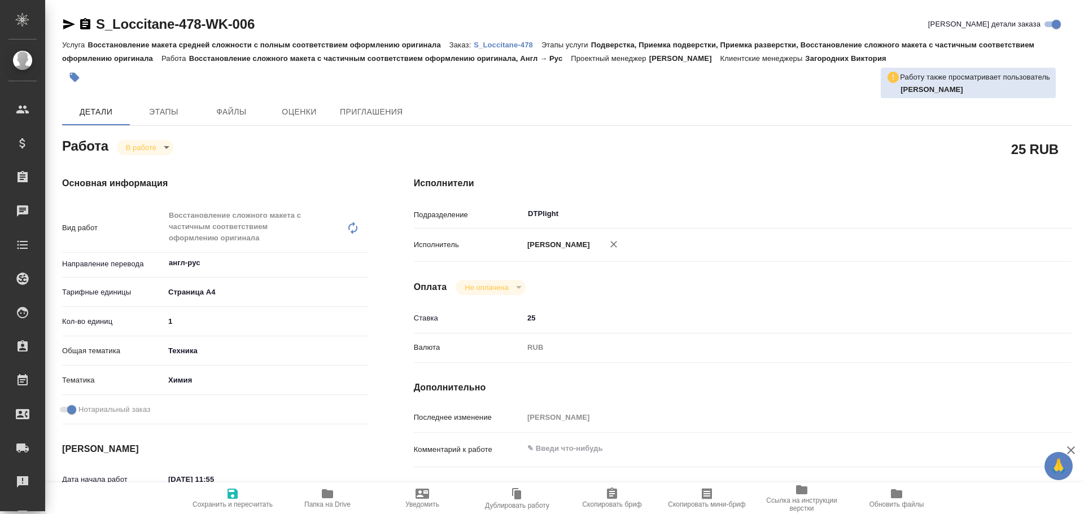
type textarea "x"
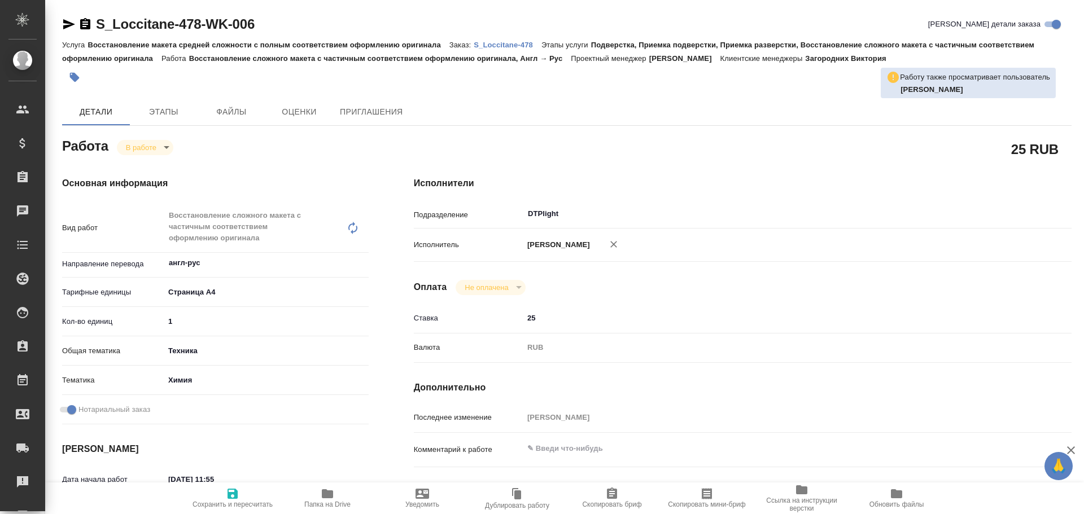
type textarea "x"
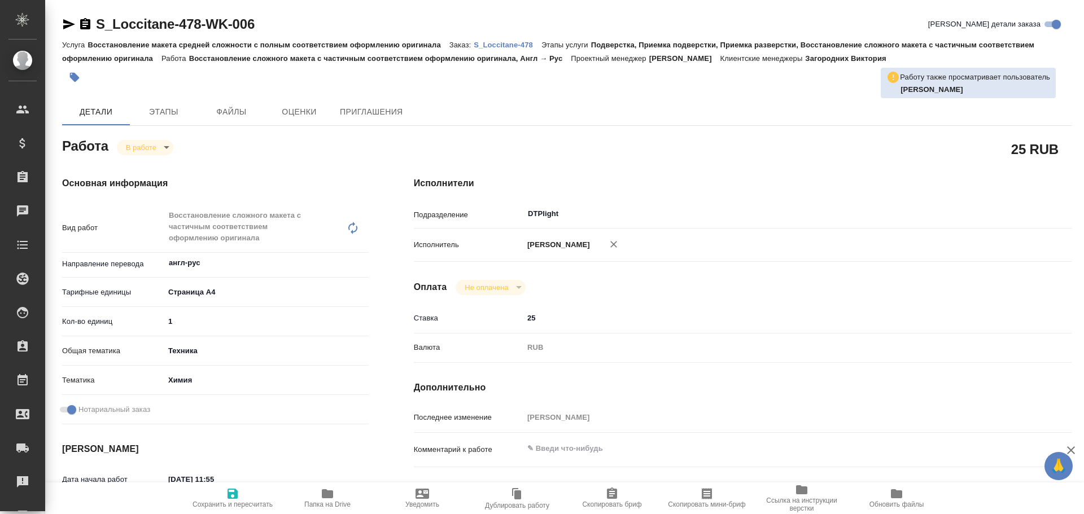
type textarea "x"
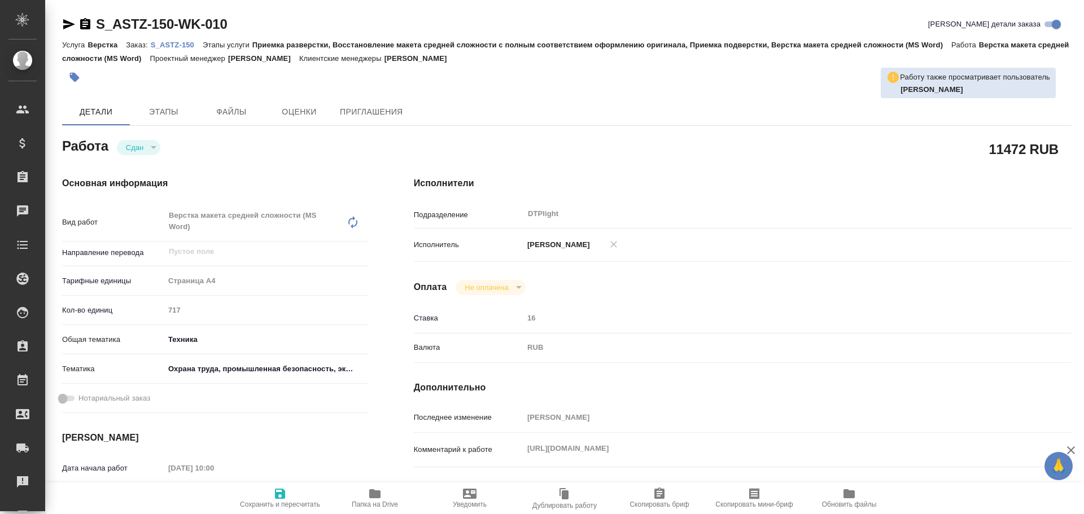
type textarea "x"
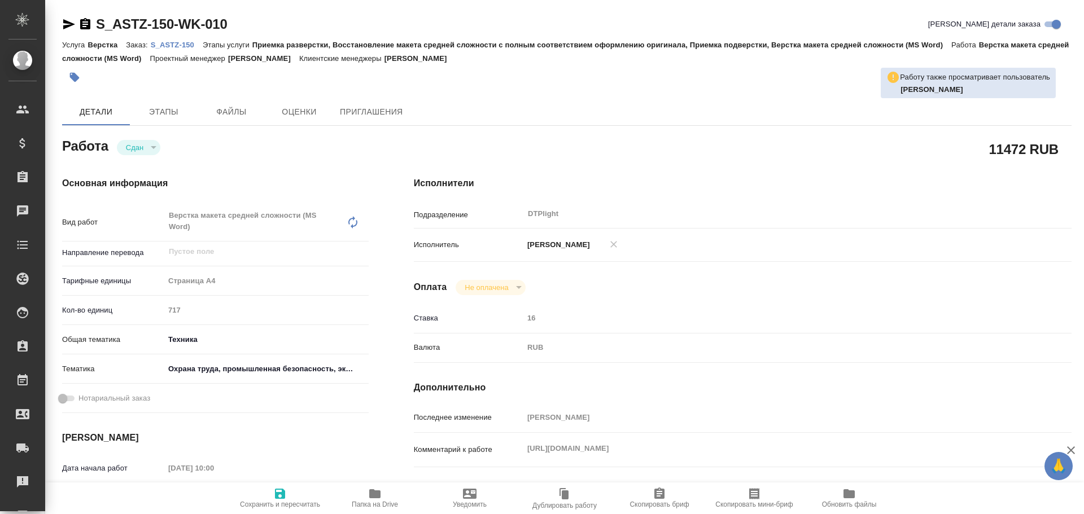
type textarea "x"
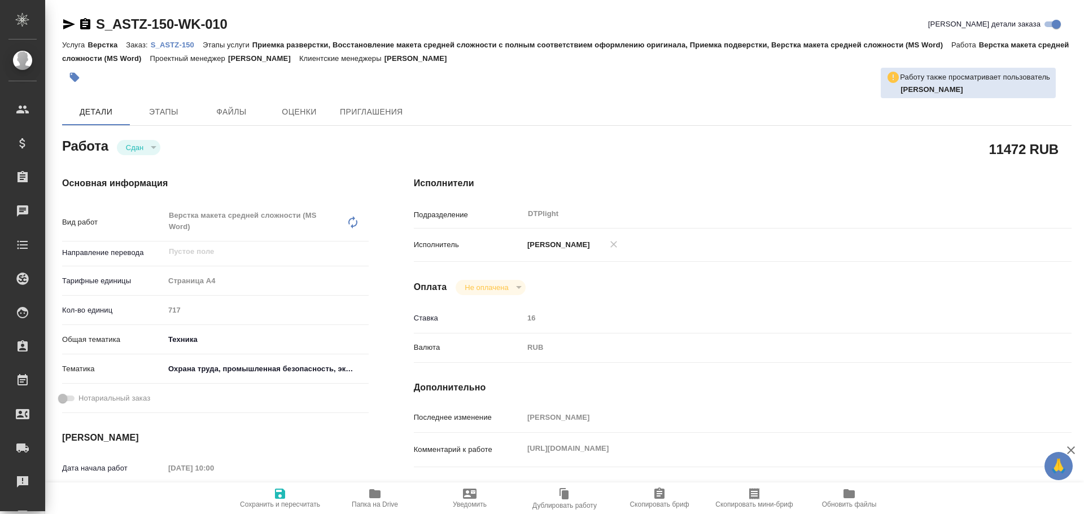
type textarea "x"
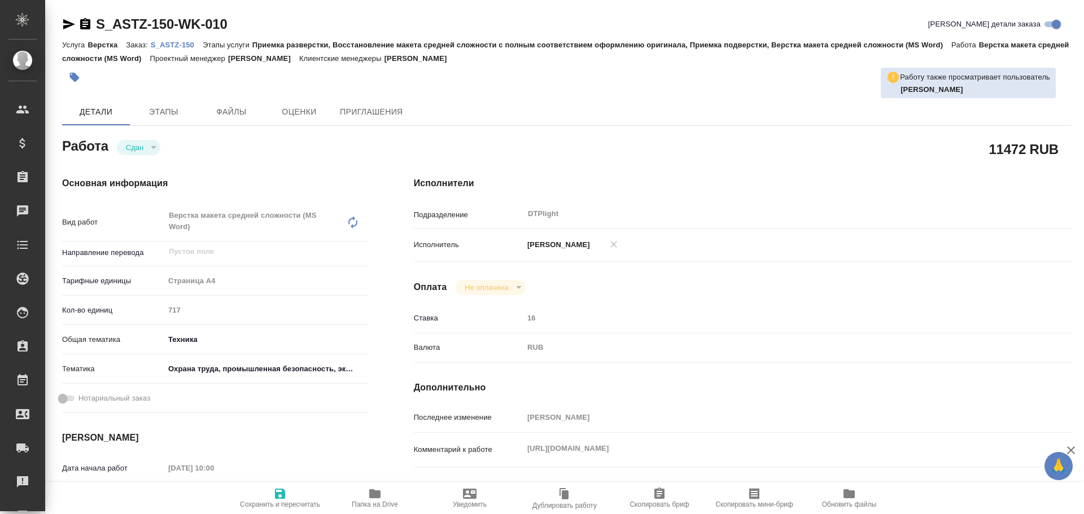
type textarea "x"
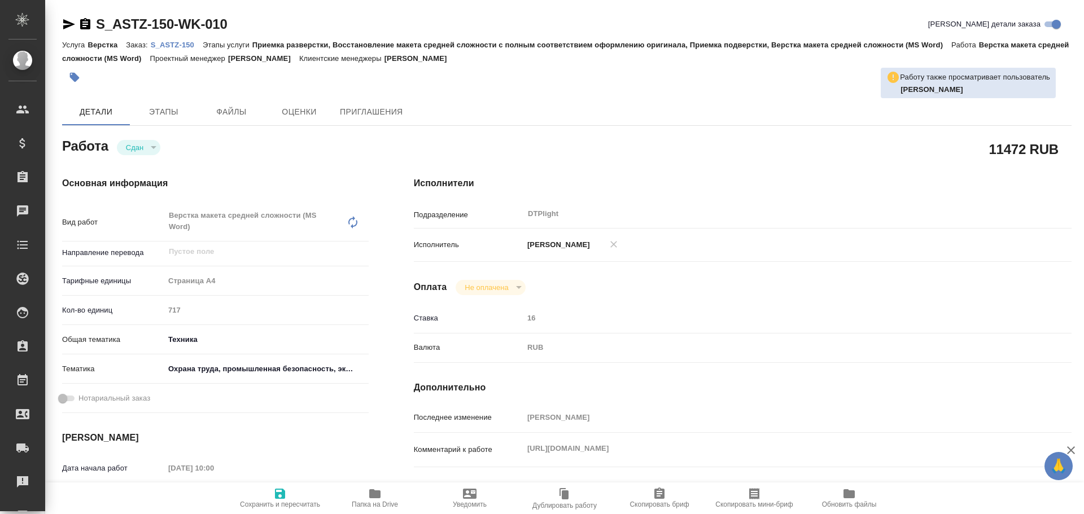
type textarea "x"
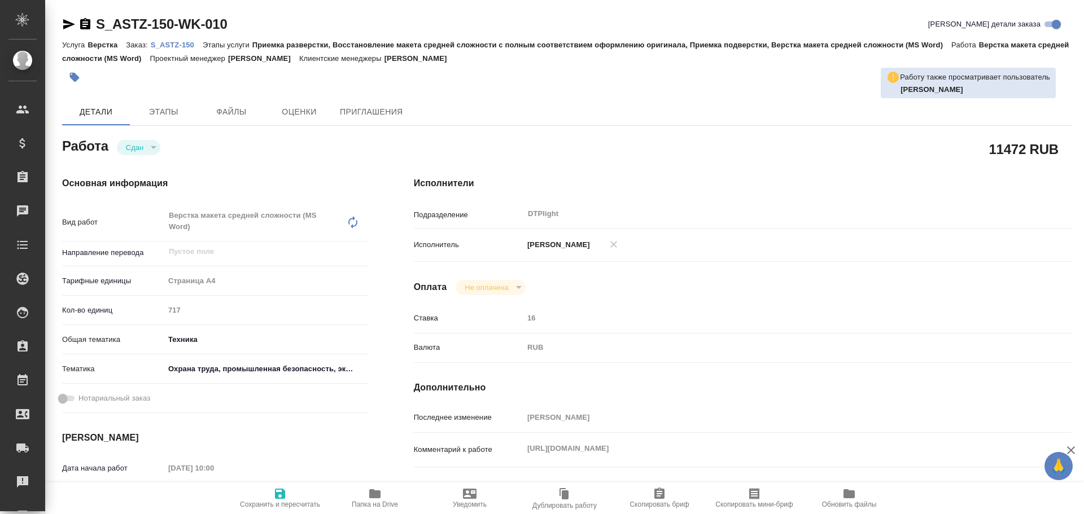
click at [181, 47] on p "S_ASTZ-150" at bounding box center [177, 45] width 52 height 8
type textarea "x"
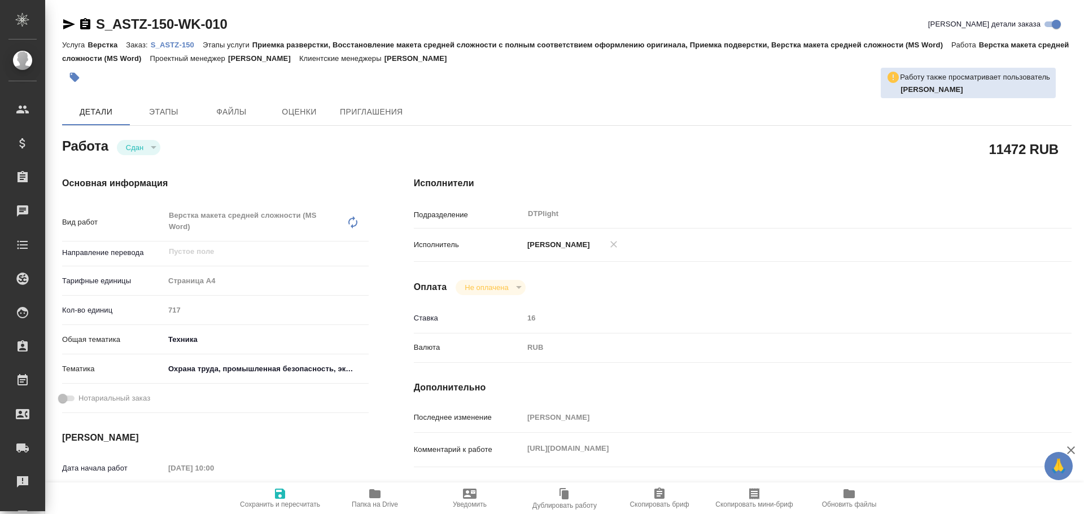
type textarea "x"
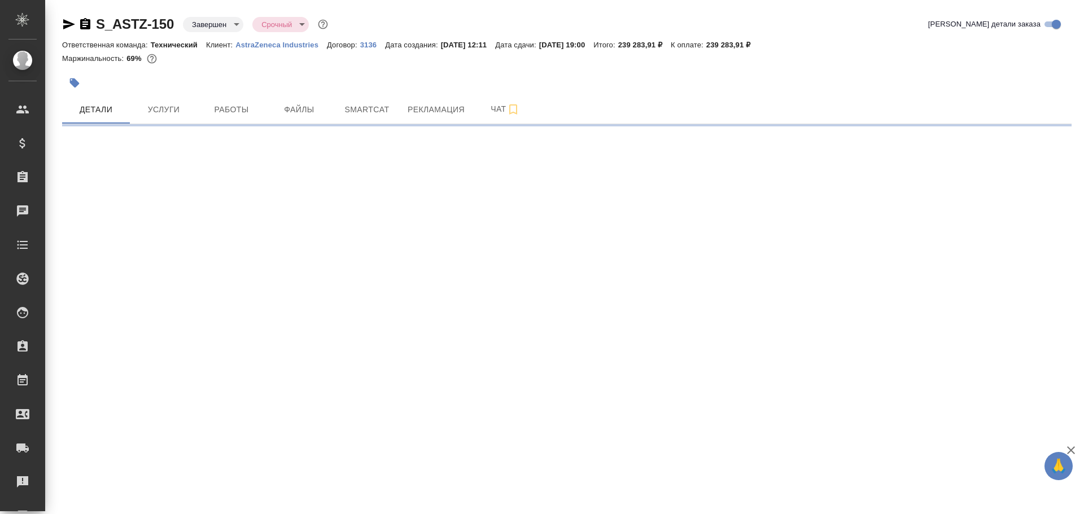
select select "RU"
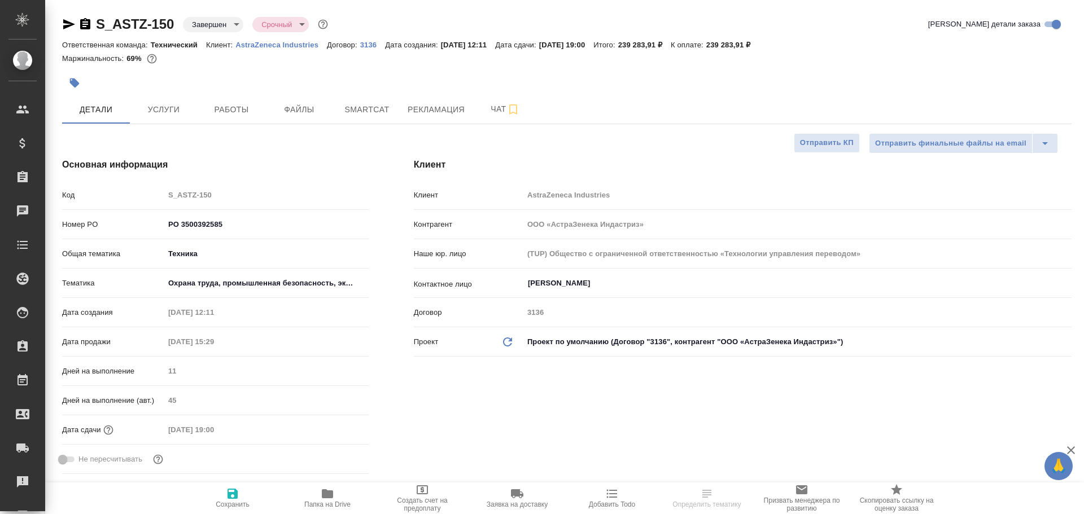
type textarea "x"
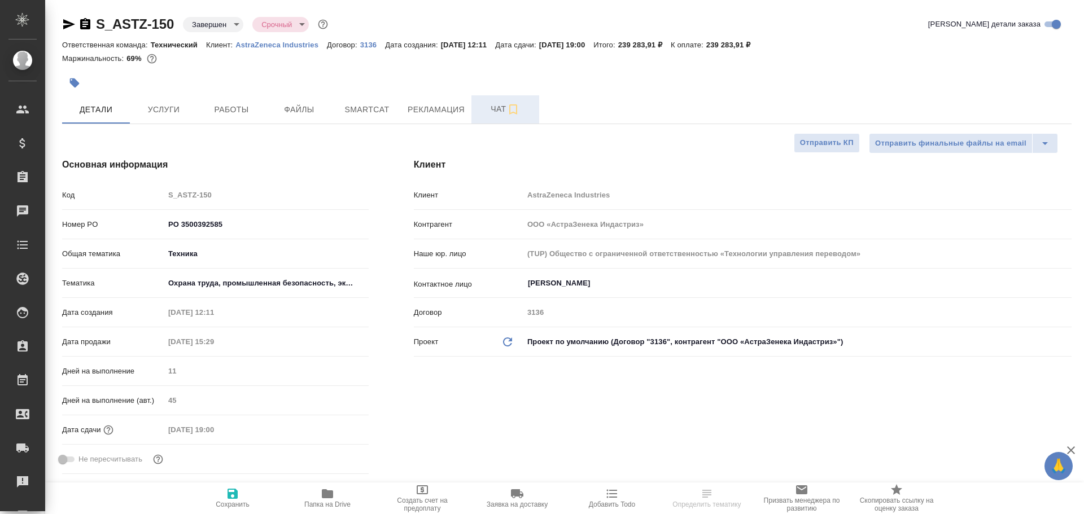
type textarea "x"
click at [496, 109] on span "Чат" at bounding box center [505, 109] width 54 height 14
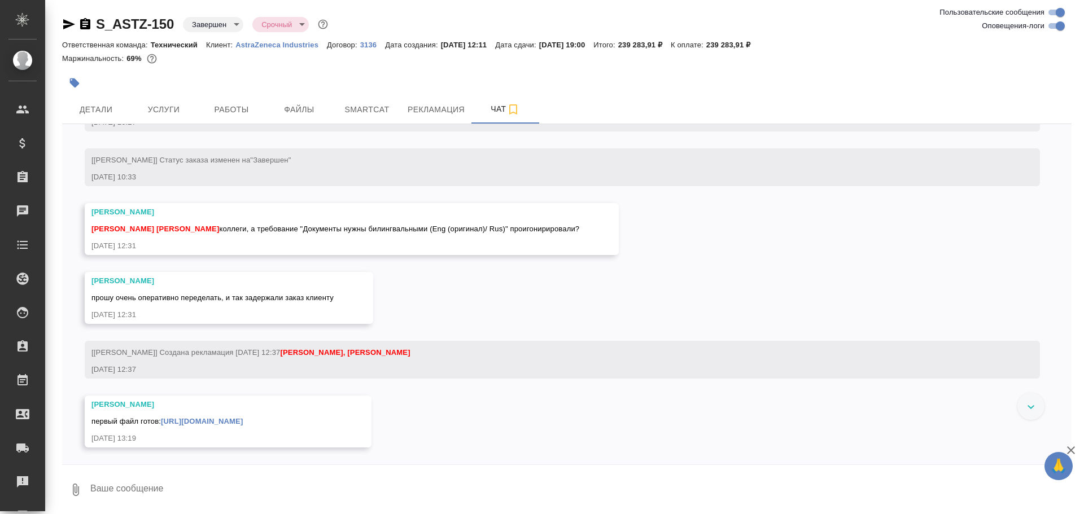
scroll to position [9600, 0]
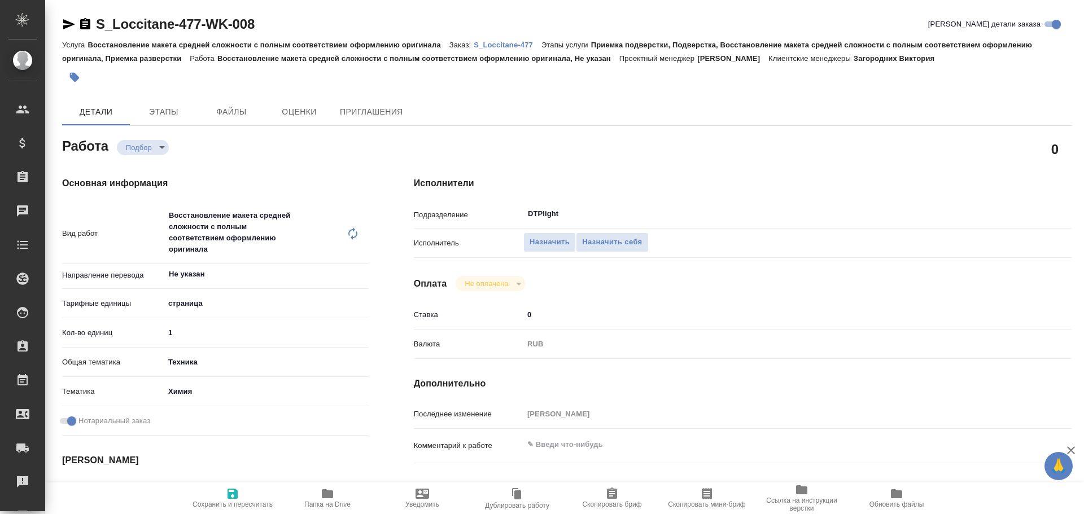
type textarea "x"
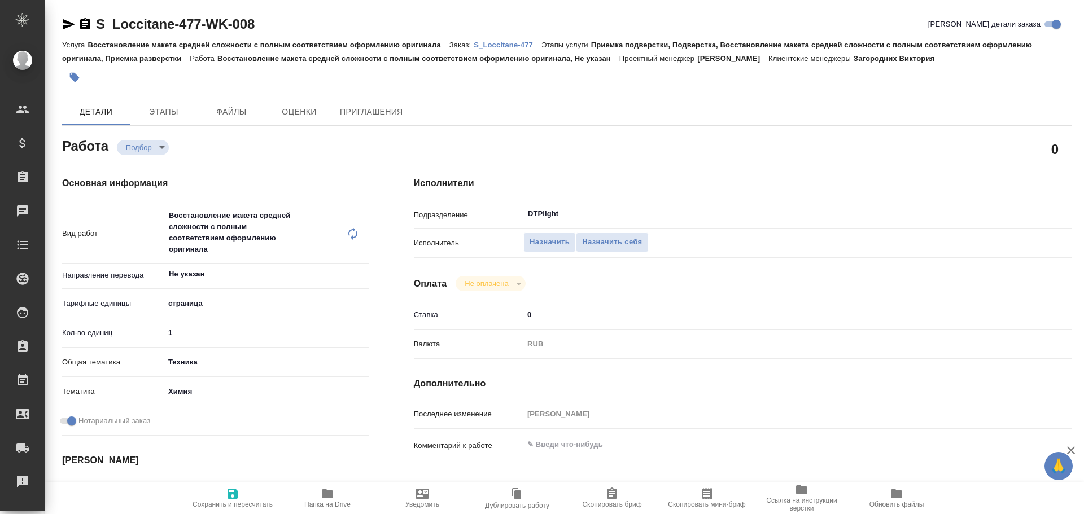
type textarea "x"
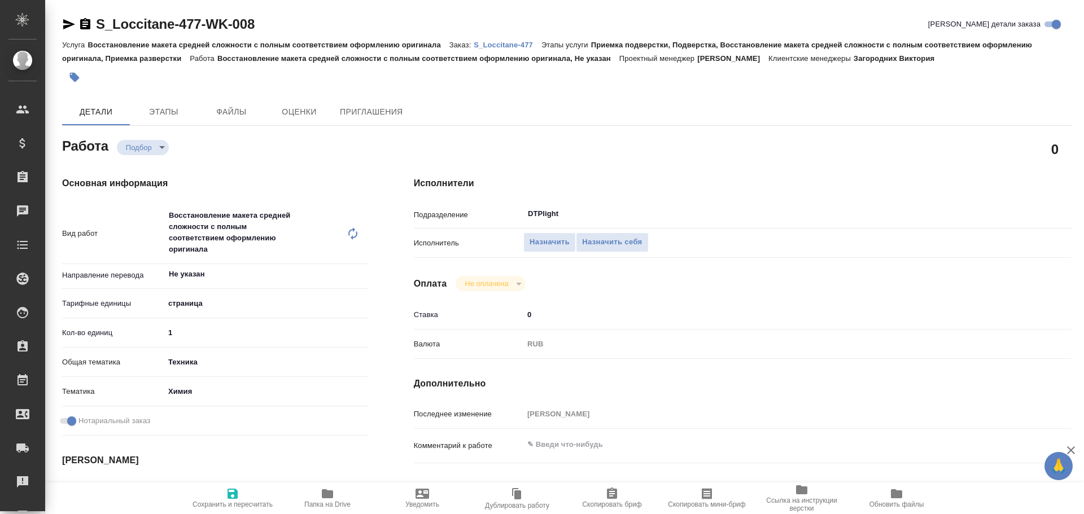
type textarea "x"
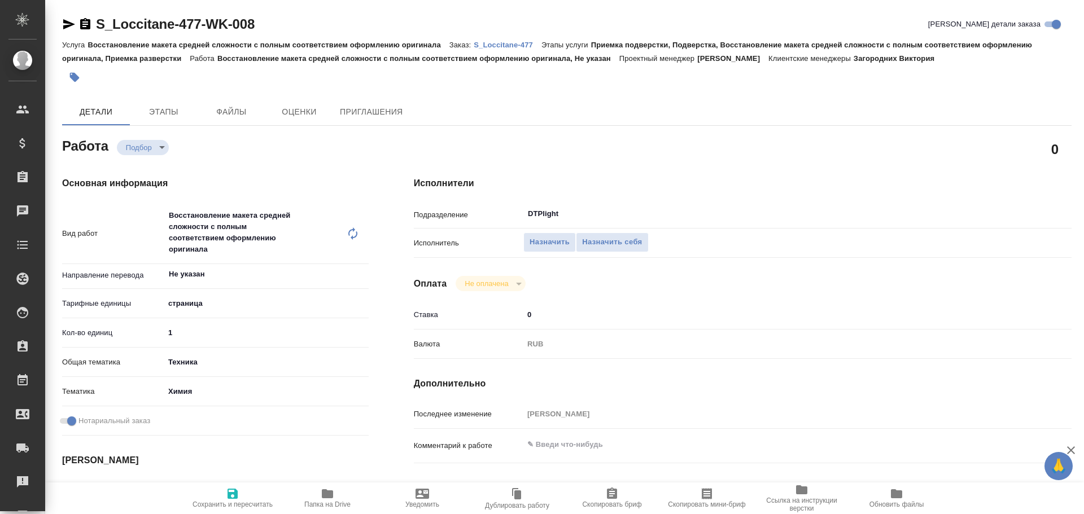
type textarea "x"
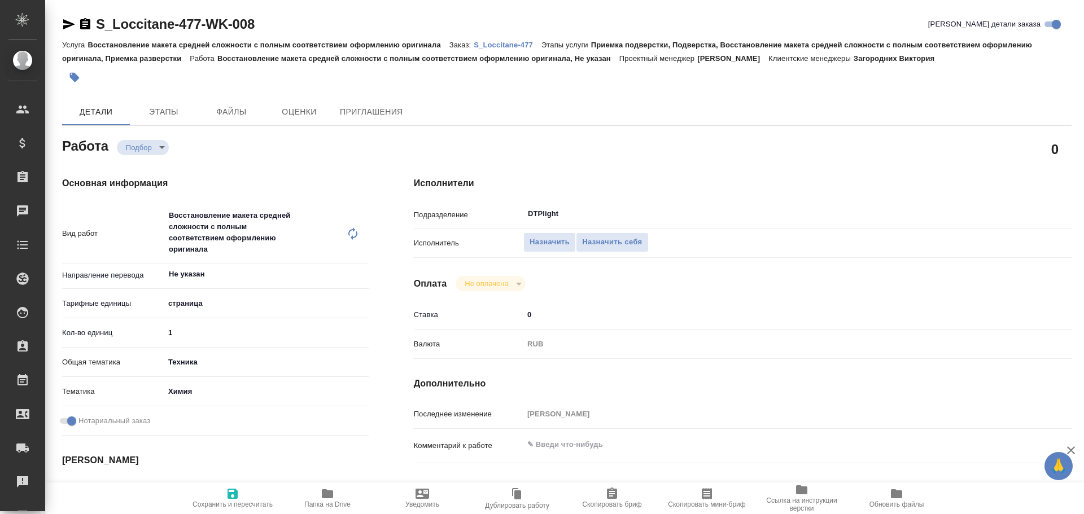
type textarea "x"
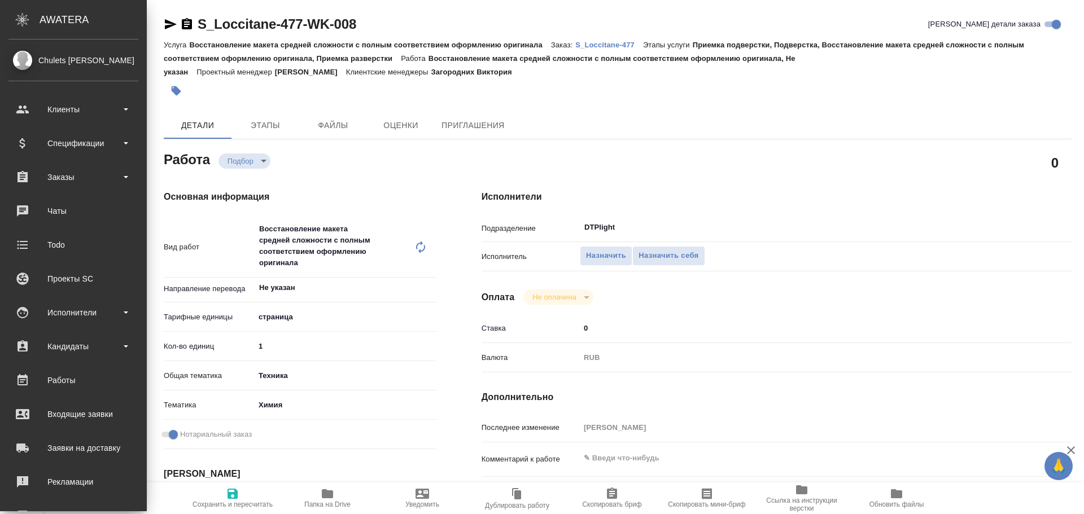
type textarea "x"
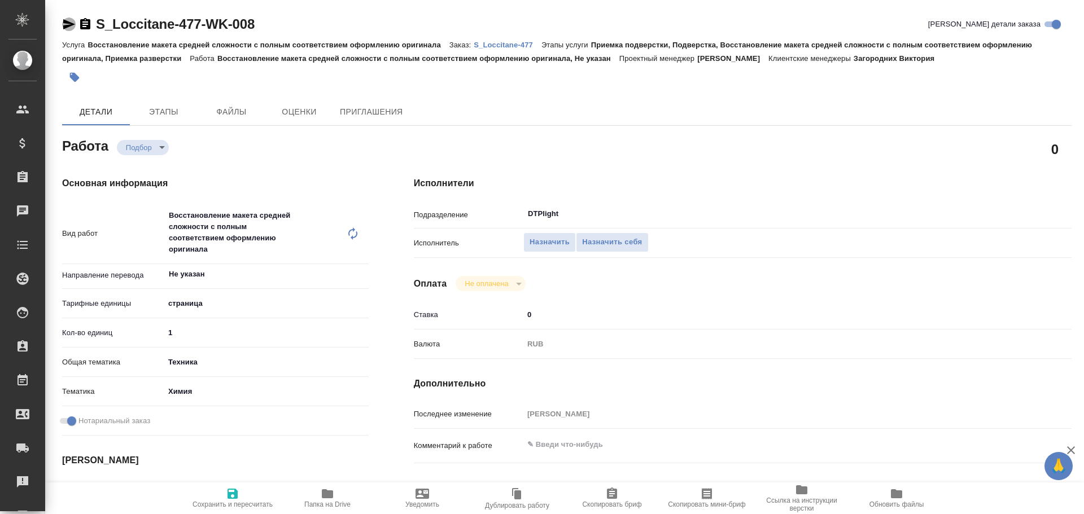
click at [66, 20] on icon "button" at bounding box center [69, 25] width 14 height 14
type textarea "x"
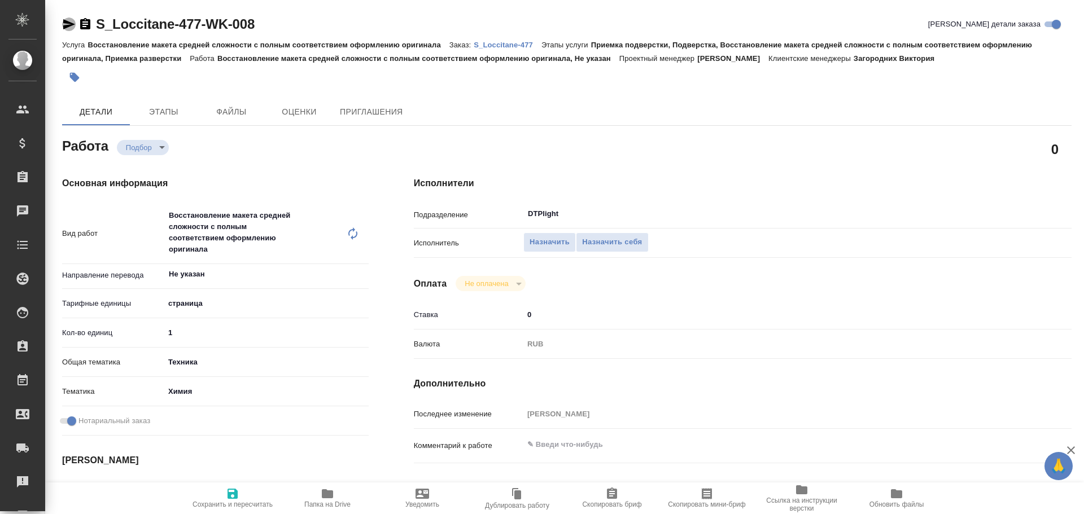
type textarea "x"
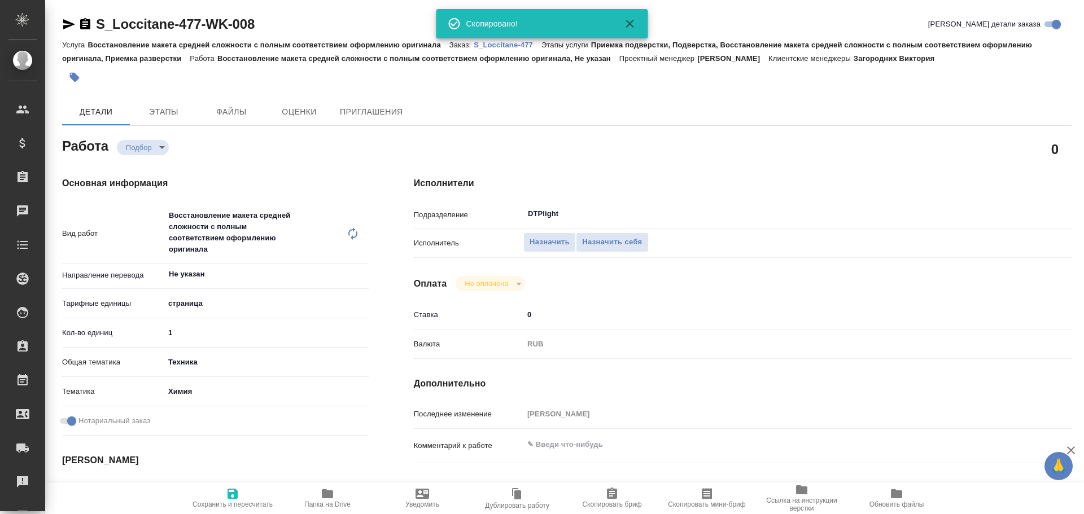
type textarea "x"
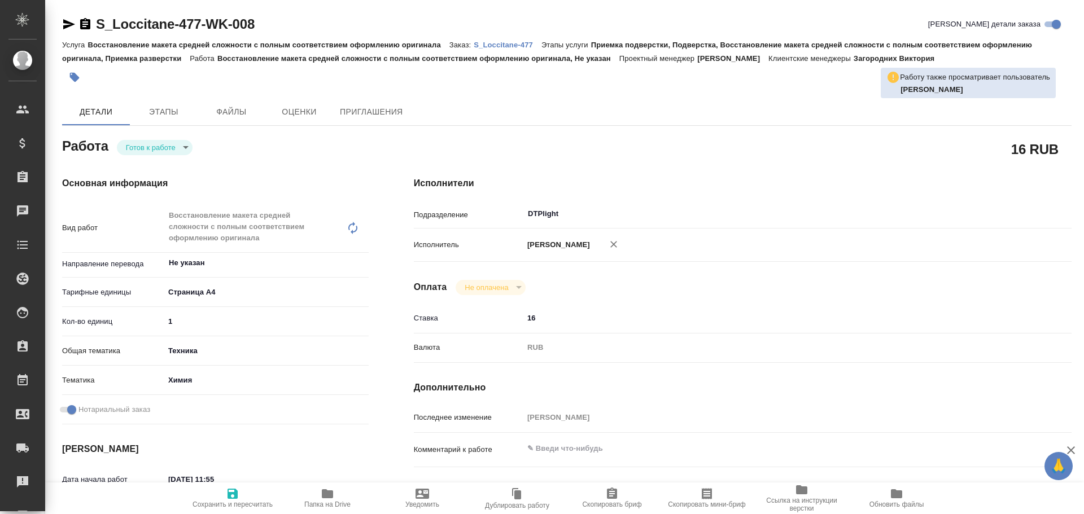
type textarea "x"
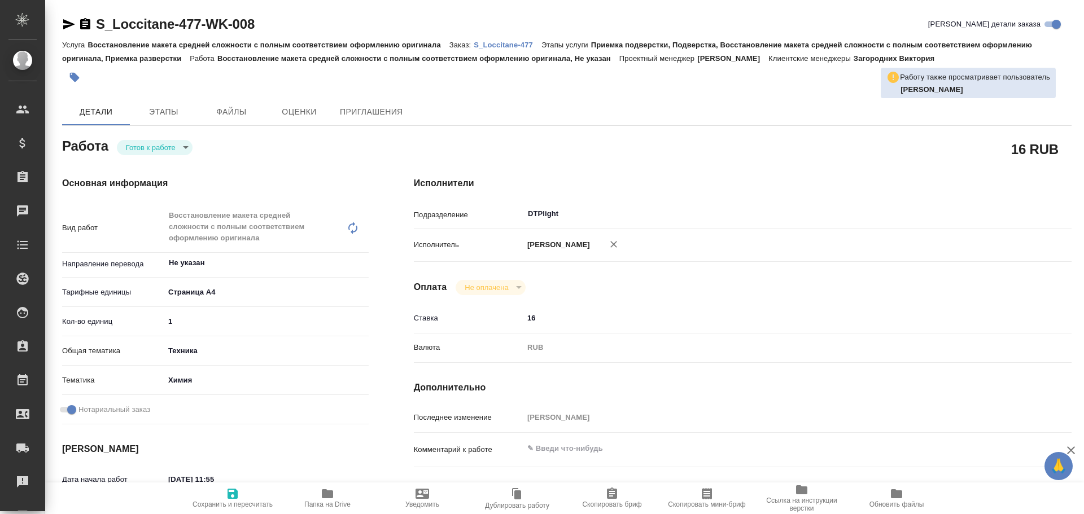
type textarea "x"
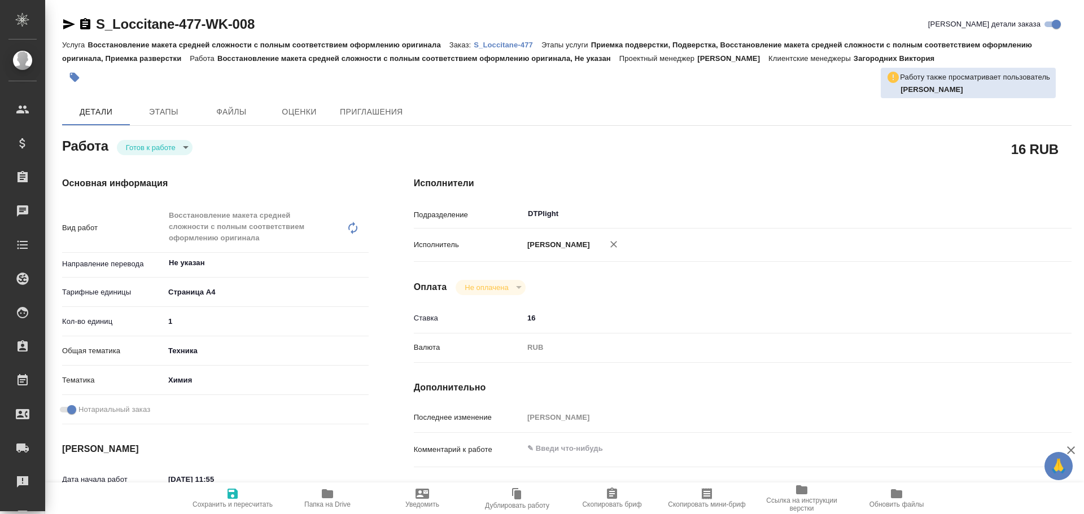
type textarea "x"
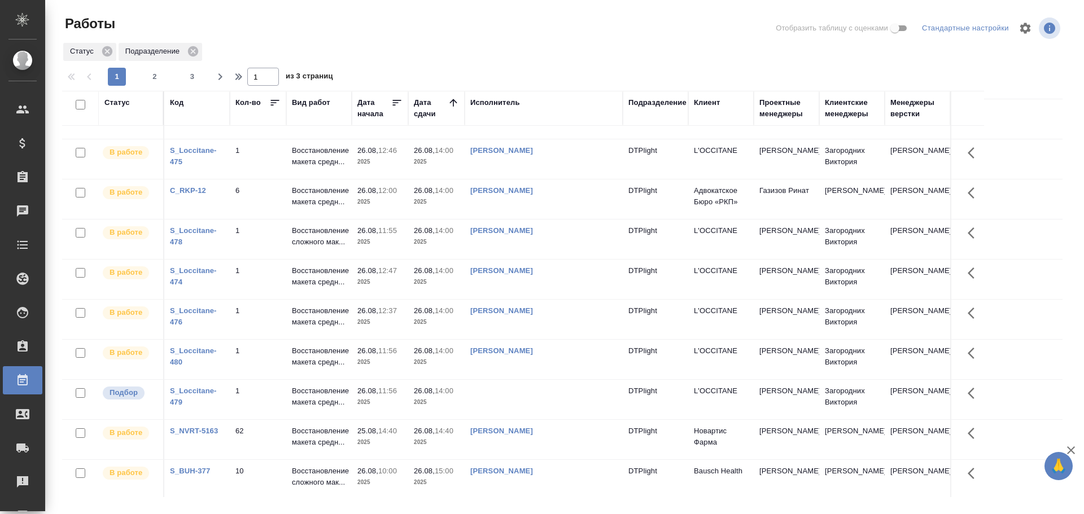
scroll to position [282, 0]
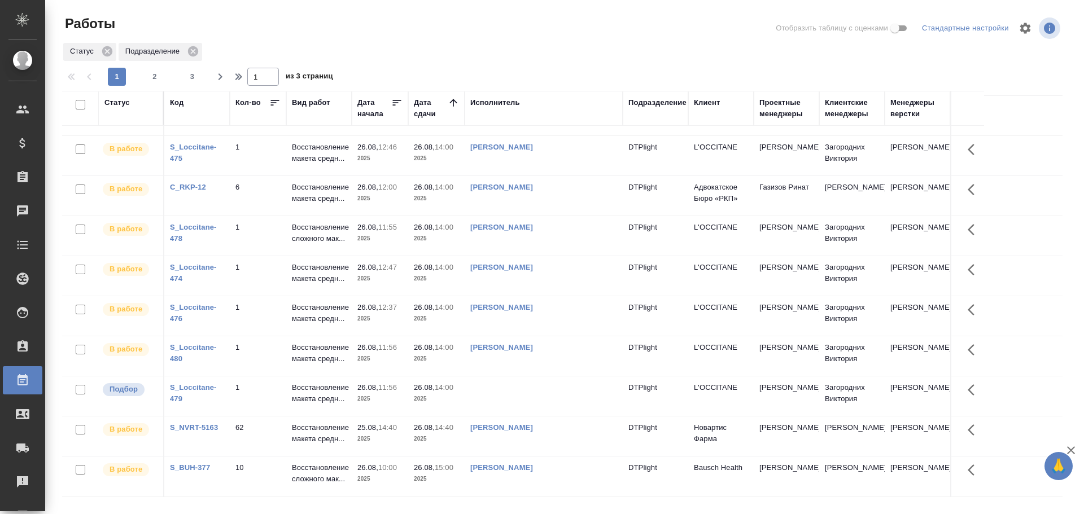
click at [519, 394] on td at bounding box center [544, 397] width 158 height 40
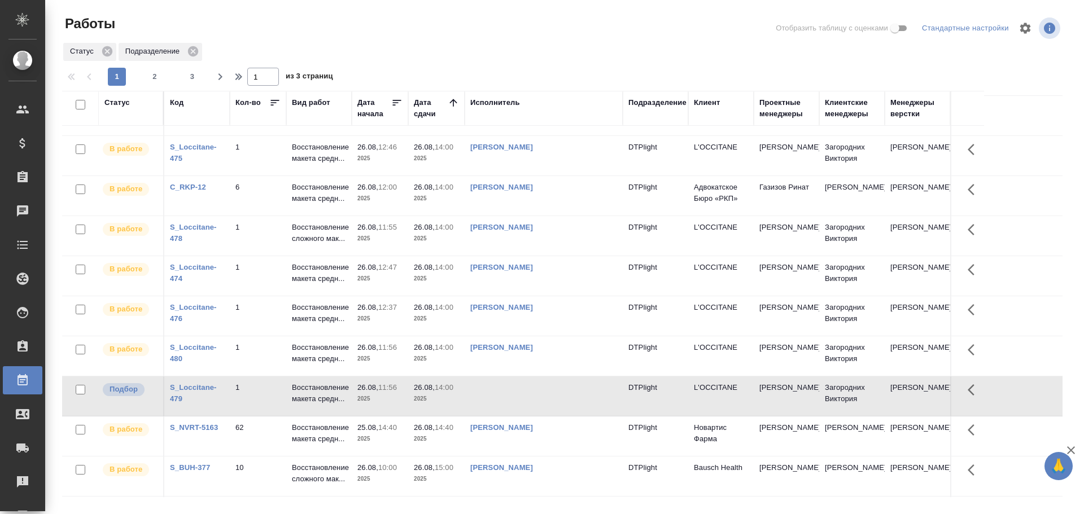
click at [519, 394] on td at bounding box center [544, 397] width 158 height 40
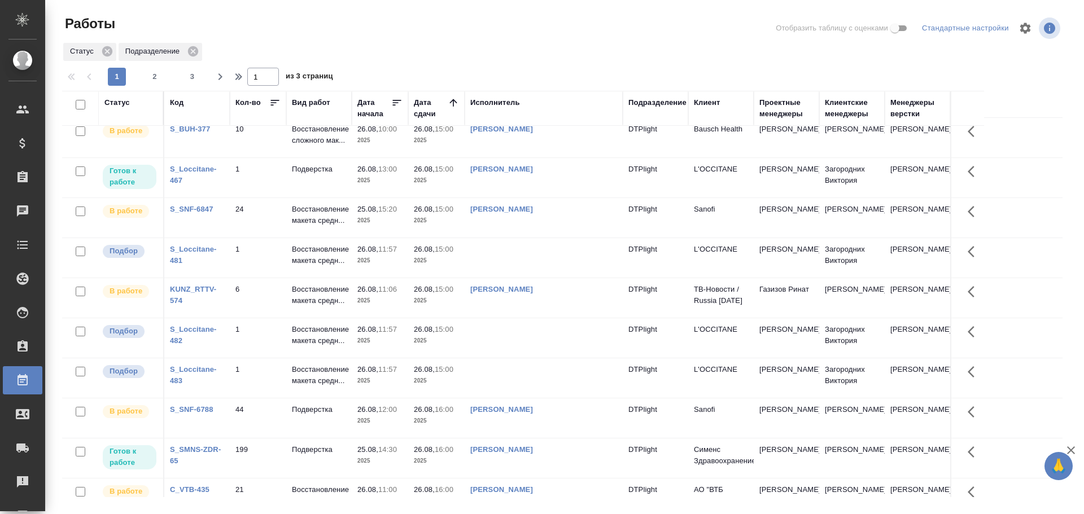
scroll to position [643, 0]
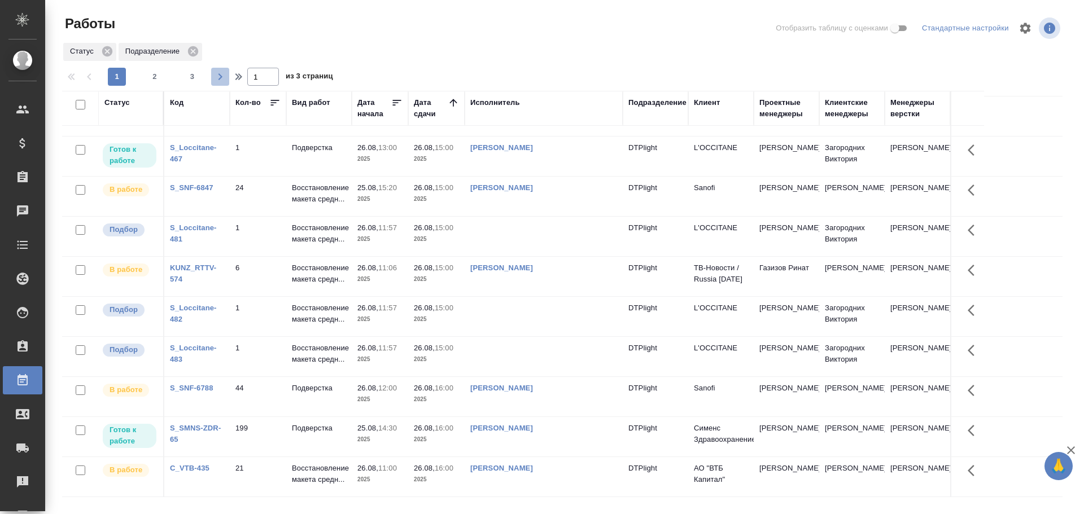
click at [216, 73] on icon "button" at bounding box center [220, 77] width 14 height 14
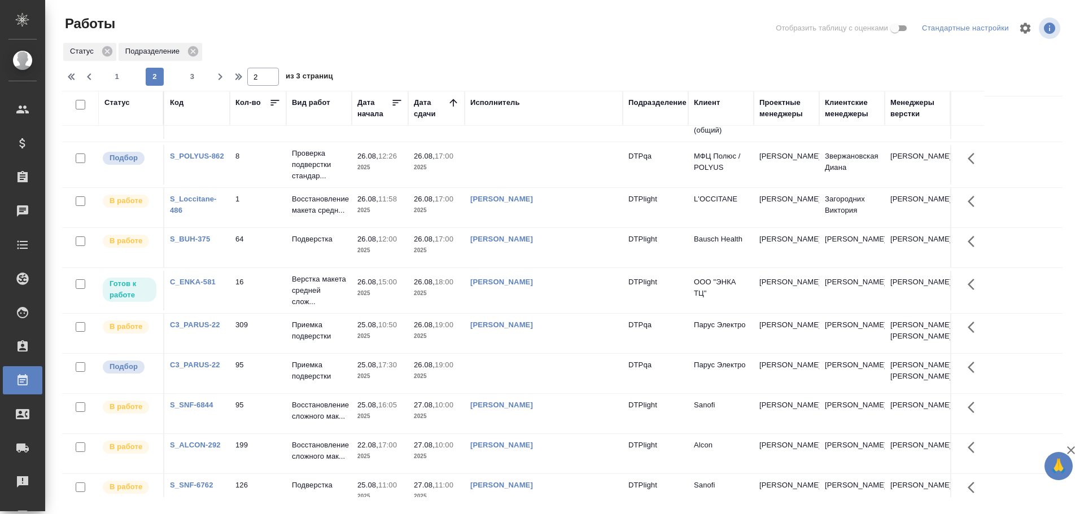
scroll to position [226, 0]
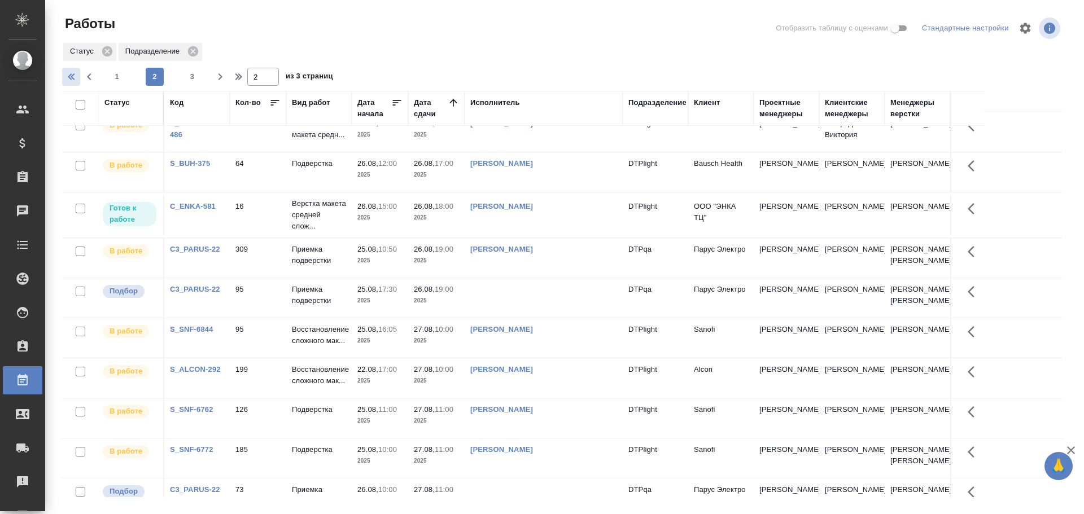
click at [73, 84] on button "button" at bounding box center [71, 77] width 18 height 18
type input "1"
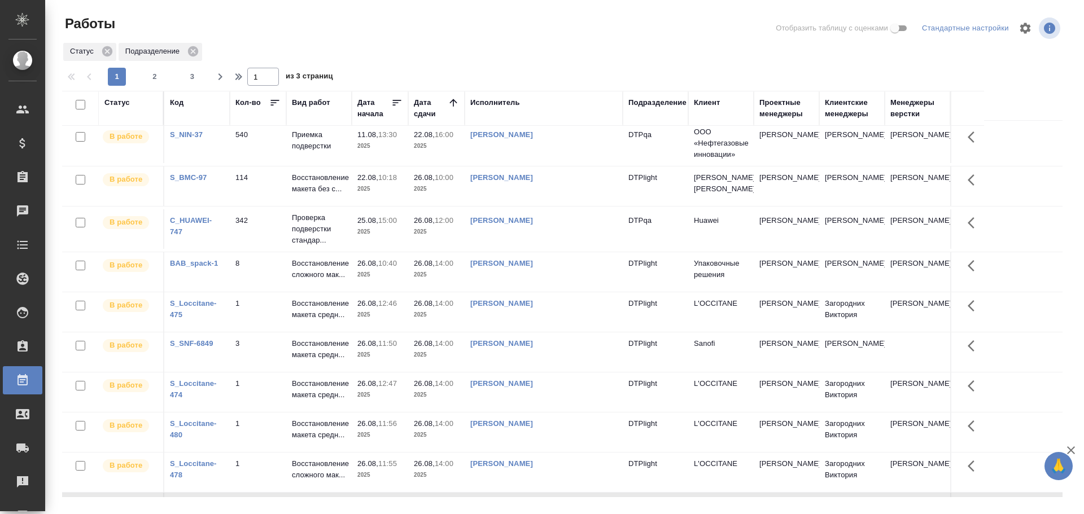
scroll to position [0, 0]
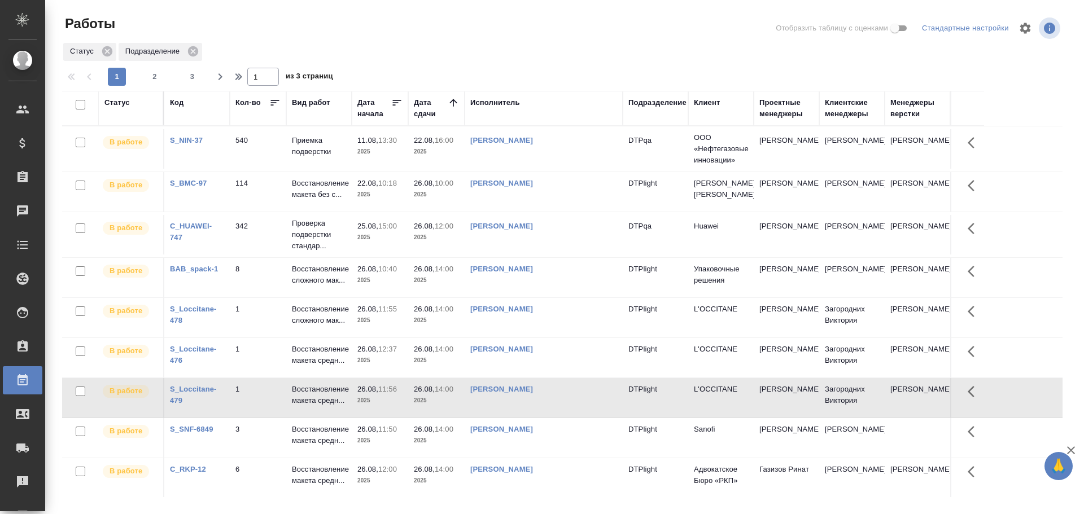
drag, startPoint x: 502, startPoint y: 120, endPoint x: 730, endPoint y: 234, distance: 254.5
drag, startPoint x: 730, startPoint y: 234, endPoint x: 512, endPoint y: 45, distance: 287.8
click at [514, 42] on div "Статус Подразделение" at bounding box center [562, 52] width 1001 height 20
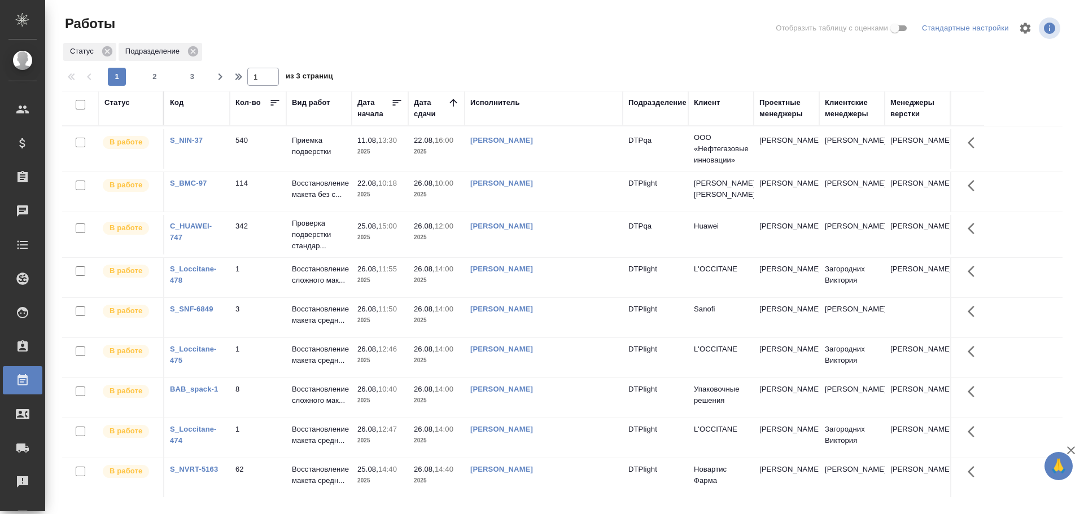
click at [524, 47] on div "Статус Подразделение" at bounding box center [562, 52] width 1001 height 20
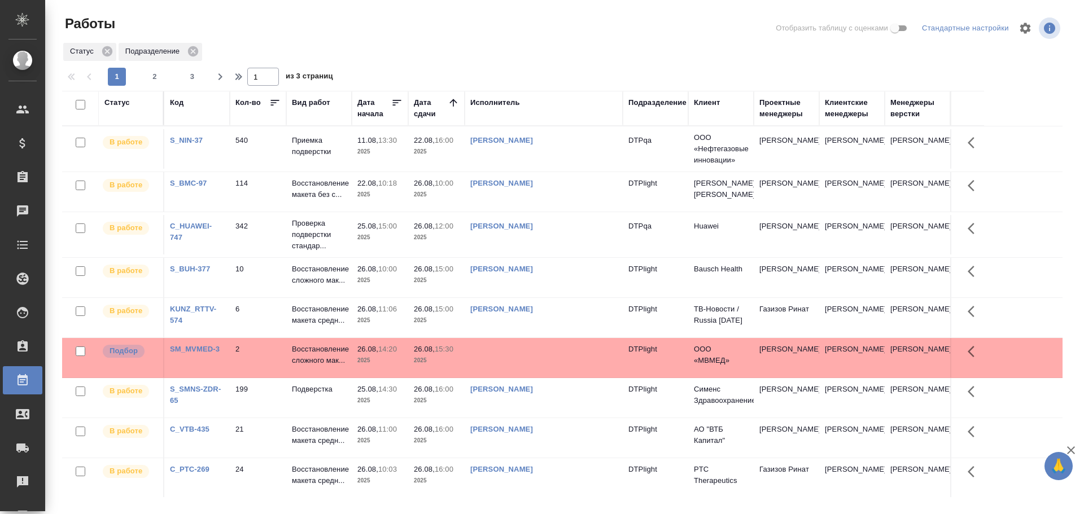
click at [490, 101] on div "Исполнитель" at bounding box center [495, 102] width 50 height 11
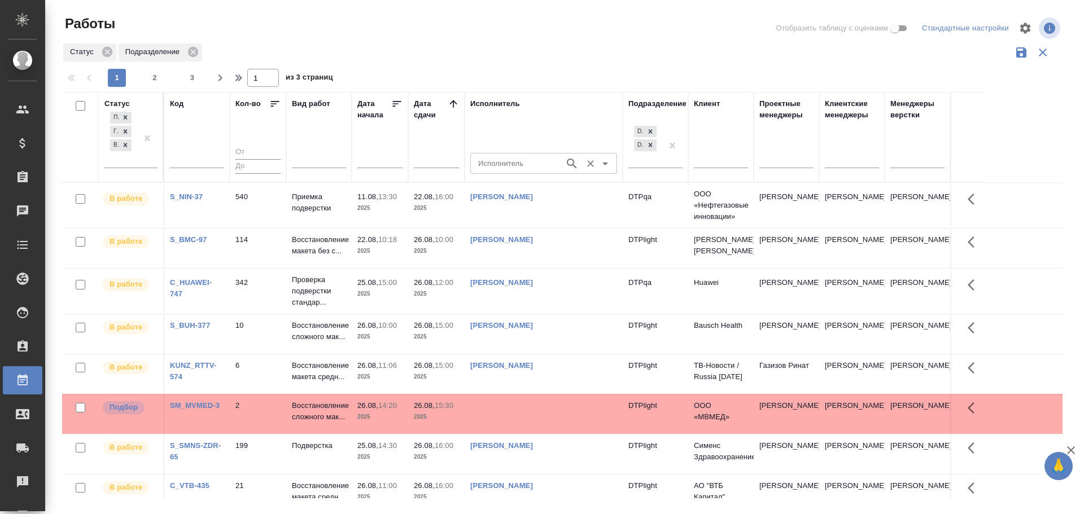
click at [487, 163] on input "Исполнитель" at bounding box center [516, 163] width 85 height 14
type input "[PERSON_NAME]"
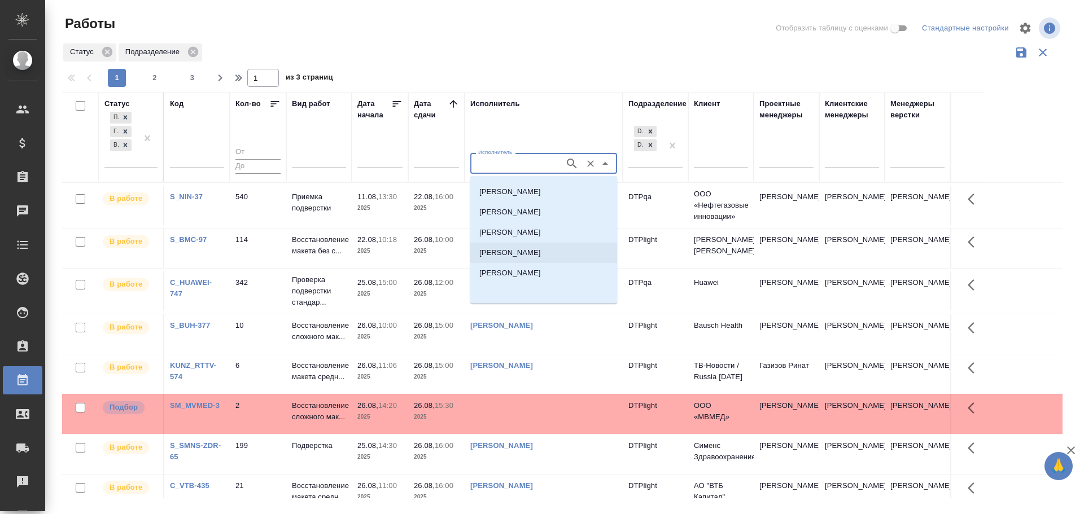
scroll to position [18, 0]
click at [541, 277] on p "[PERSON_NAME]" at bounding box center [510, 272] width 62 height 11
type input "[PERSON_NAME]"
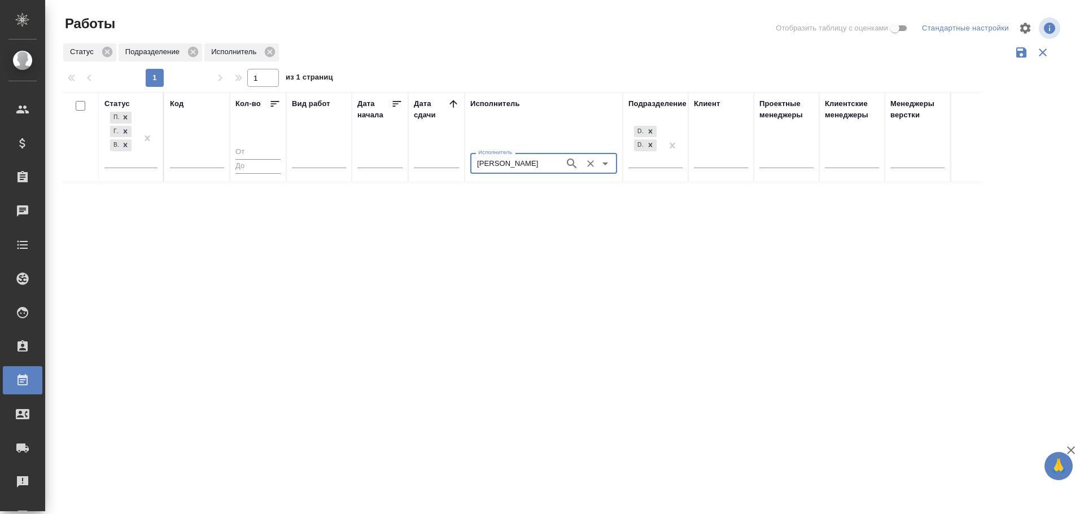
click at [591, 162] on icon "Очистить" at bounding box center [590, 163] width 11 height 11
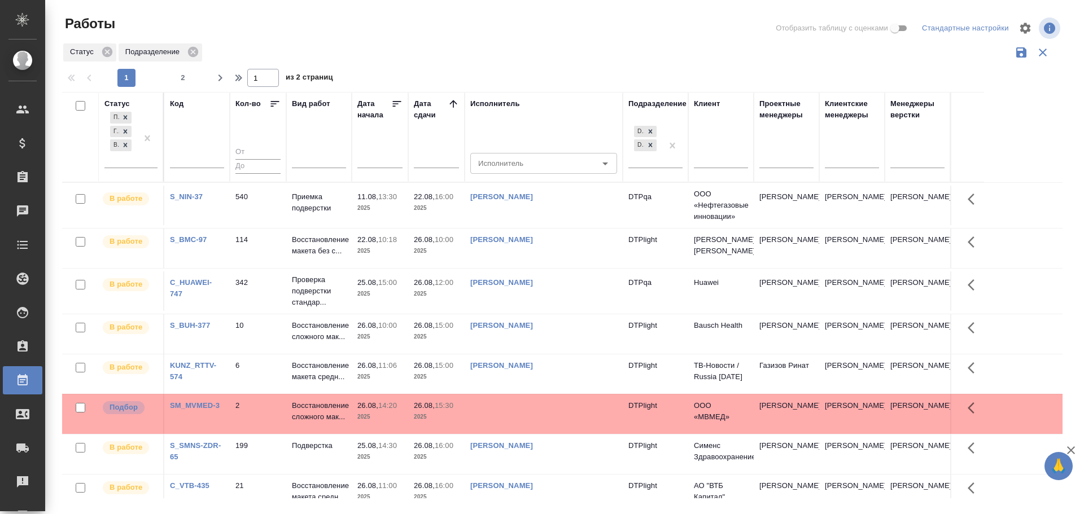
click at [505, 417] on td at bounding box center [544, 415] width 158 height 40
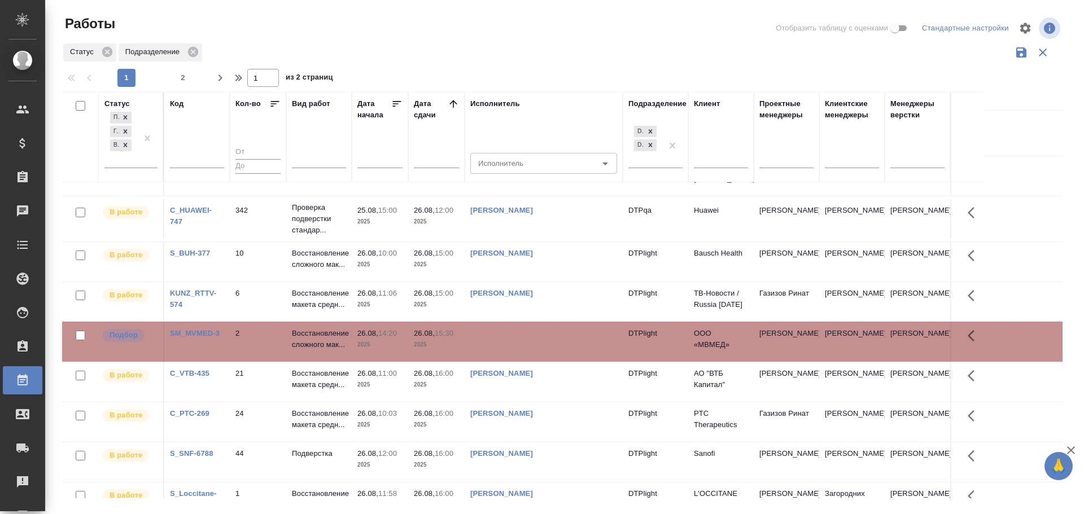
scroll to position [0, 0]
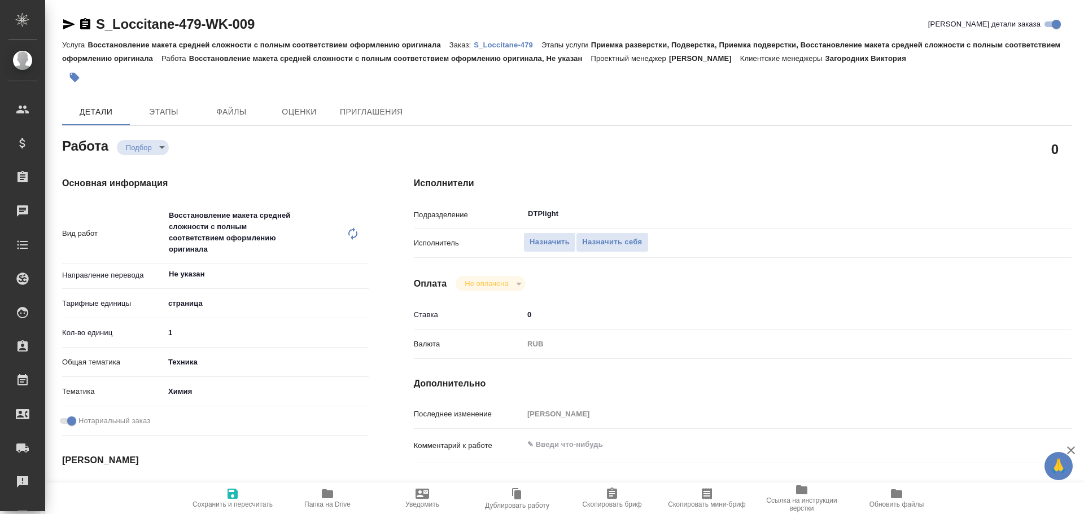
type textarea "x"
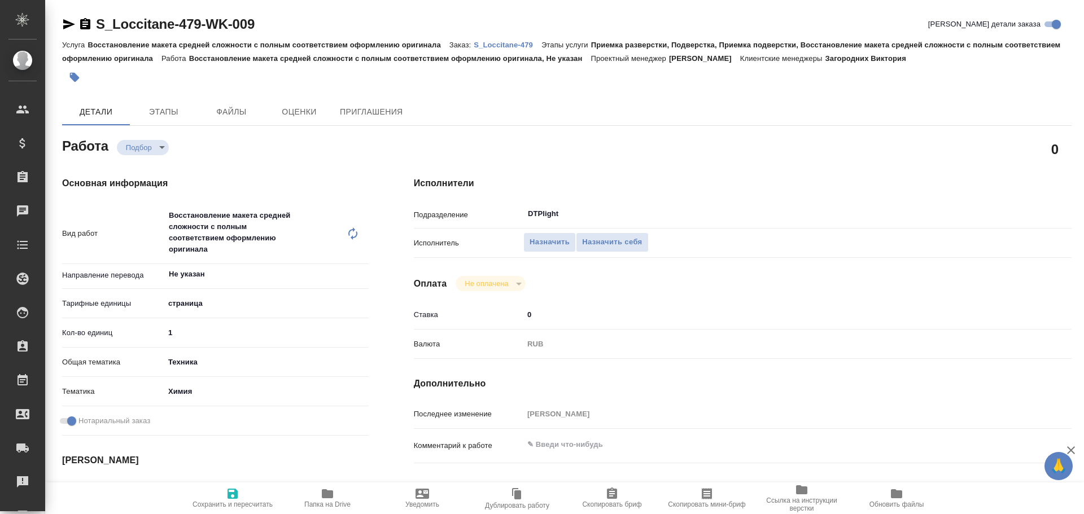
type textarea "x"
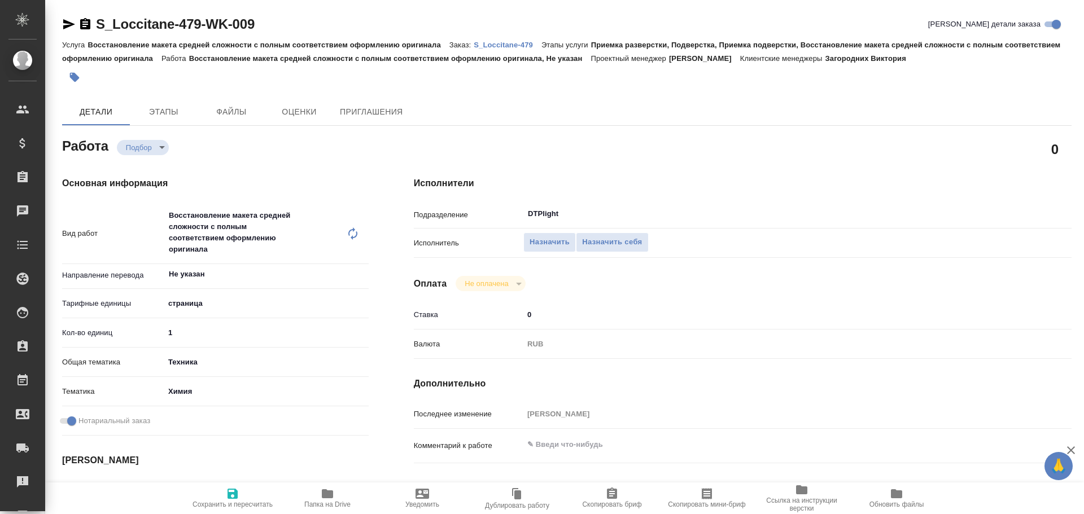
type textarea "x"
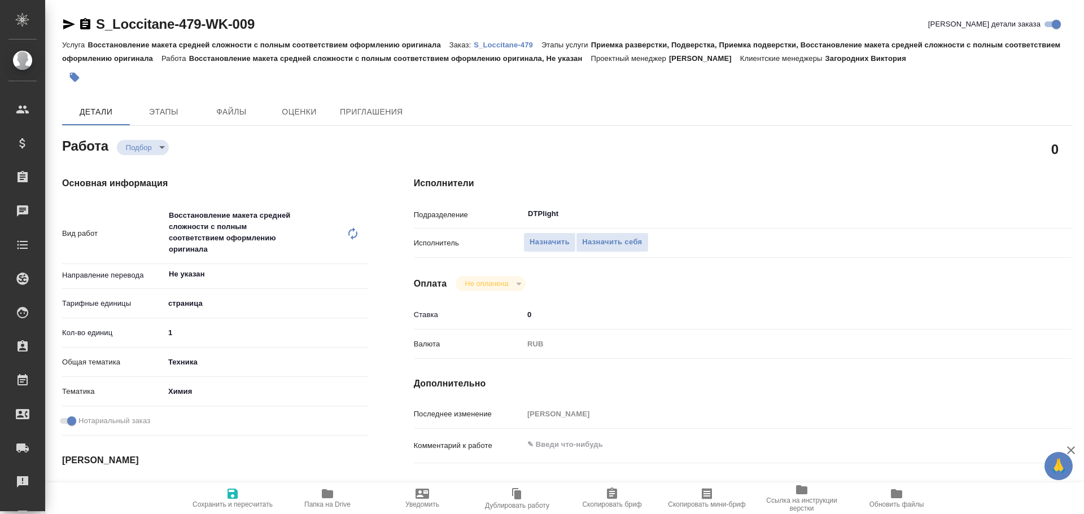
type textarea "x"
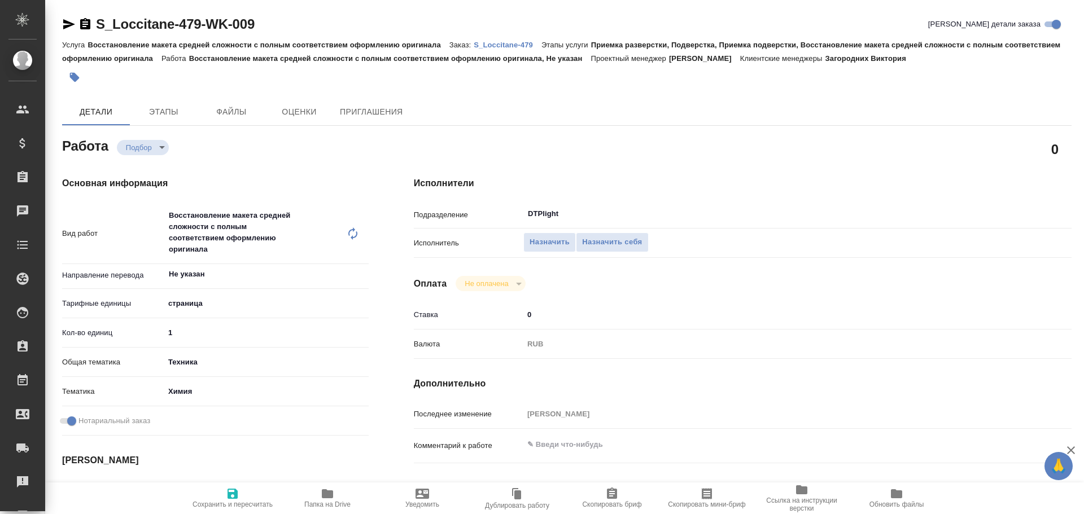
type textarea "x"
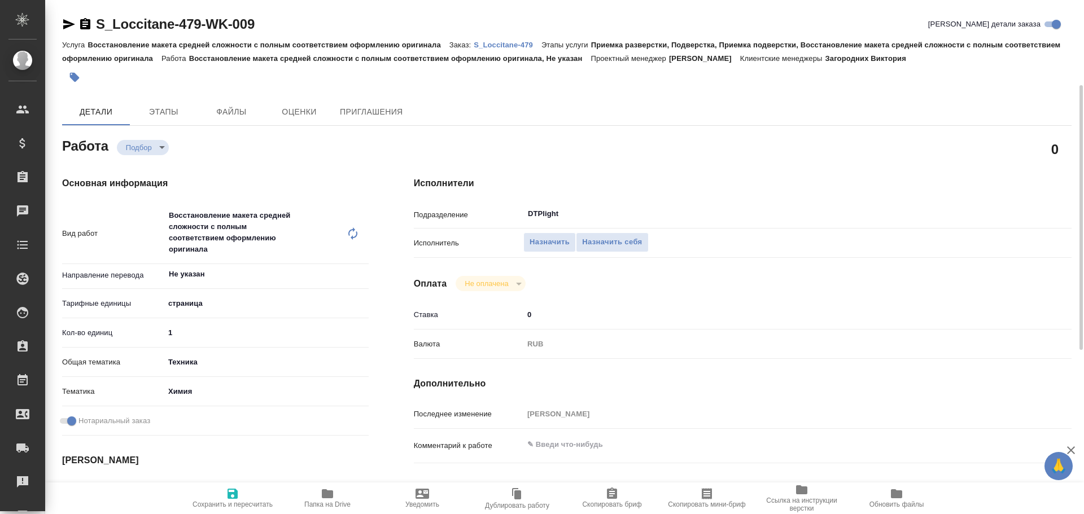
scroll to position [56, 0]
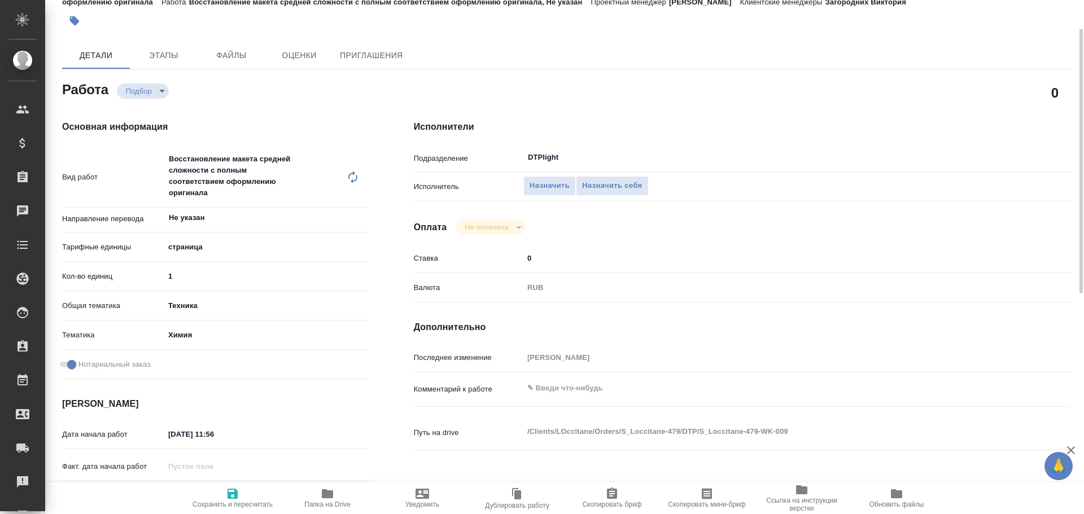
type textarea "x"
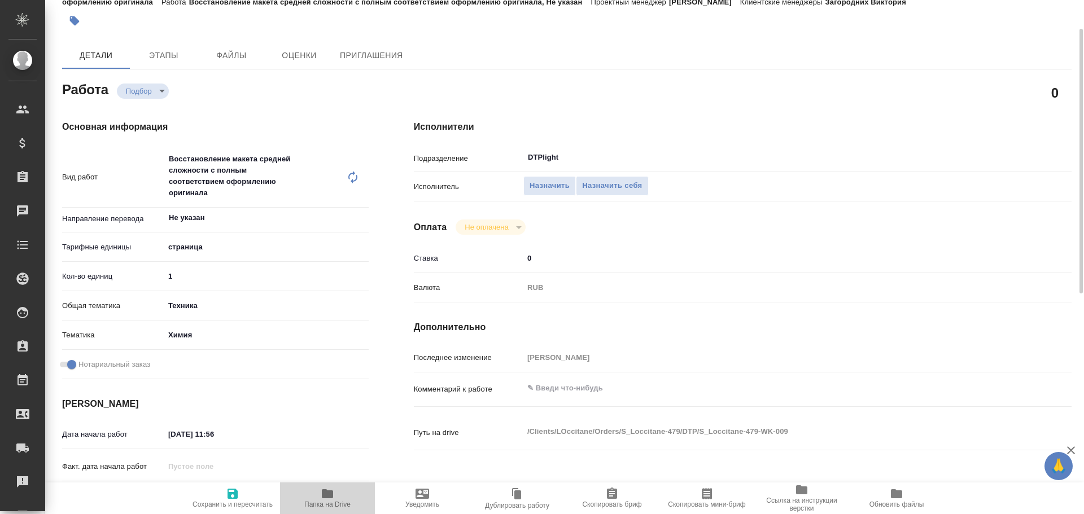
click at [337, 497] on span "Папка на Drive" at bounding box center [327, 497] width 81 height 21
type textarea "x"
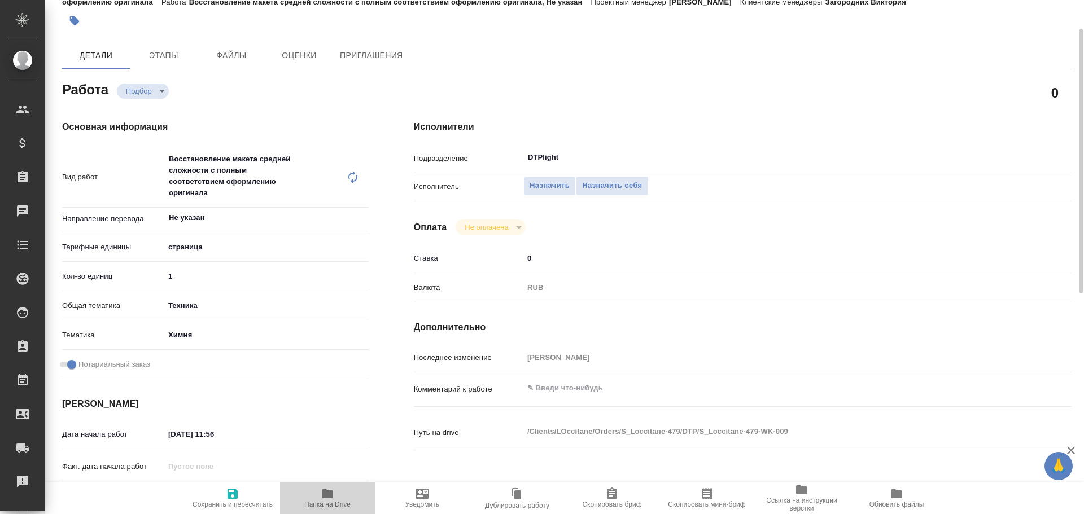
type textarea "x"
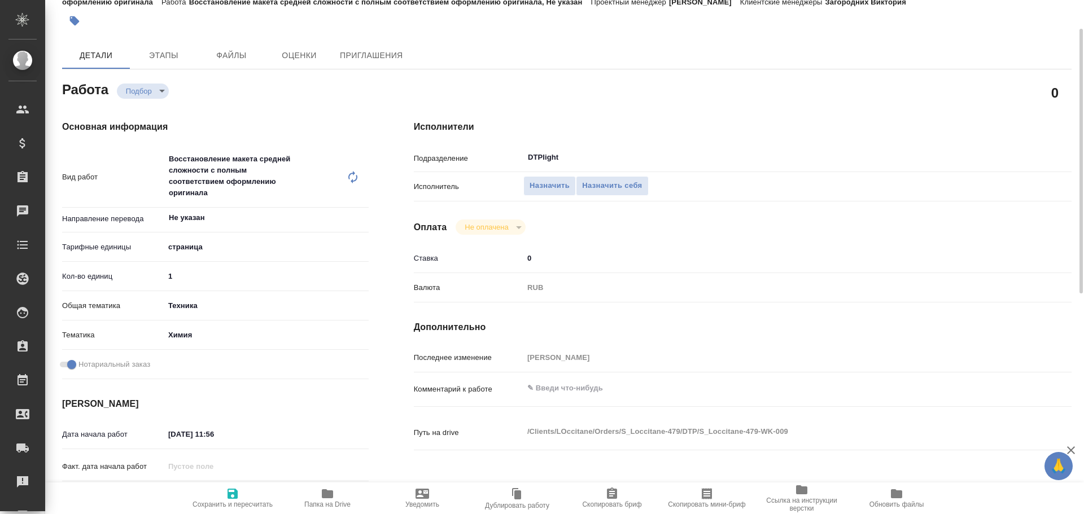
type textarea "x"
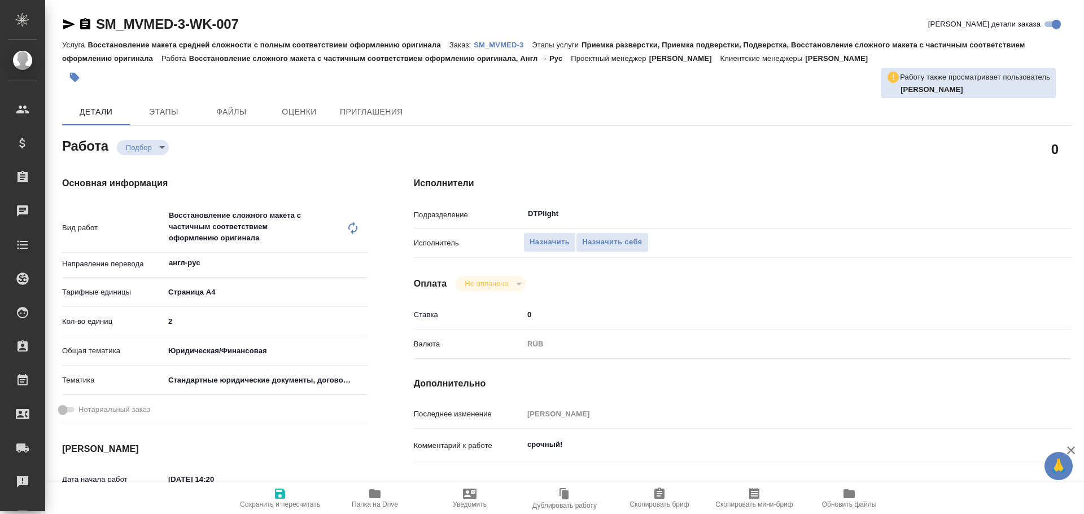
type textarea "x"
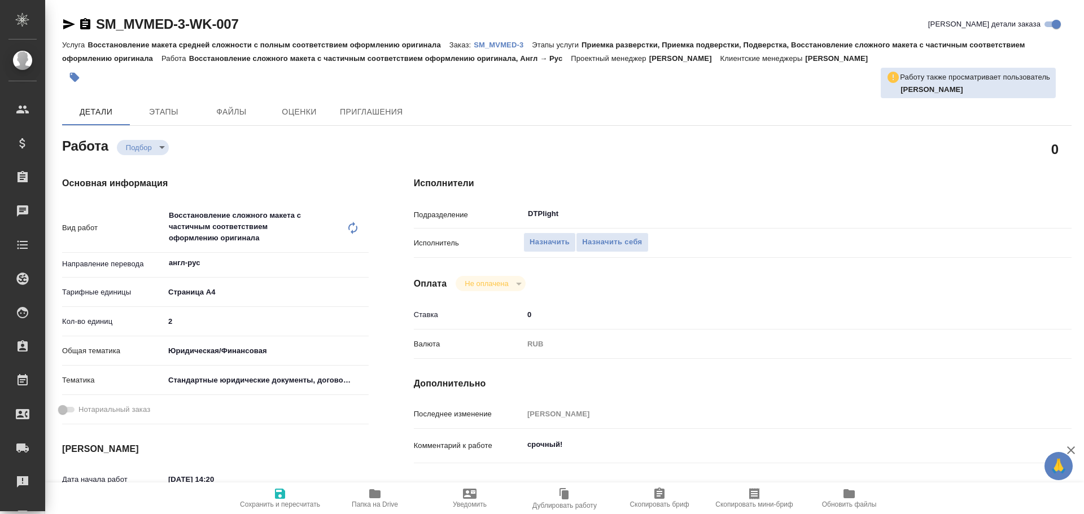
type textarea "x"
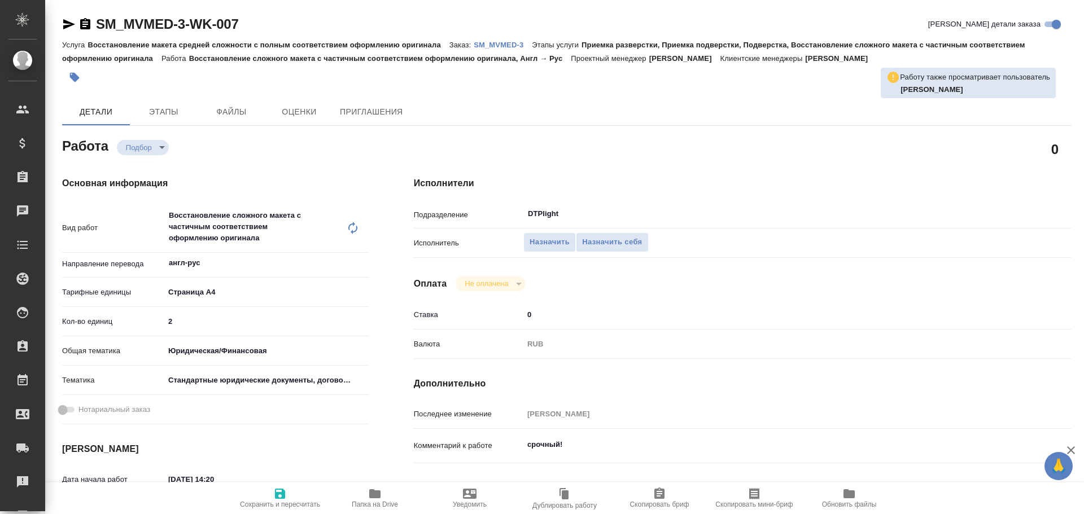
type textarea "x"
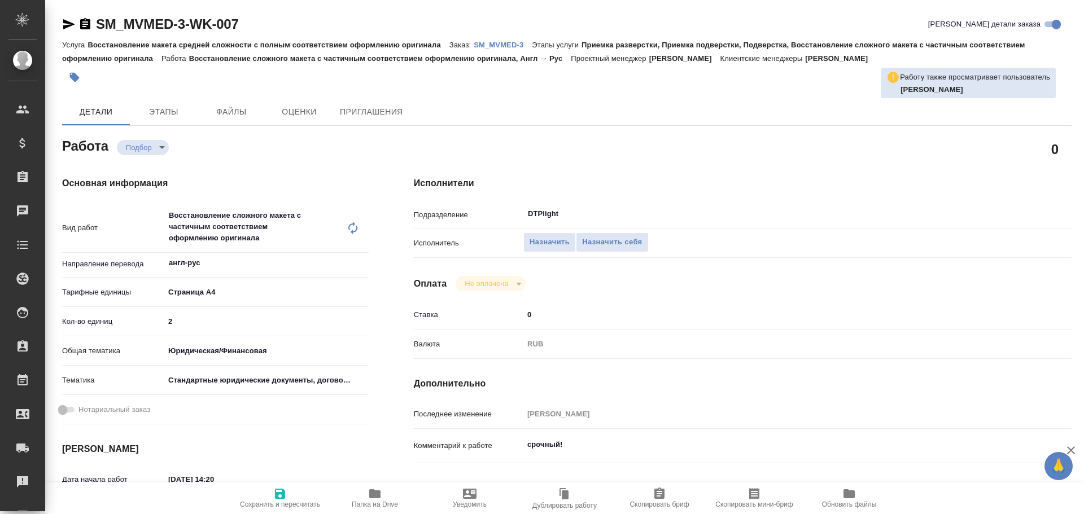
type textarea "x"
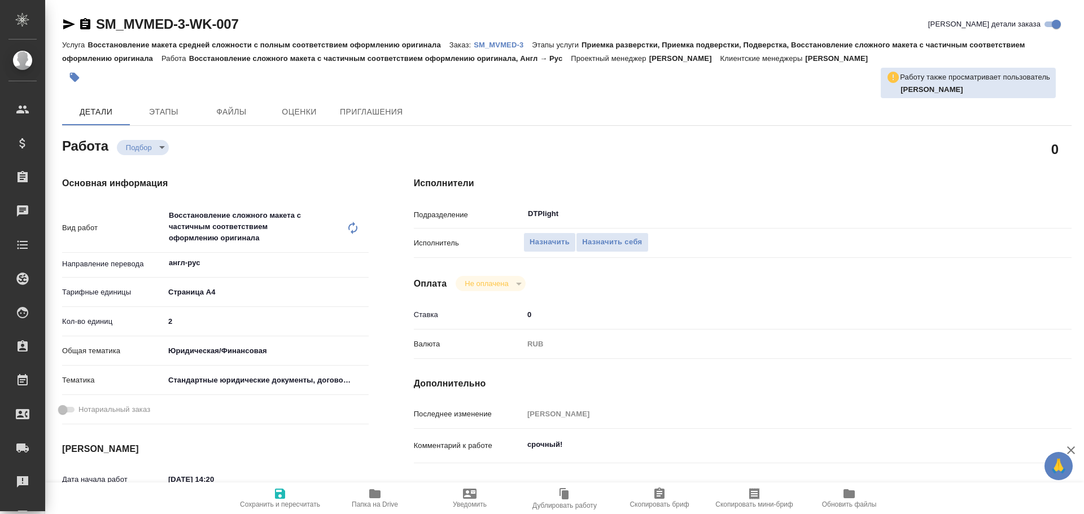
type textarea "x"
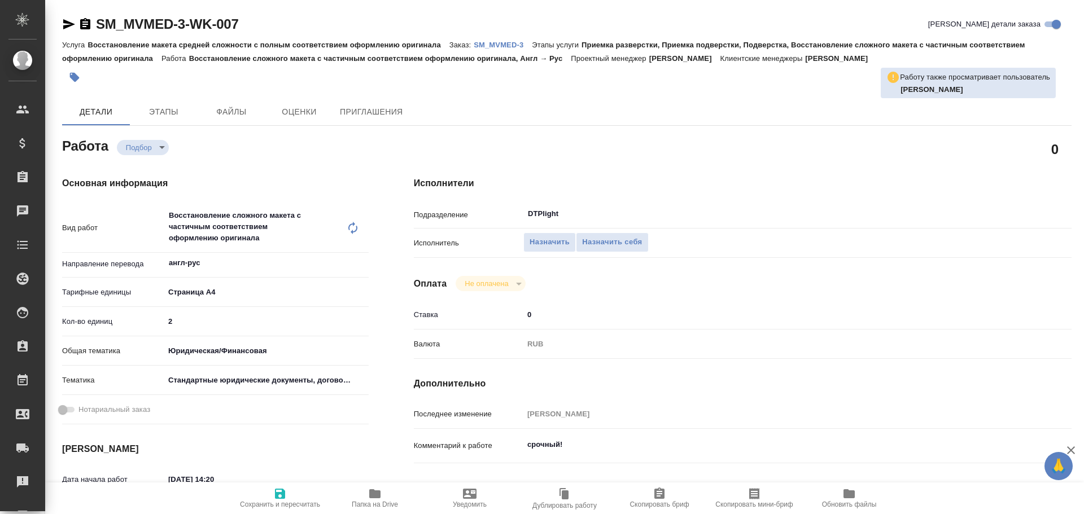
type textarea "x"
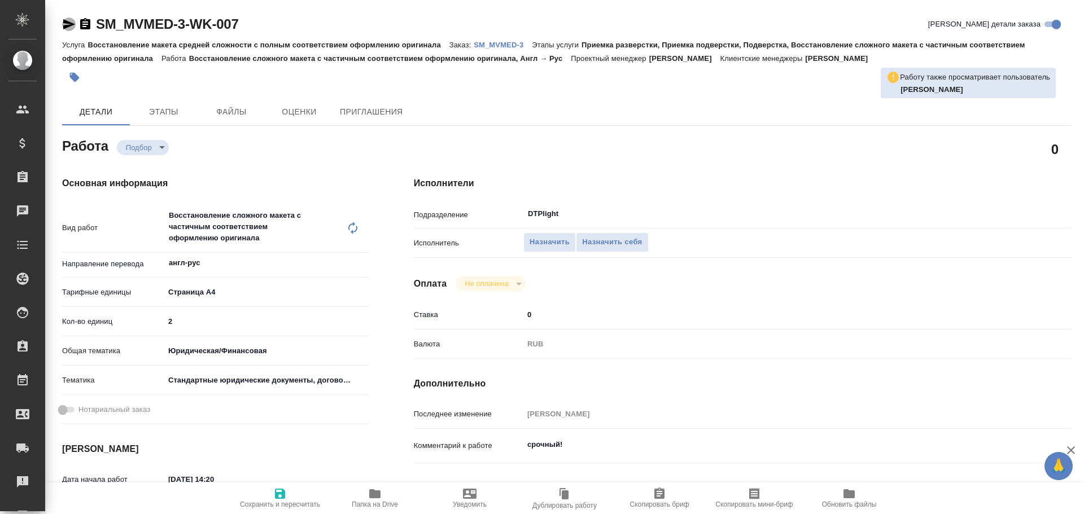
click at [65, 23] on icon "button" at bounding box center [69, 24] width 12 height 10
type textarea "x"
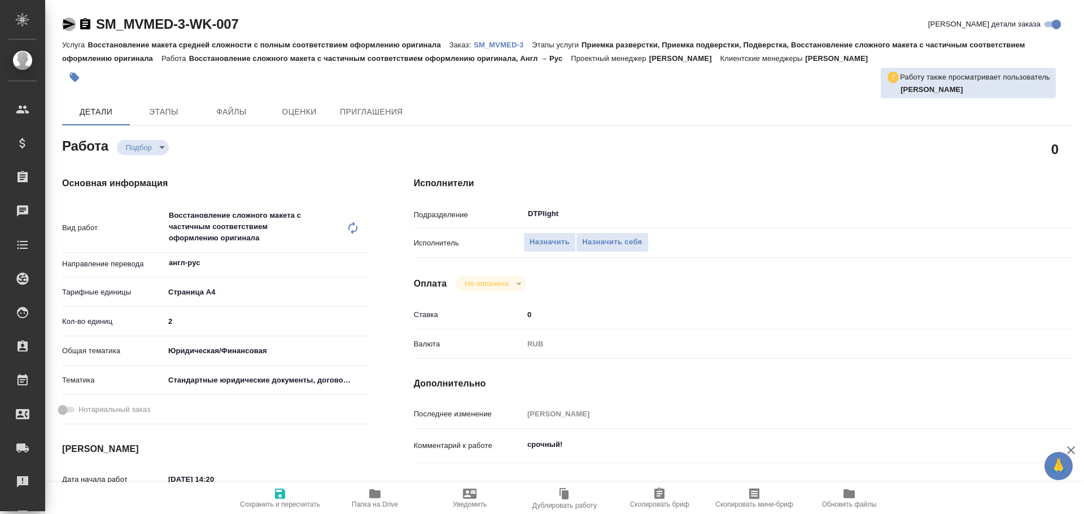
type textarea "x"
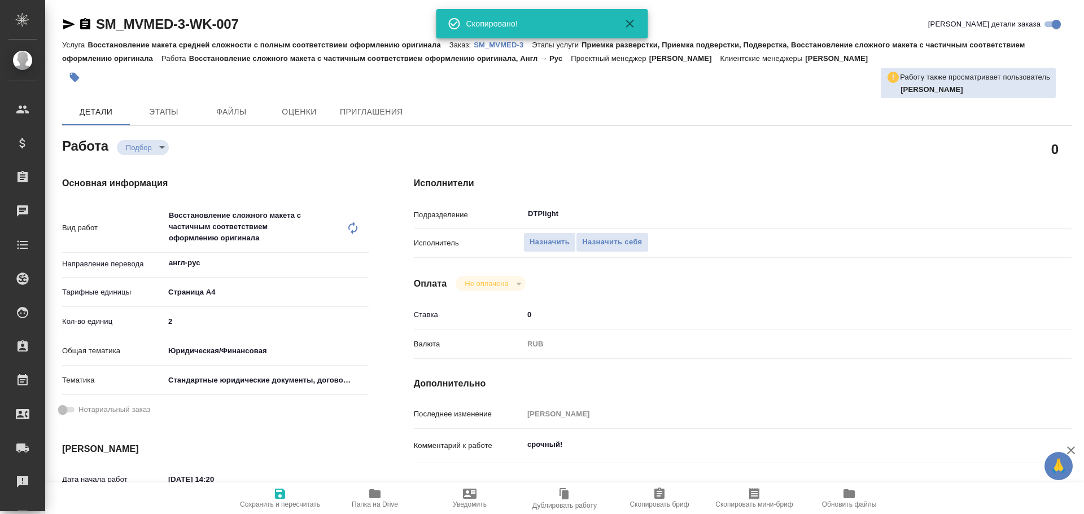
type textarea "x"
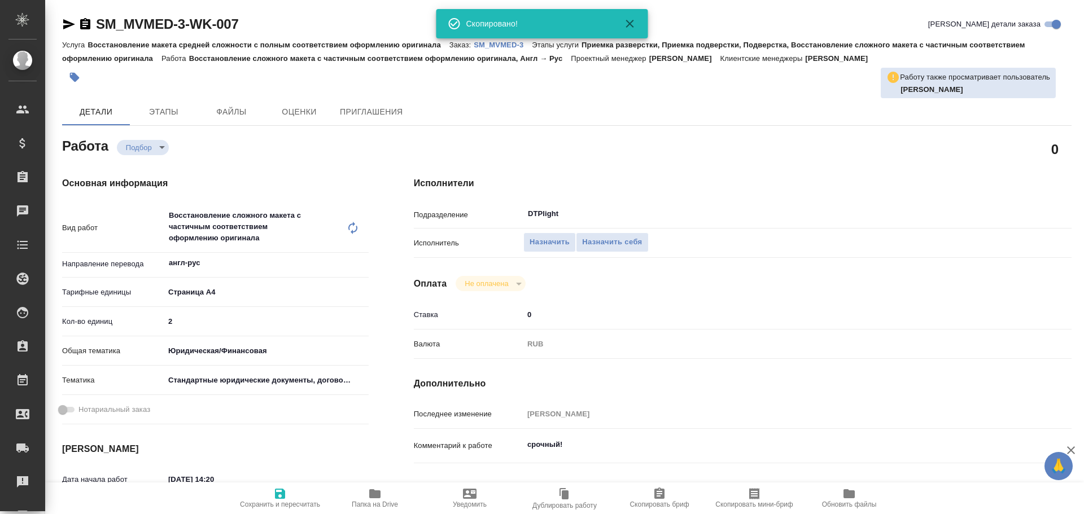
type textarea "x"
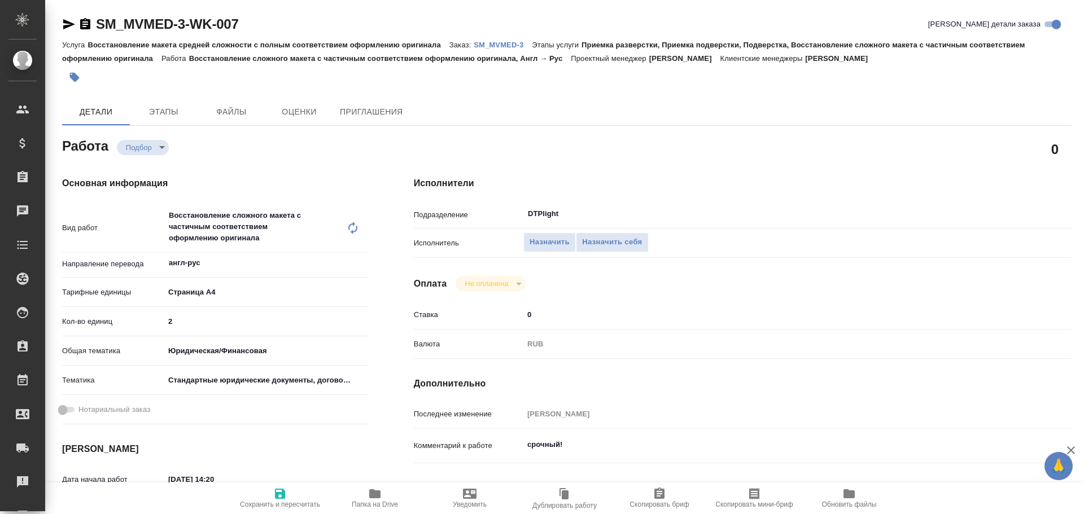
type textarea "x"
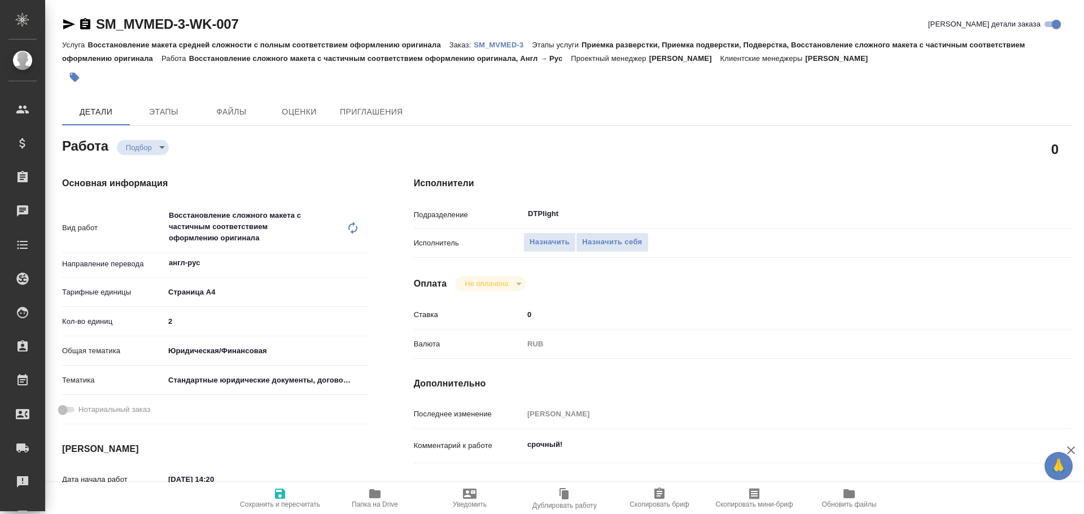
type textarea "x"
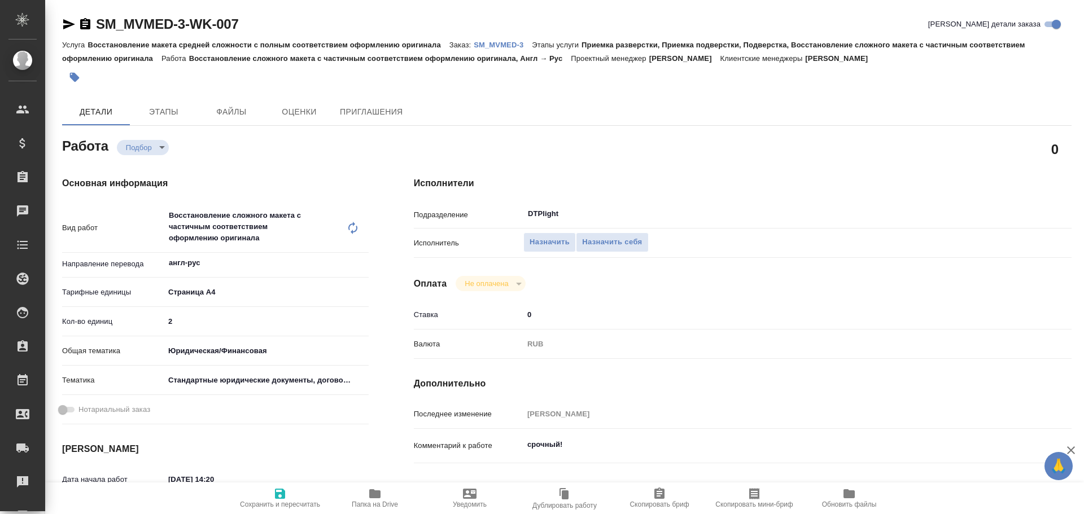
type textarea "x"
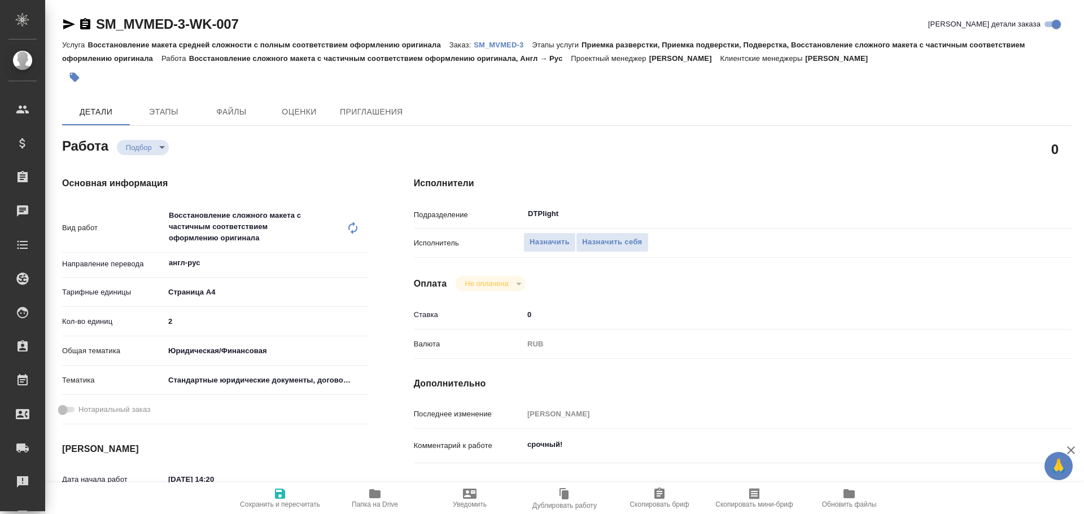
type textarea "x"
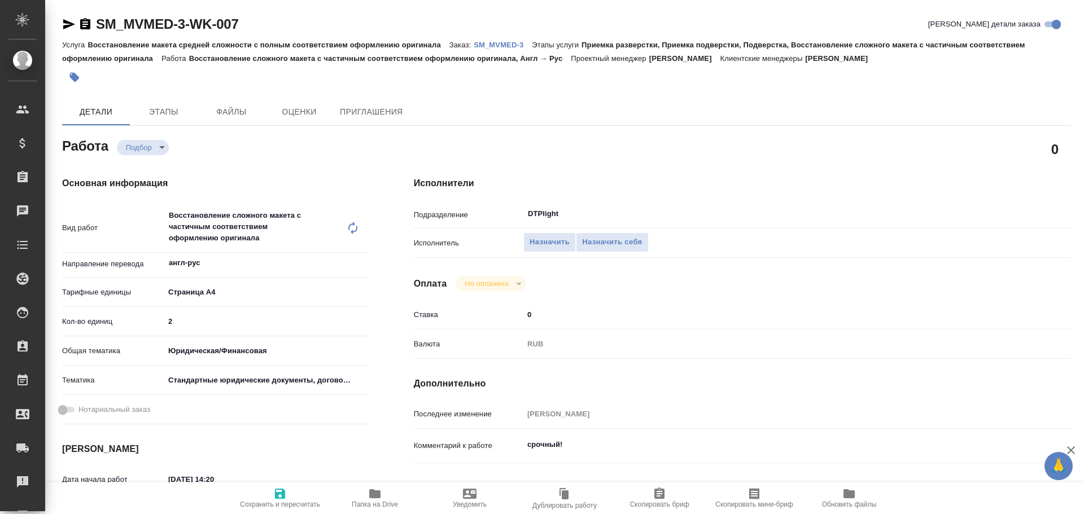
type textarea "x"
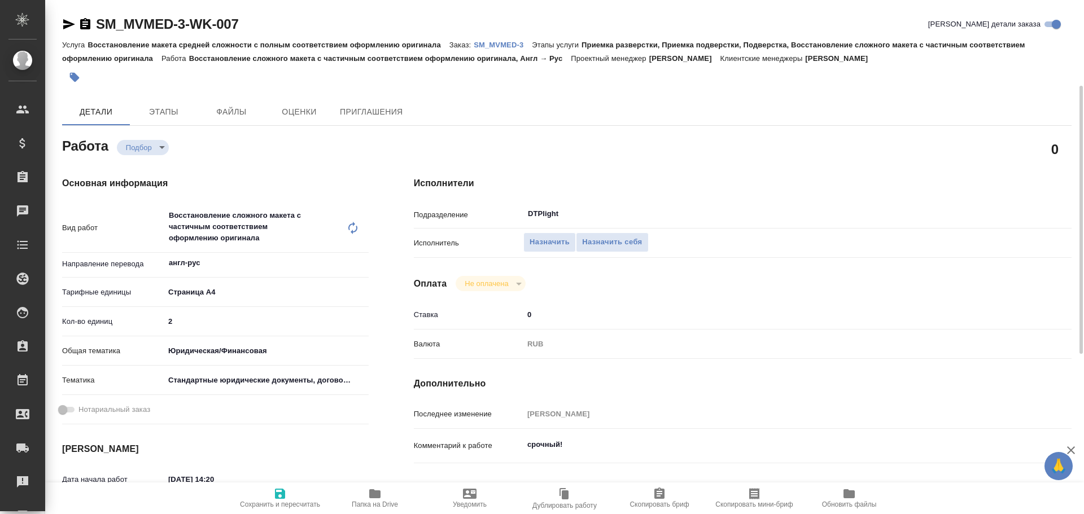
scroll to position [56, 0]
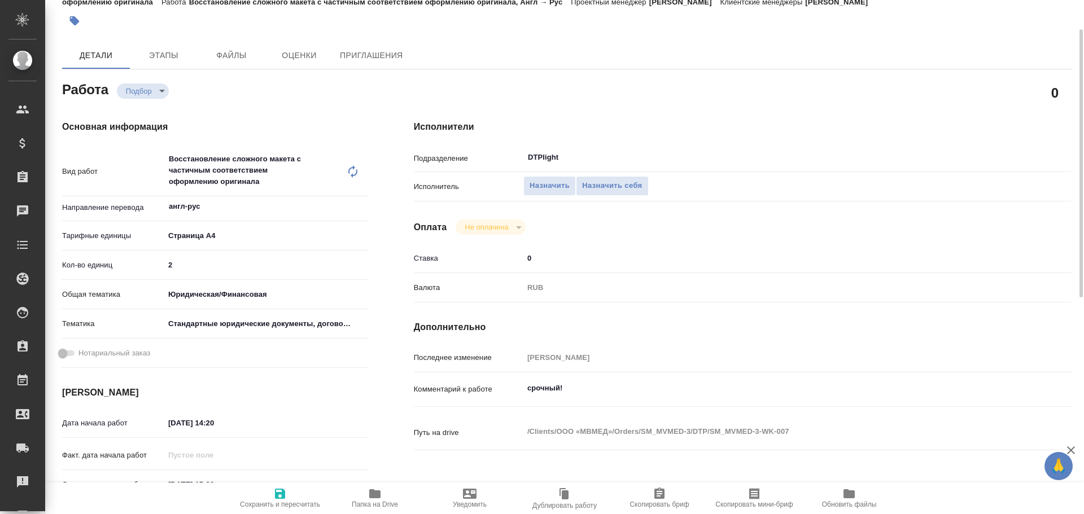
type textarea "x"
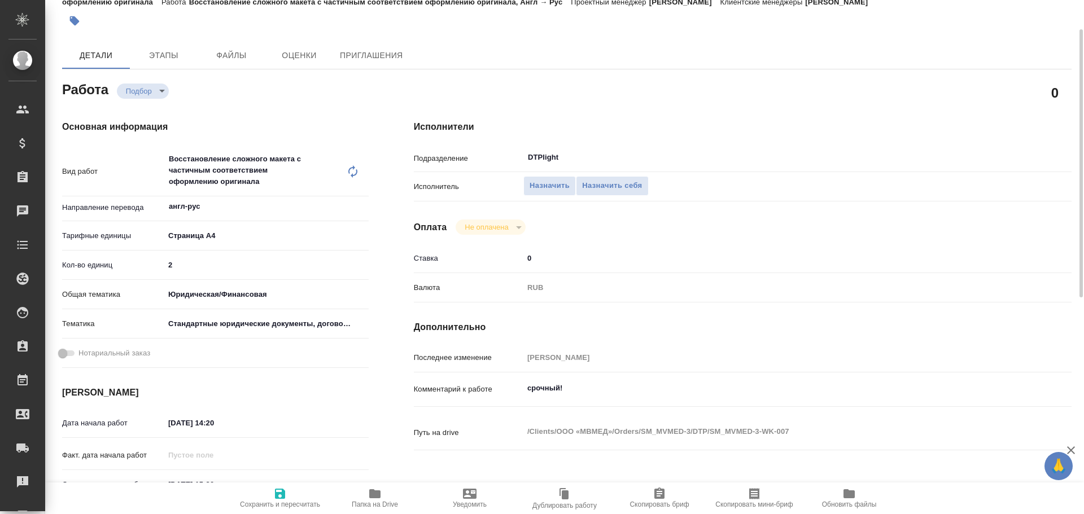
click at [374, 501] on span "Папка на Drive" at bounding box center [375, 505] width 46 height 8
type textarea "x"
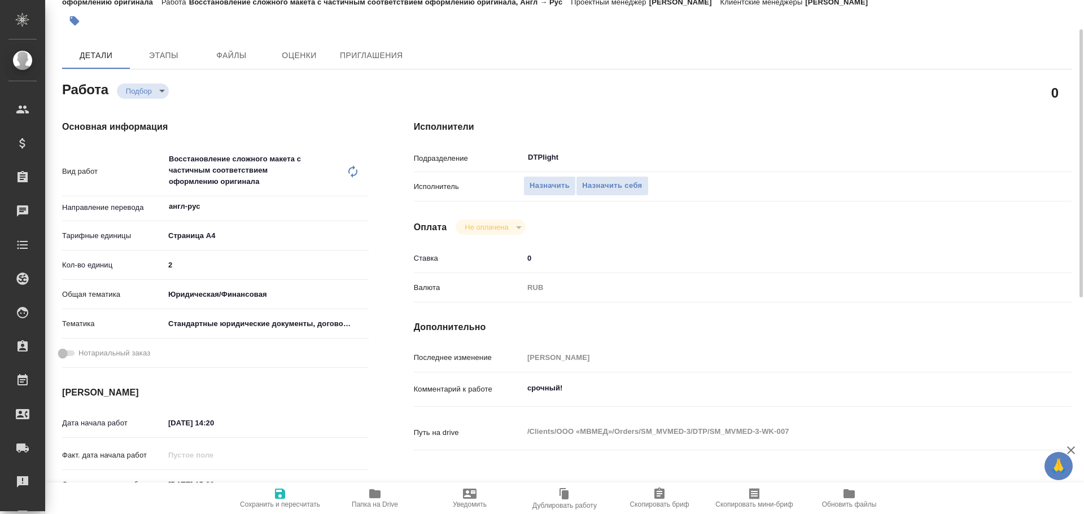
type textarea "x"
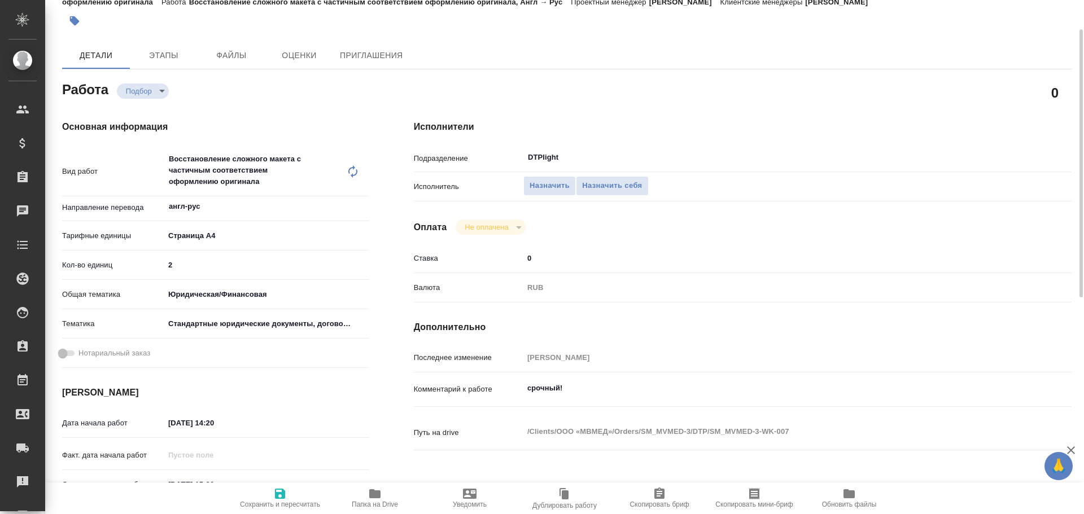
type textarea "x"
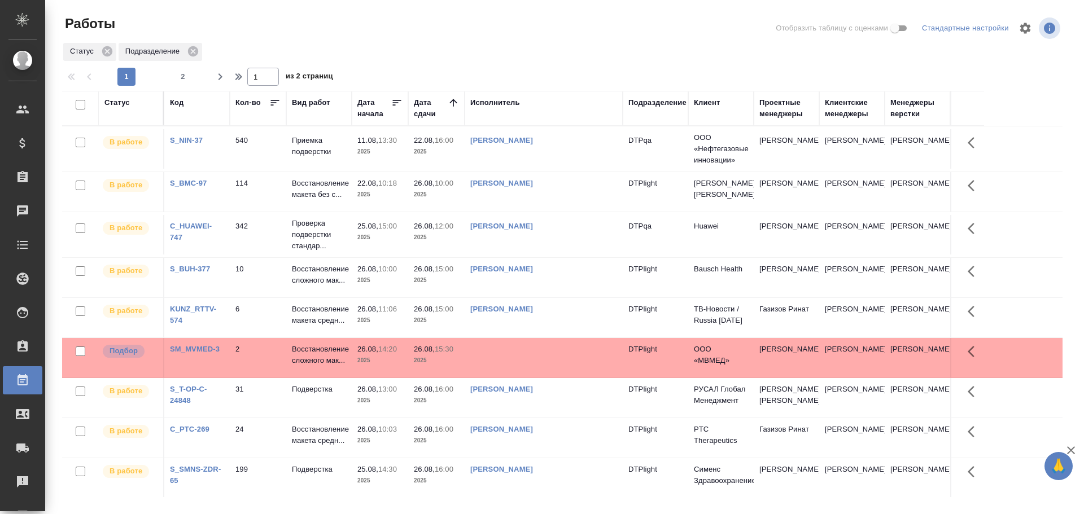
click at [539, 369] on td at bounding box center [544, 358] width 158 height 40
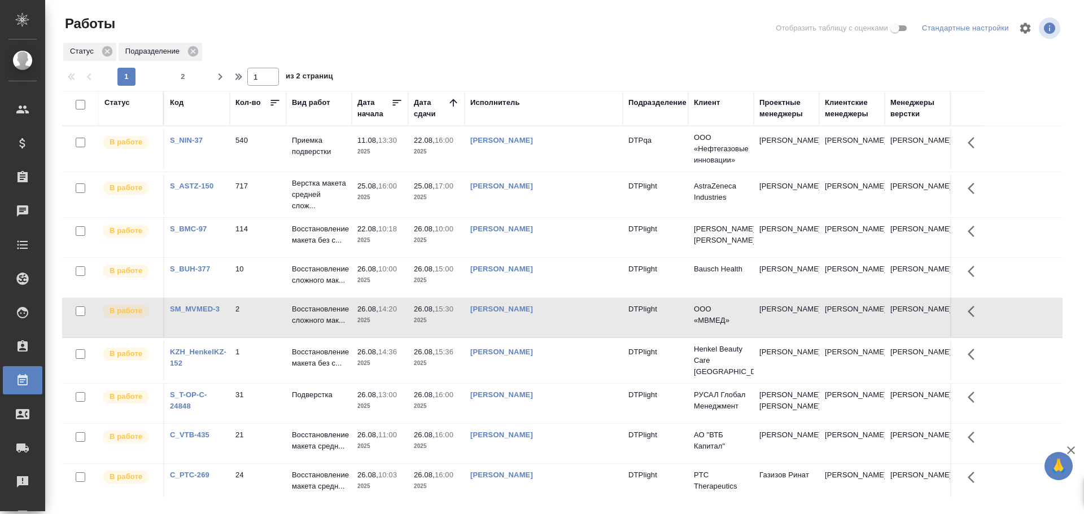
drag, startPoint x: 488, startPoint y: 103, endPoint x: 502, endPoint y: 145, distance: 43.9
click at [488, 103] on div "Исполнитель" at bounding box center [495, 102] width 50 height 11
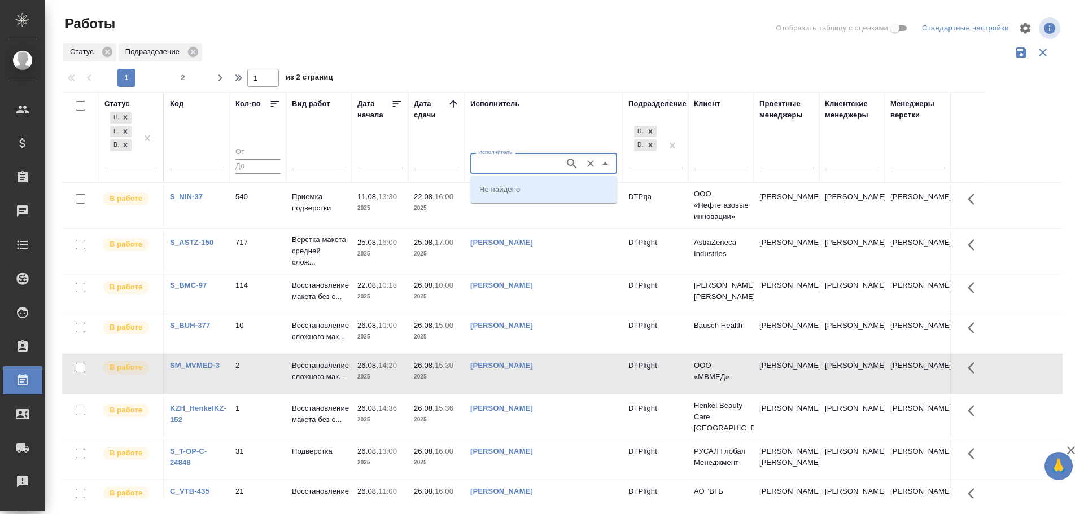
click at [495, 168] on input "Исполнитель" at bounding box center [516, 163] width 85 height 14
type input "[PERSON_NAME]"
click at [519, 197] on li "[PERSON_NAME]" at bounding box center [543, 189] width 147 height 20
type input "[PERSON_NAME]"
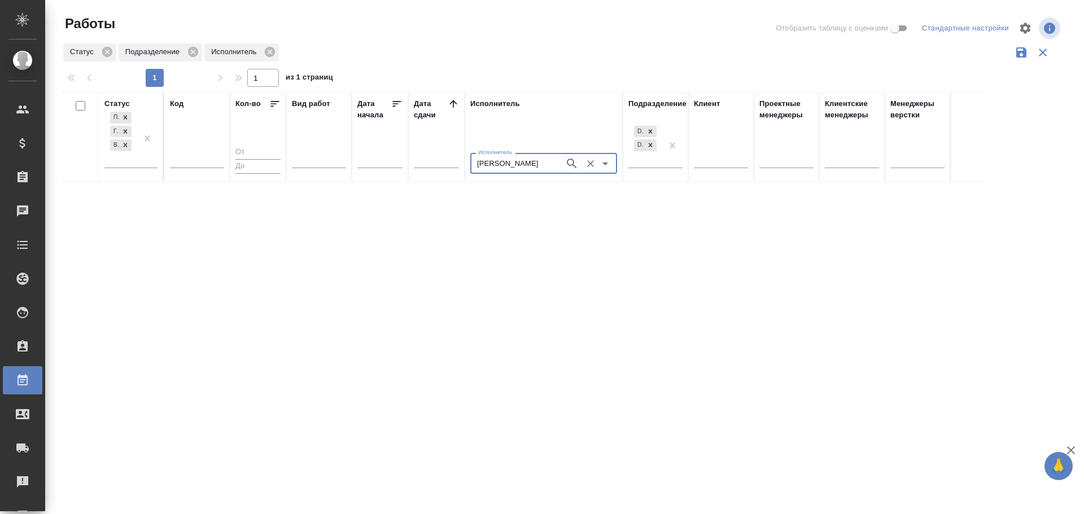
click at [594, 163] on icon "Очистить" at bounding box center [590, 163] width 11 height 11
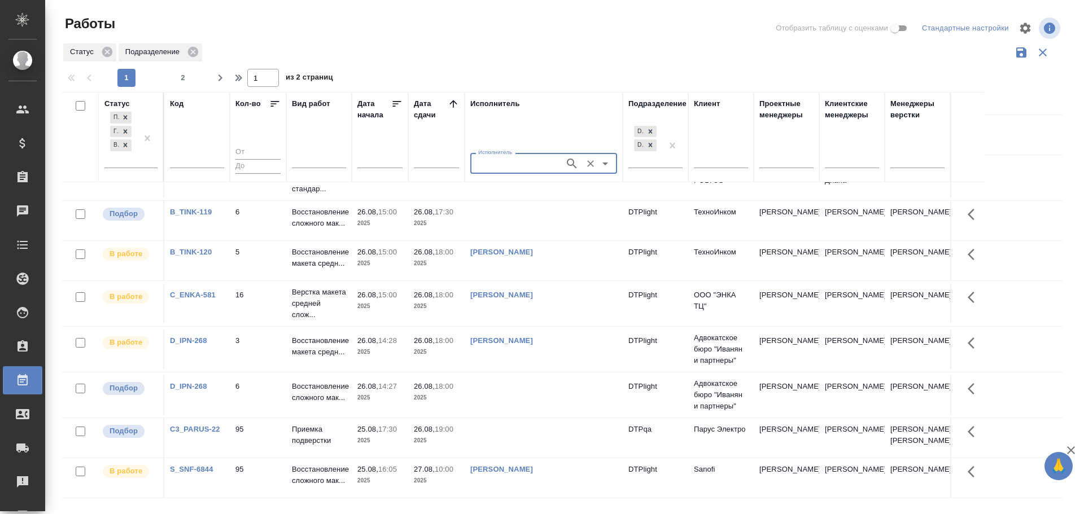
scroll to position [788, 0]
type input "дзюндзя"
drag, startPoint x: 505, startPoint y: 185, endPoint x: 511, endPoint y: 193, distance: 9.7
click at [505, 185] on p "[PERSON_NAME]" at bounding box center [510, 189] width 62 height 11
type input "[PERSON_NAME]"
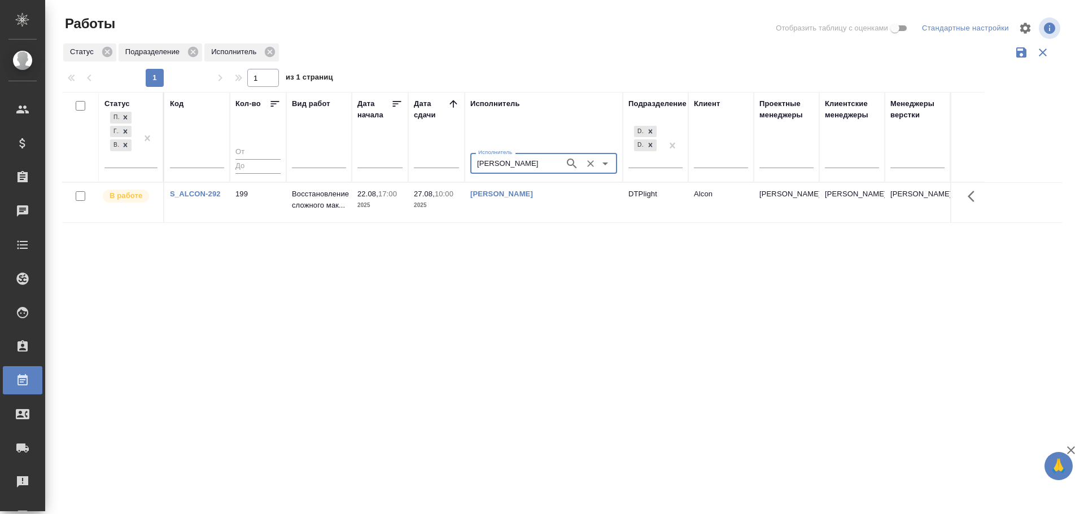
scroll to position [0, 0]
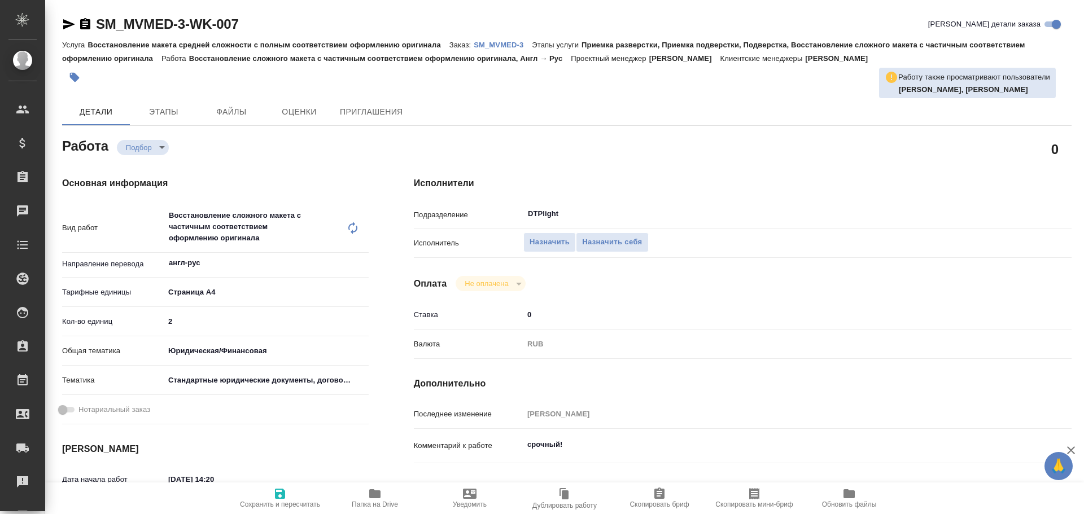
type textarea "x"
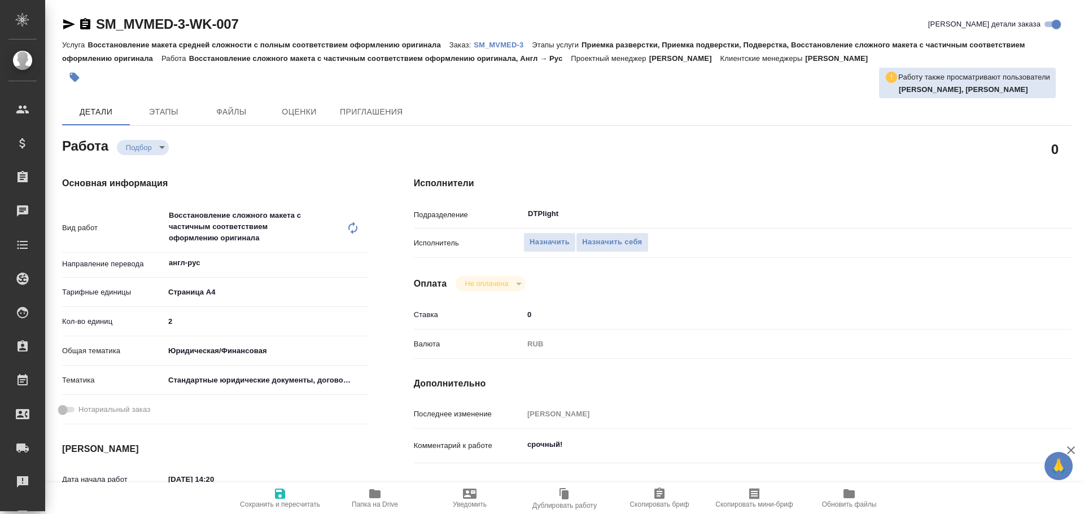
type textarea "x"
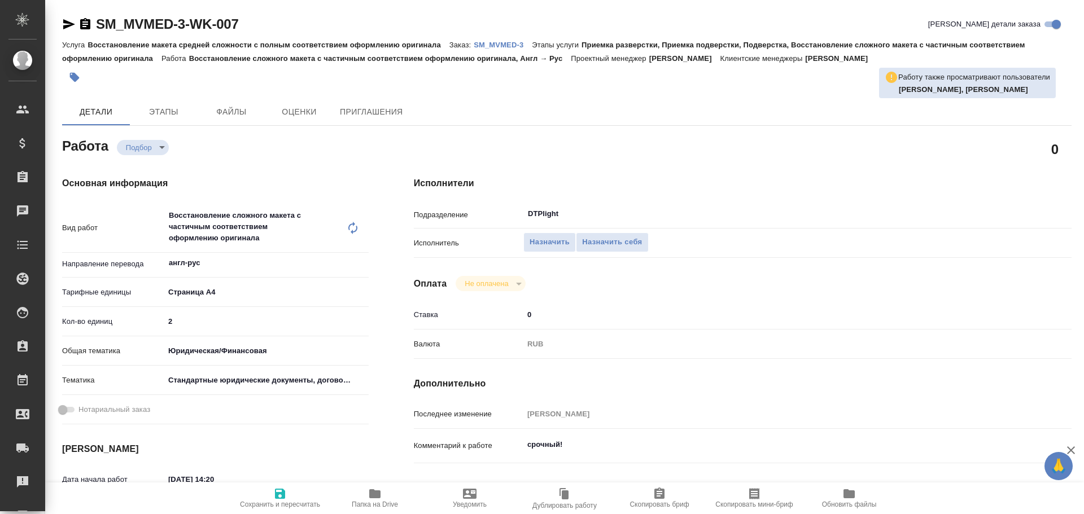
type textarea "x"
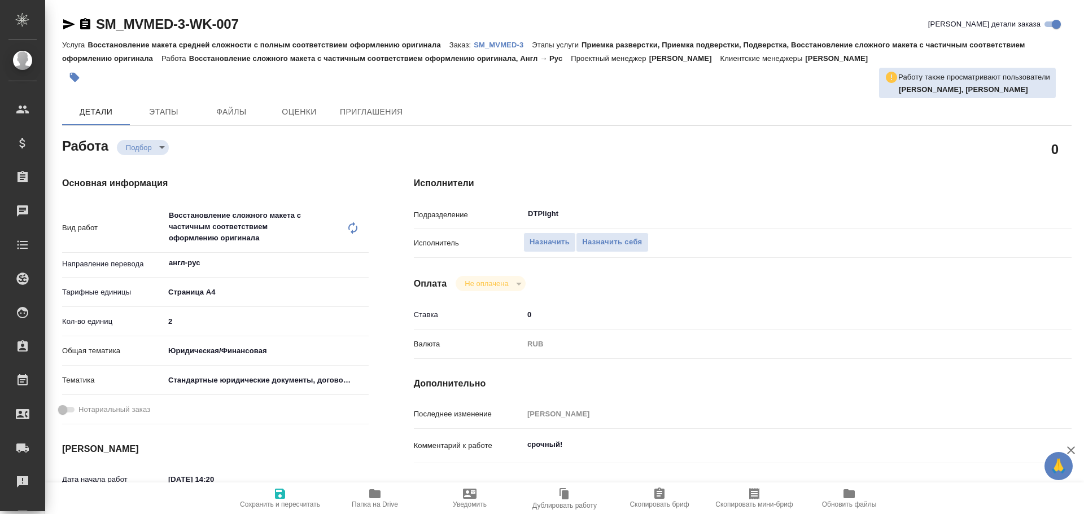
type textarea "x"
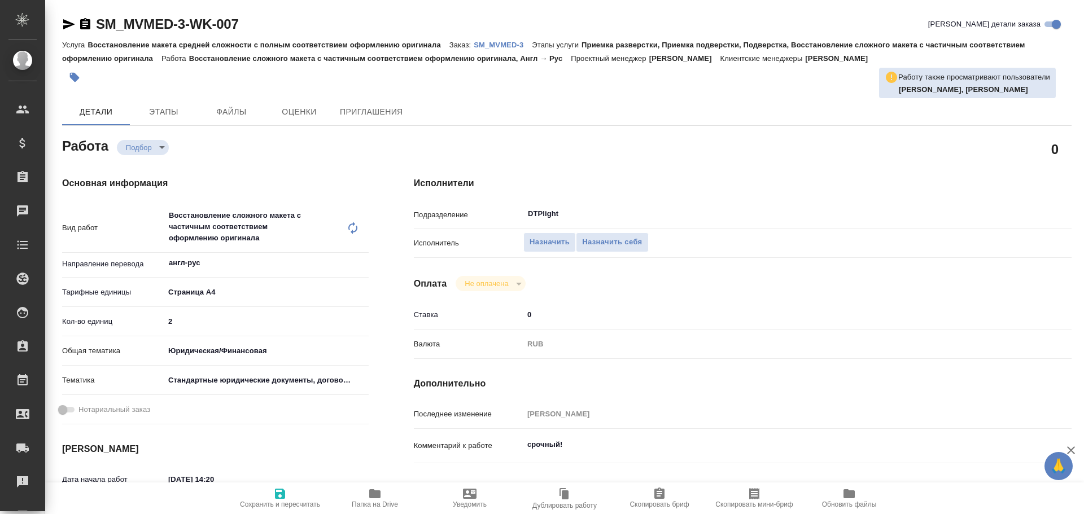
type textarea "x"
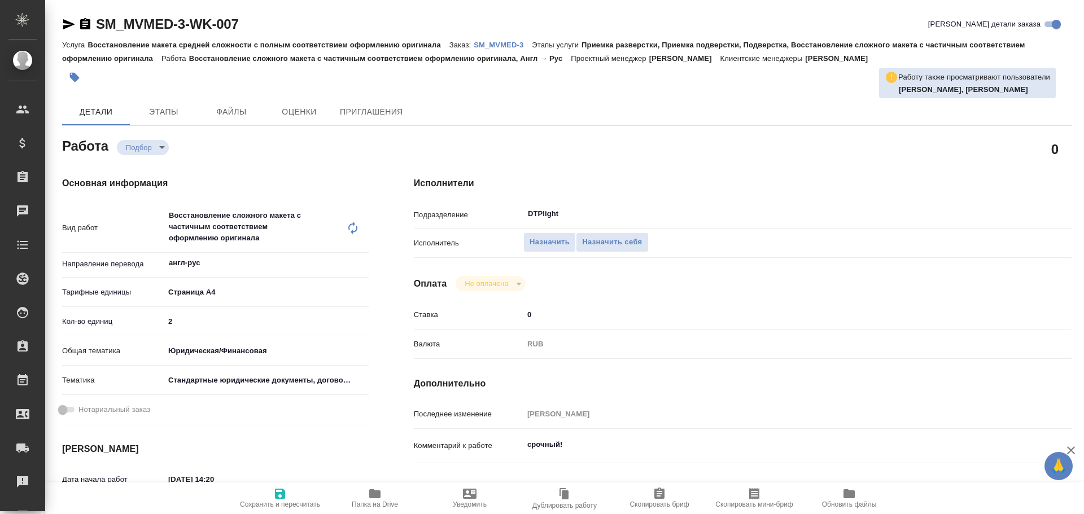
type textarea "x"
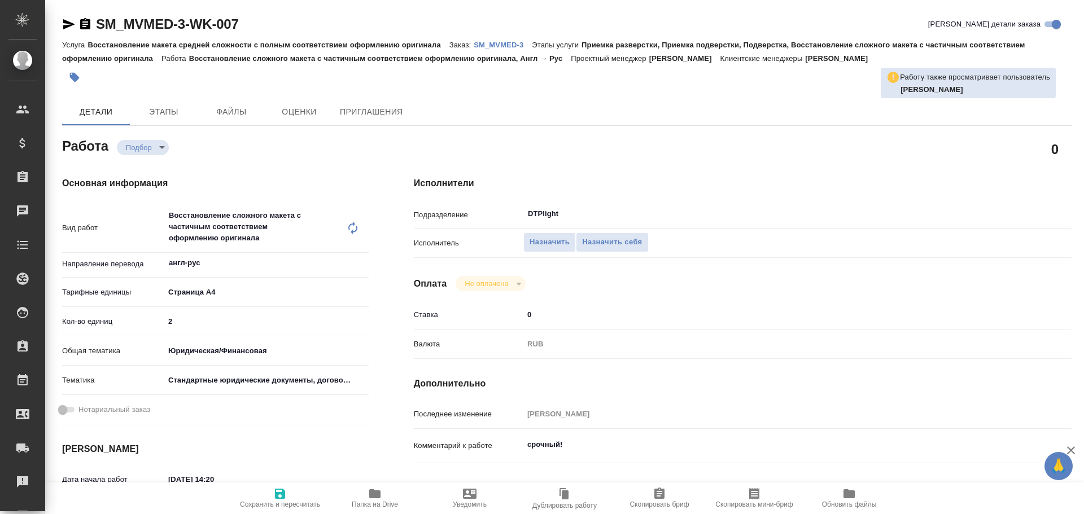
type textarea "x"
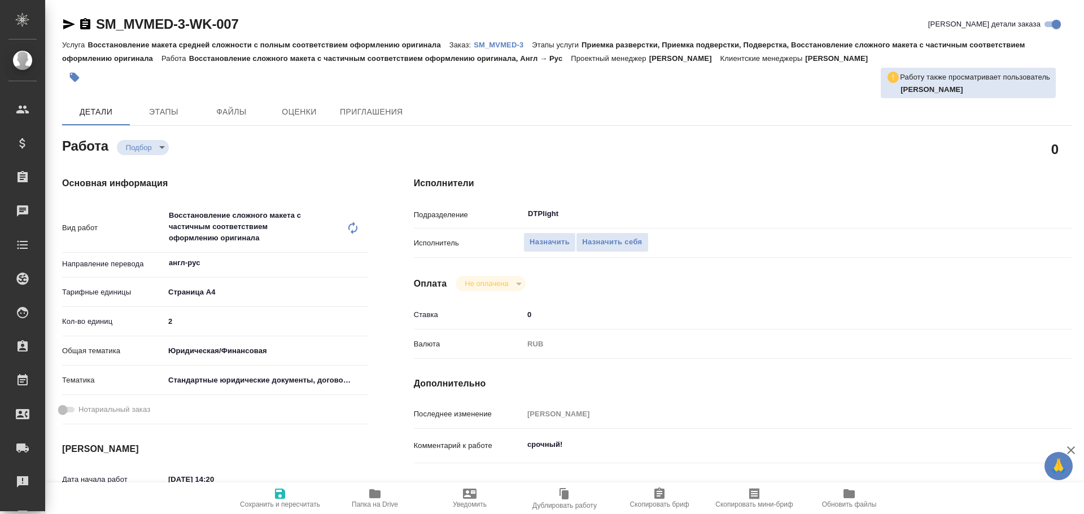
type textarea "x"
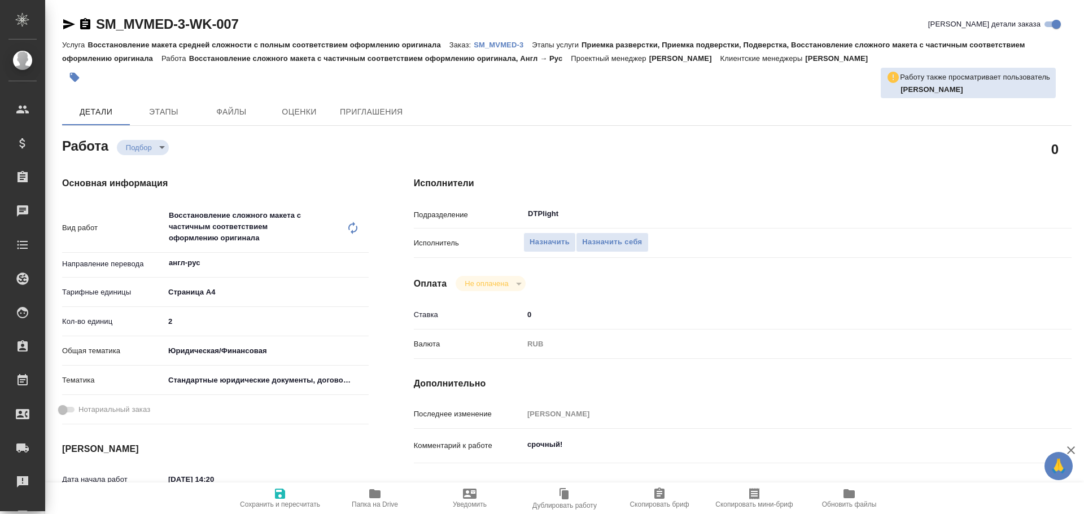
type textarea "x"
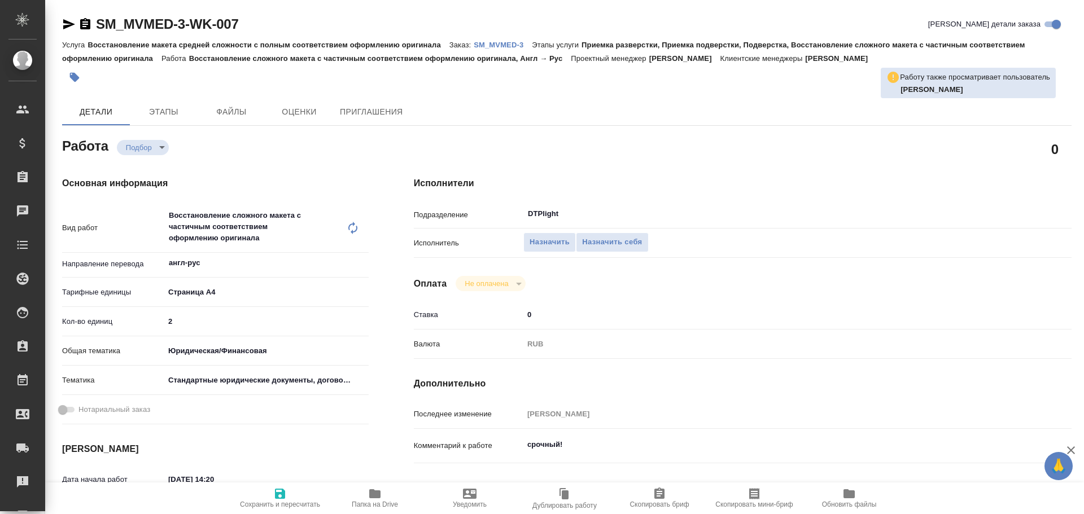
type textarea "x"
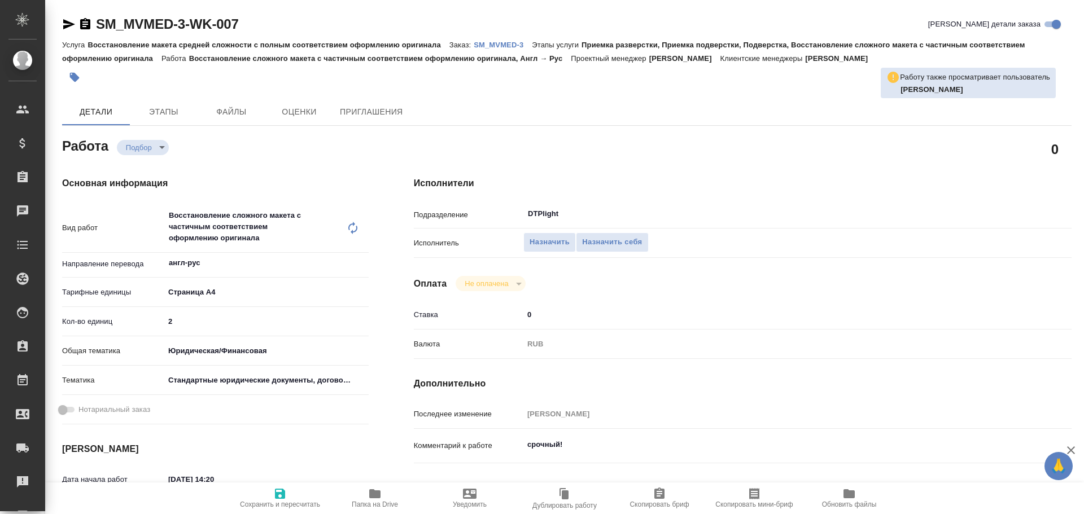
type textarea "x"
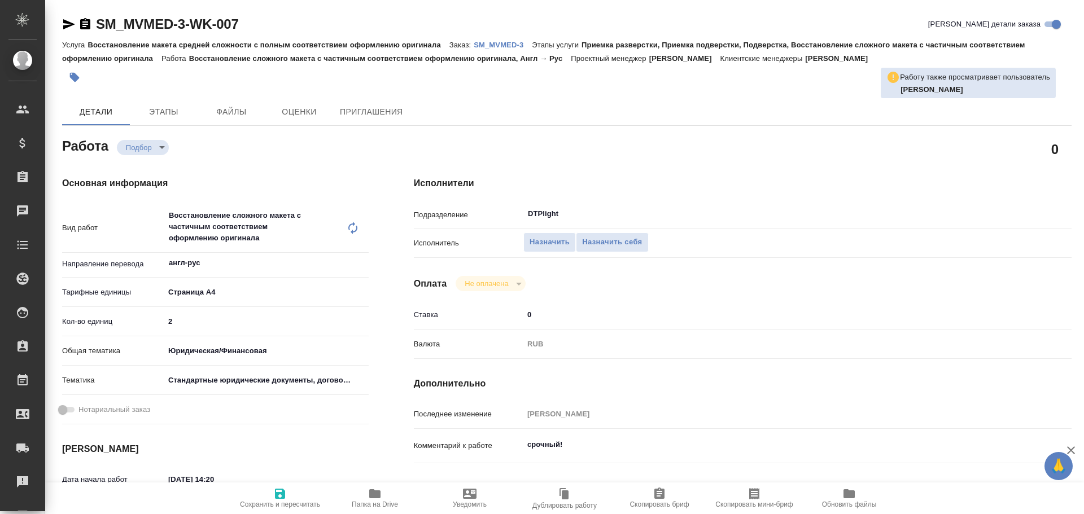
type textarea "x"
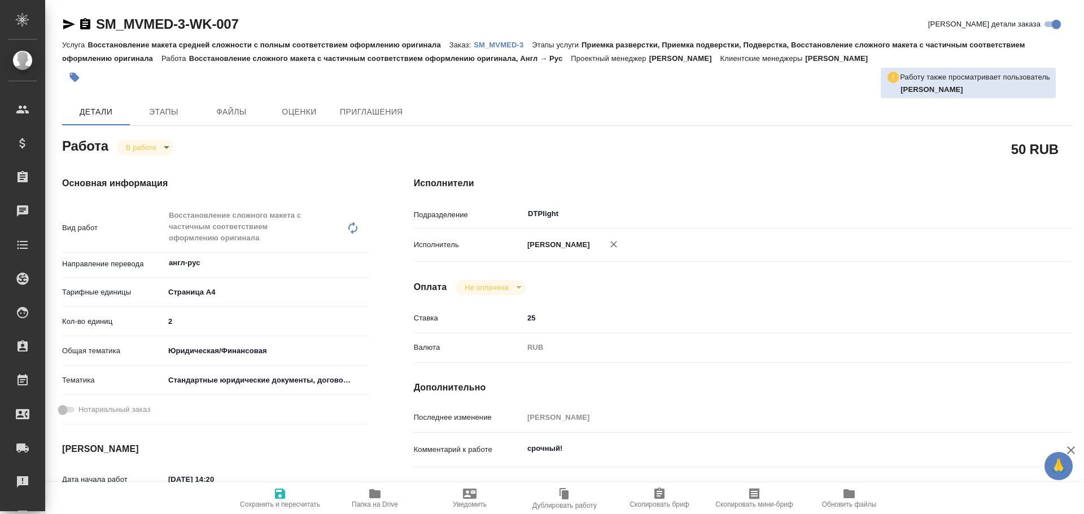
type textarea "x"
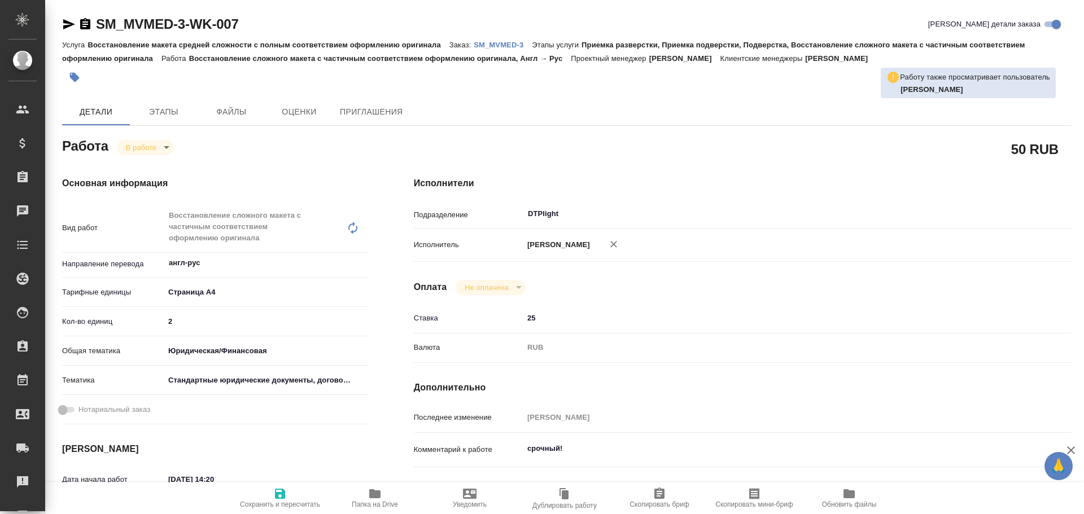
type textarea "x"
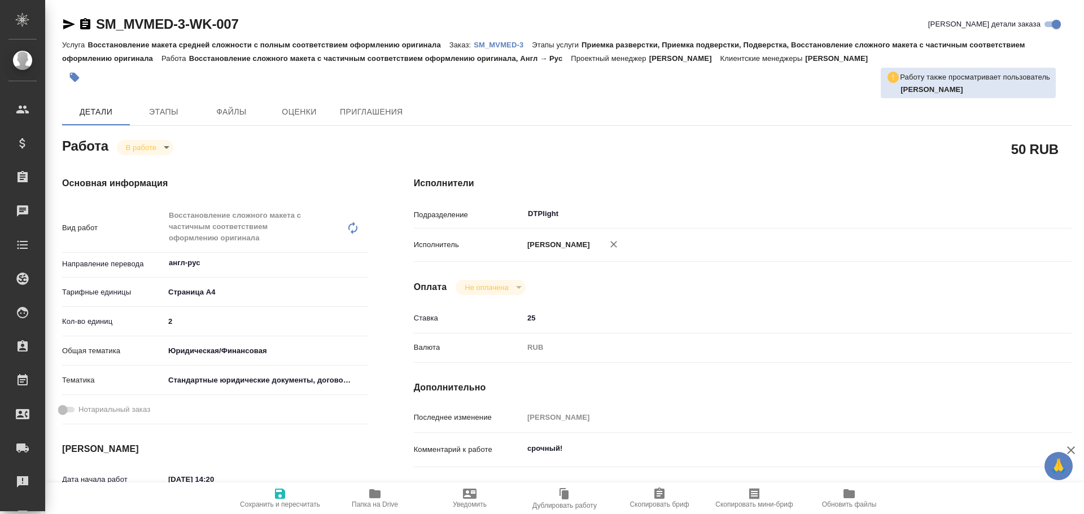
type textarea "x"
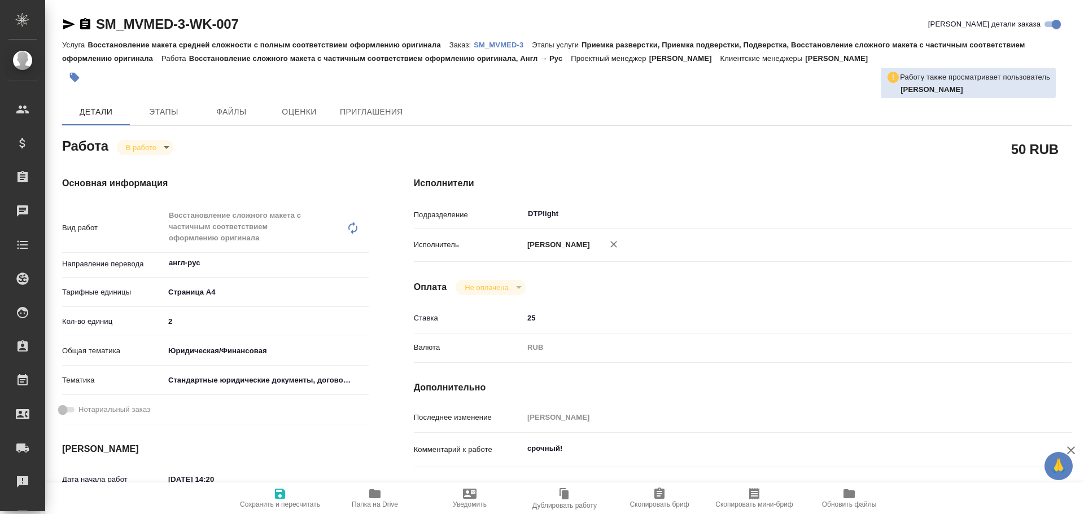
type textarea "x"
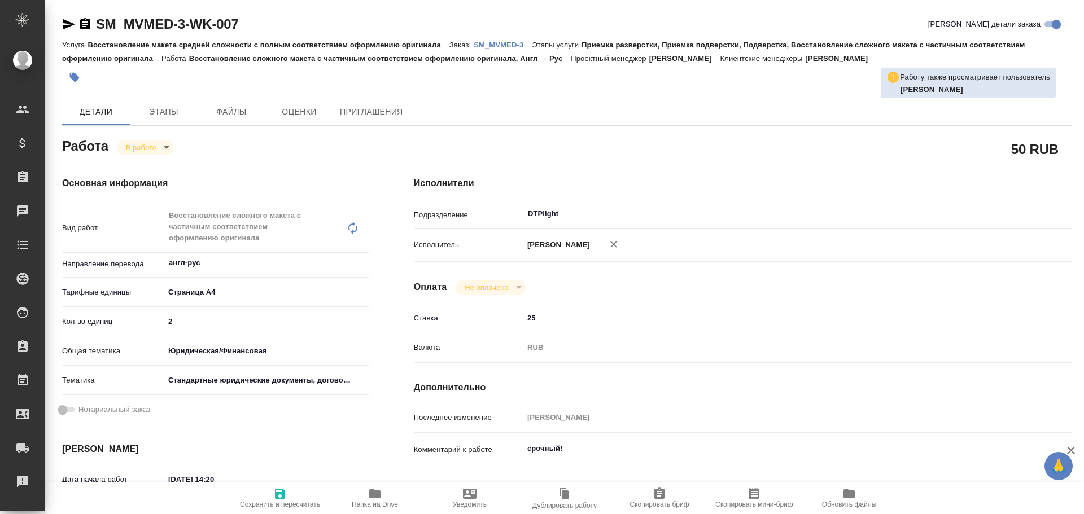
type textarea "x"
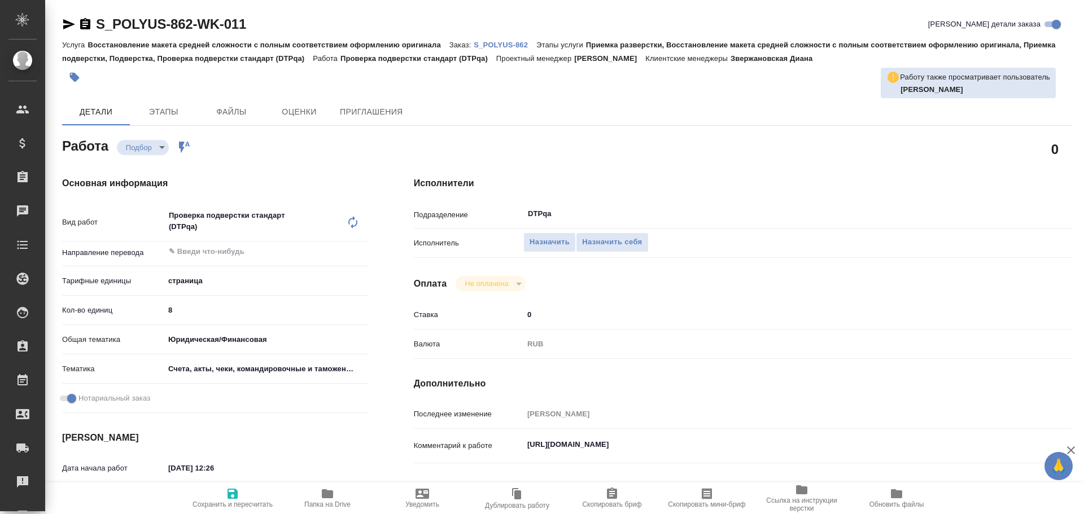
type textarea "x"
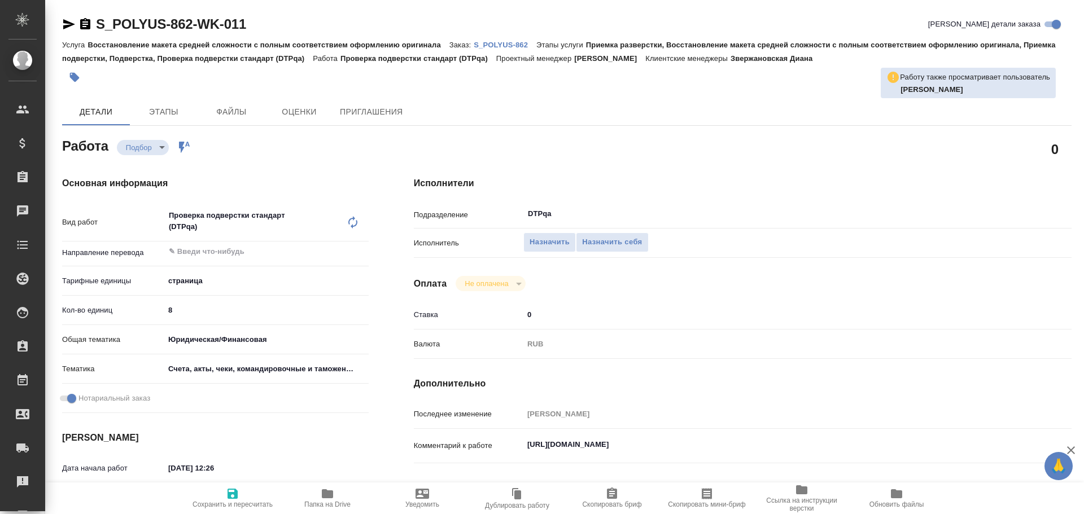
type textarea "x"
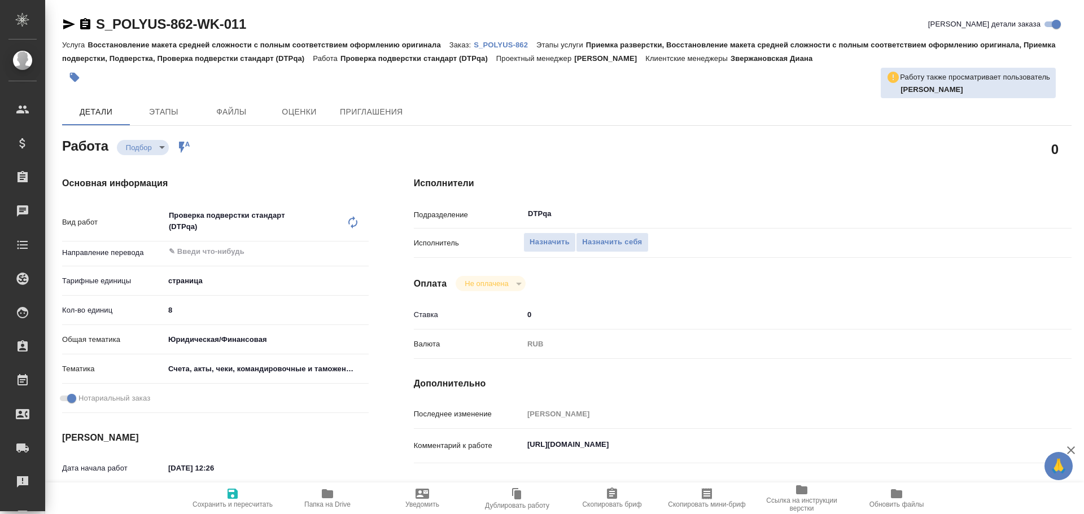
type textarea "x"
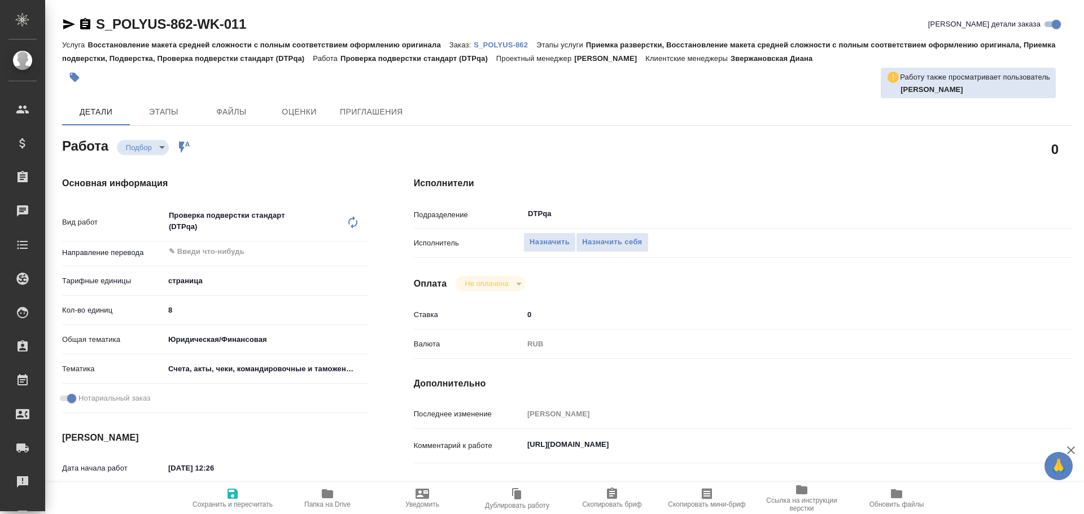
type textarea "x"
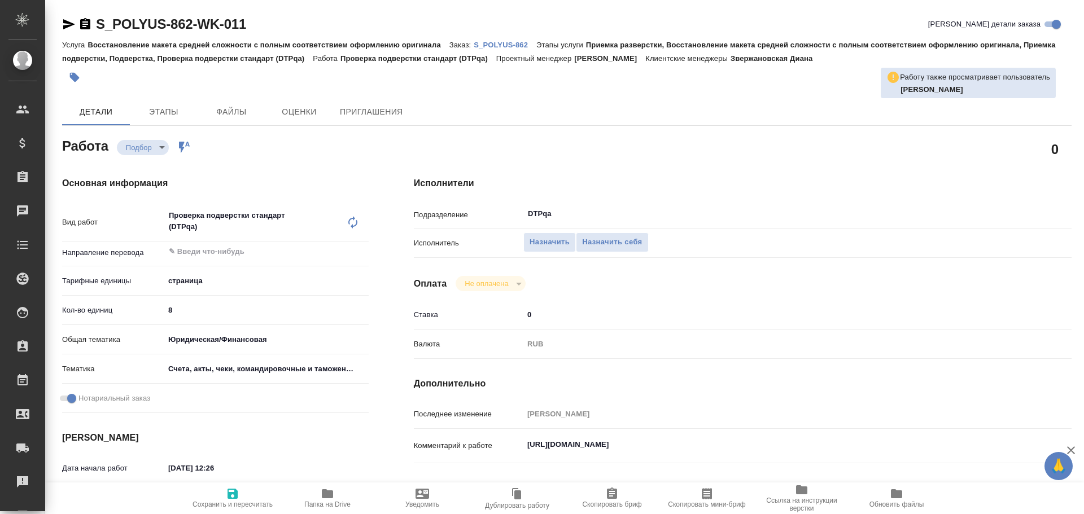
scroll to position [56, 0]
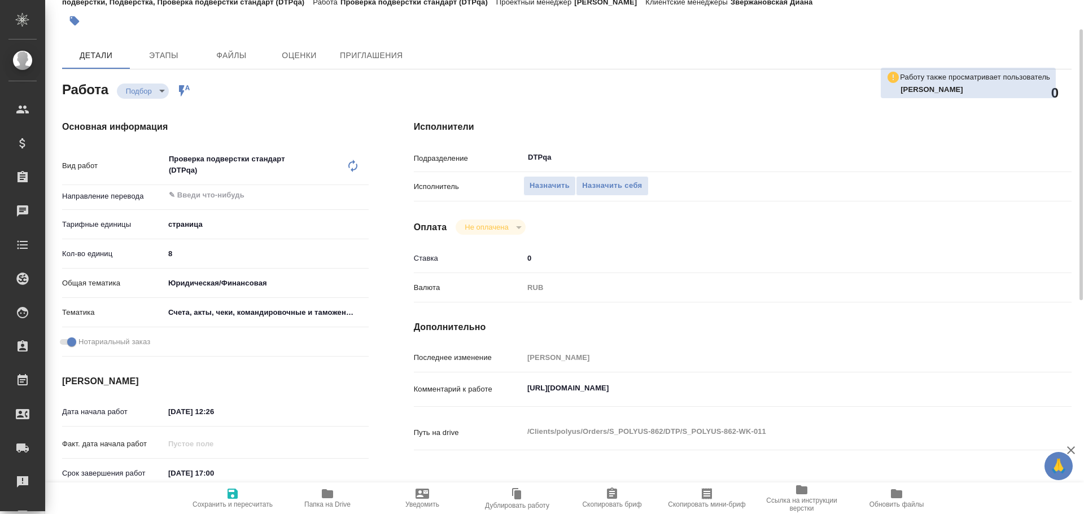
type textarea "x"
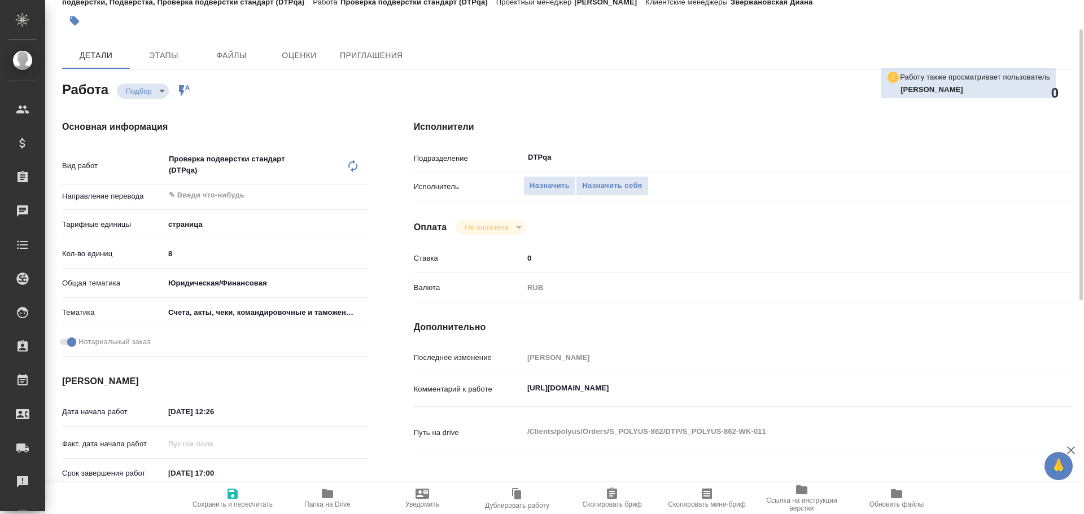
scroll to position [113, 0]
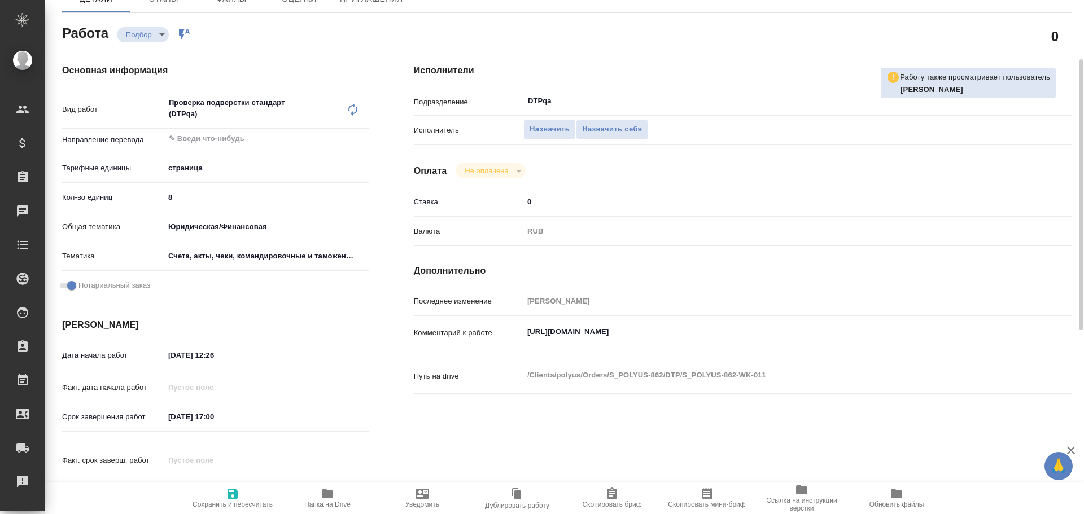
type textarea "x"
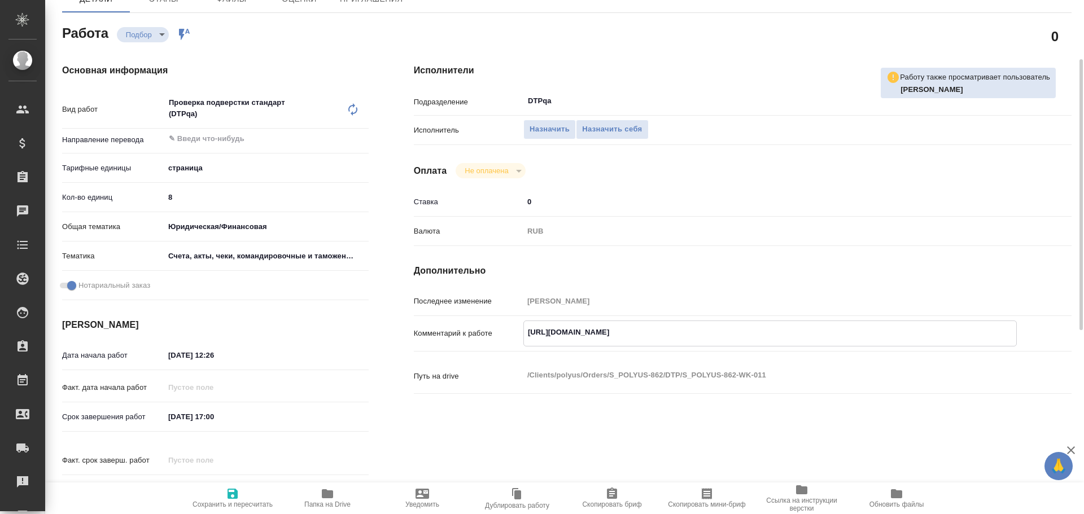
drag, startPoint x: 529, startPoint y: 334, endPoint x: 770, endPoint y: 346, distance: 242.0
click at [770, 346] on div "https://tera.awatera.com/Work/68ac61b5007b4205068007fb/ x" at bounding box center [770, 334] width 494 height 26
type textarea "x"
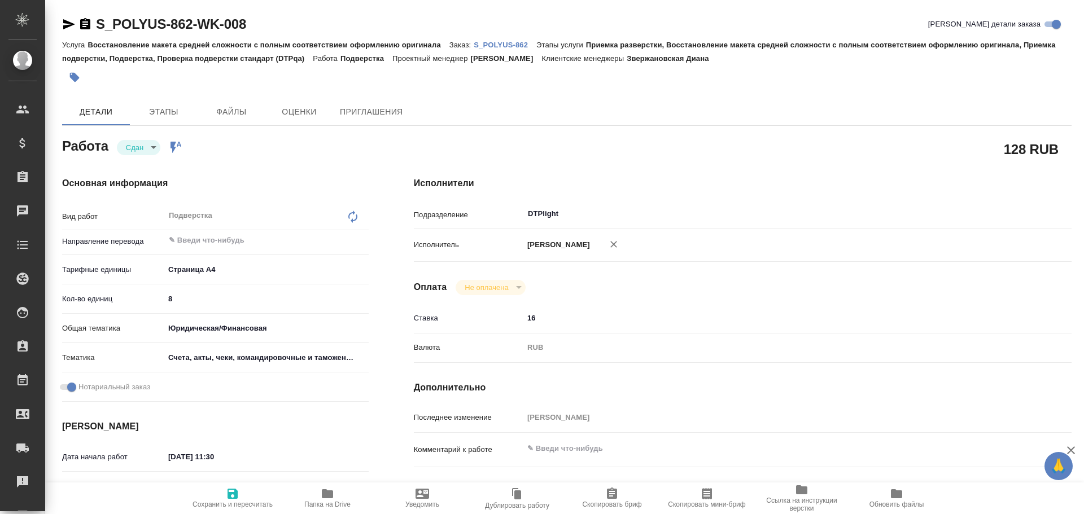
type textarea "x"
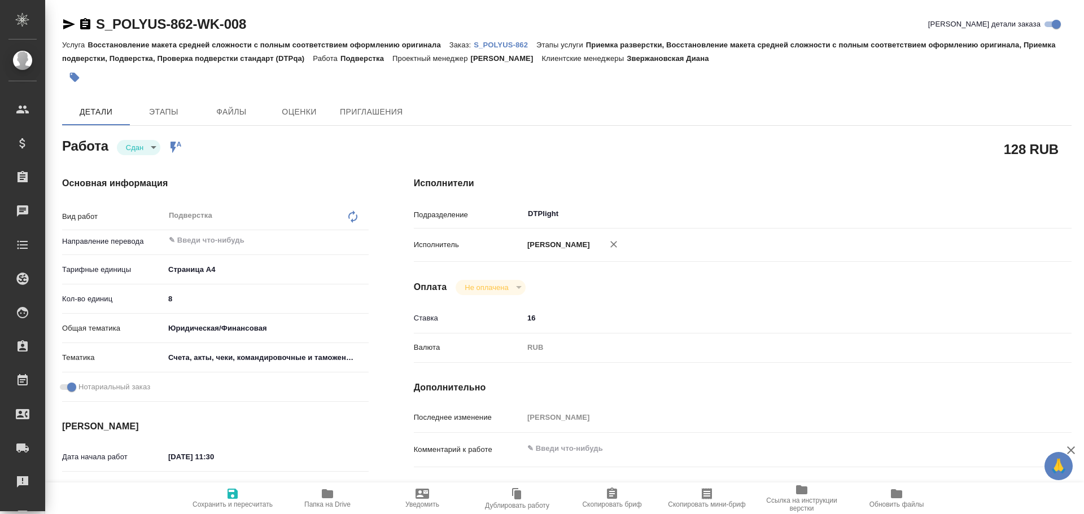
type textarea "x"
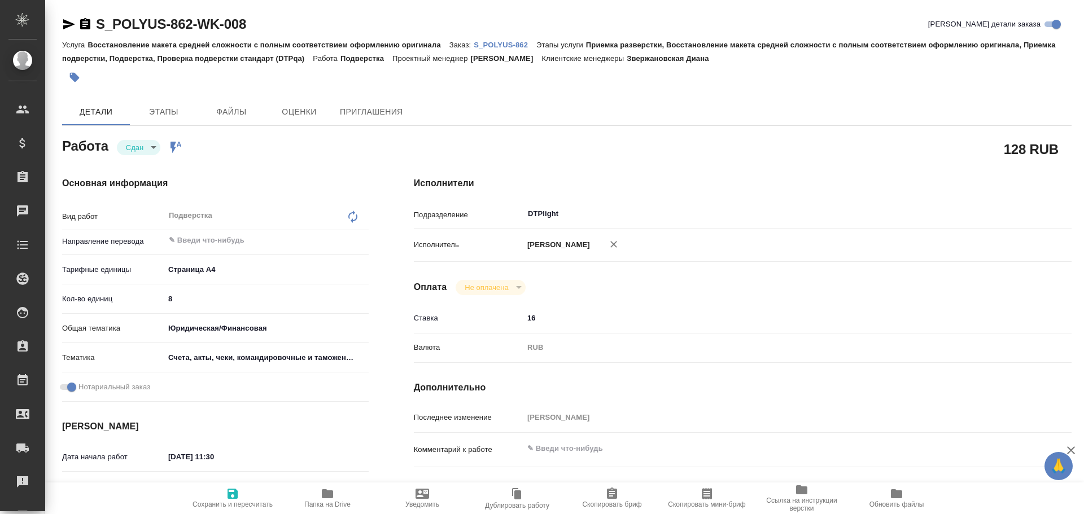
type textarea "x"
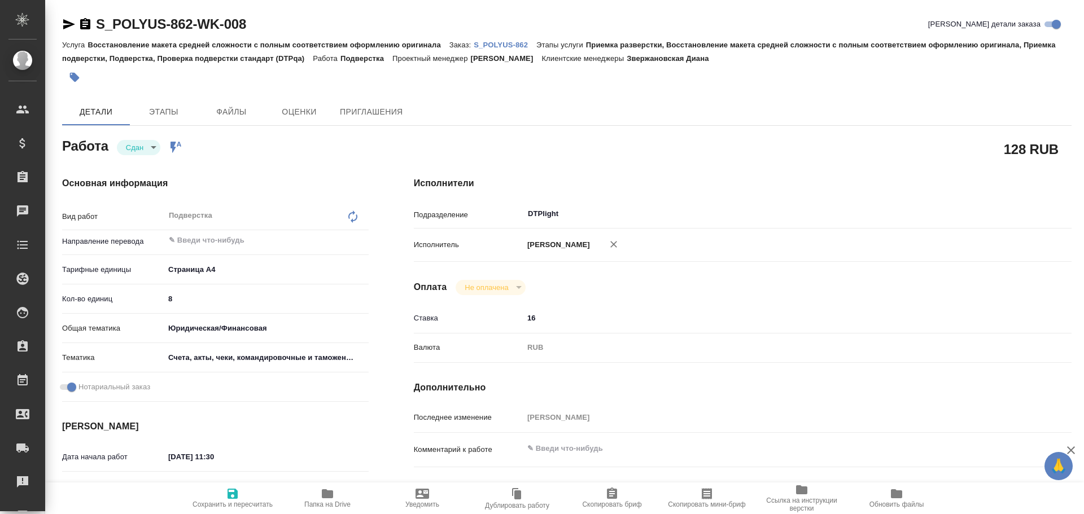
type textarea "x"
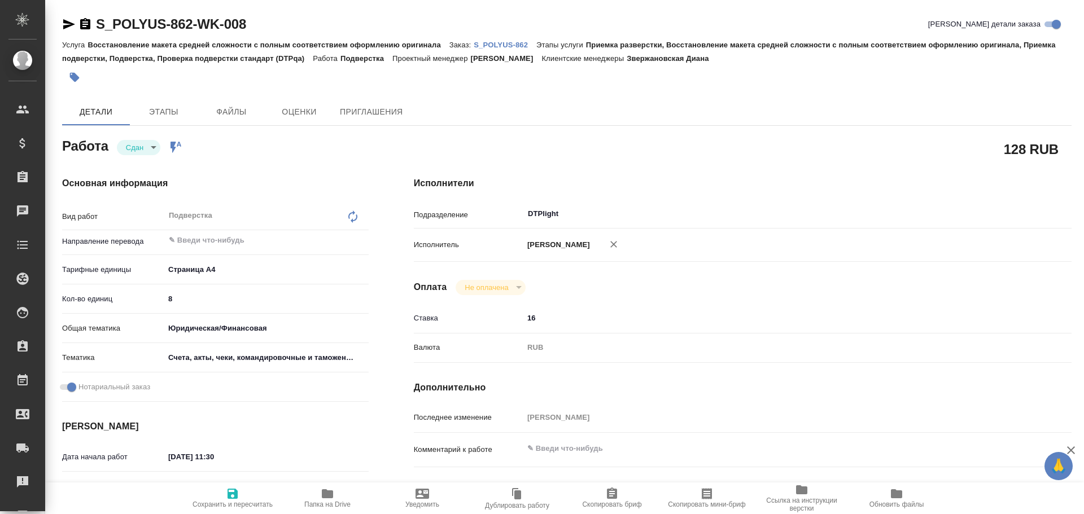
type textarea "x"
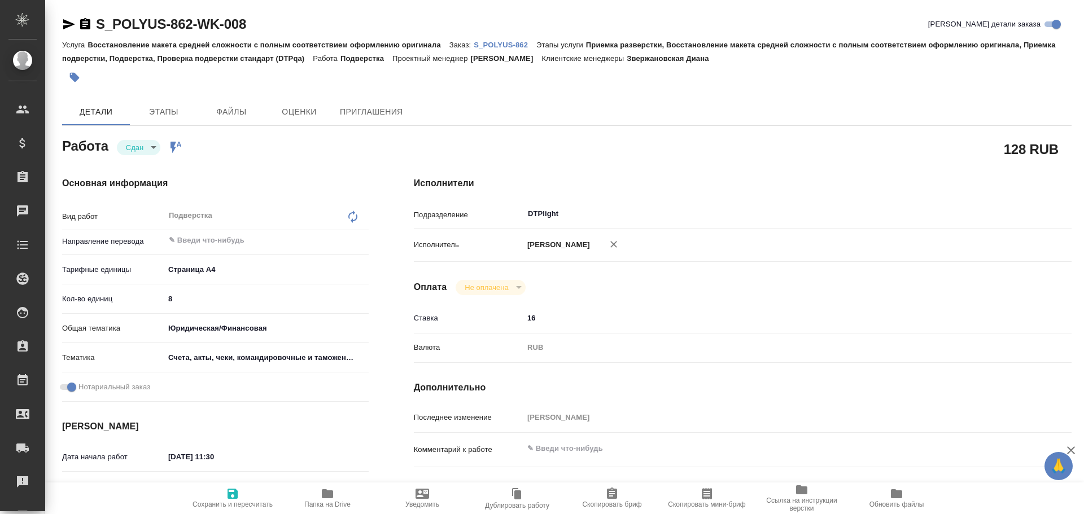
type textarea "x"
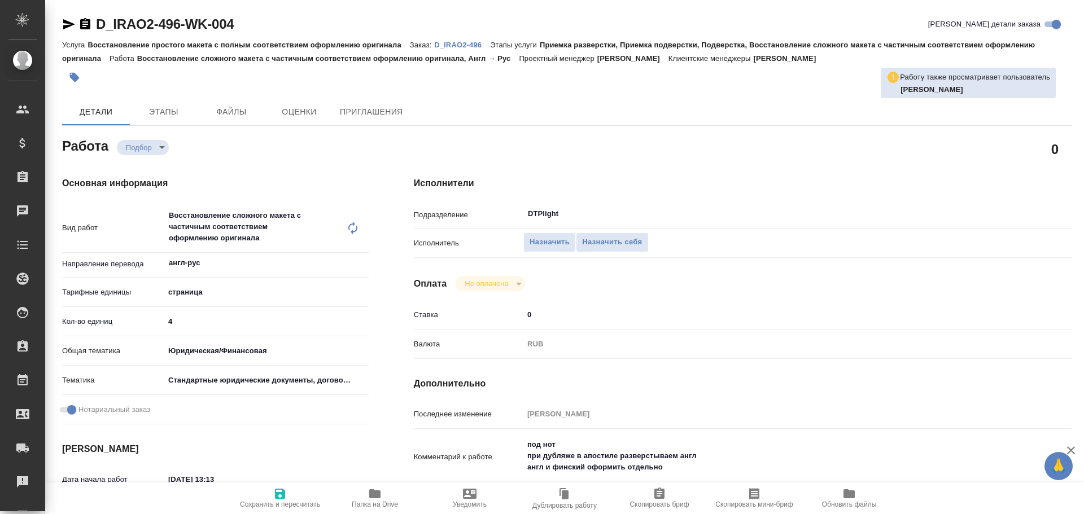
type textarea "x"
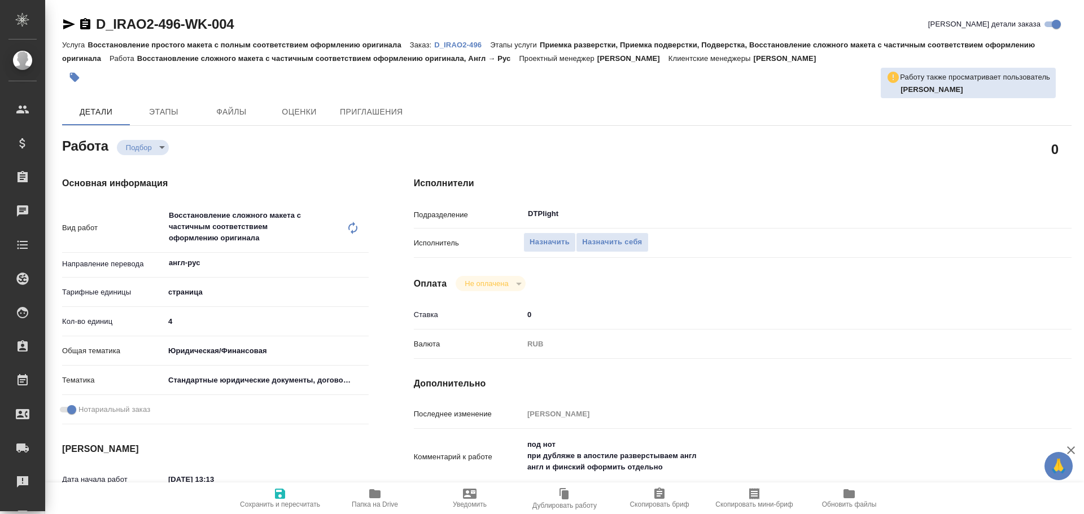
type textarea "x"
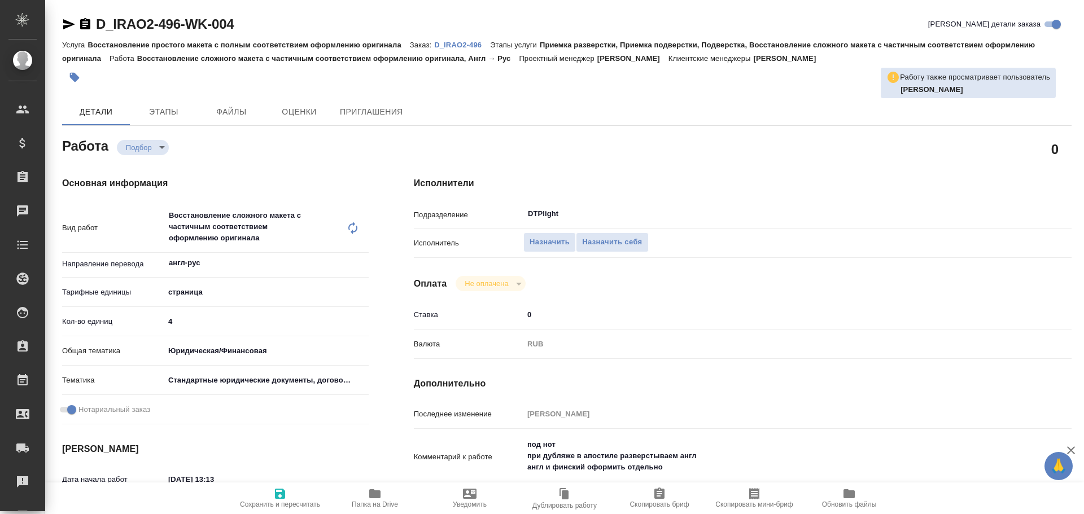
type textarea "x"
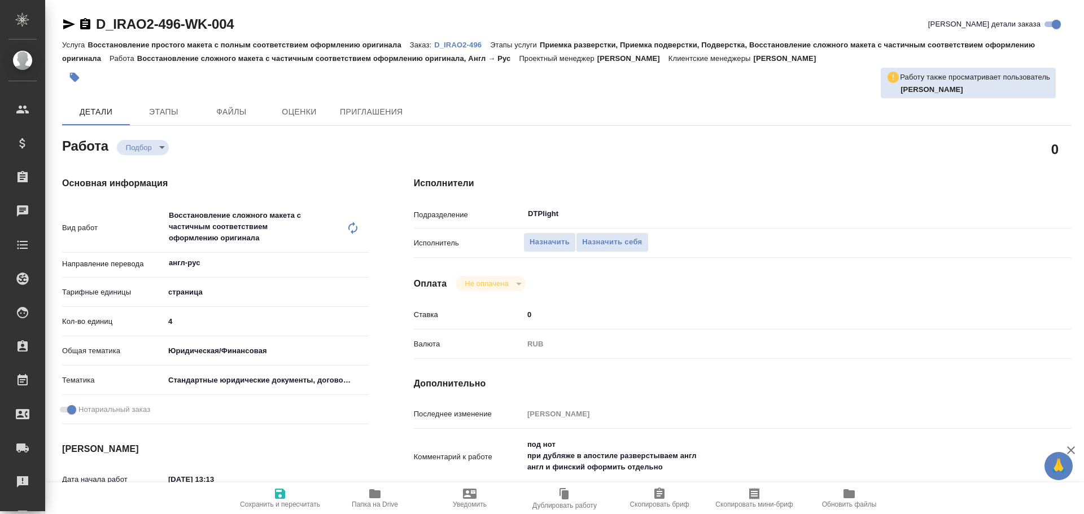
type textarea "x"
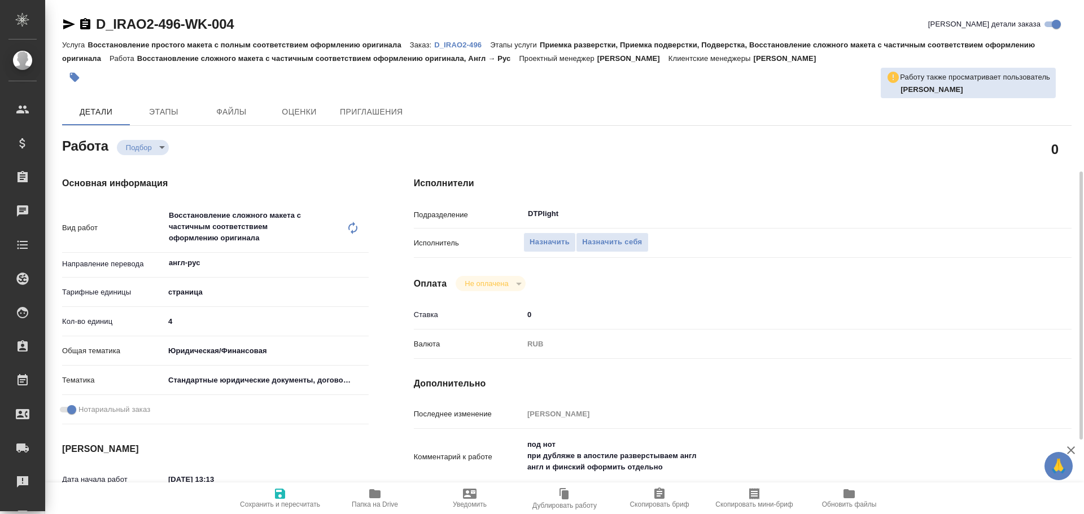
scroll to position [113, 0]
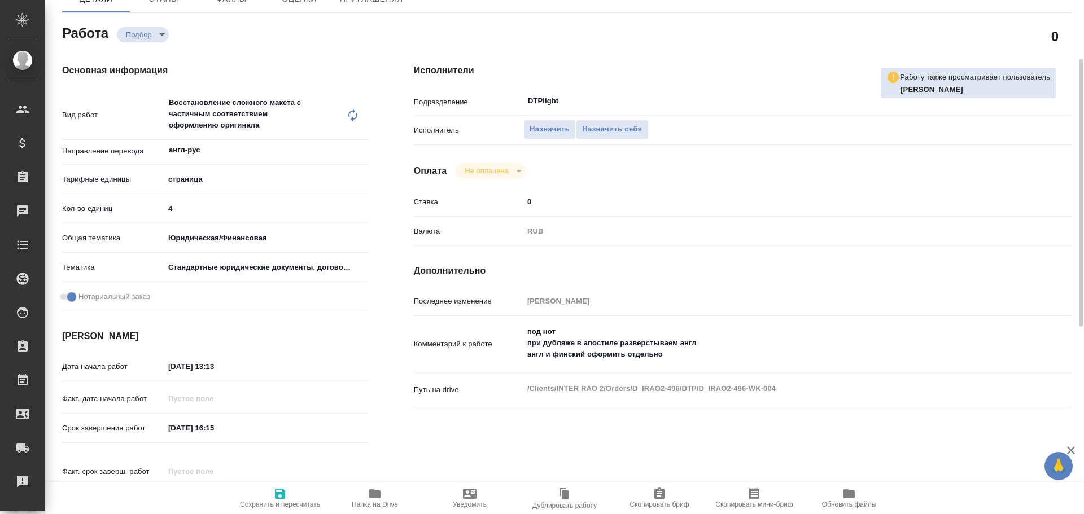
type textarea "x"
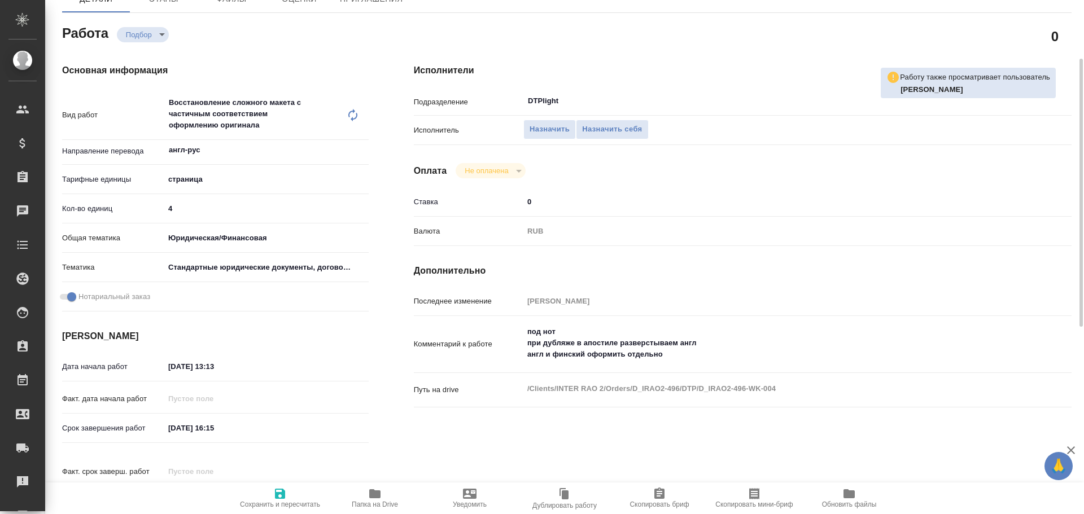
type textarea "x"
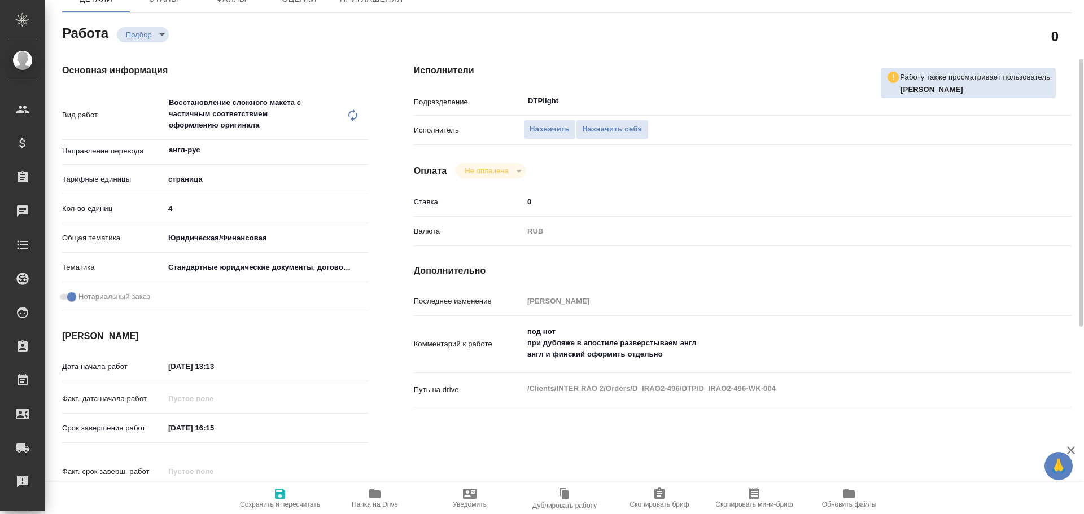
type textarea "x"
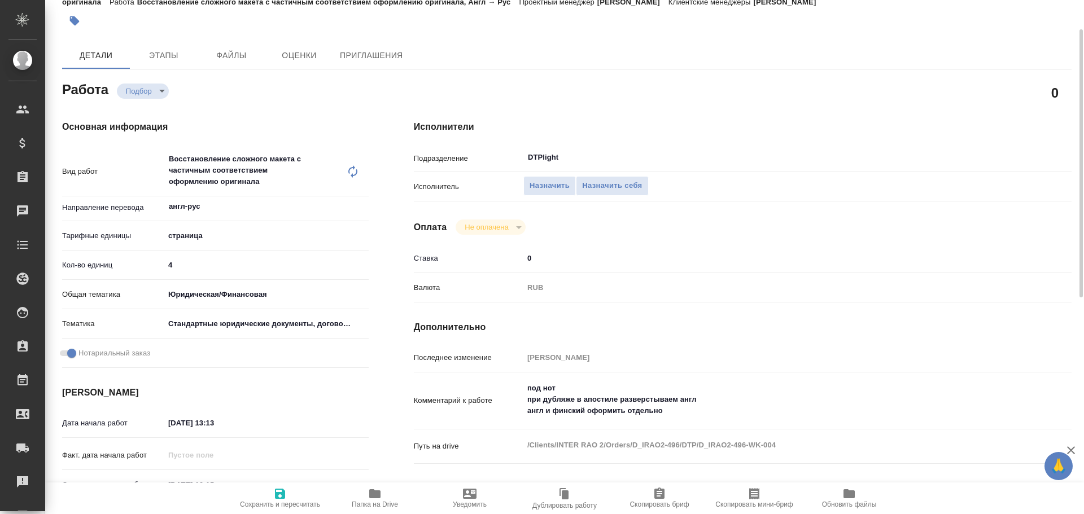
scroll to position [0, 0]
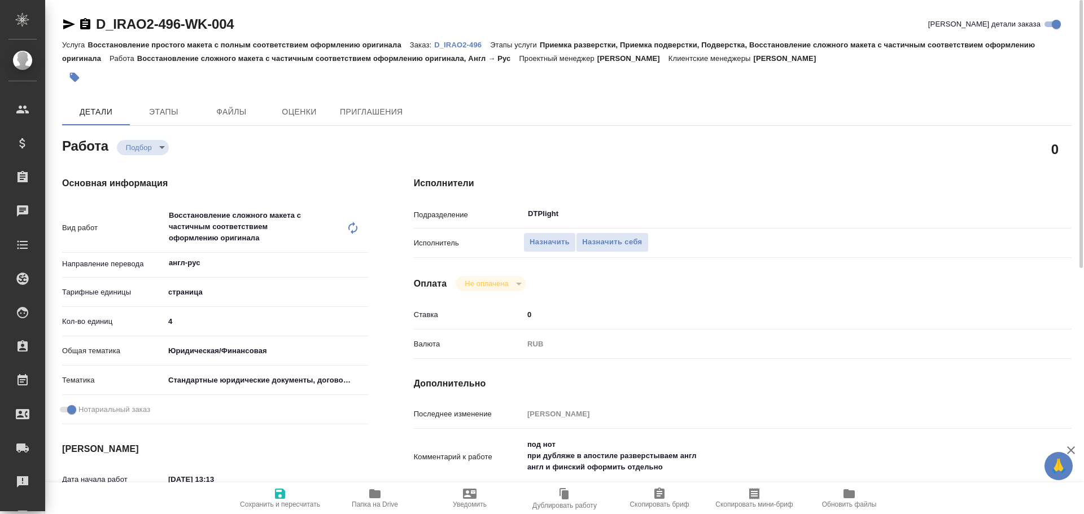
click at [69, 28] on icon "button" at bounding box center [69, 25] width 14 height 14
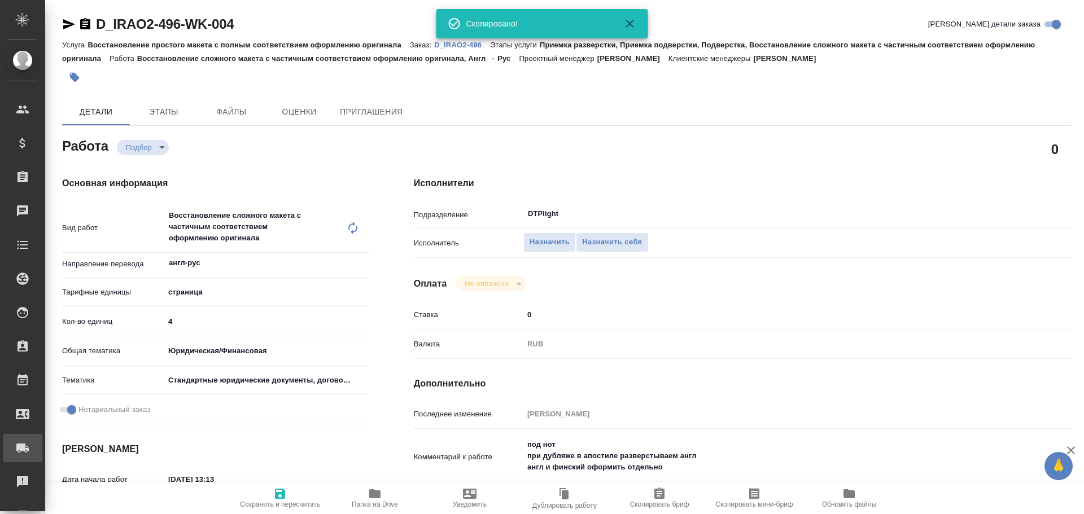
type textarea "x"
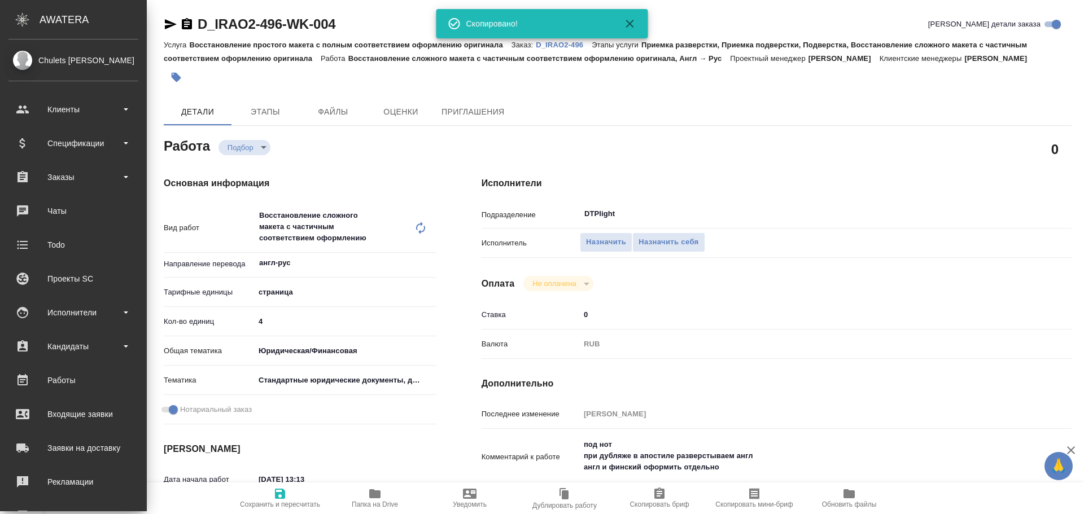
type textarea "x"
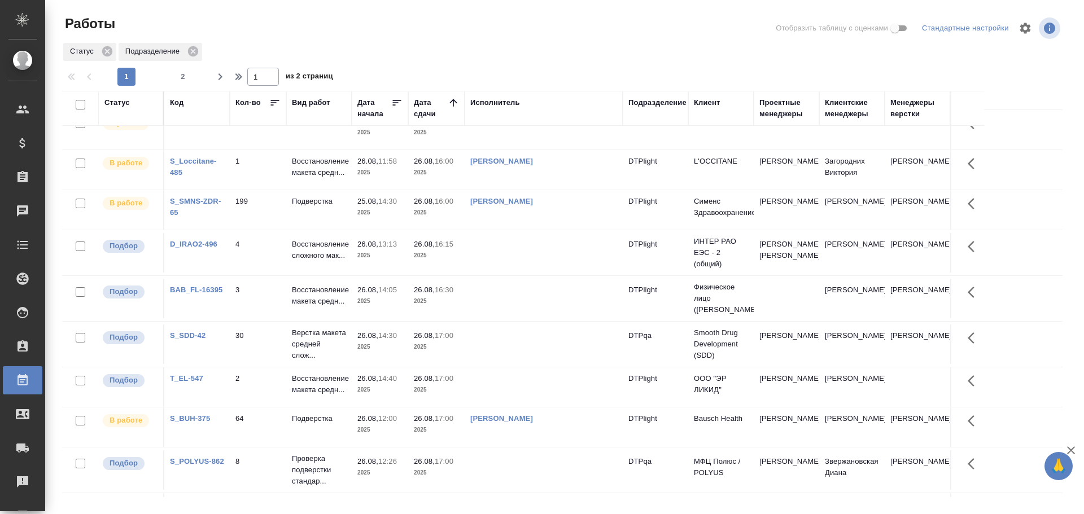
scroll to position [395, 0]
click at [509, 272] on td at bounding box center [544, 252] width 158 height 40
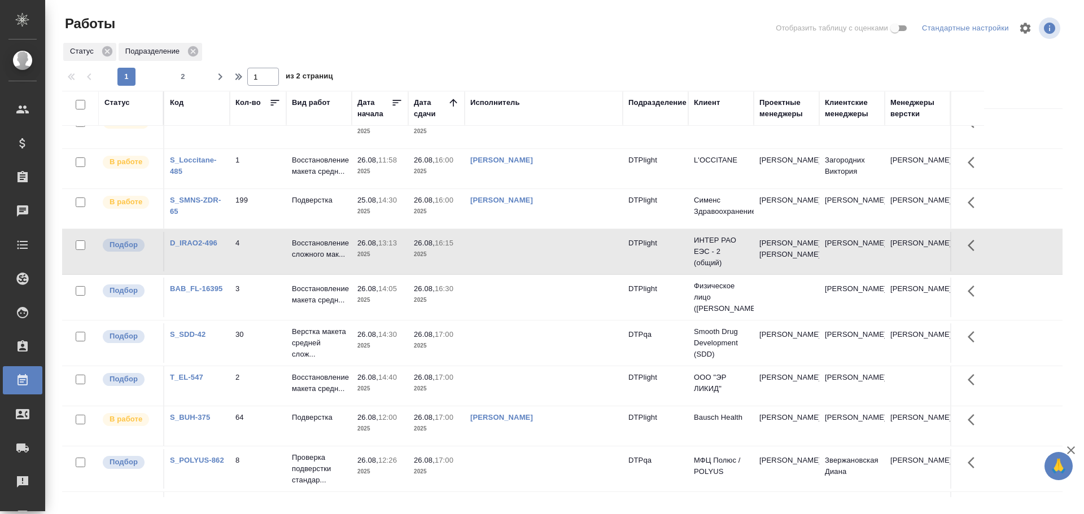
click at [509, 272] on td at bounding box center [544, 252] width 158 height 40
click at [520, 363] on td at bounding box center [544, 344] width 158 height 40
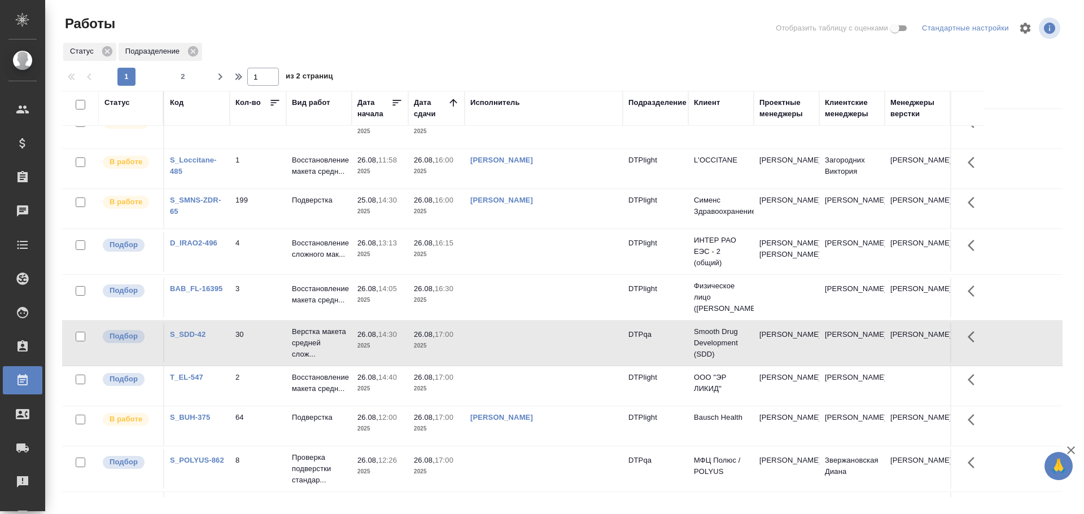
click at [520, 363] on td at bounding box center [544, 344] width 158 height 40
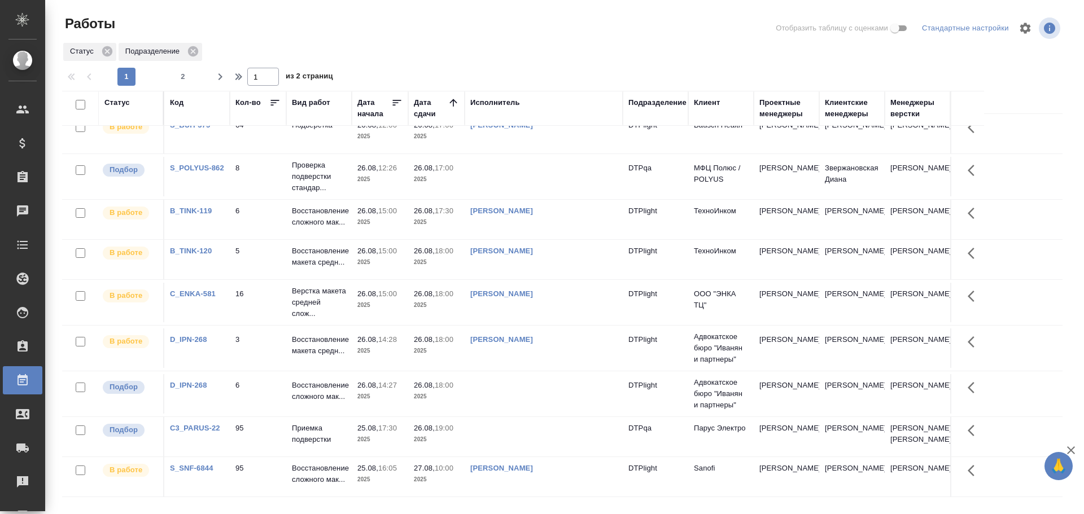
scroll to position [733, 0]
click at [533, 374] on td at bounding box center [544, 394] width 158 height 40
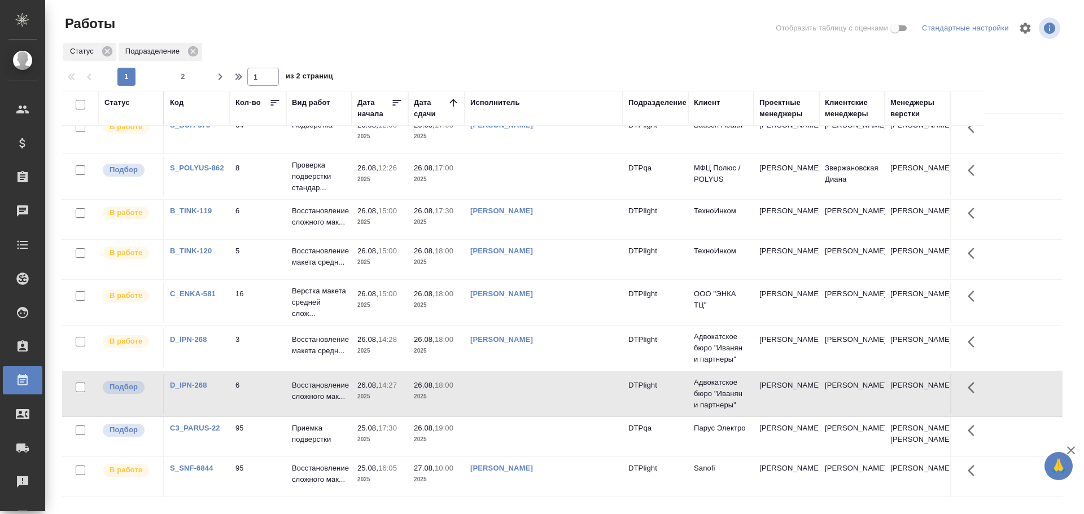
click at [536, 427] on td at bounding box center [544, 437] width 158 height 40
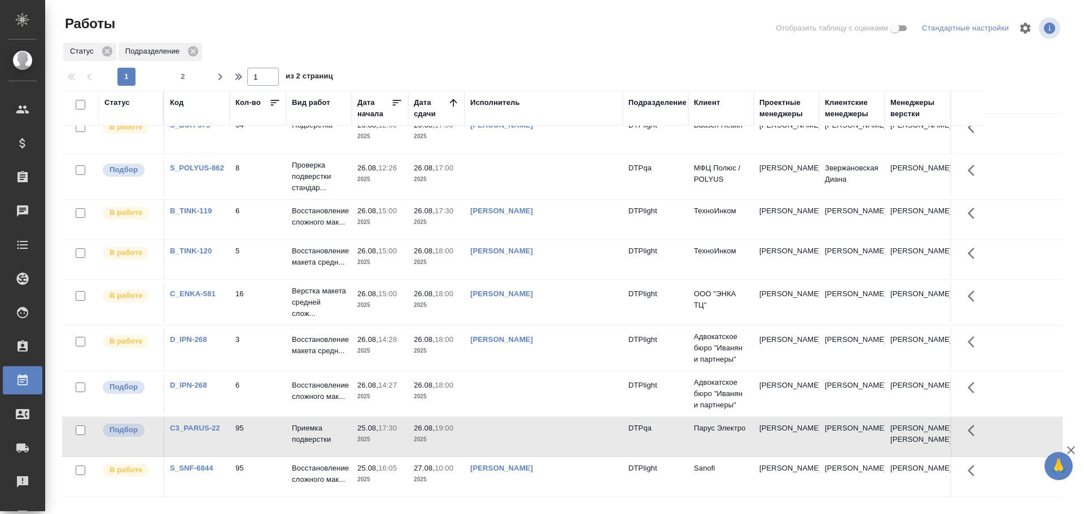
click at [538, 381] on td at bounding box center [544, 394] width 158 height 40
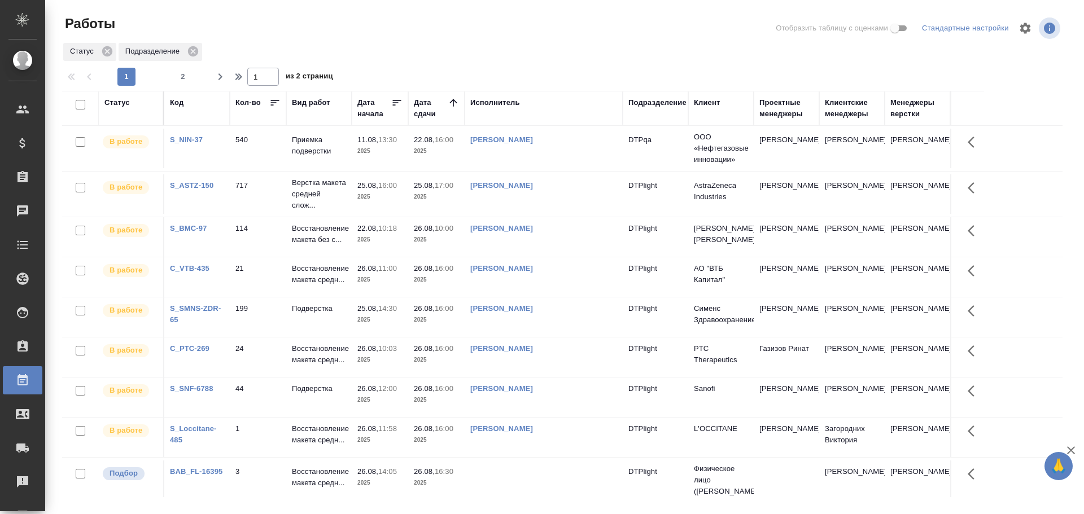
scroll to position [0, 0]
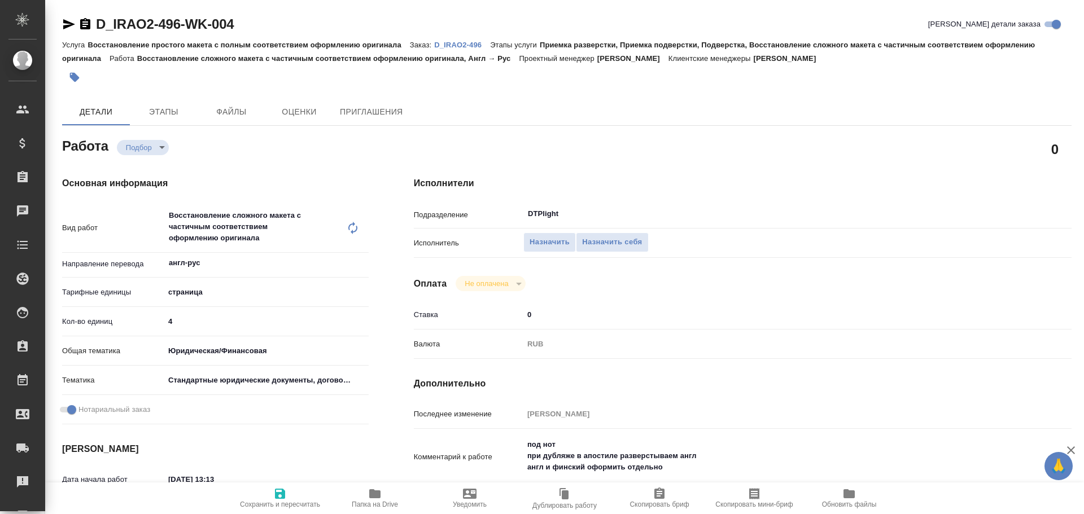
type textarea "x"
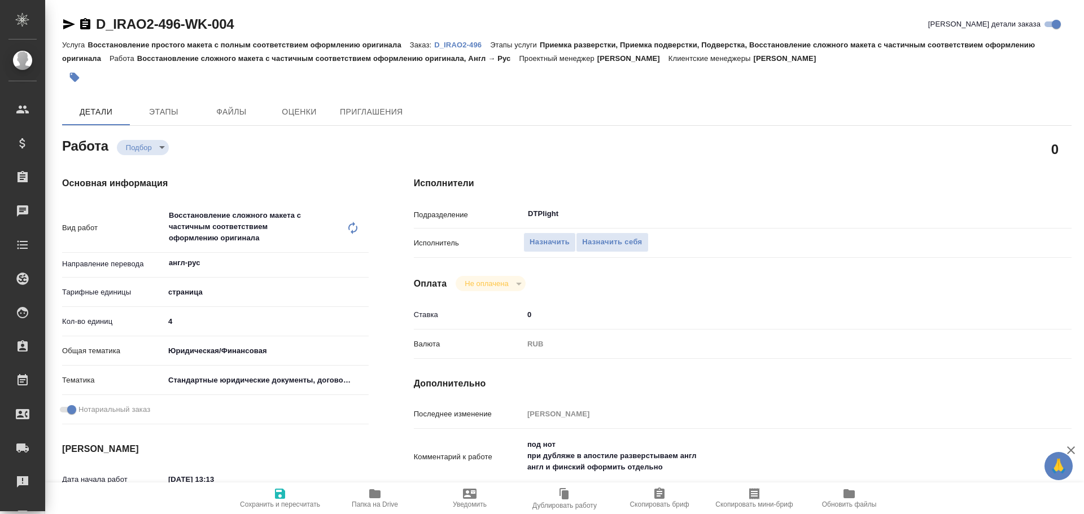
type textarea "x"
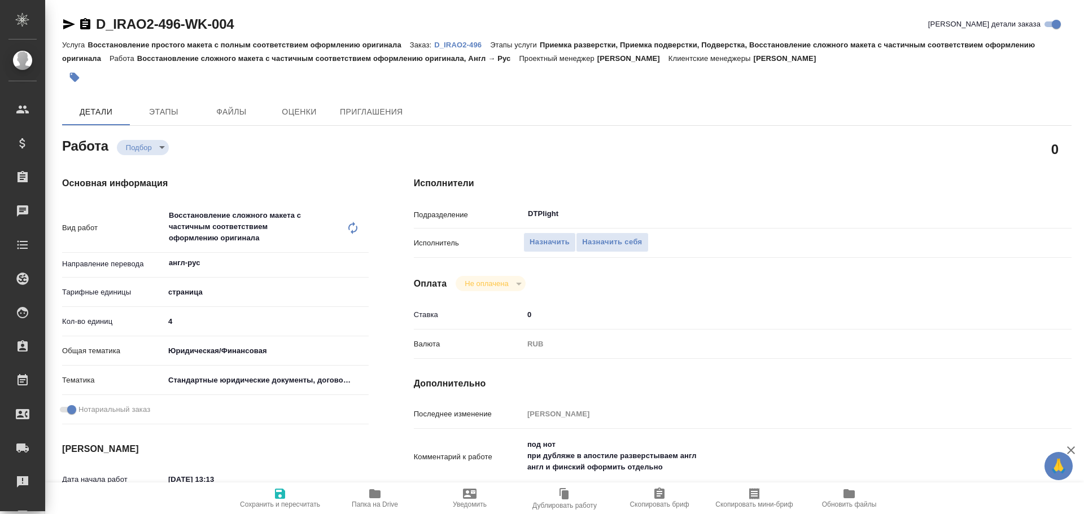
type textarea "x"
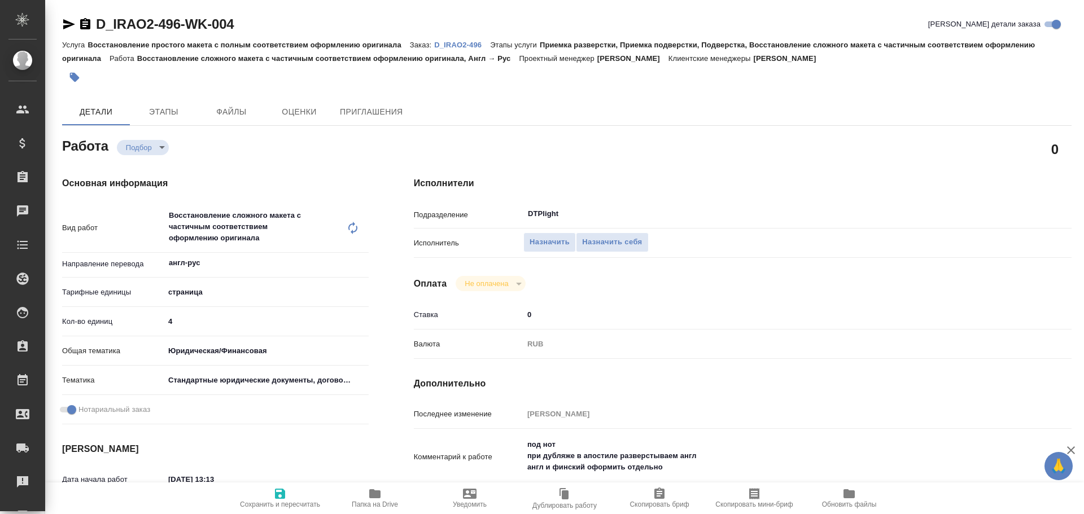
type textarea "x"
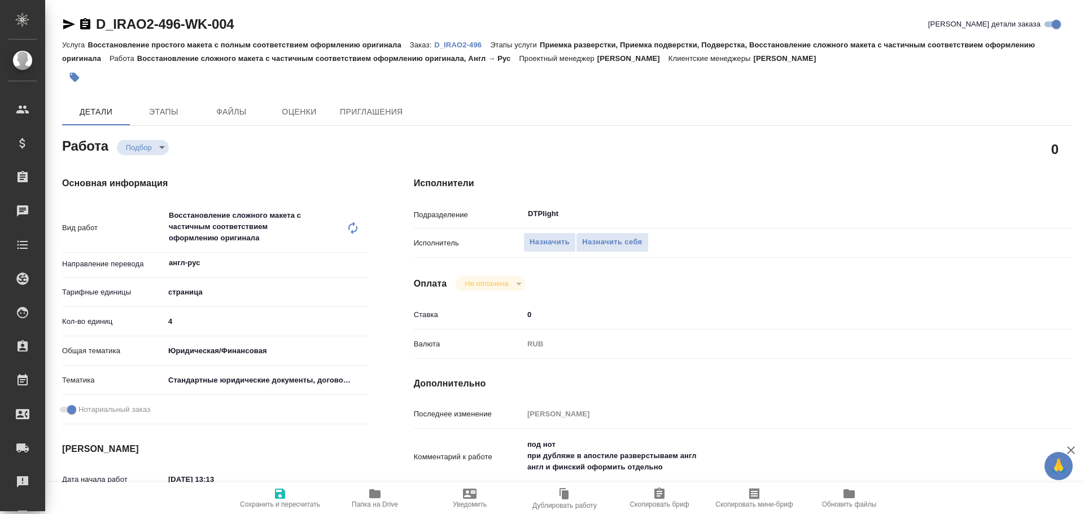
click at [66, 20] on icon "button" at bounding box center [69, 24] width 12 height 10
type textarea "x"
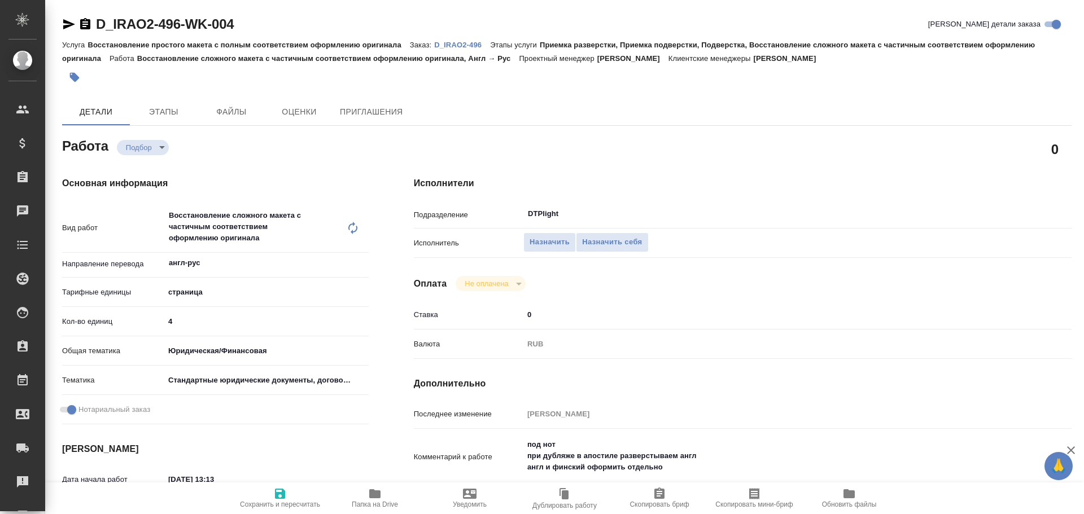
type textarea "x"
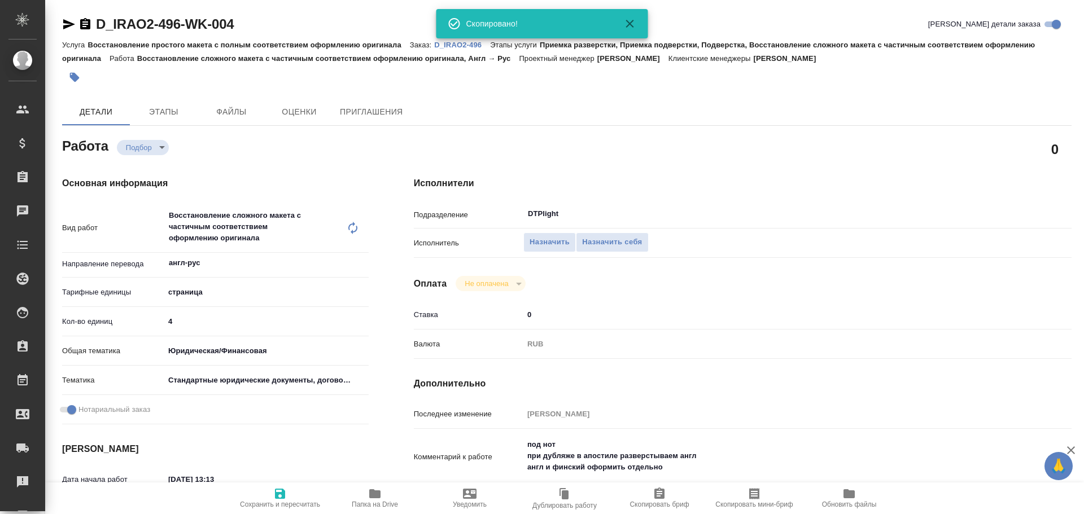
type textarea "x"
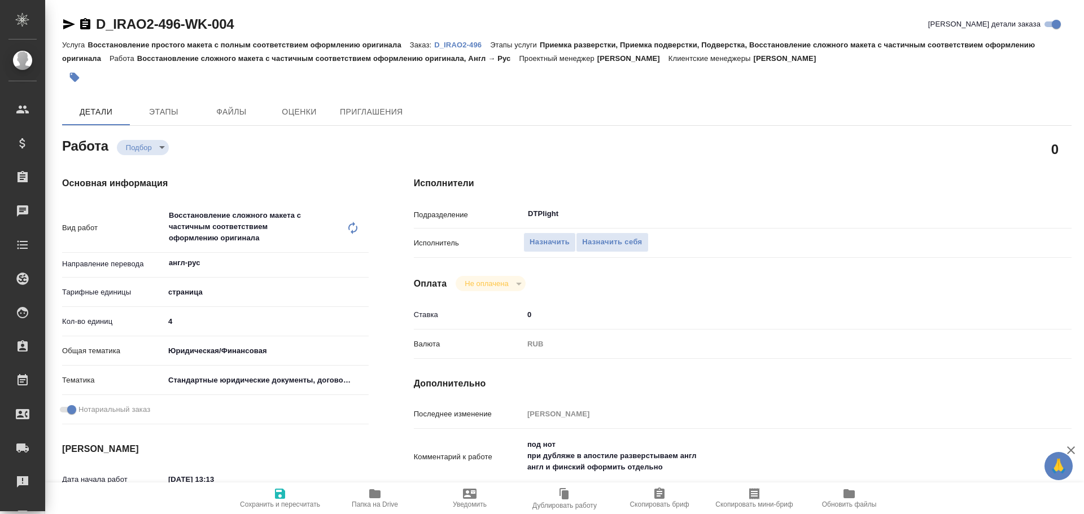
type textarea "x"
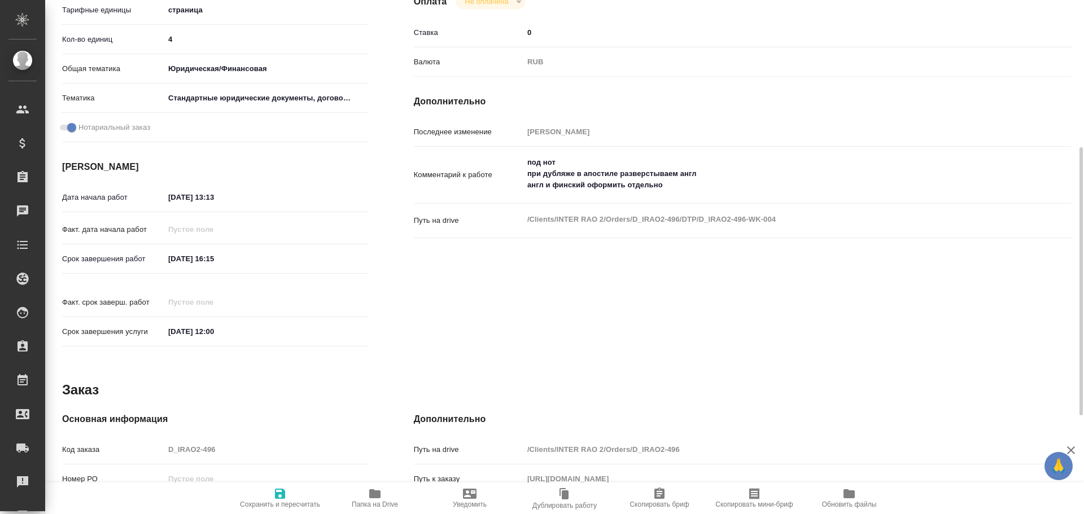
scroll to position [471, 0]
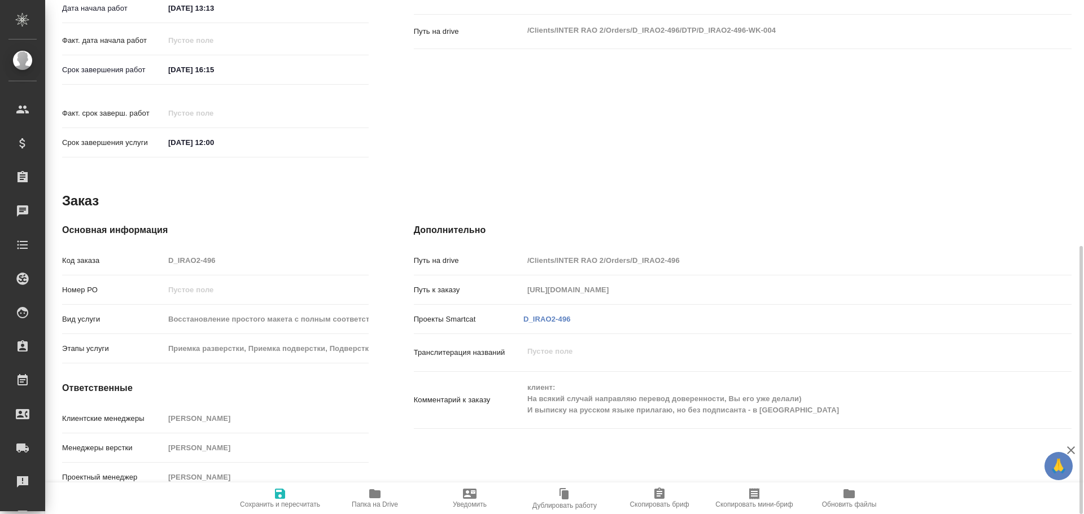
type textarea "x"
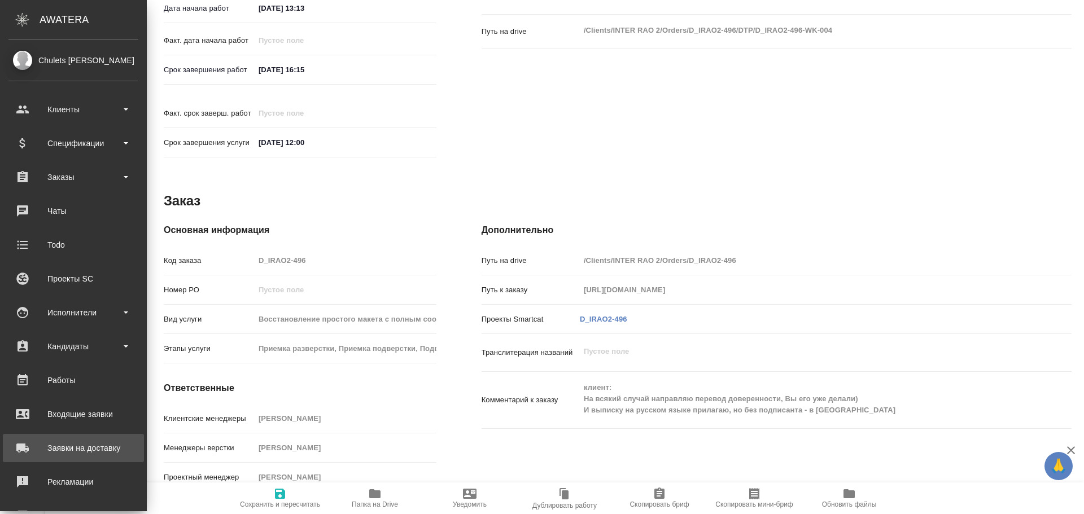
type textarea "x"
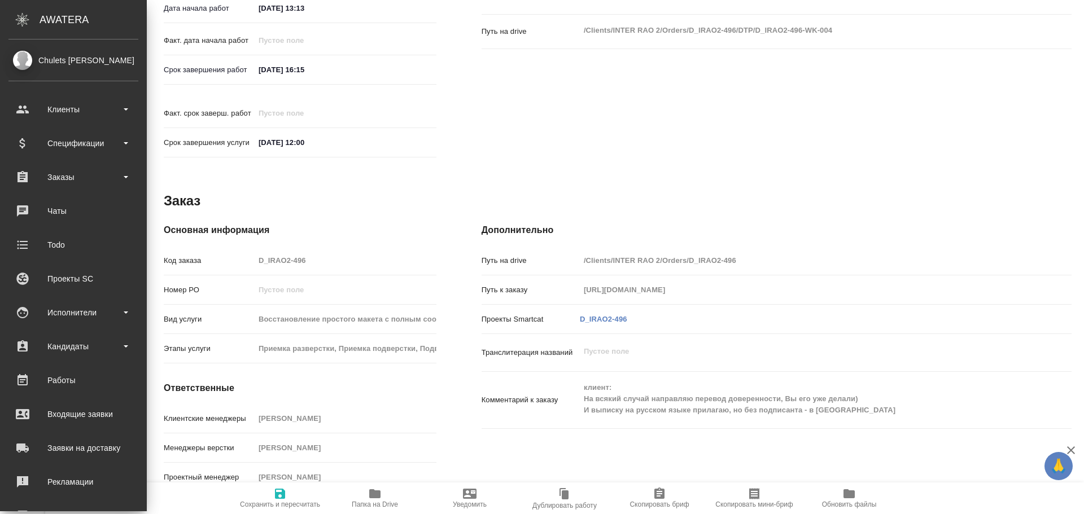
type textarea "x"
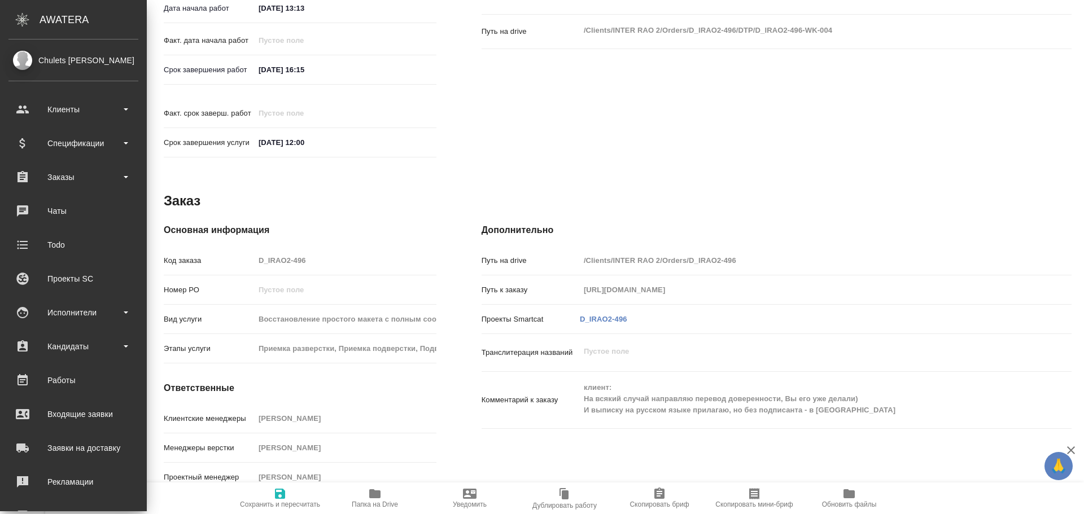
scroll to position [483, 0]
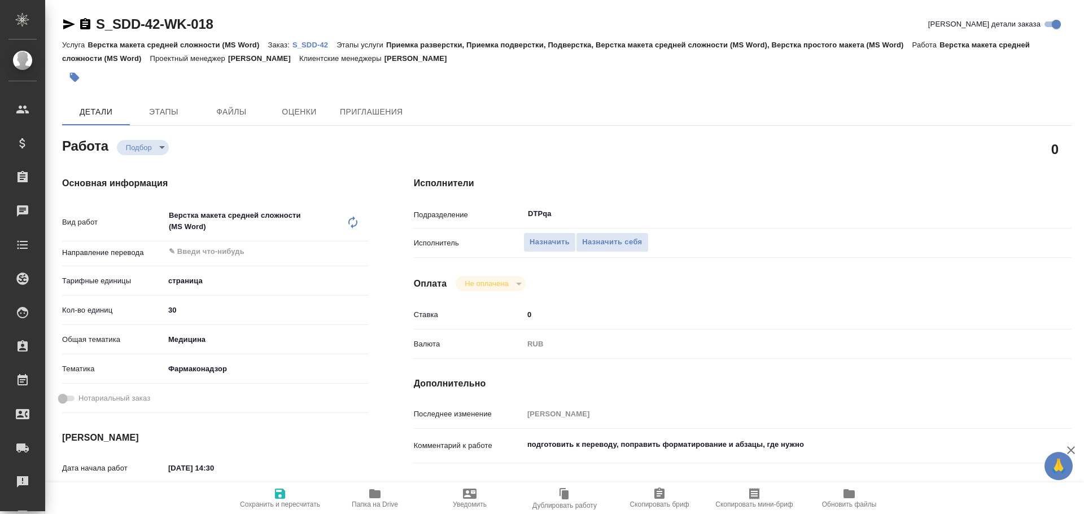
type textarea "x"
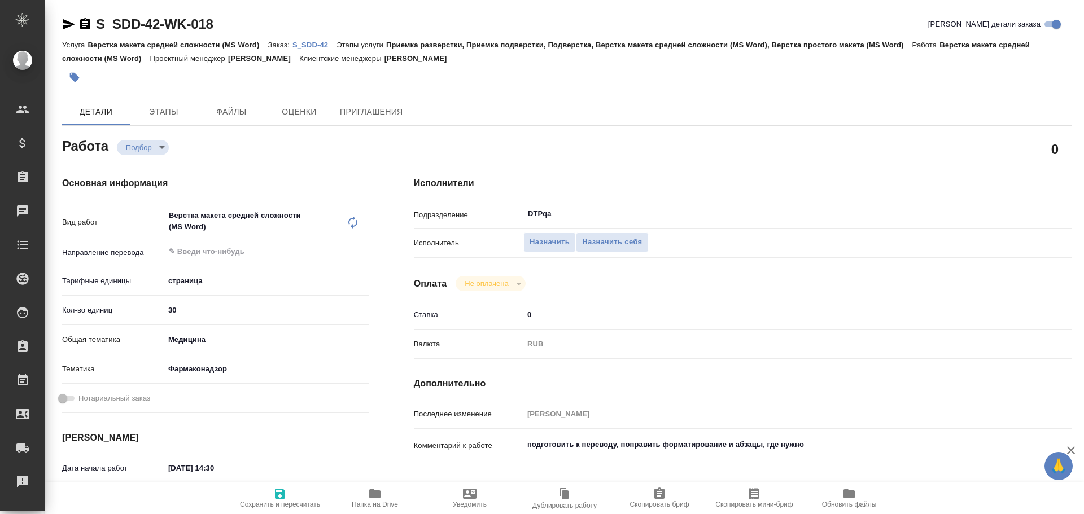
type textarea "x"
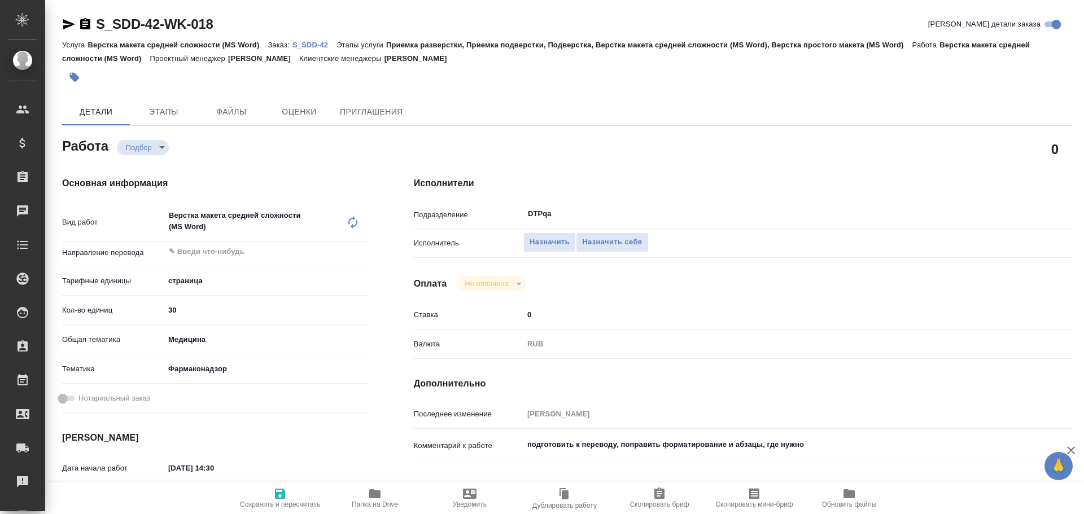
type textarea "x"
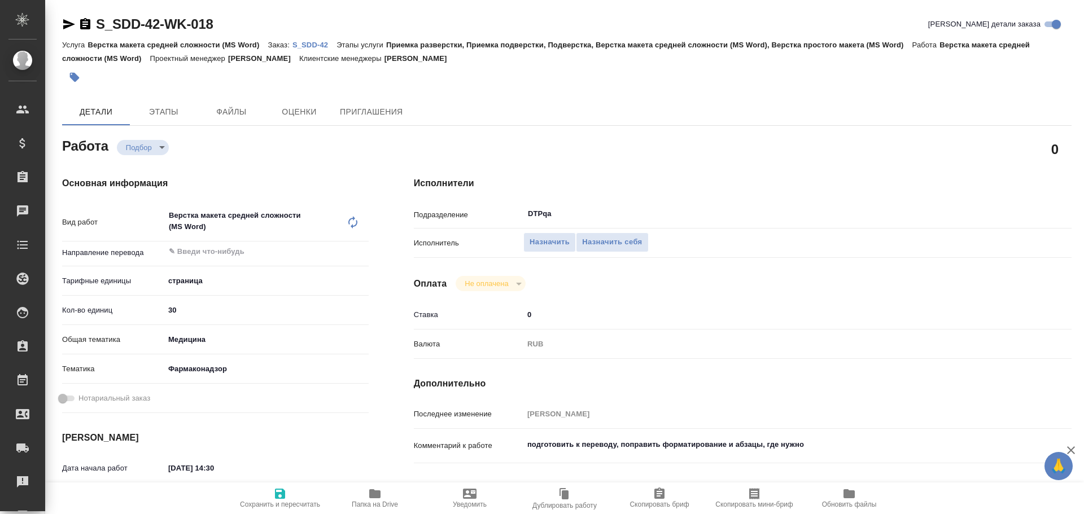
type textarea "x"
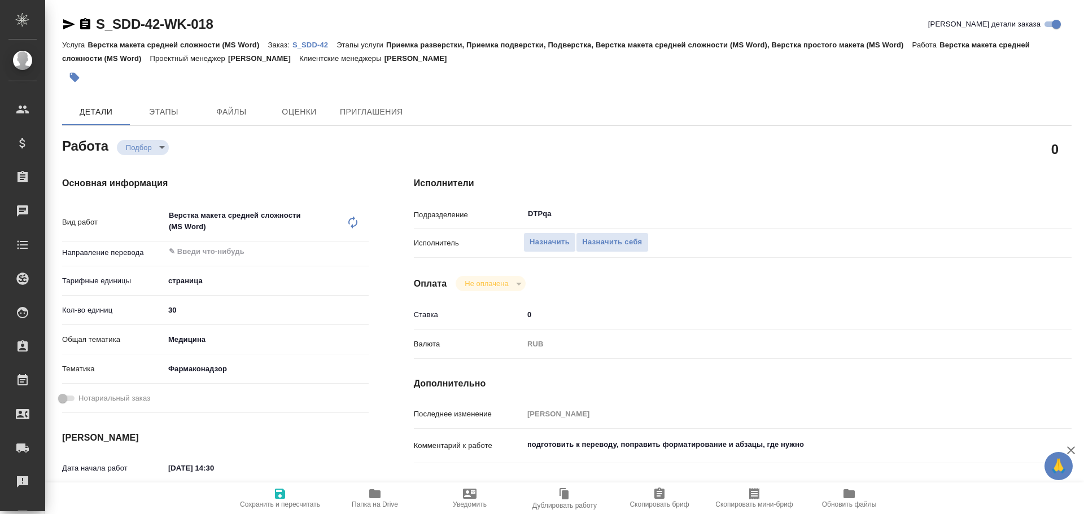
type textarea "x"
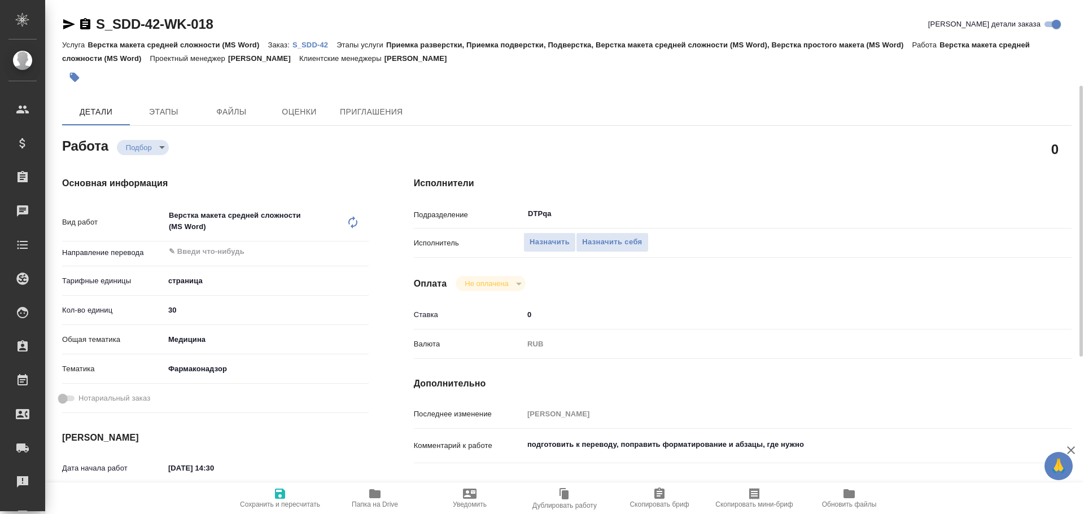
scroll to position [56, 0]
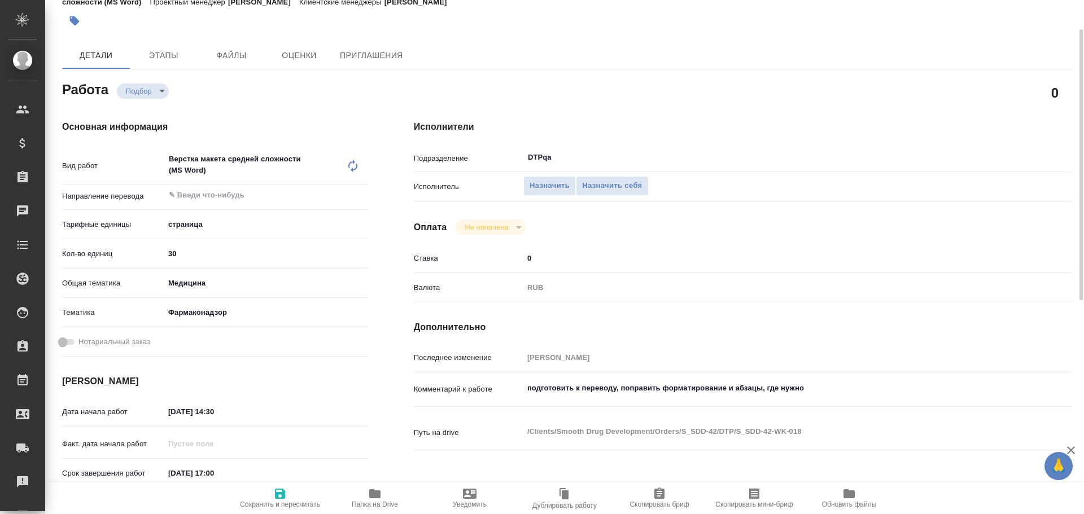
type textarea "x"
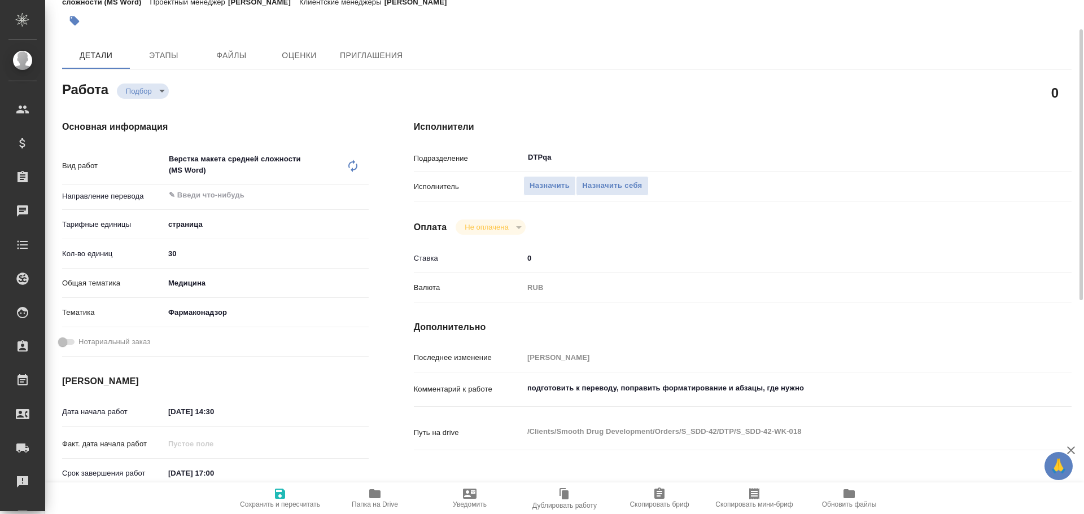
type textarea "x"
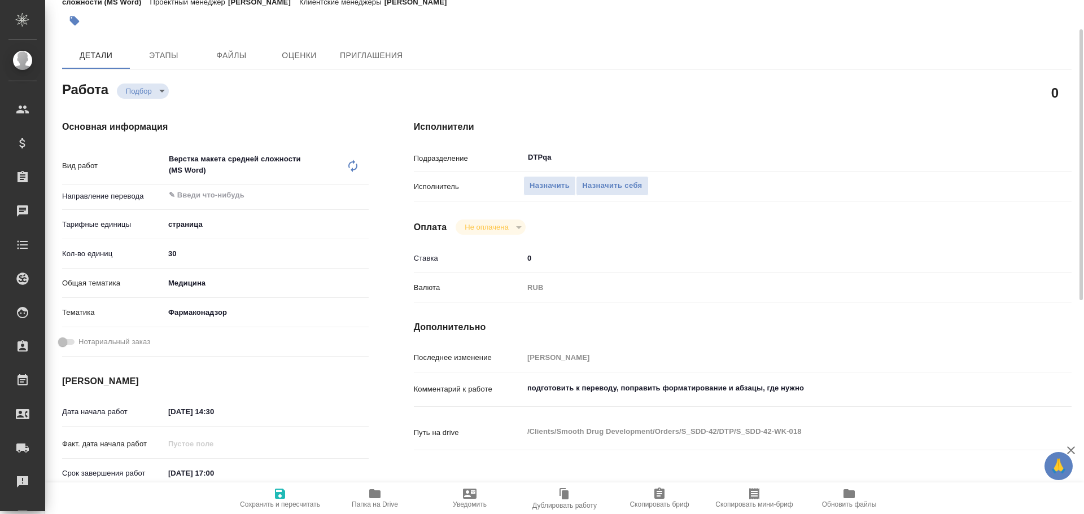
type textarea "x"
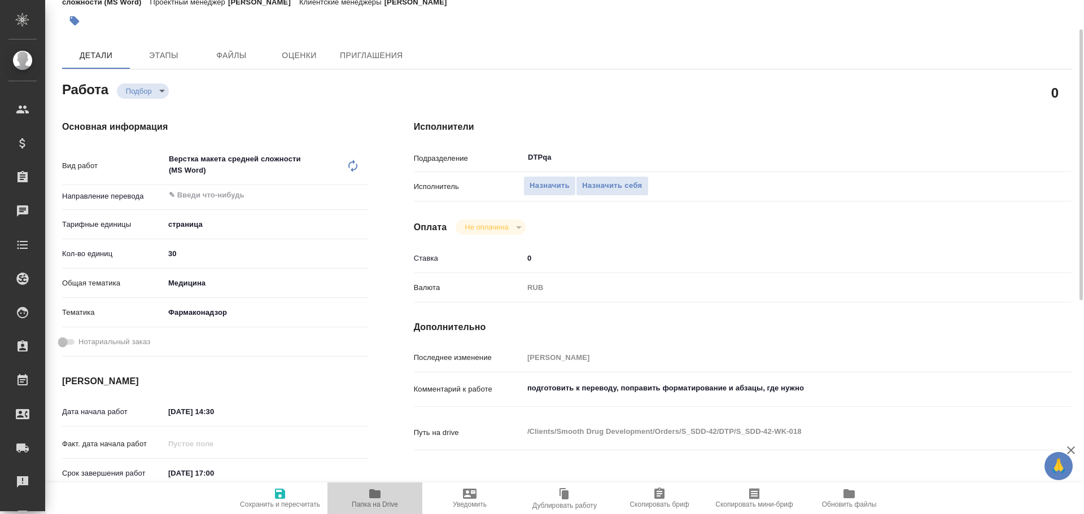
click at [369, 496] on icon "button" at bounding box center [375, 494] width 14 height 14
